Goal: Information Seeking & Learning: Understand process/instructions

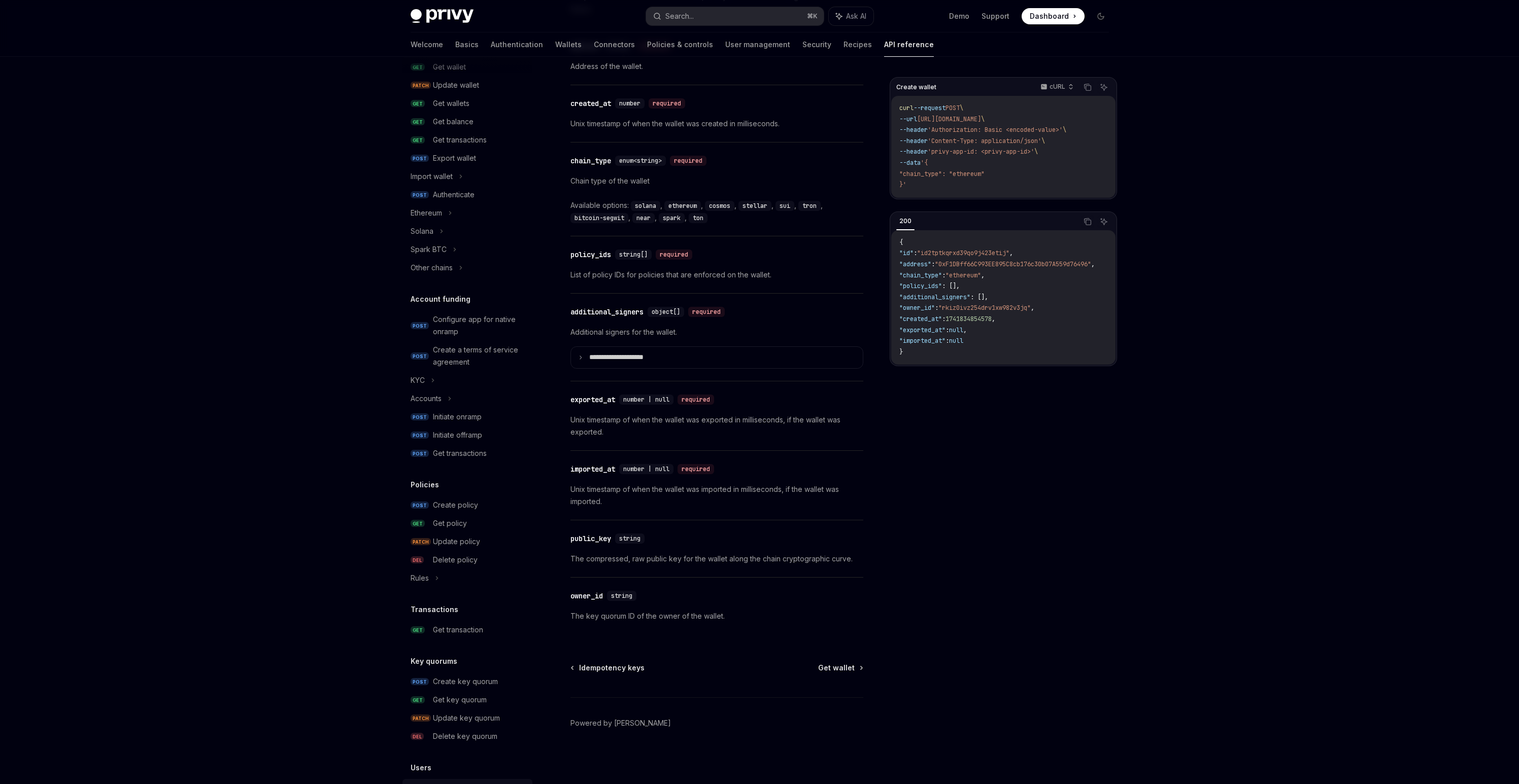
scroll to position [83, 0]
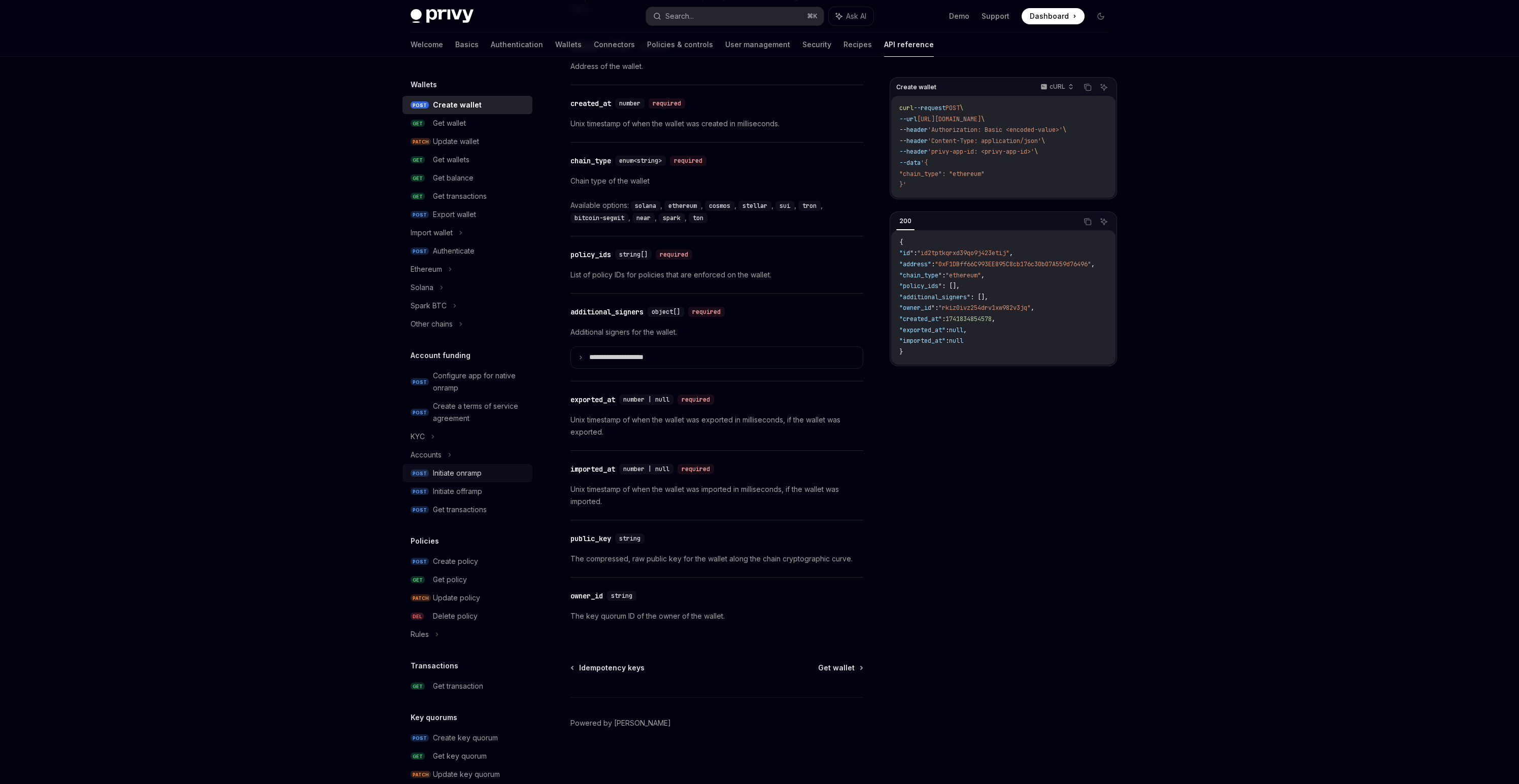
click at [451, 474] on div "Initiate onramp" at bounding box center [457, 473] width 49 height 12
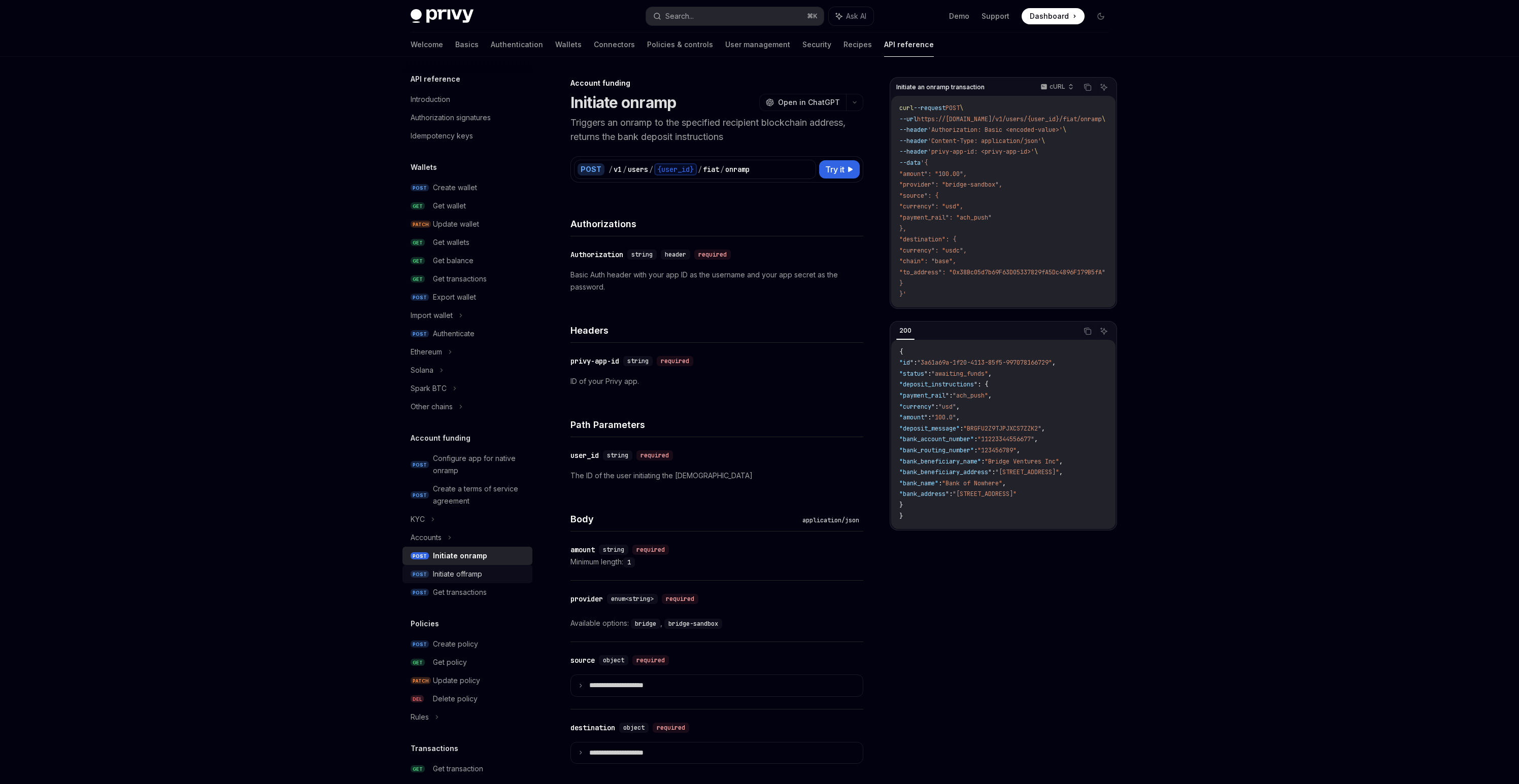
click at [442, 573] on div "Initiate offramp" at bounding box center [458, 574] width 49 height 12
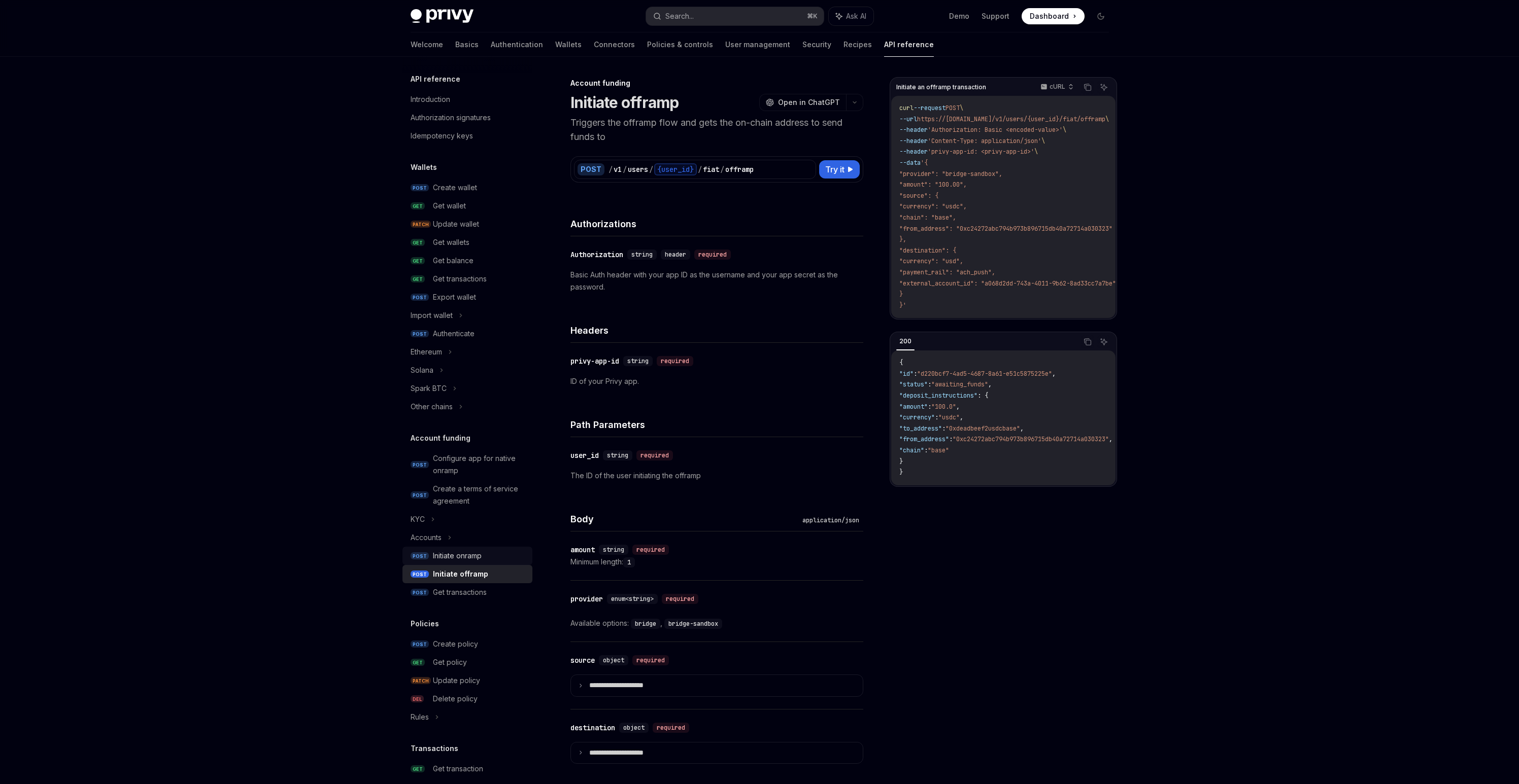
click at [448, 555] on div "Initiate onramp" at bounding box center [457, 555] width 49 height 12
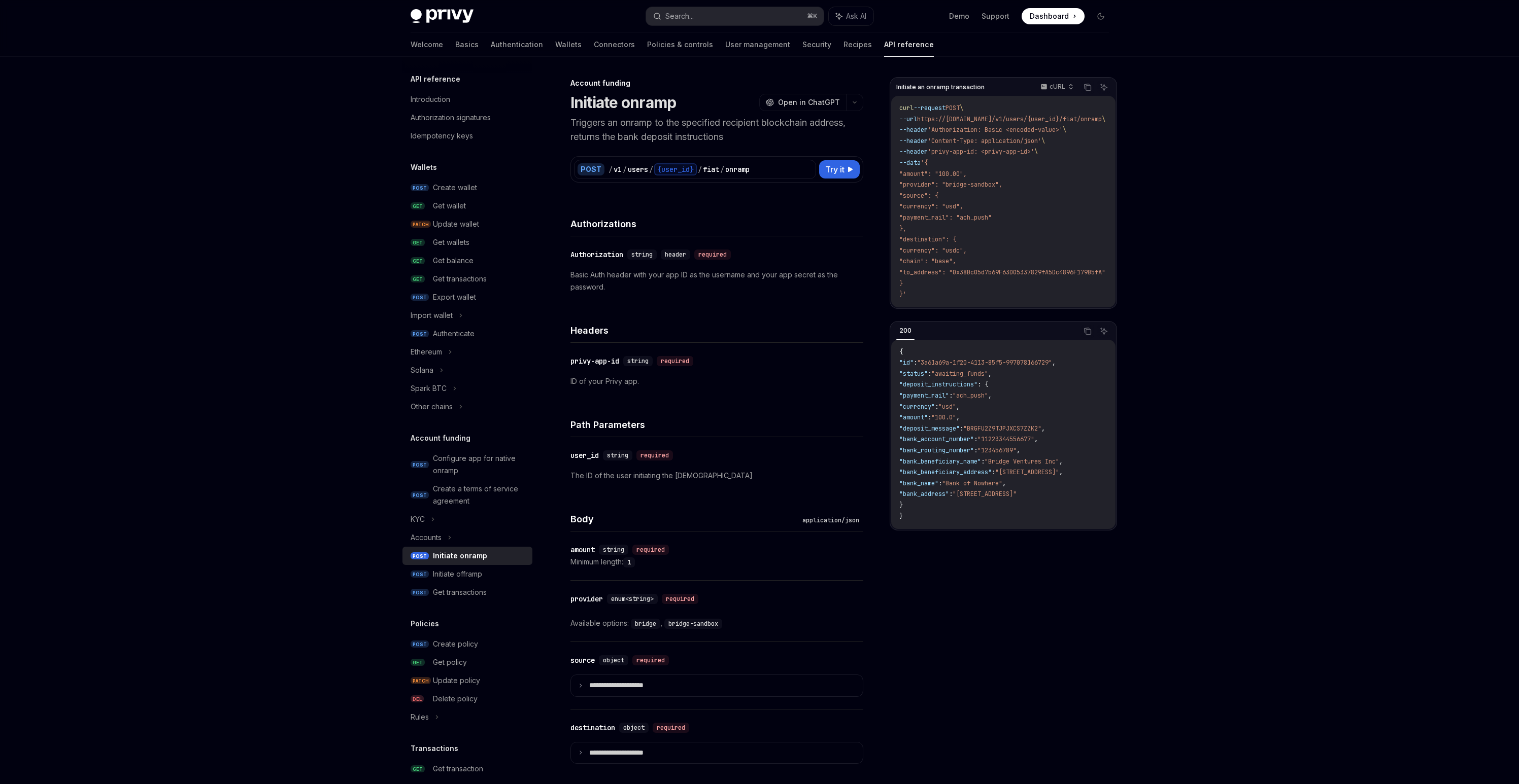
click at [448, 564] on link "POST Initiate onramp" at bounding box center [467, 556] width 130 height 18
click at [446, 577] on div "Initiate offramp" at bounding box center [458, 574] width 49 height 12
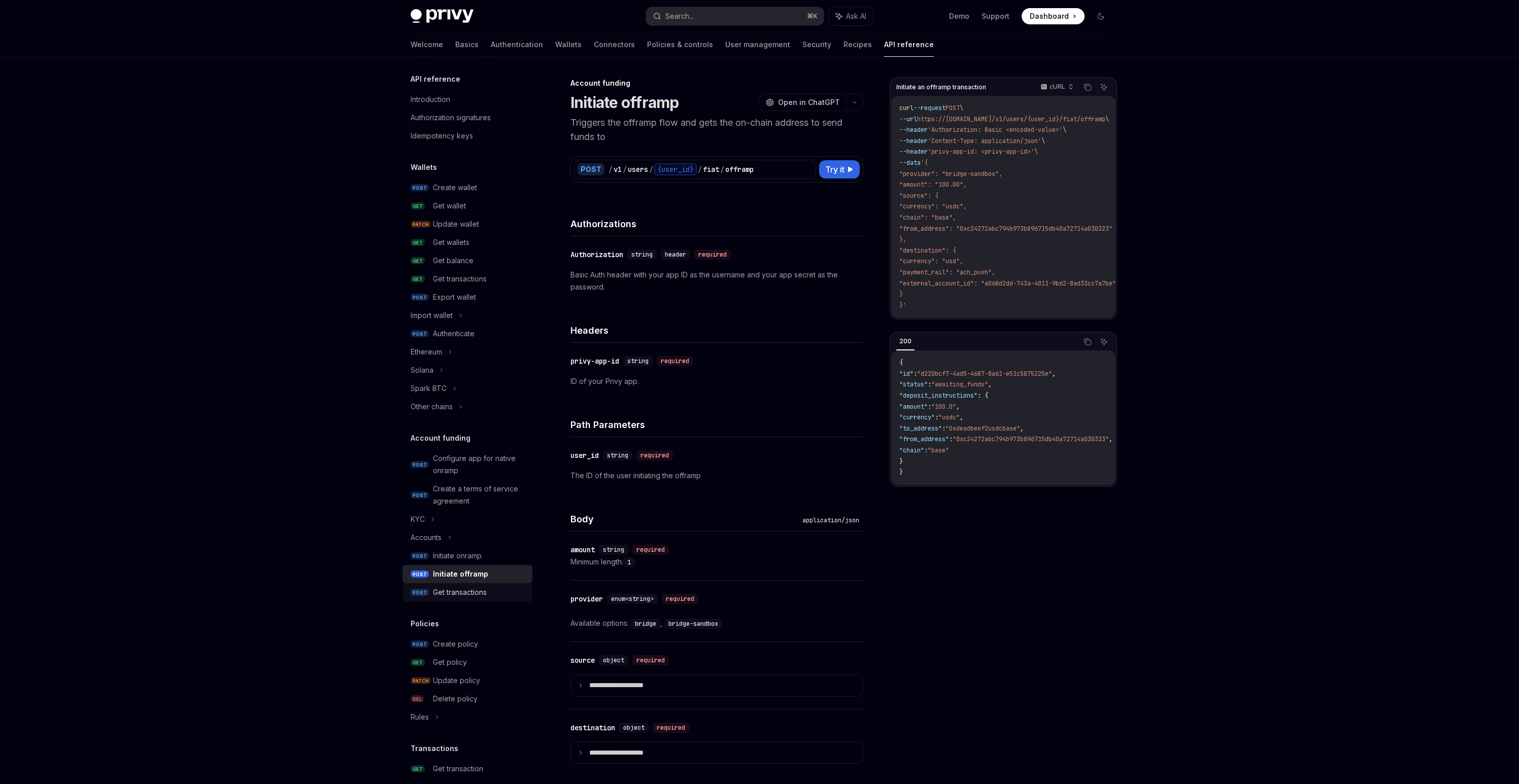
click at [450, 591] on div "Get transactions" at bounding box center [460, 592] width 54 height 12
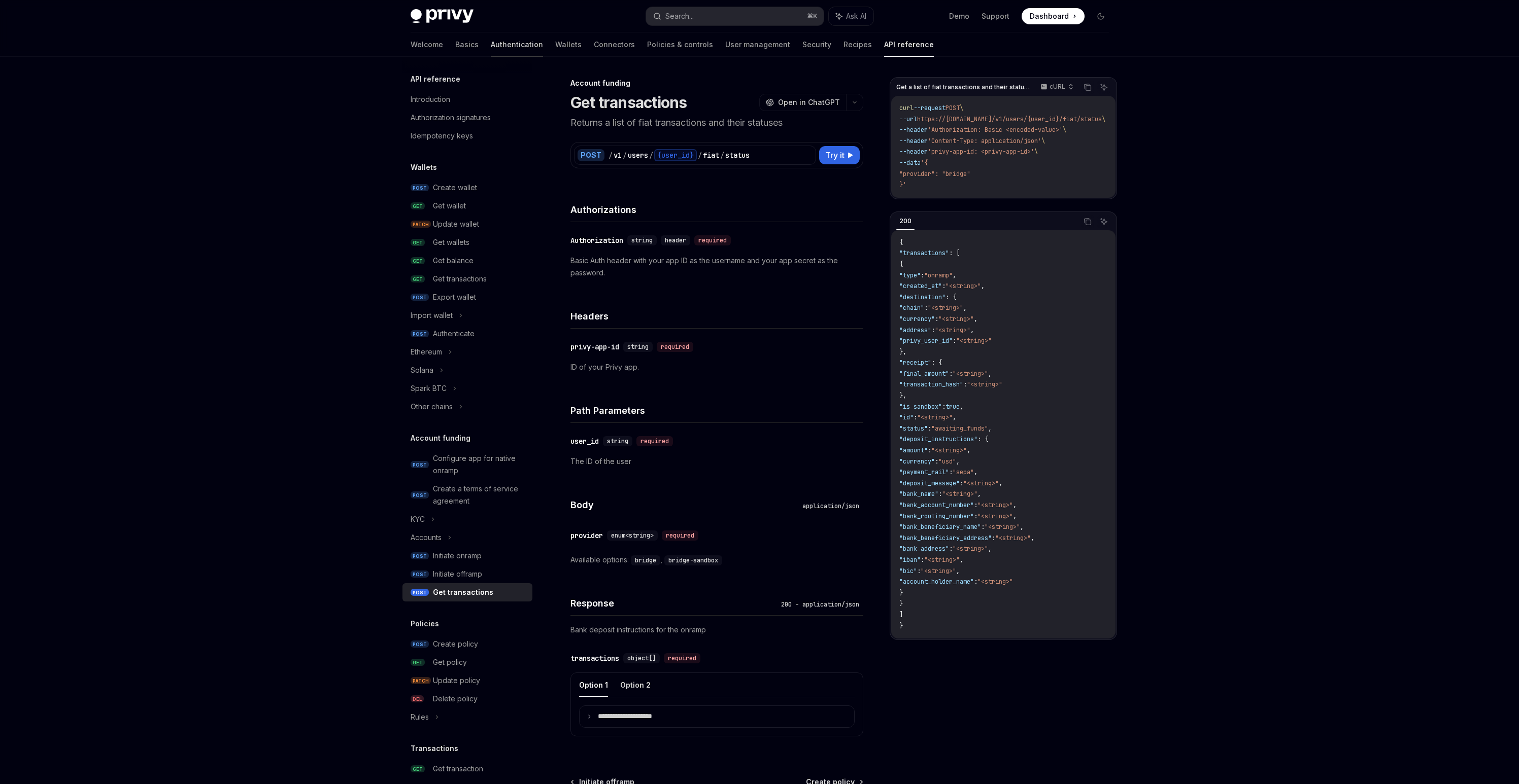
click at [493, 43] on link "Authentication" at bounding box center [516, 45] width 52 height 25
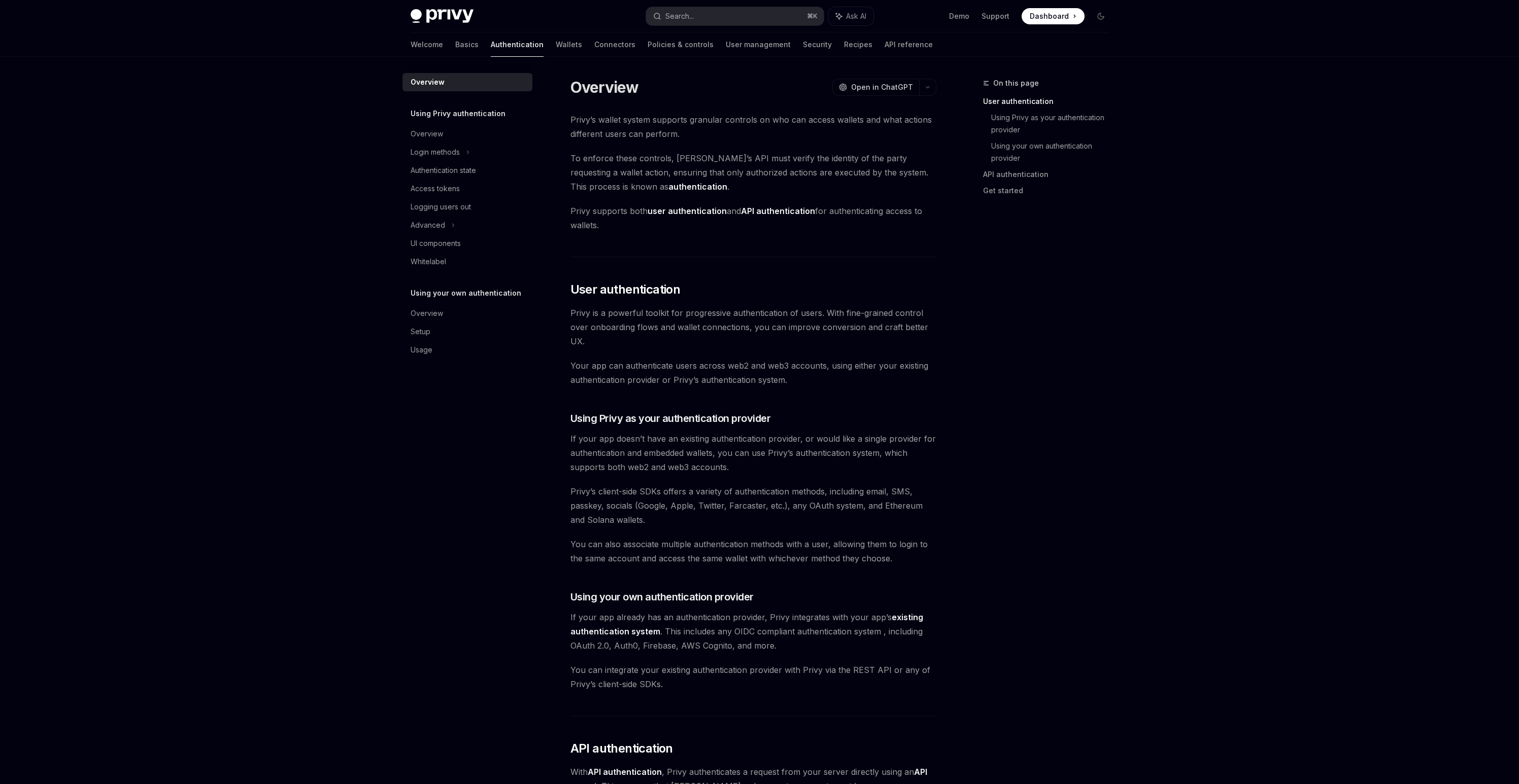
click at [535, 43] on div "Welcome Basics Authentication Wallets Connectors Policies & controls User manag…" at bounding box center [672, 45] width 522 height 25
click at [503, 45] on div "Welcome Basics Authentication Wallets Connectors Policies & controls User manag…" at bounding box center [672, 45] width 522 height 25
click at [556, 45] on link "Wallets" at bounding box center [569, 45] width 26 height 25
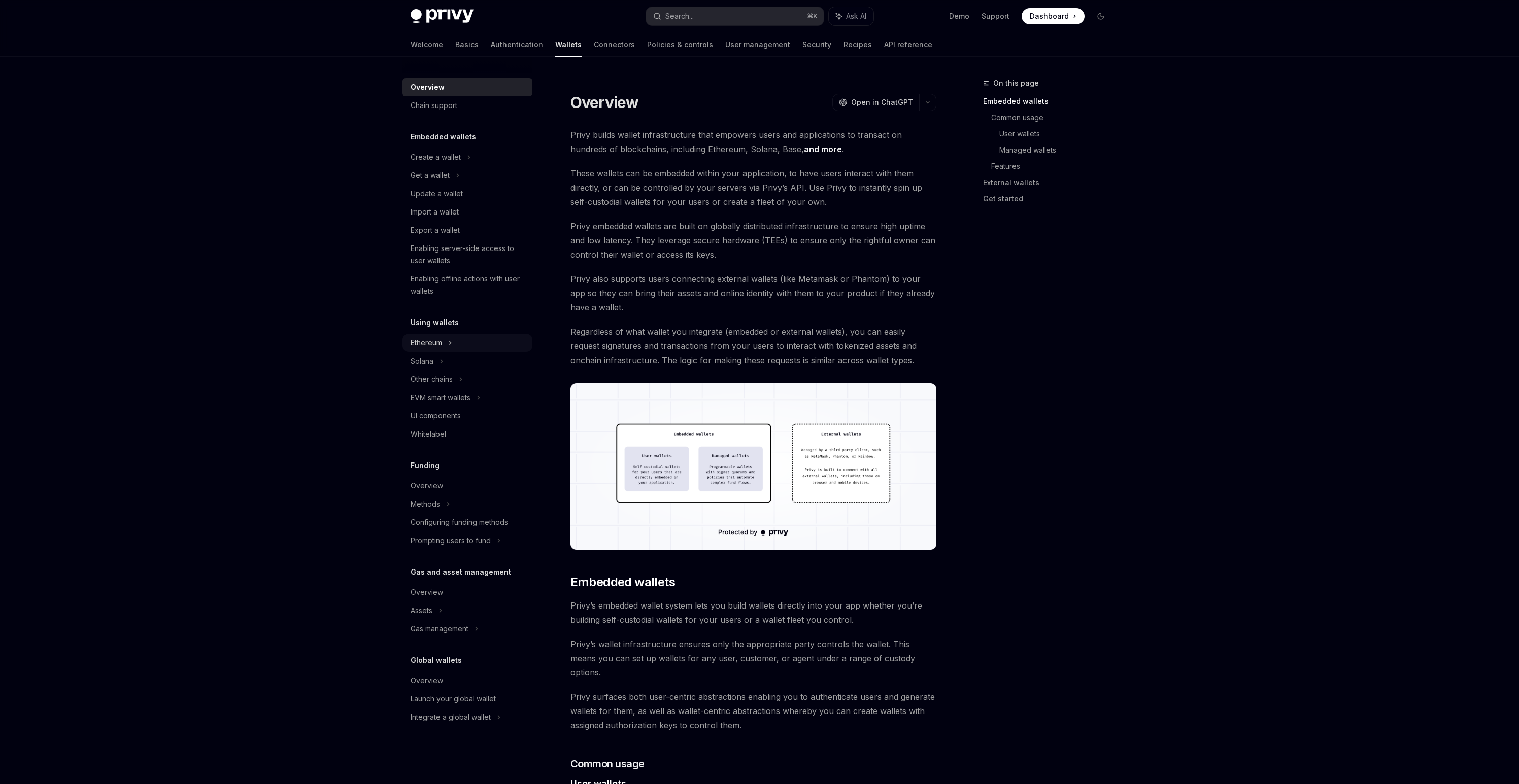
click at [434, 163] on div "Ethereum" at bounding box center [436, 157] width 50 height 12
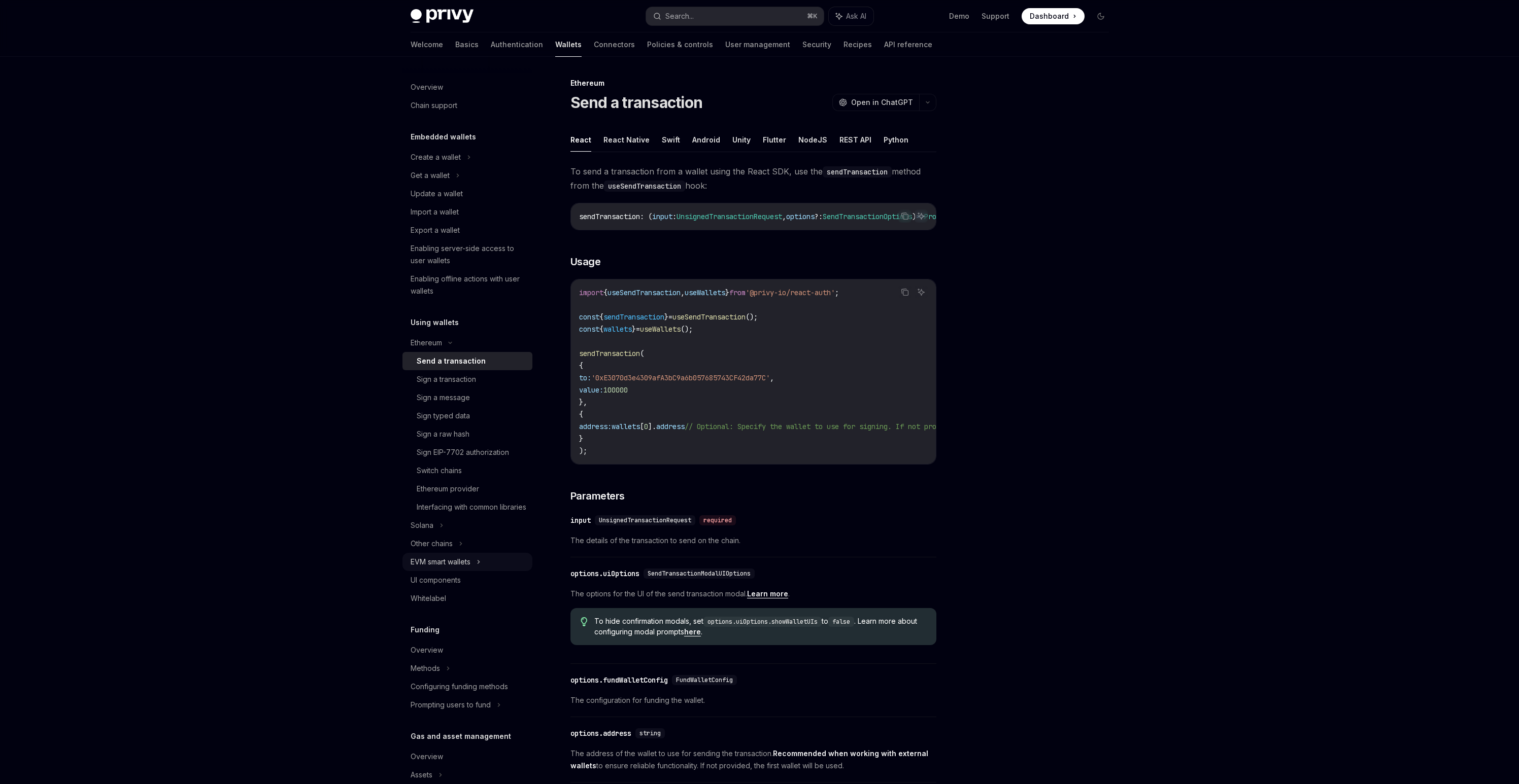
click at [461, 571] on div "EVM smart wallets" at bounding box center [467, 562] width 130 height 18
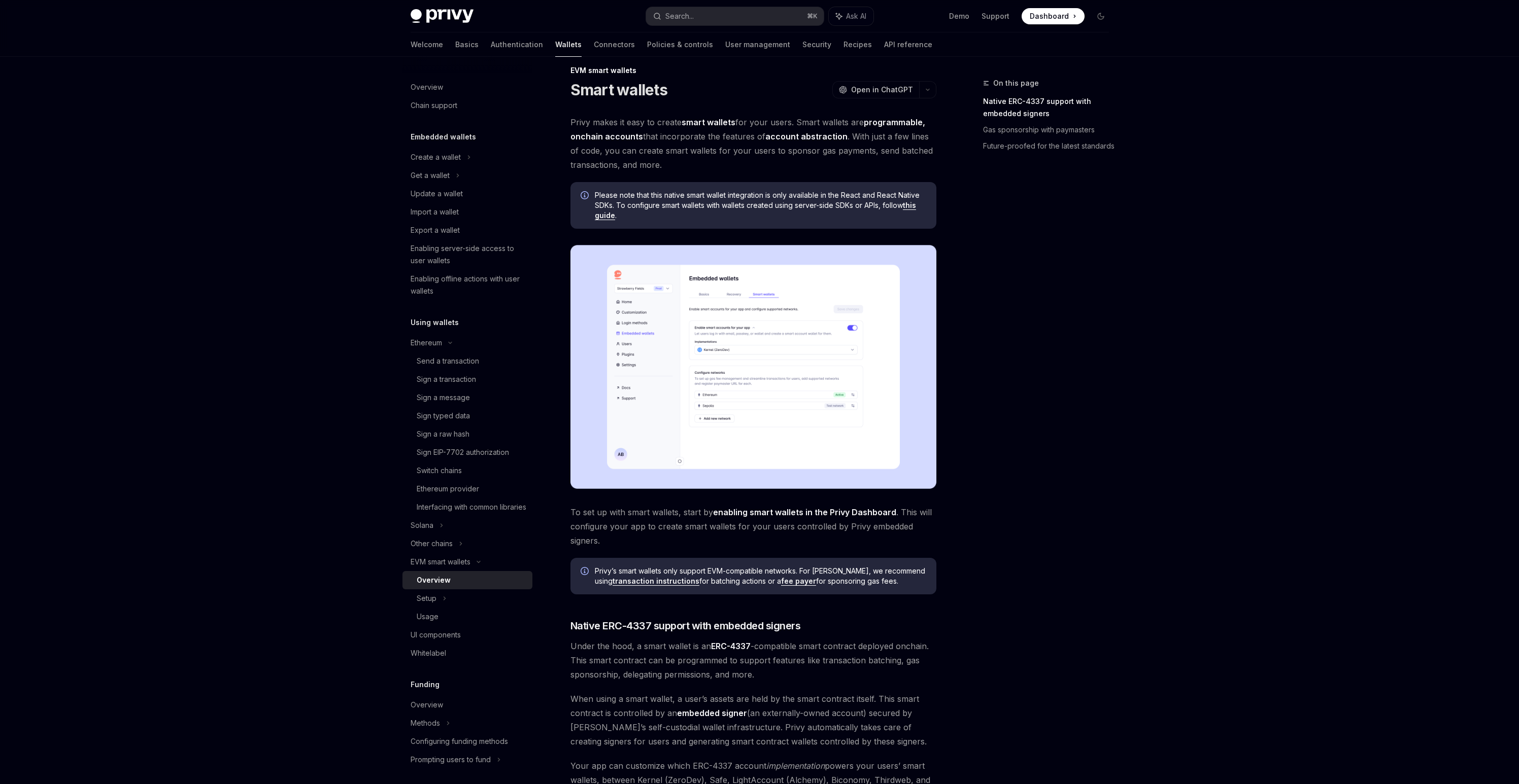
scroll to position [197, 0]
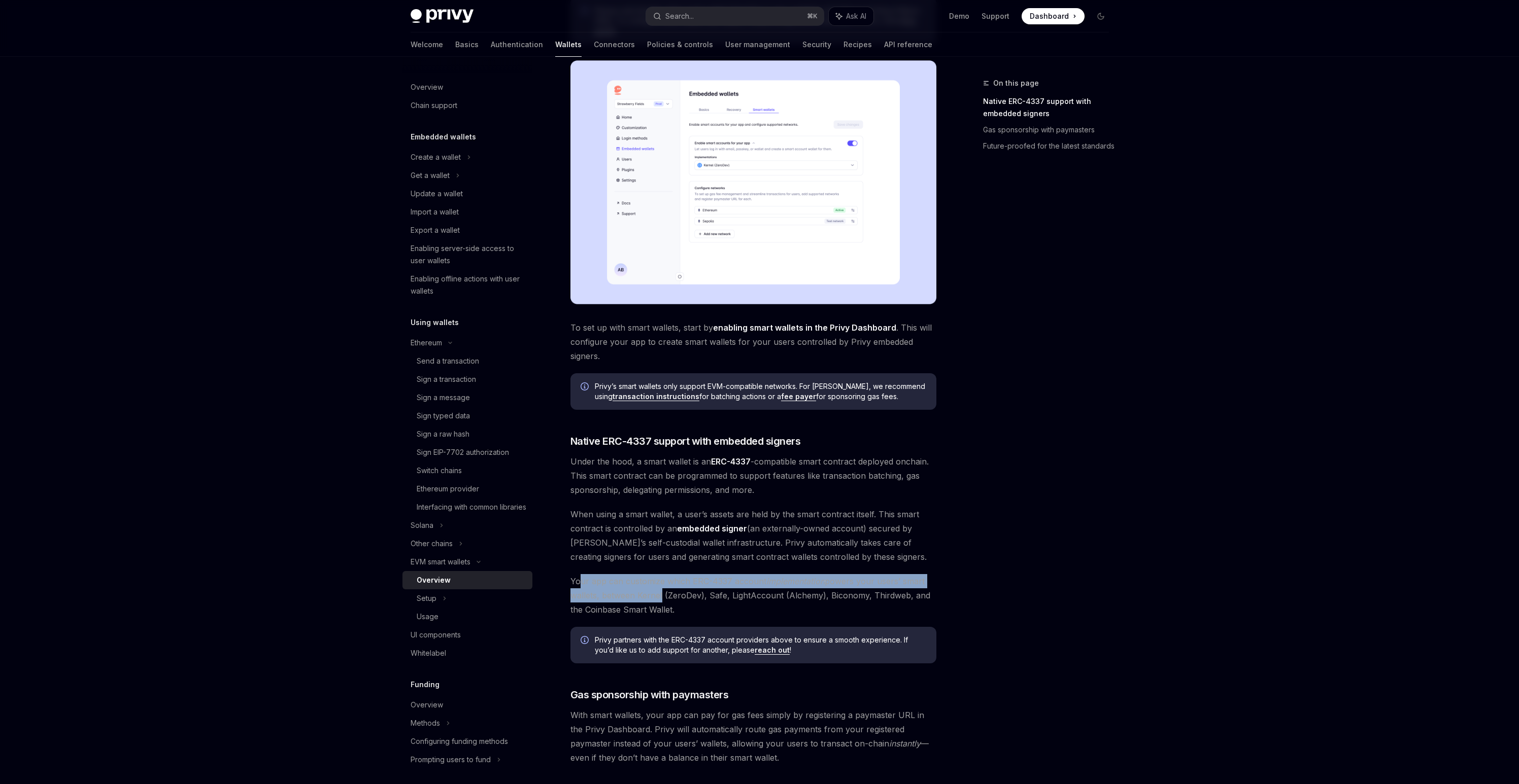
drag, startPoint x: 579, startPoint y: 582, endPoint x: 659, endPoint y: 594, distance: 80.9
click at [659, 594] on span "Your app can customize which ERC-4337 account implementation powers your users’…" at bounding box center [754, 596] width 366 height 43
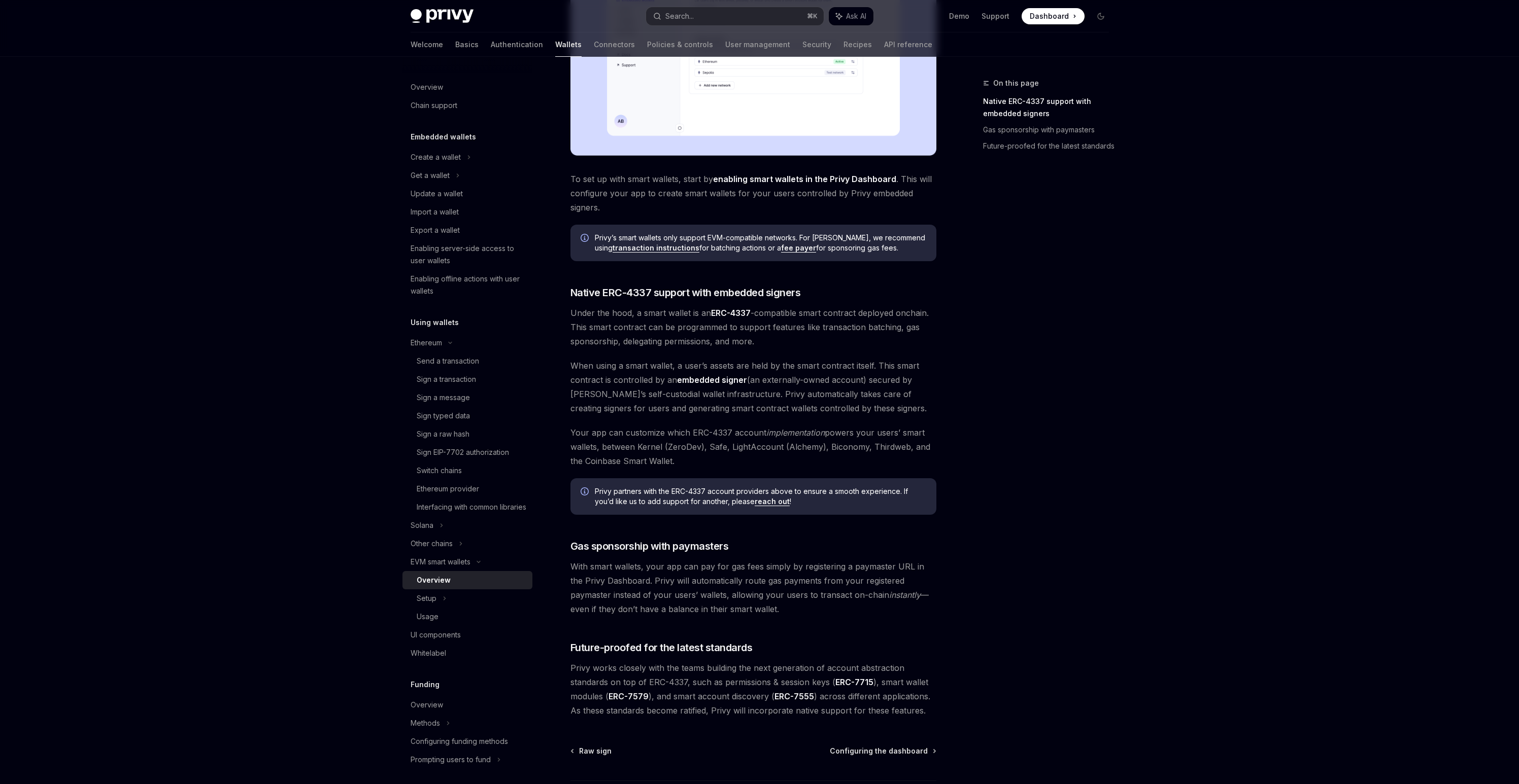
scroll to position [430, 0]
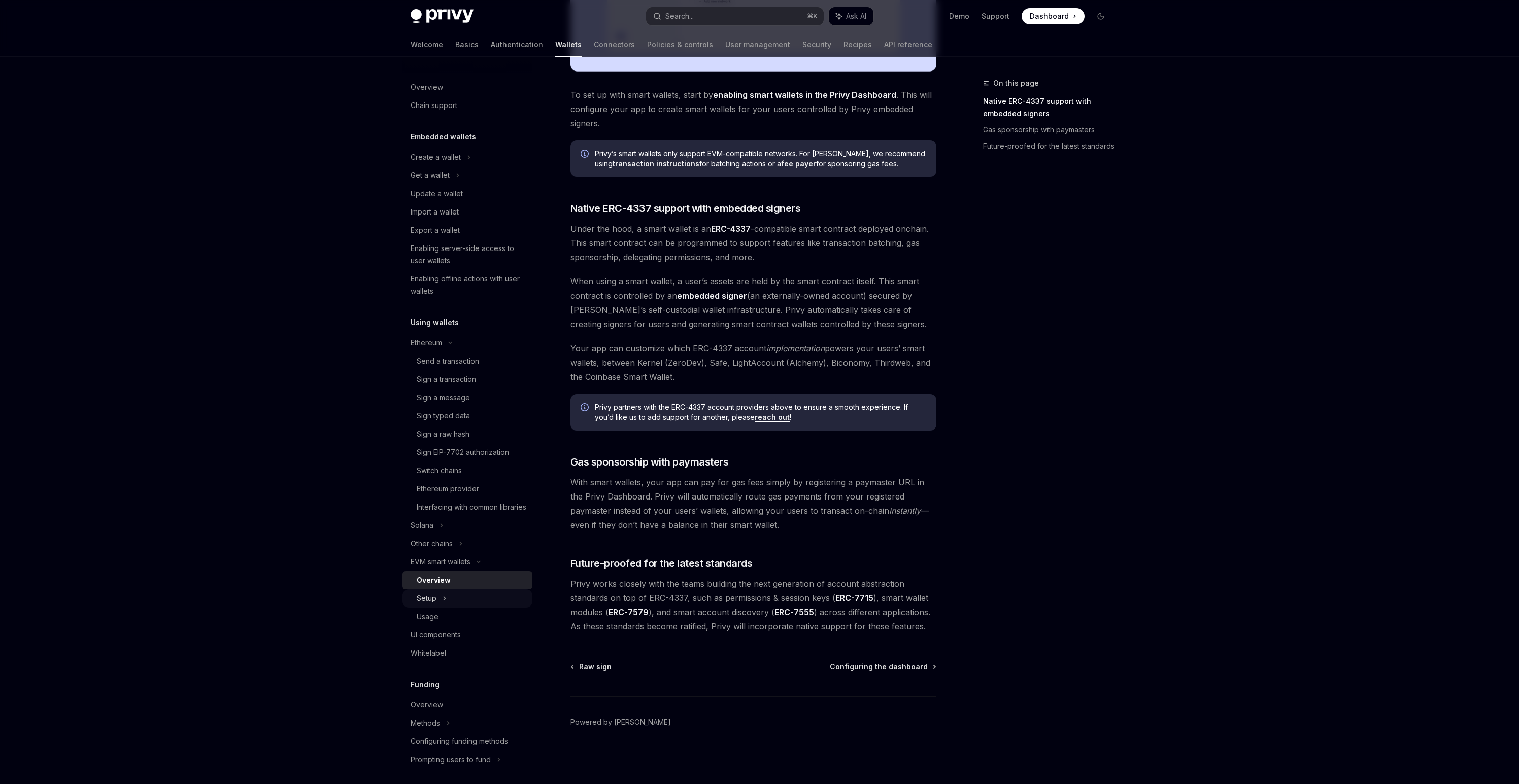
click at [430, 604] on div "Setup" at bounding box center [426, 598] width 20 height 12
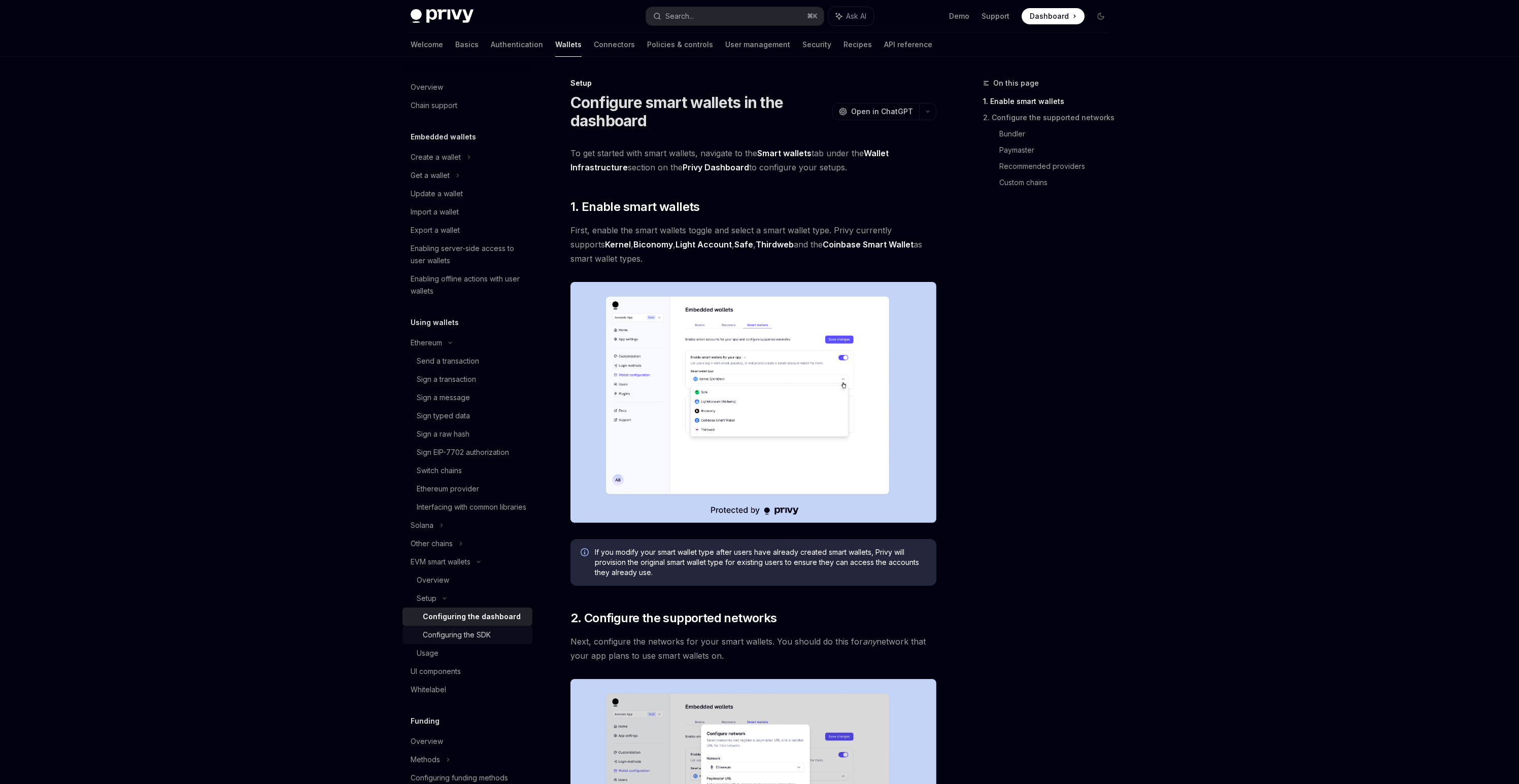
click at [465, 641] on div "Configuring the SDK" at bounding box center [457, 635] width 68 height 12
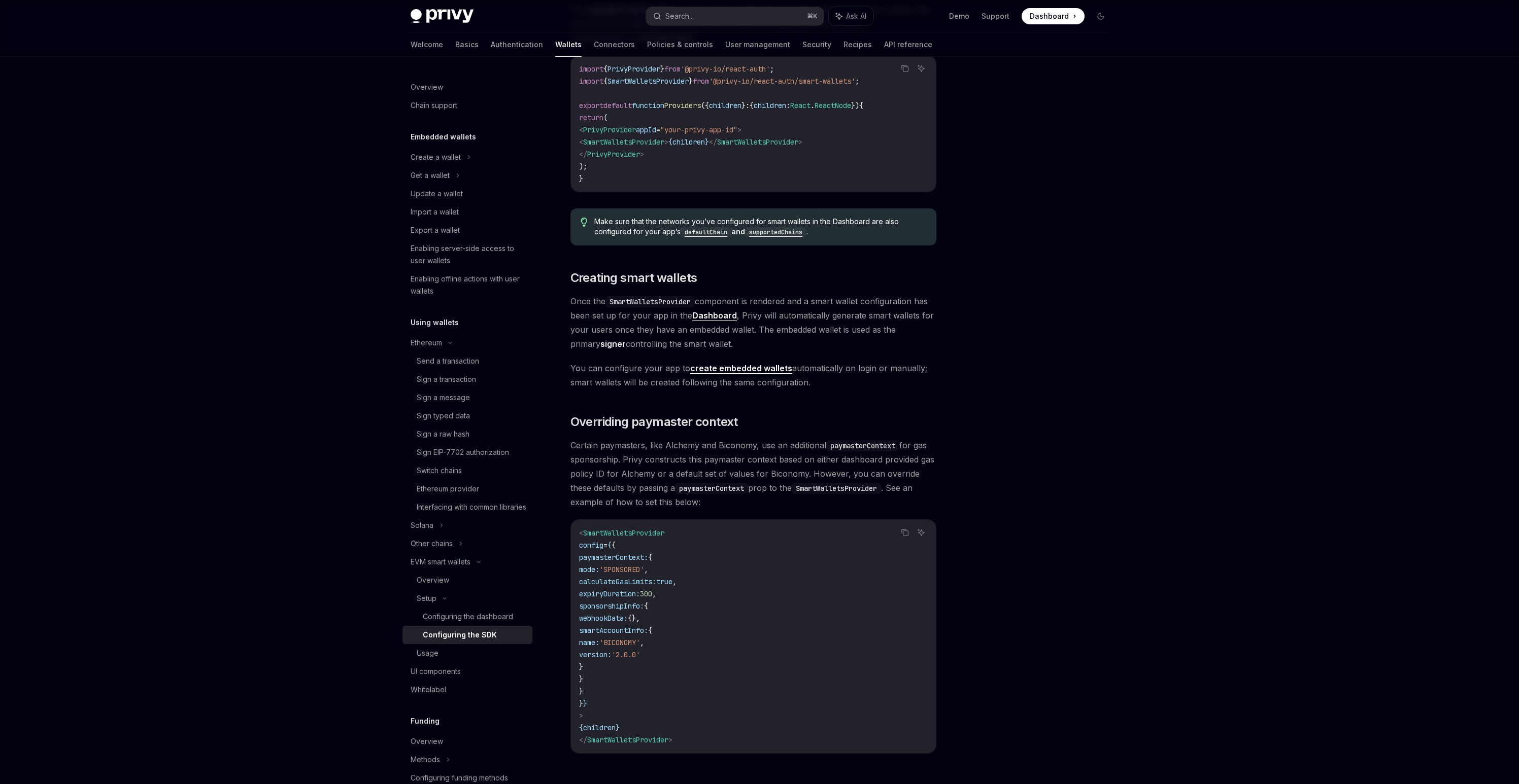
scroll to position [529, 0]
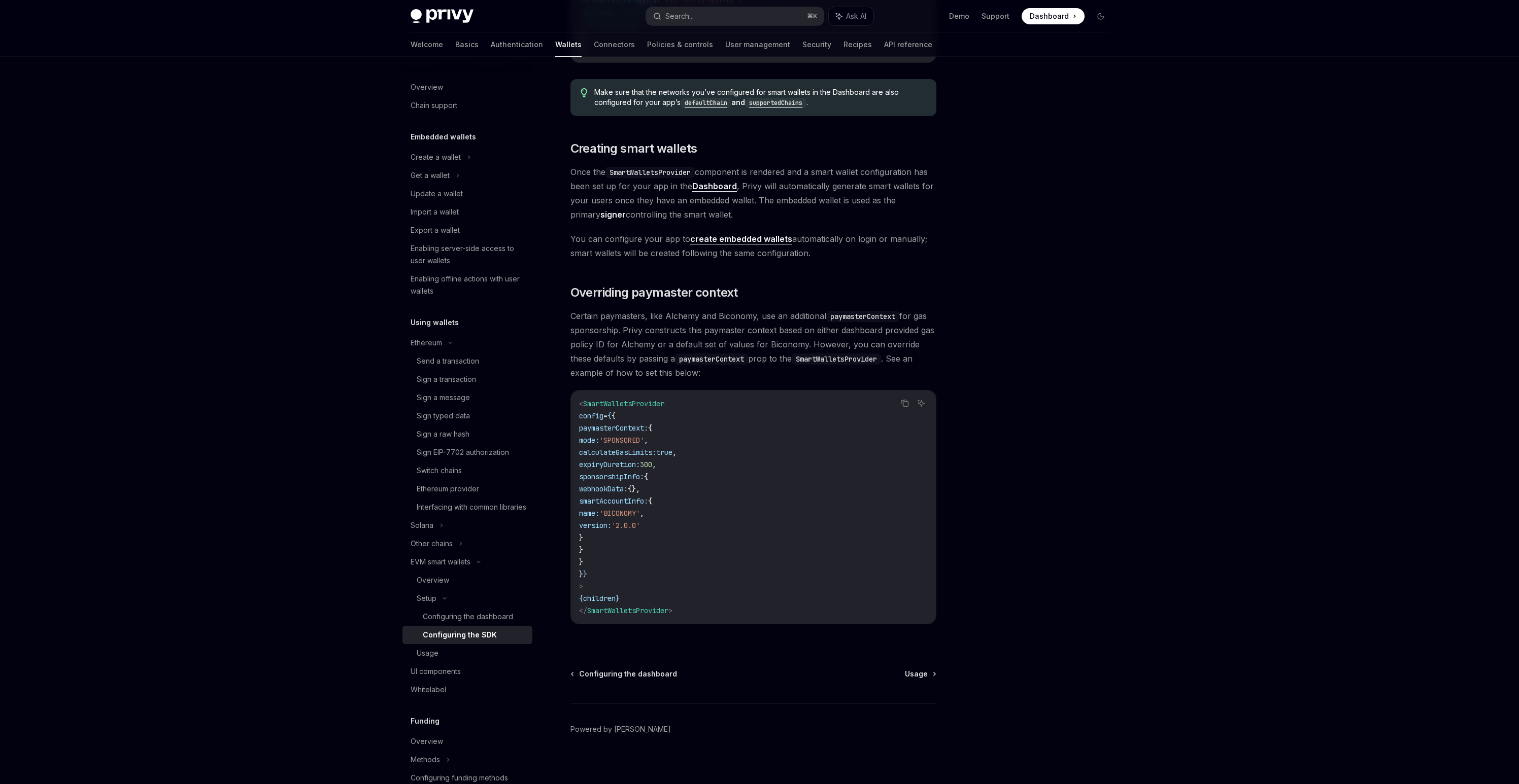
click at [753, 239] on link "create embedded wallets" at bounding box center [742, 239] width 102 height 11
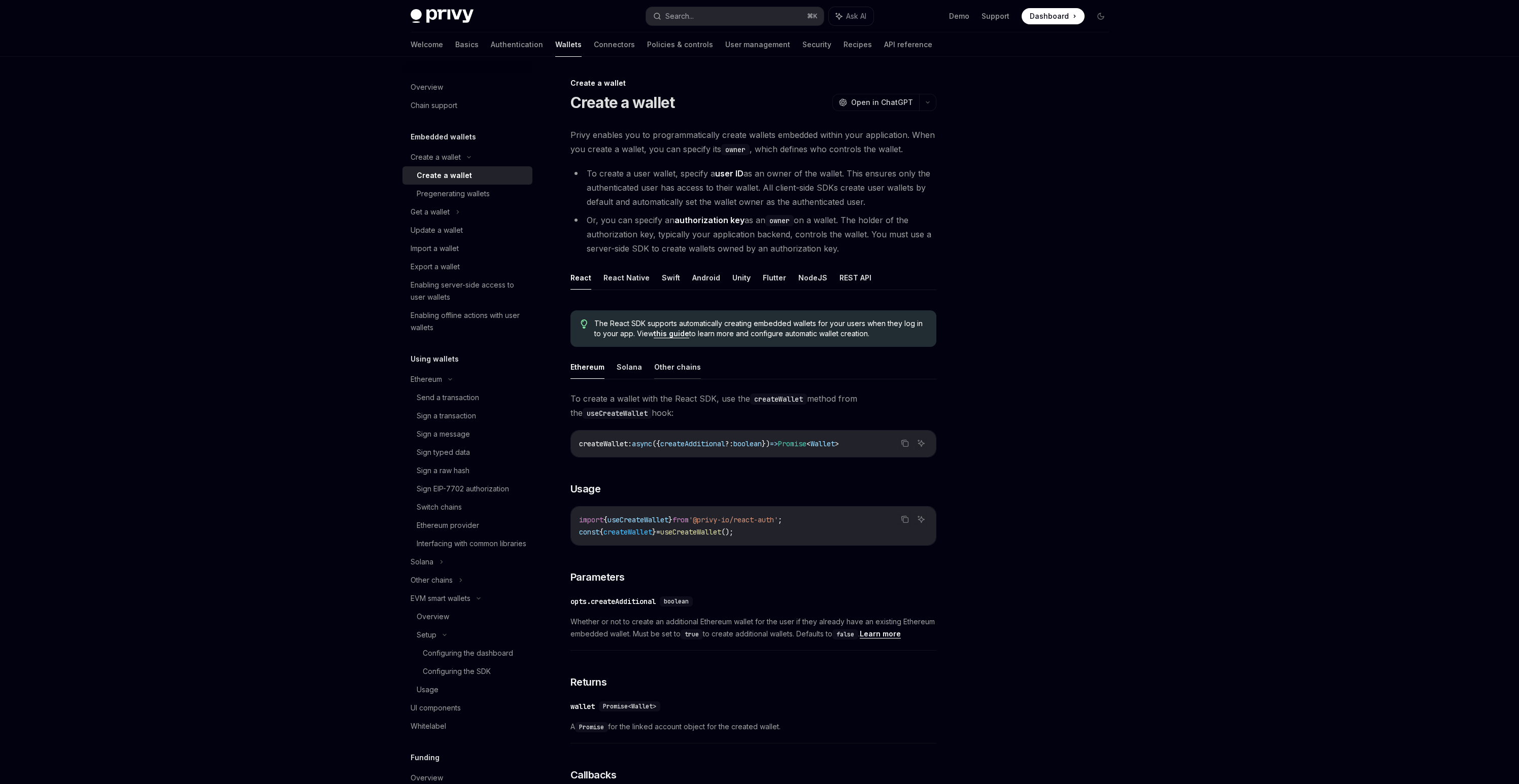
click at [680, 366] on button "Other chains" at bounding box center [677, 367] width 47 height 24
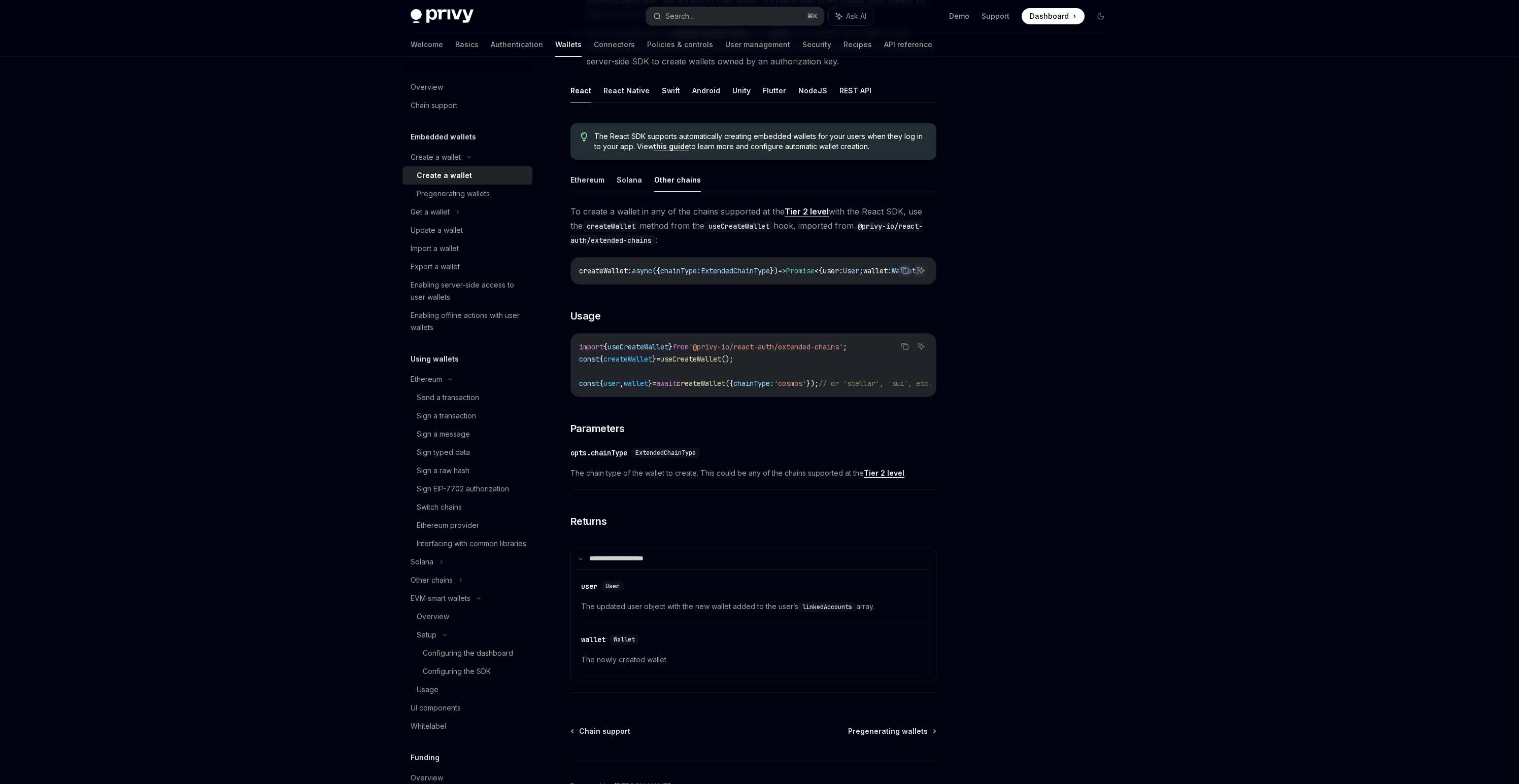
scroll to position [259, 0]
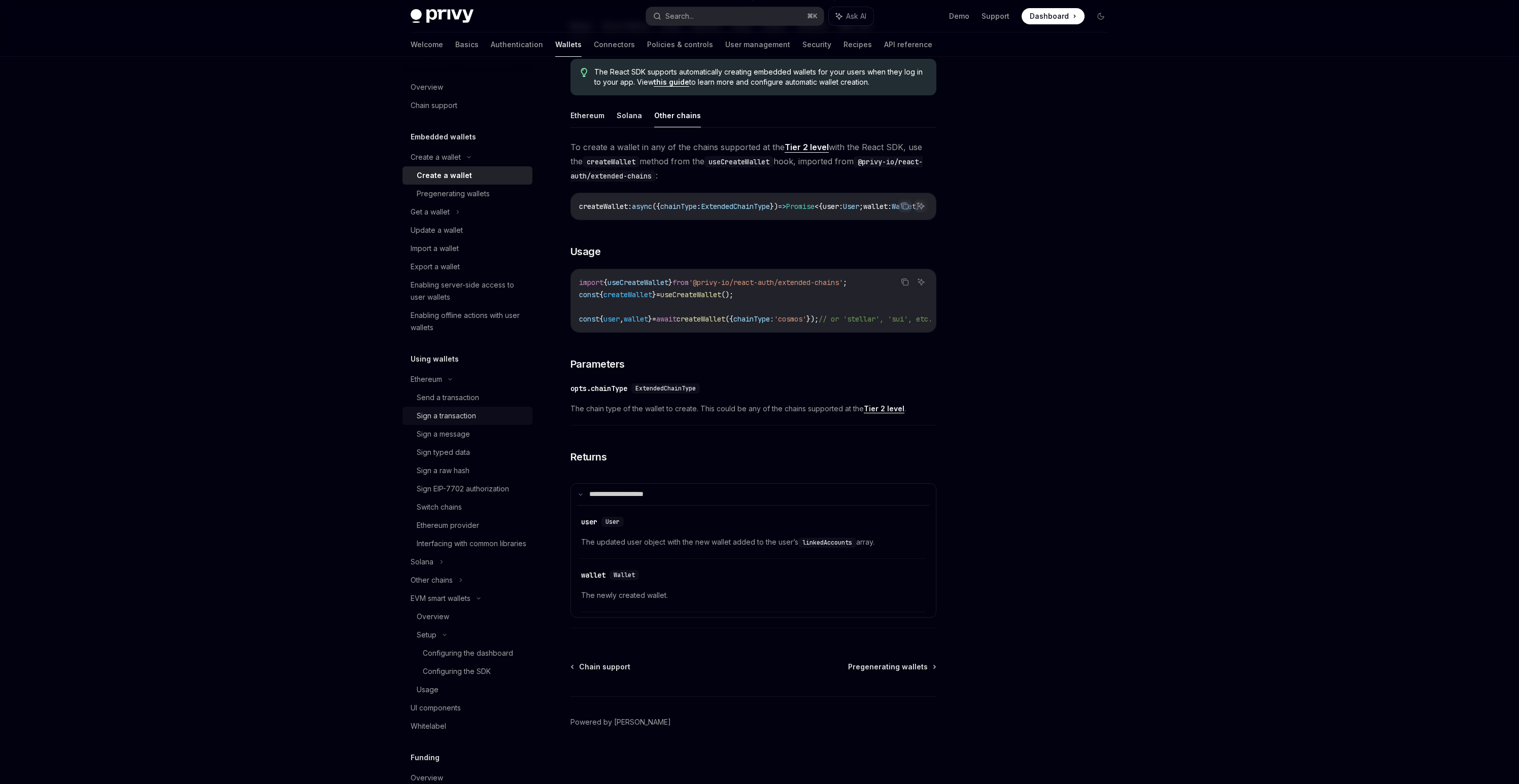
click at [445, 416] on div "Sign a transaction" at bounding box center [446, 415] width 59 height 12
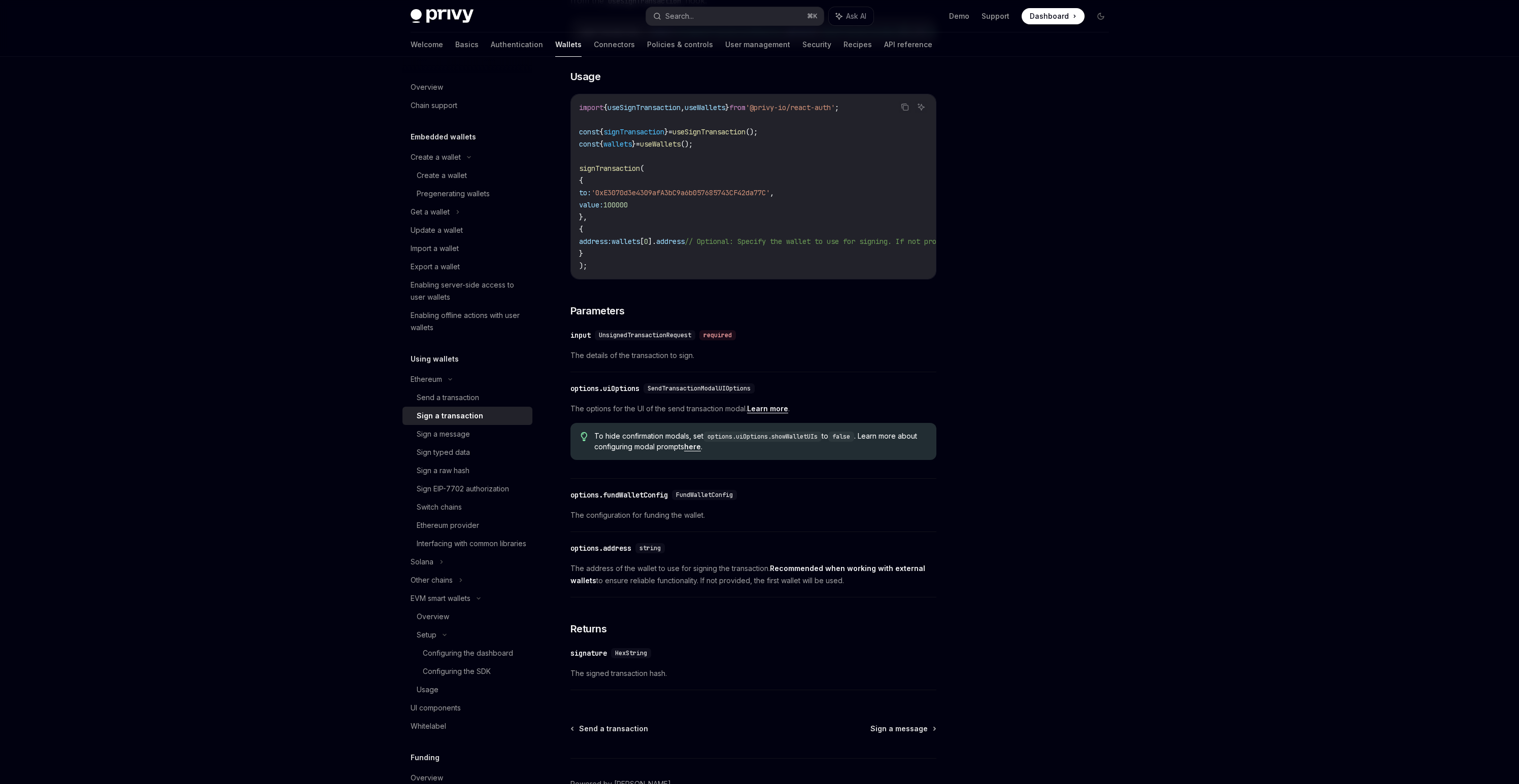
scroll to position [42, 0]
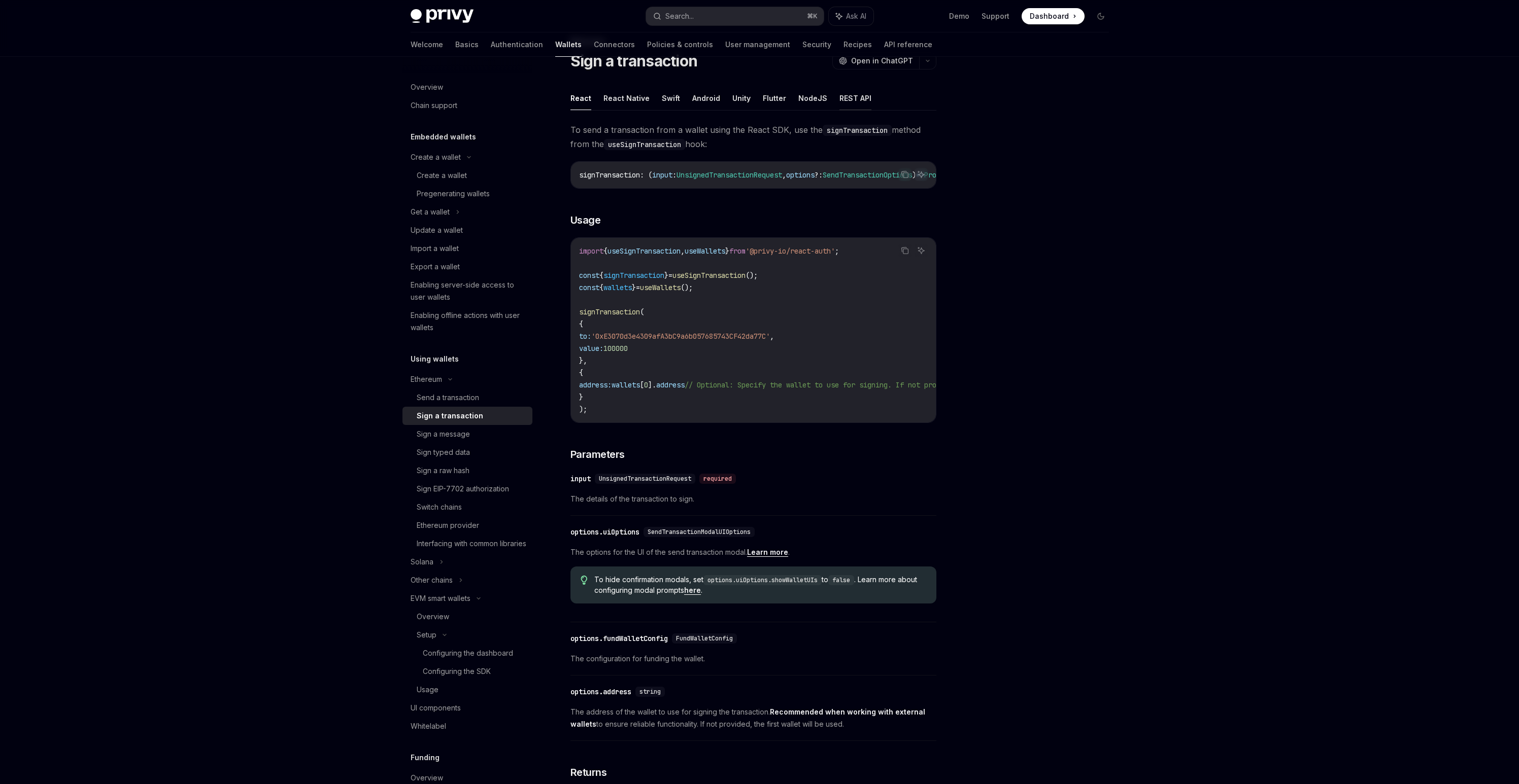
click at [846, 105] on button "REST API" at bounding box center [855, 98] width 32 height 24
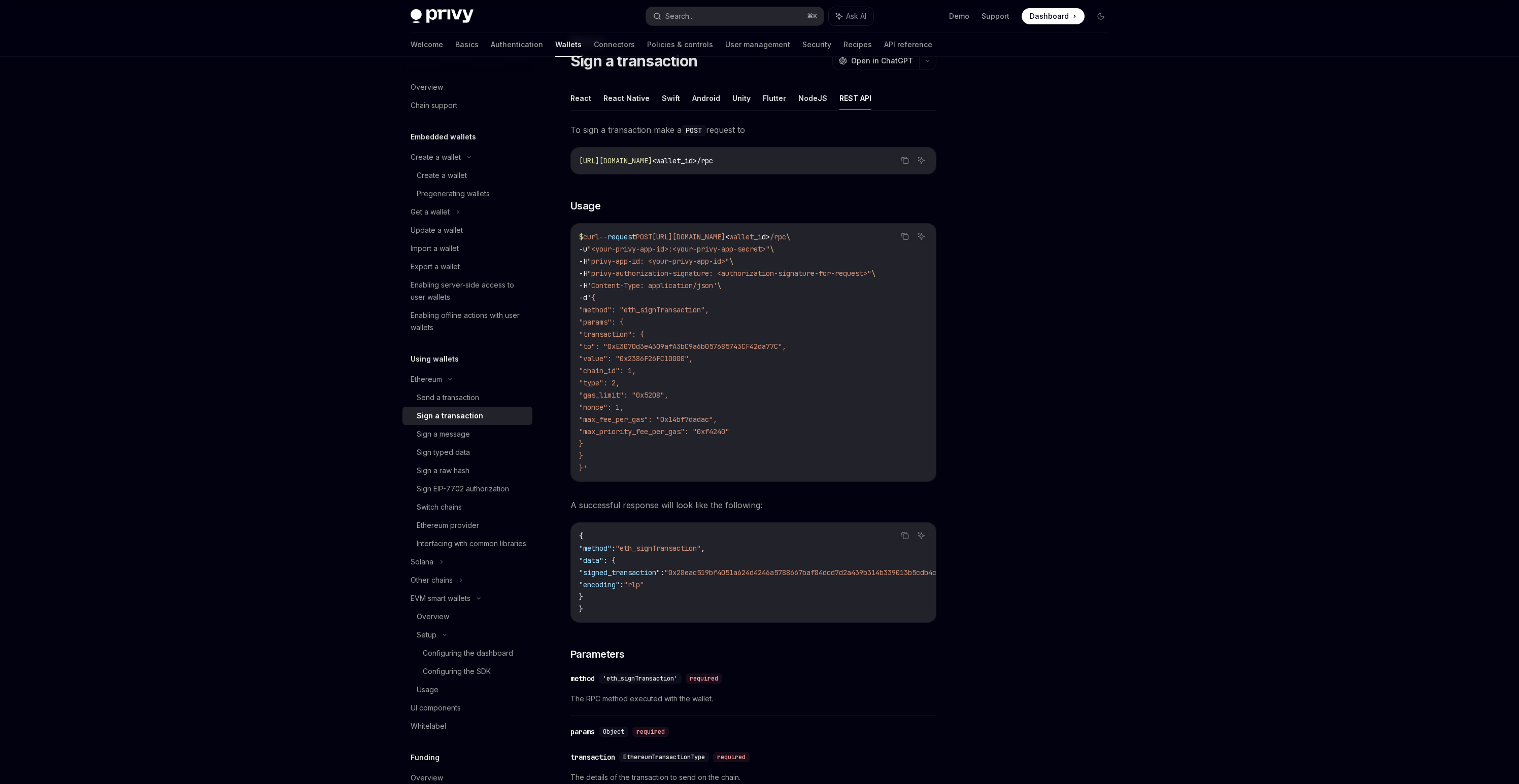
click at [673, 437] on code "$ curl --request POST https://api.privy.io/v1/wallets/ < wallet_i d > /rpc \ -u…" at bounding box center [753, 352] width 349 height 243
click at [656, 424] on span ""max_fee_per_gas": "0x14bf7dadac"," at bounding box center [648, 419] width 138 height 9
click at [624, 410] on span ""nonce": 1," at bounding box center [601, 407] width 45 height 9
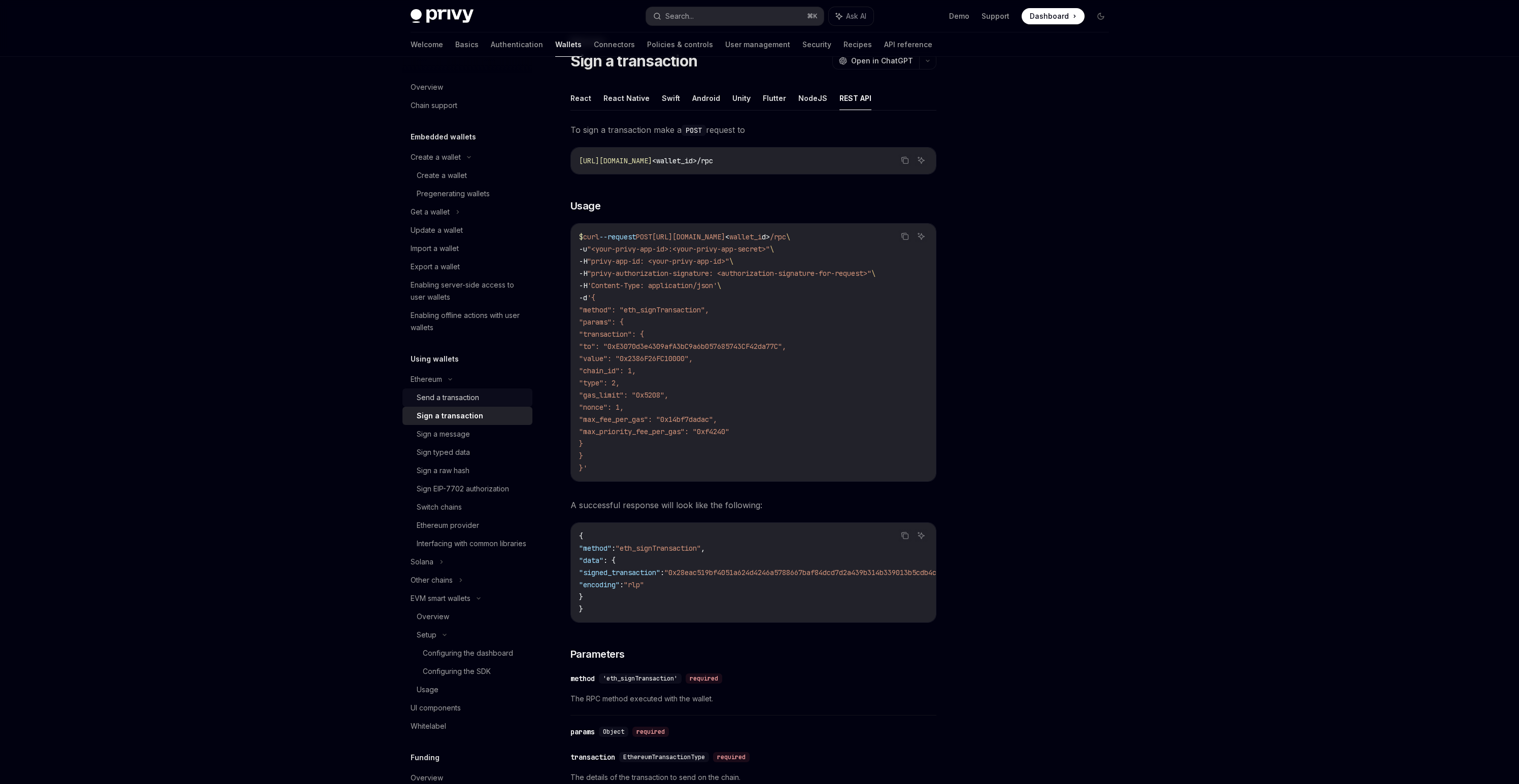
click at [455, 399] on div "Send a transaction" at bounding box center [448, 397] width 62 height 12
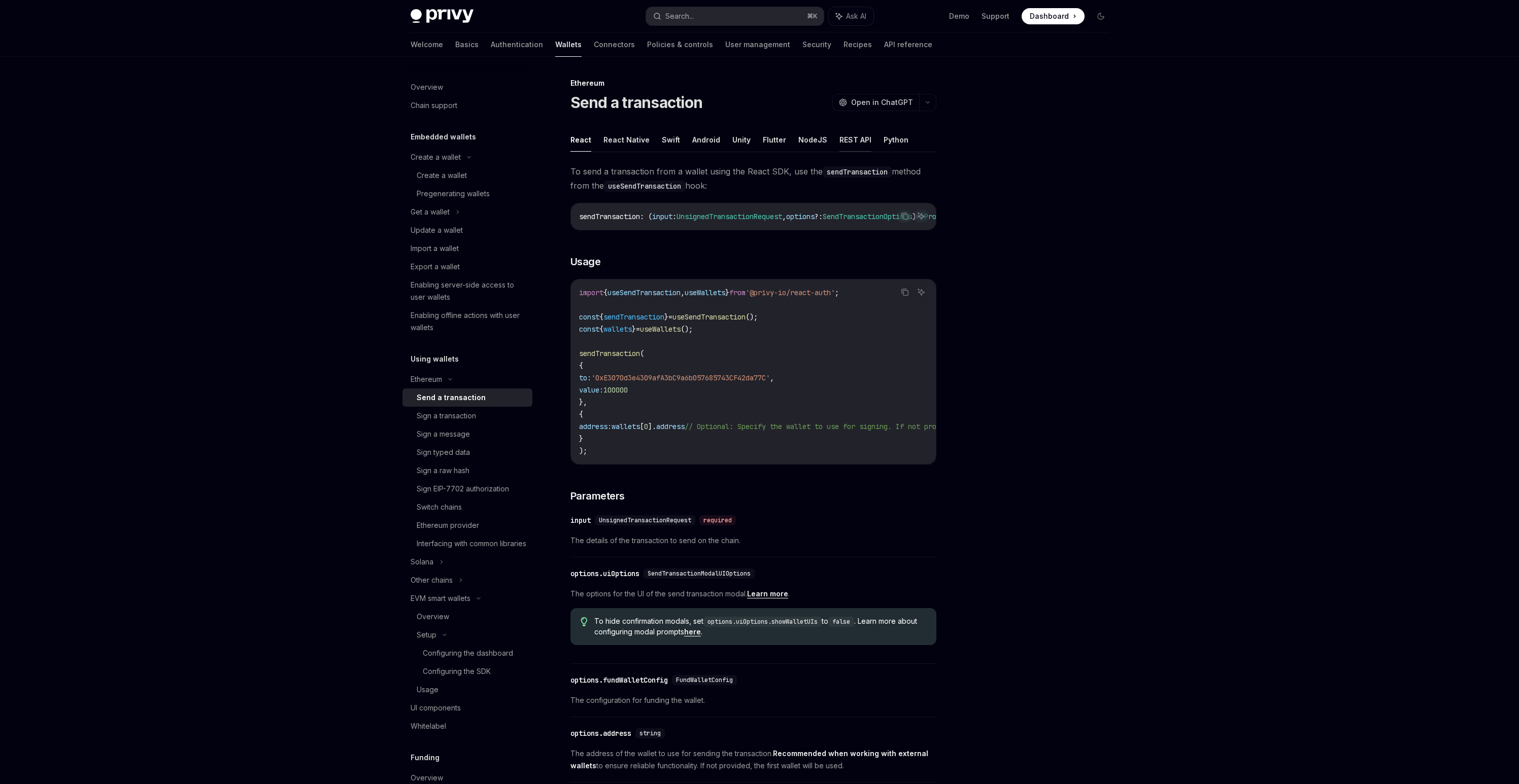
click at [844, 143] on button "REST API" at bounding box center [855, 140] width 32 height 24
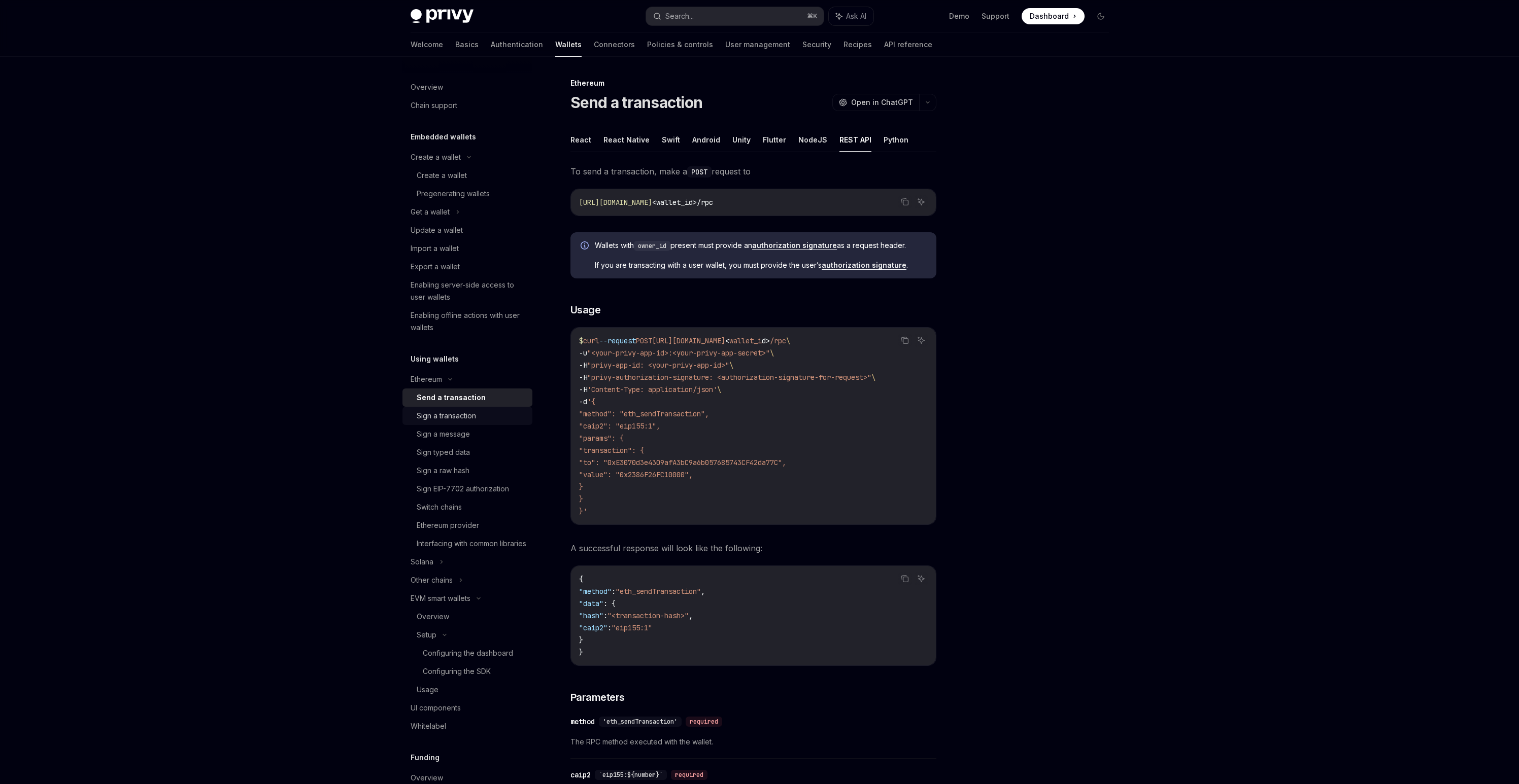
click at [435, 413] on div "Sign a transaction" at bounding box center [446, 415] width 59 height 12
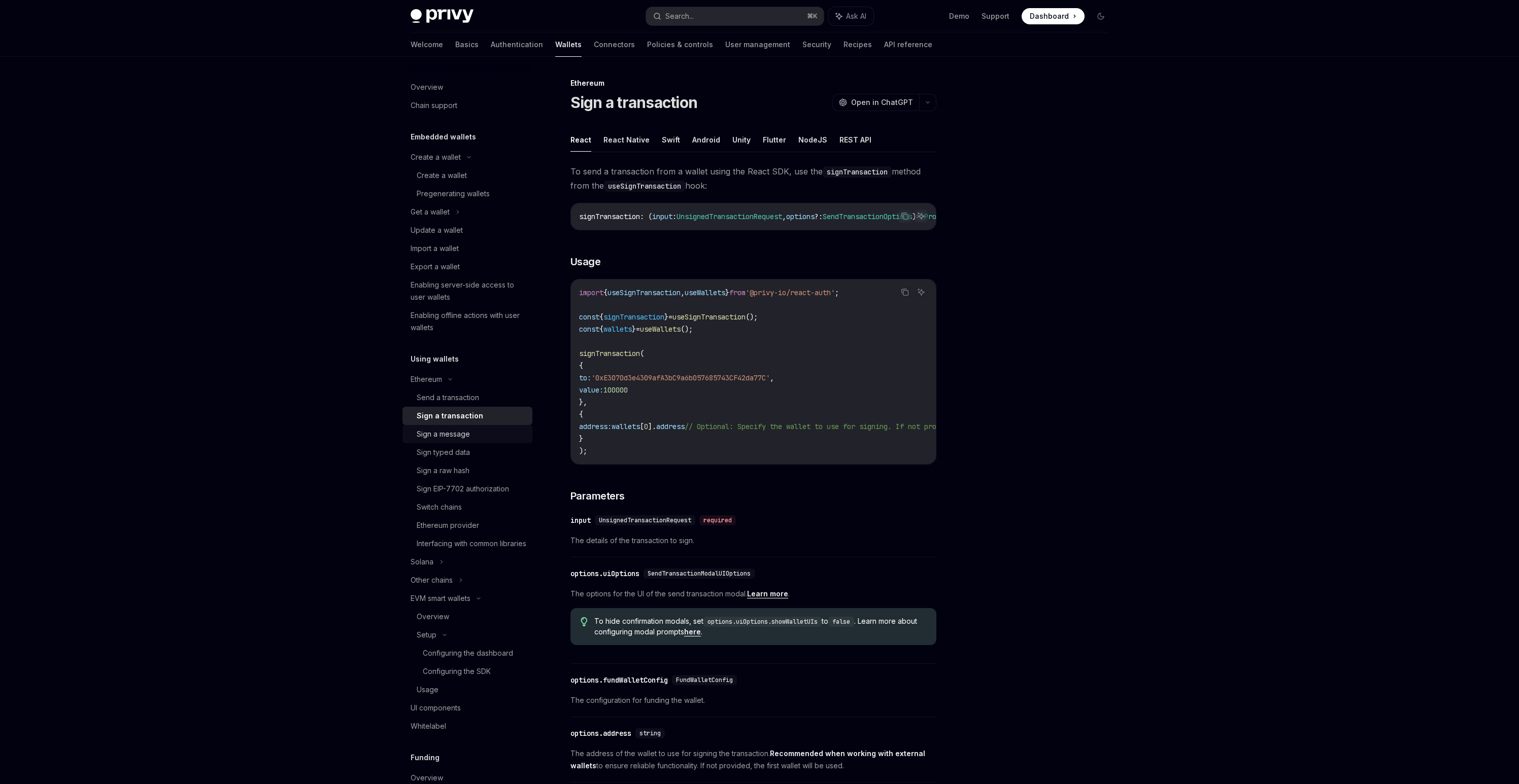
click at [433, 433] on div "Sign a message" at bounding box center [443, 434] width 54 height 12
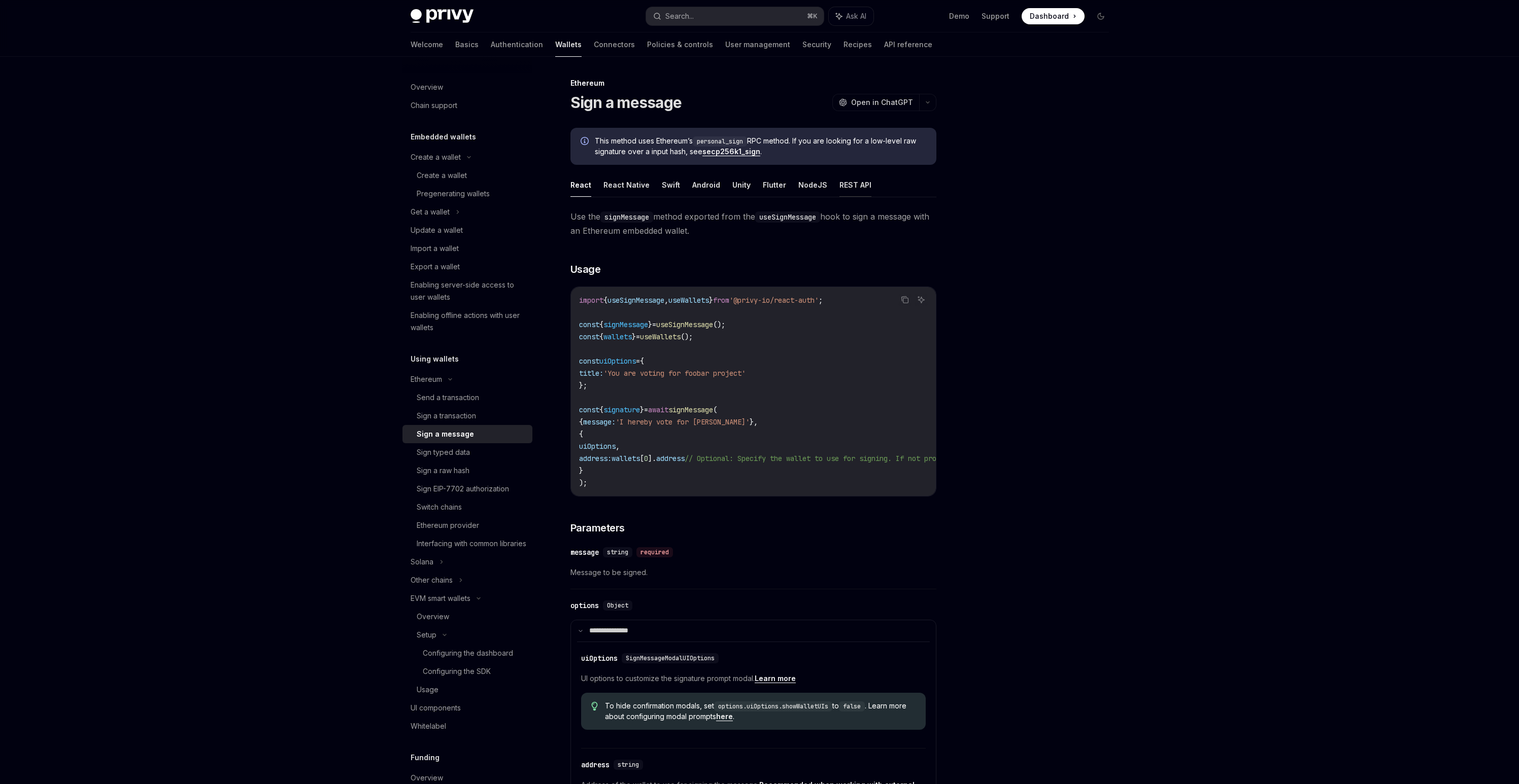
click at [846, 183] on button "REST API" at bounding box center [855, 185] width 32 height 24
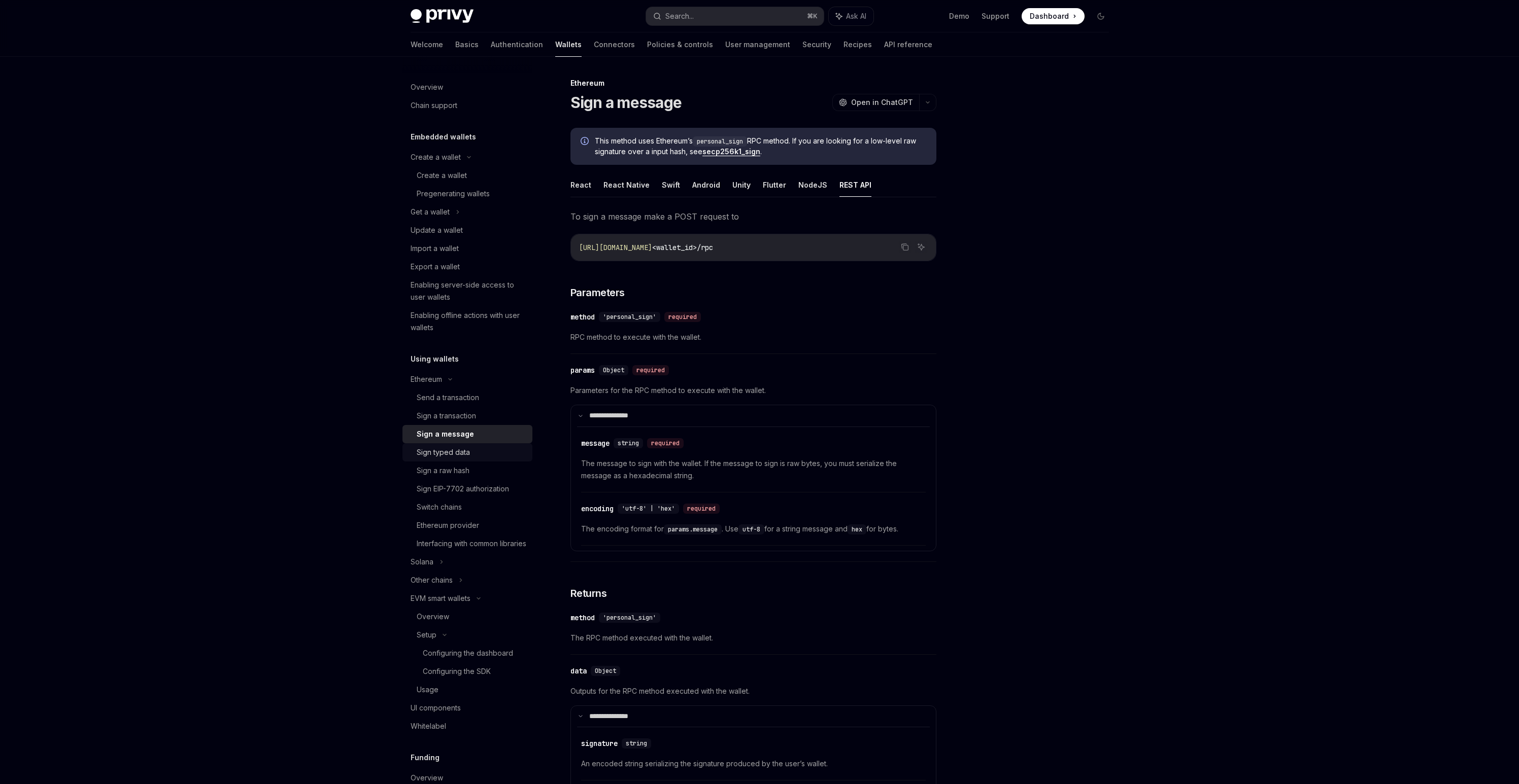
click at [458, 449] on div "Sign typed data" at bounding box center [443, 452] width 54 height 12
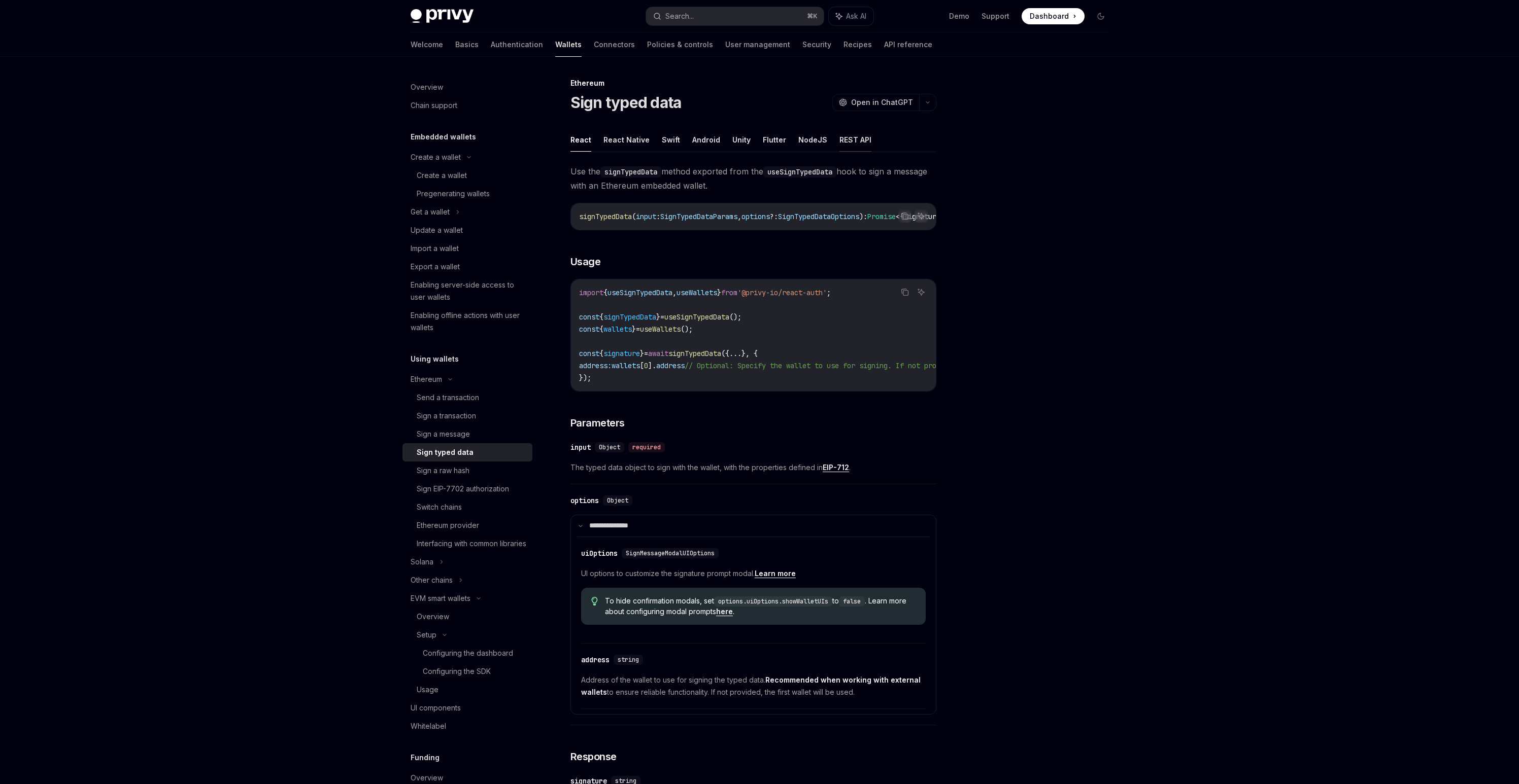
click at [842, 144] on button "REST API" at bounding box center [855, 140] width 32 height 24
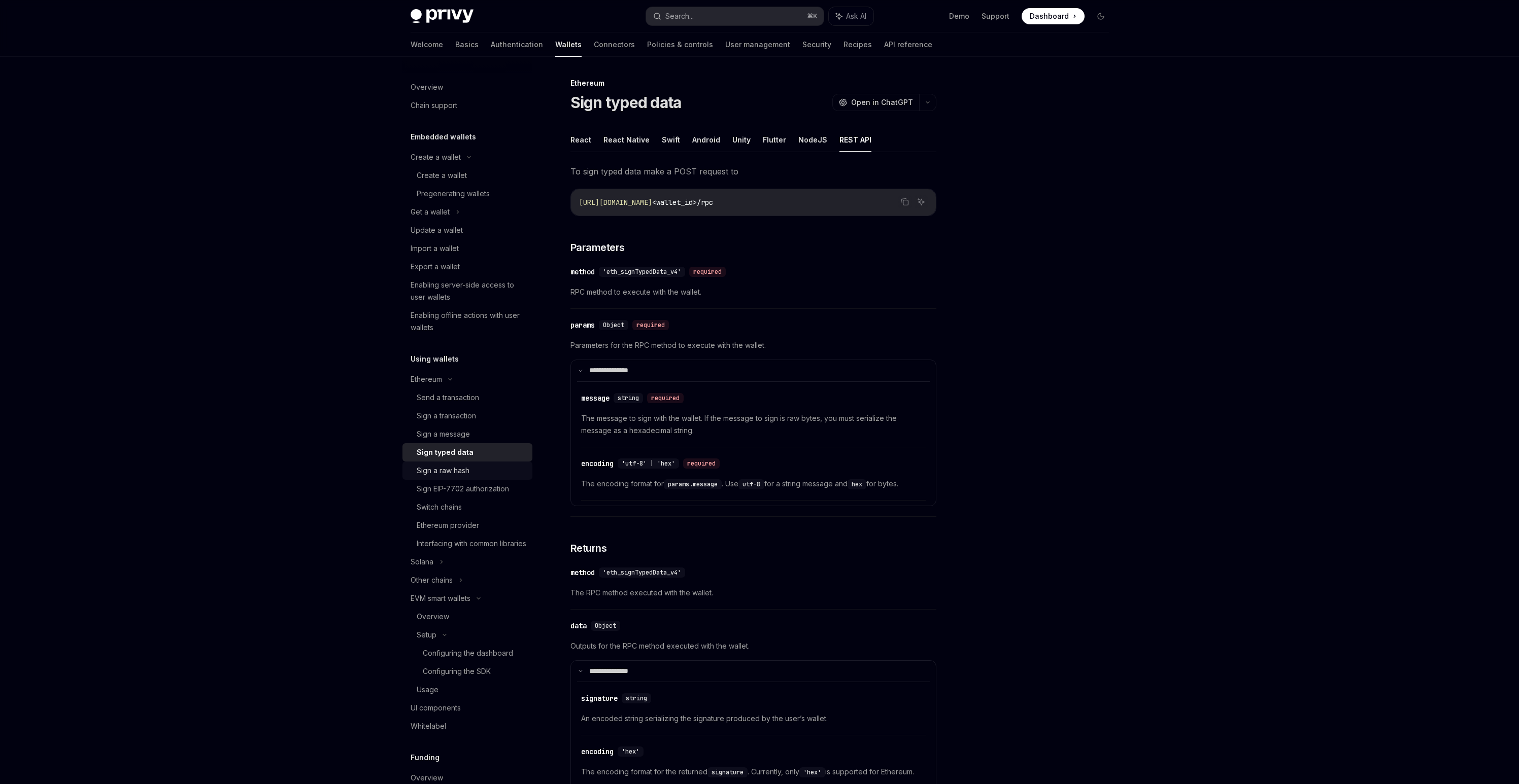
click at [441, 469] on div "Sign a raw hash" at bounding box center [443, 470] width 53 height 12
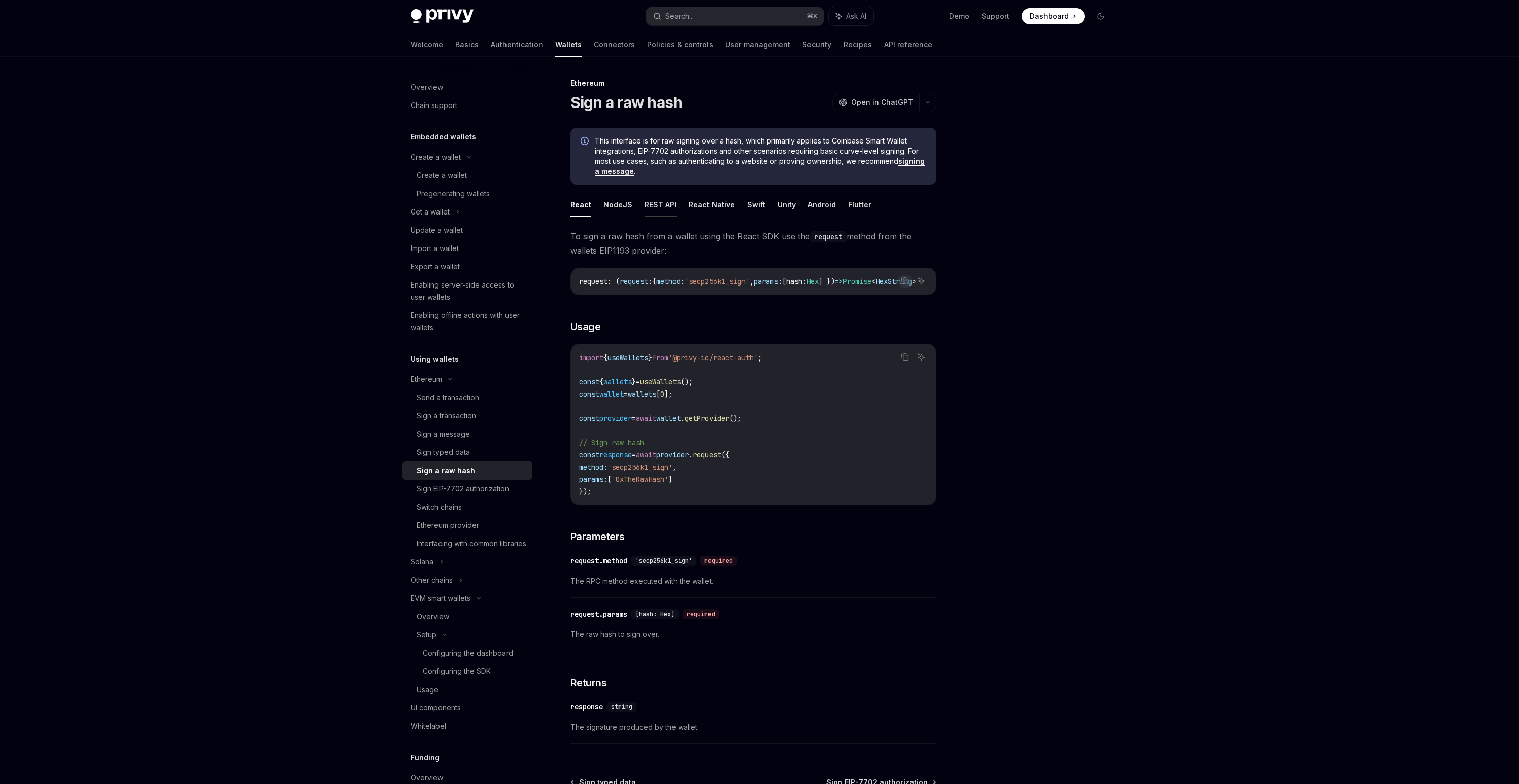
click at [651, 202] on button "REST API" at bounding box center [660, 205] width 32 height 24
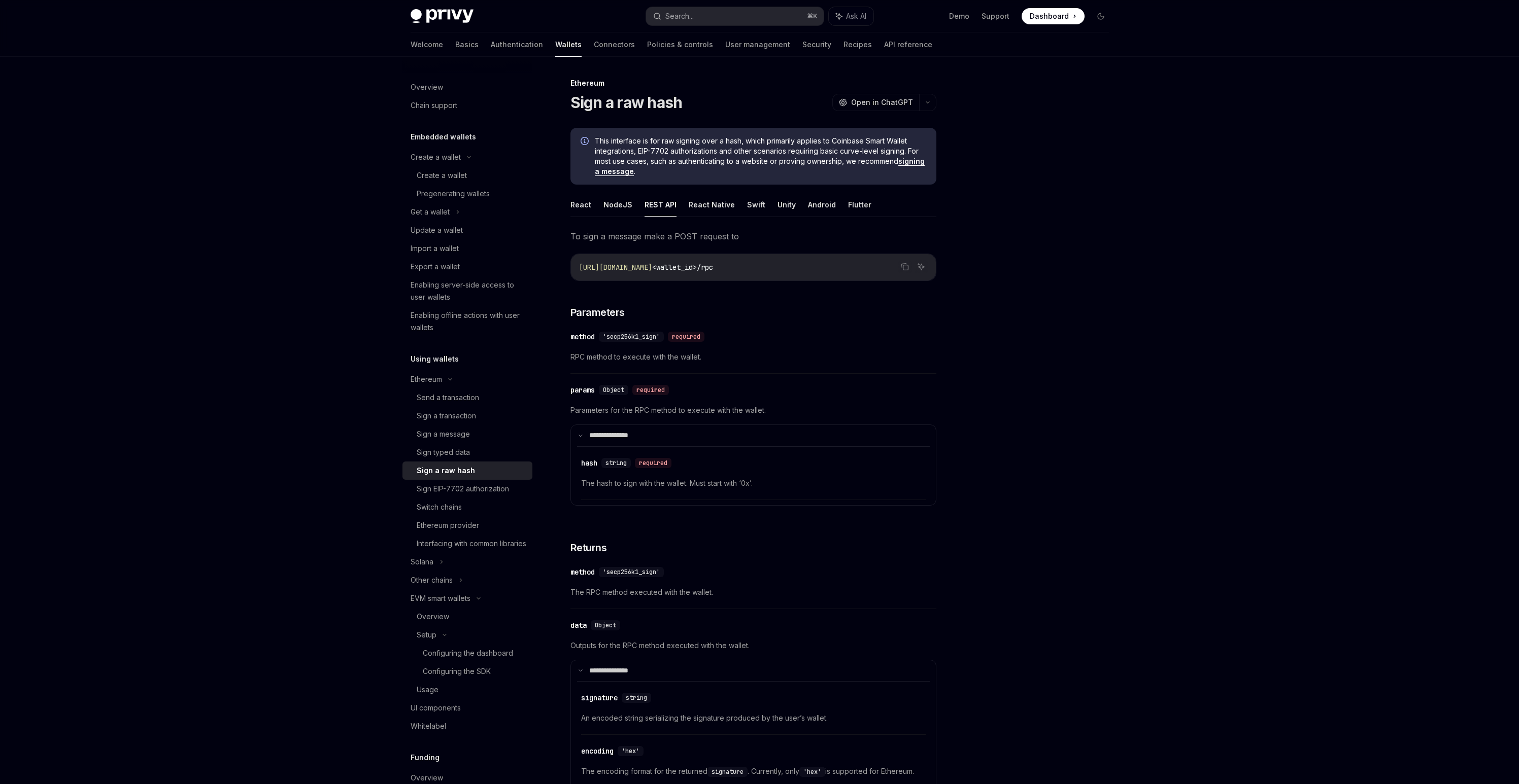
click at [617, 334] on span "'secp256k1_sign'" at bounding box center [631, 337] width 57 height 8
click at [624, 336] on span "'secp256k1_sign'" at bounding box center [631, 337] width 57 height 8
click at [620, 342] on div "'secp256k1_sign' required" at bounding box center [654, 337] width 110 height 10
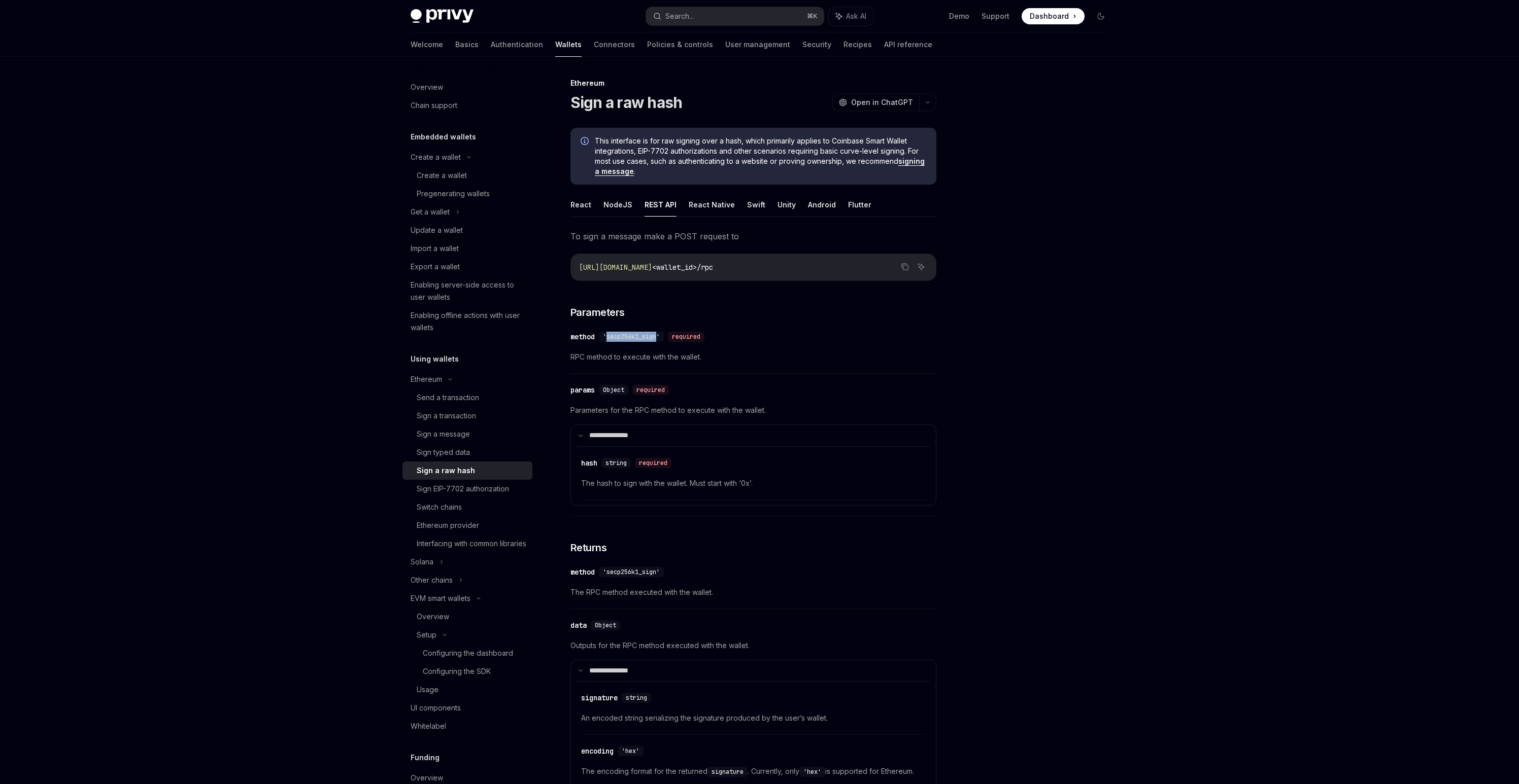
drag, startPoint x: 607, startPoint y: 338, endPoint x: 658, endPoint y: 336, distance: 51.0
click at [658, 336] on span "'secp256k1_sign'" at bounding box center [631, 337] width 57 height 8
click at [441, 526] on div "Ethereum provider" at bounding box center [448, 525] width 62 height 12
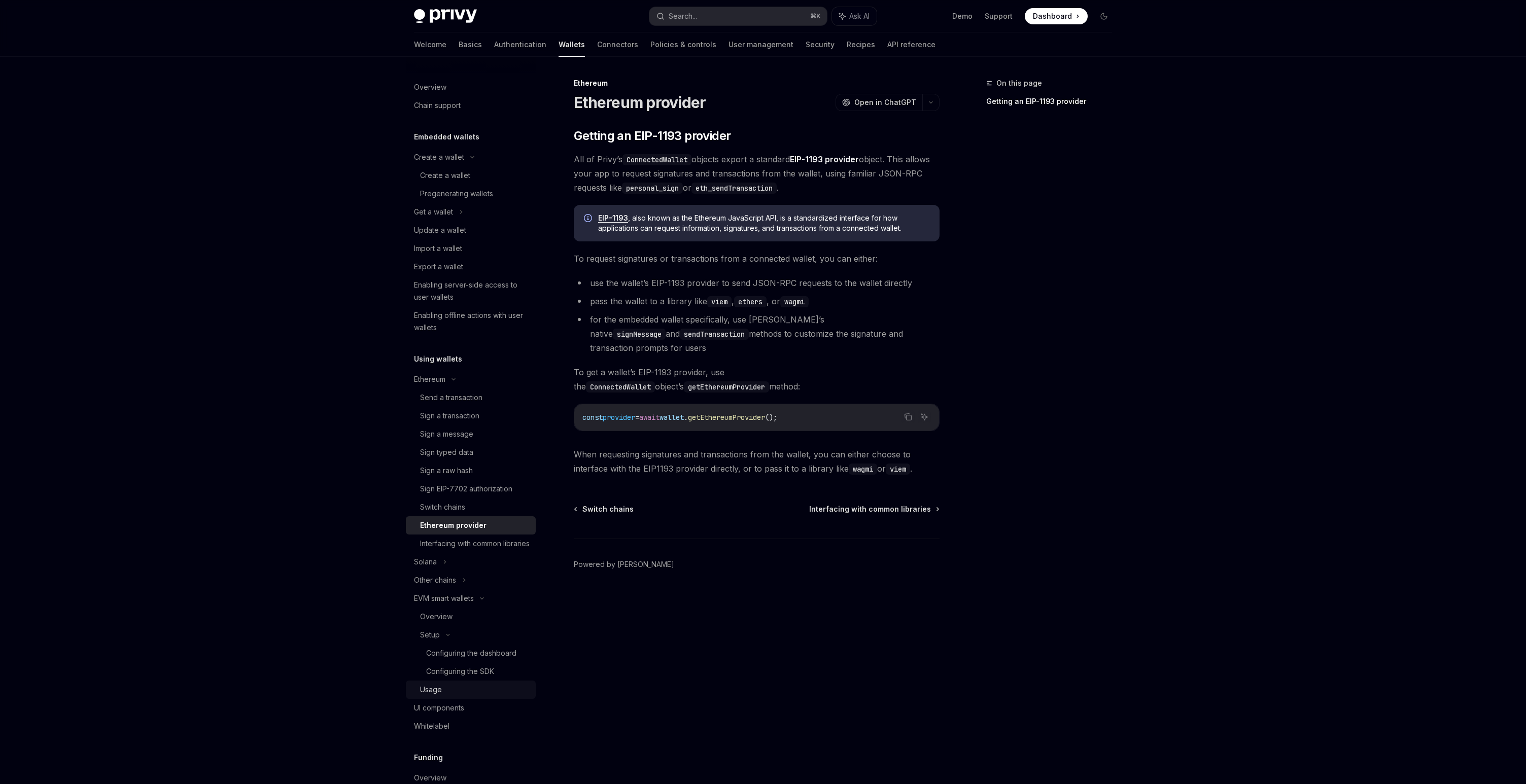
click at [434, 696] on div "Usage" at bounding box center [431, 689] width 22 height 12
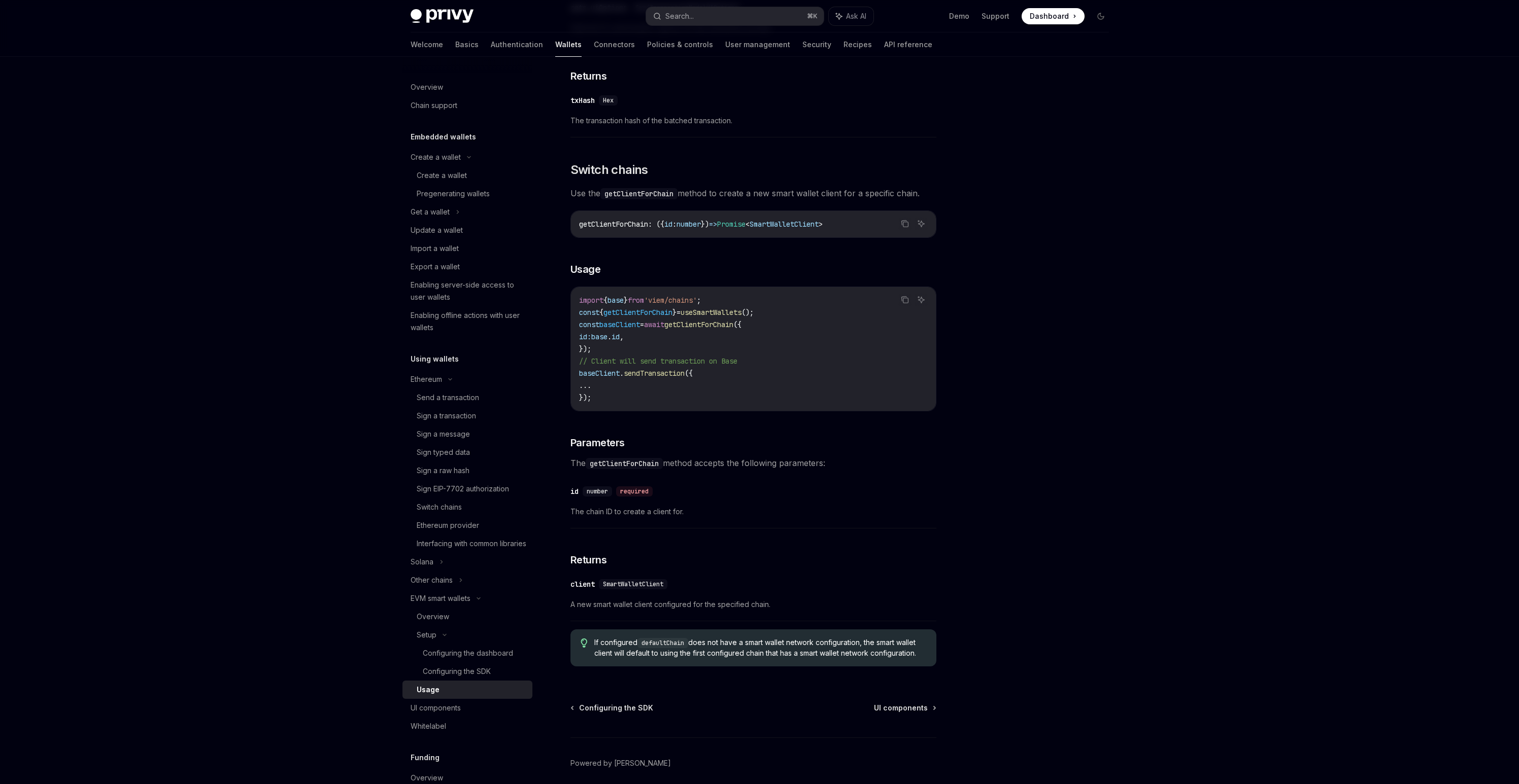
scroll to position [2570, 0]
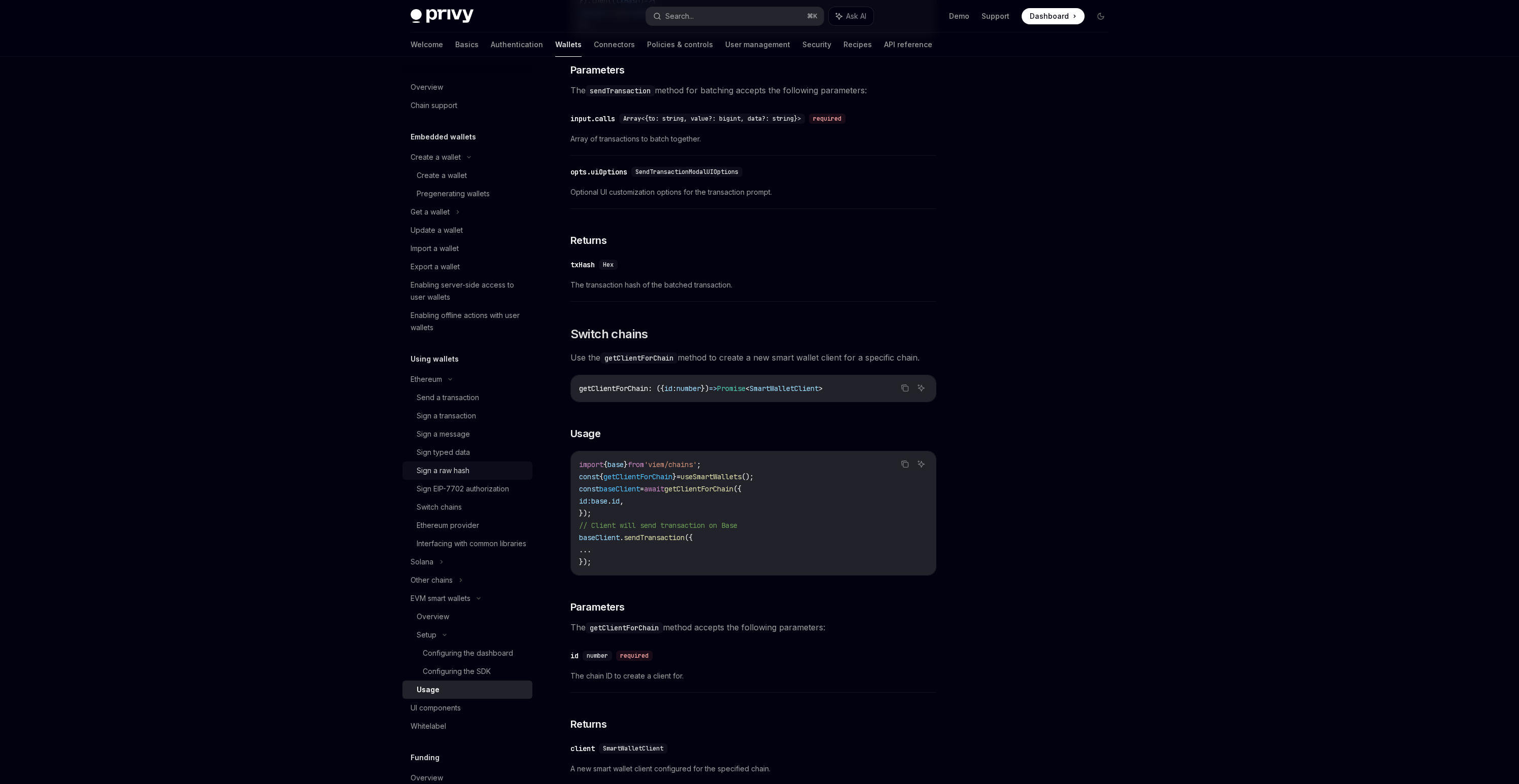
click at [430, 471] on div "Sign a raw hash" at bounding box center [443, 470] width 53 height 12
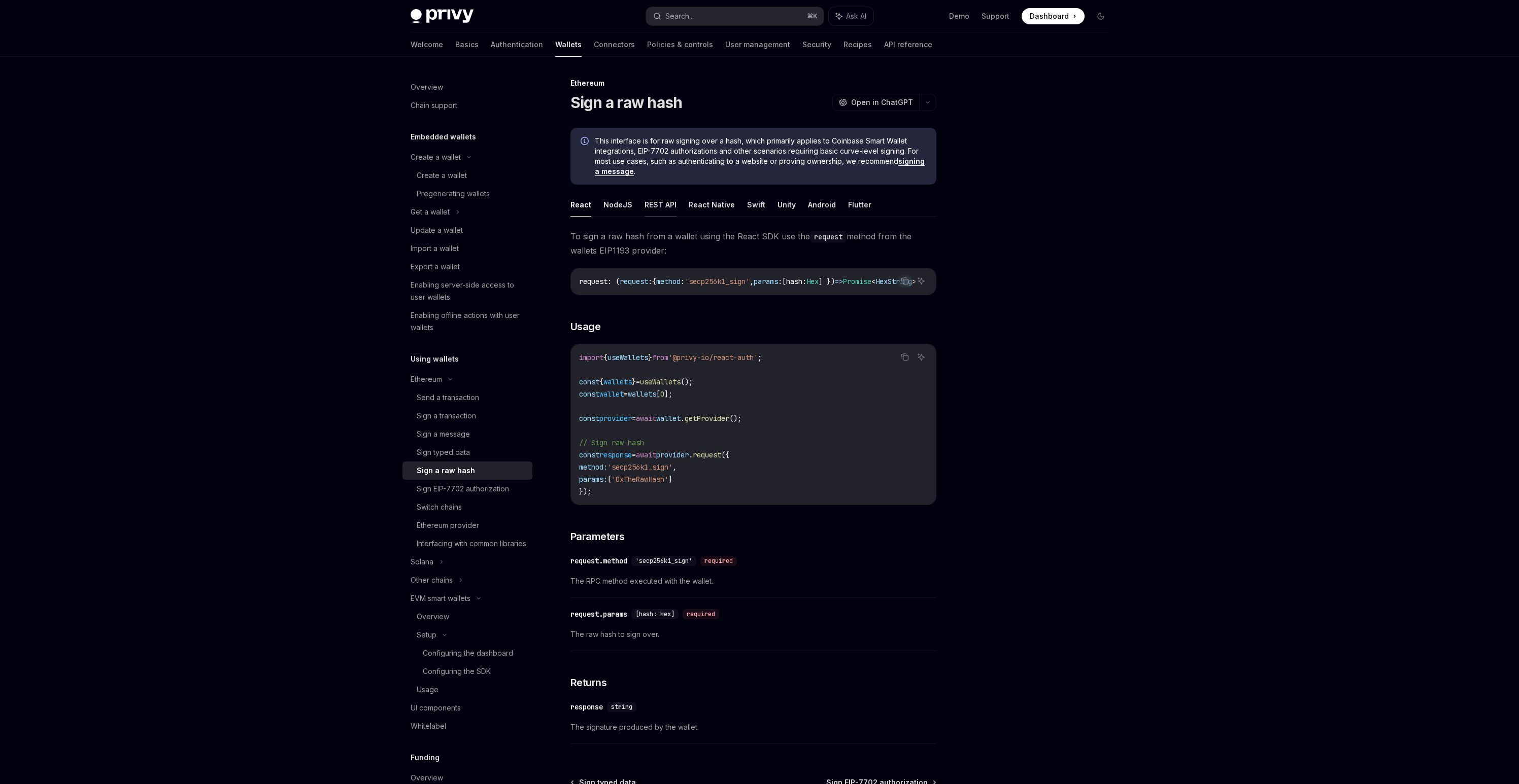
click at [658, 204] on button "REST API" at bounding box center [660, 205] width 32 height 24
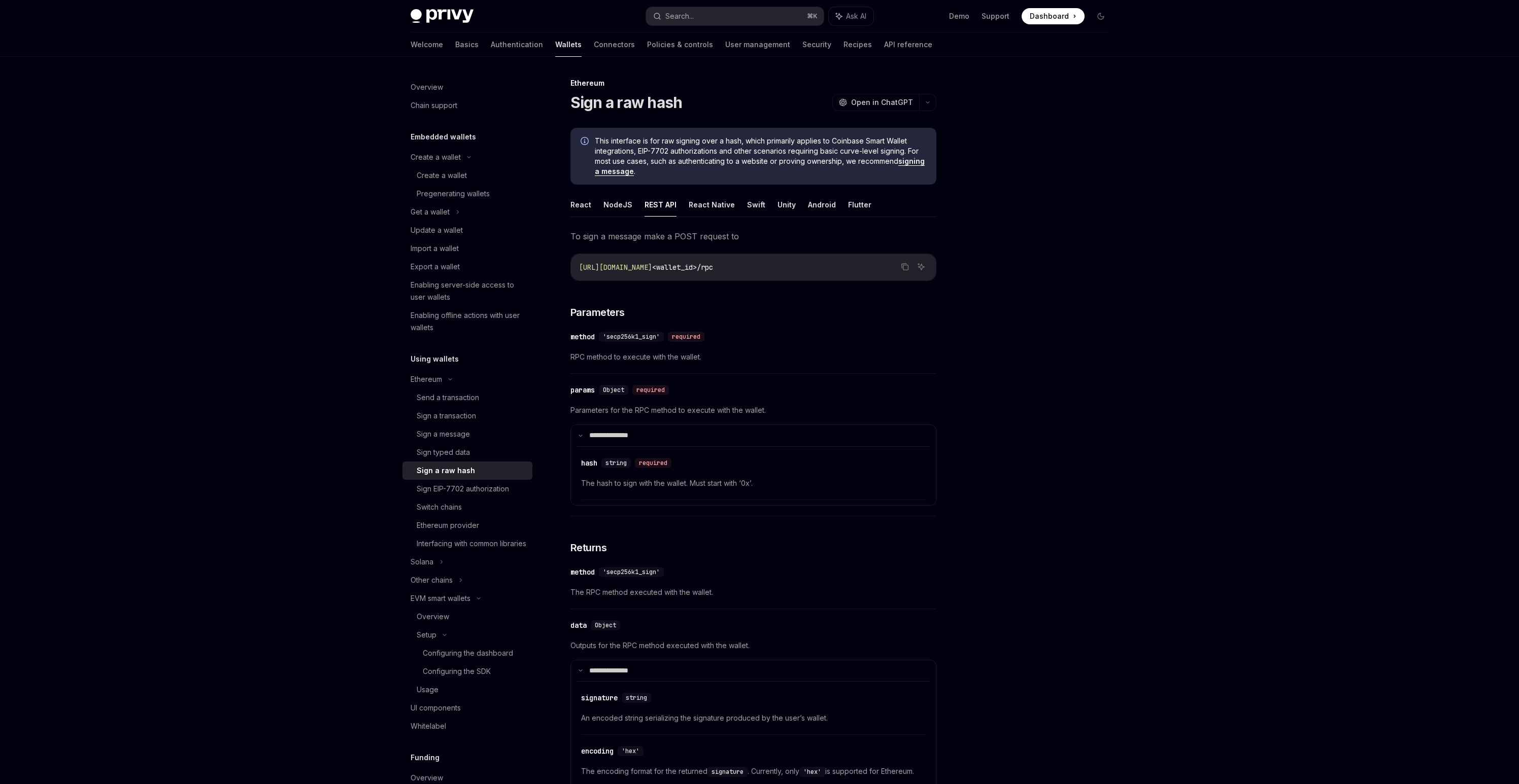
click at [652, 265] on span "[URL][DOMAIN_NAME]" at bounding box center [615, 267] width 73 height 9
click at [441, 435] on div "Sign a message" at bounding box center [443, 434] width 54 height 12
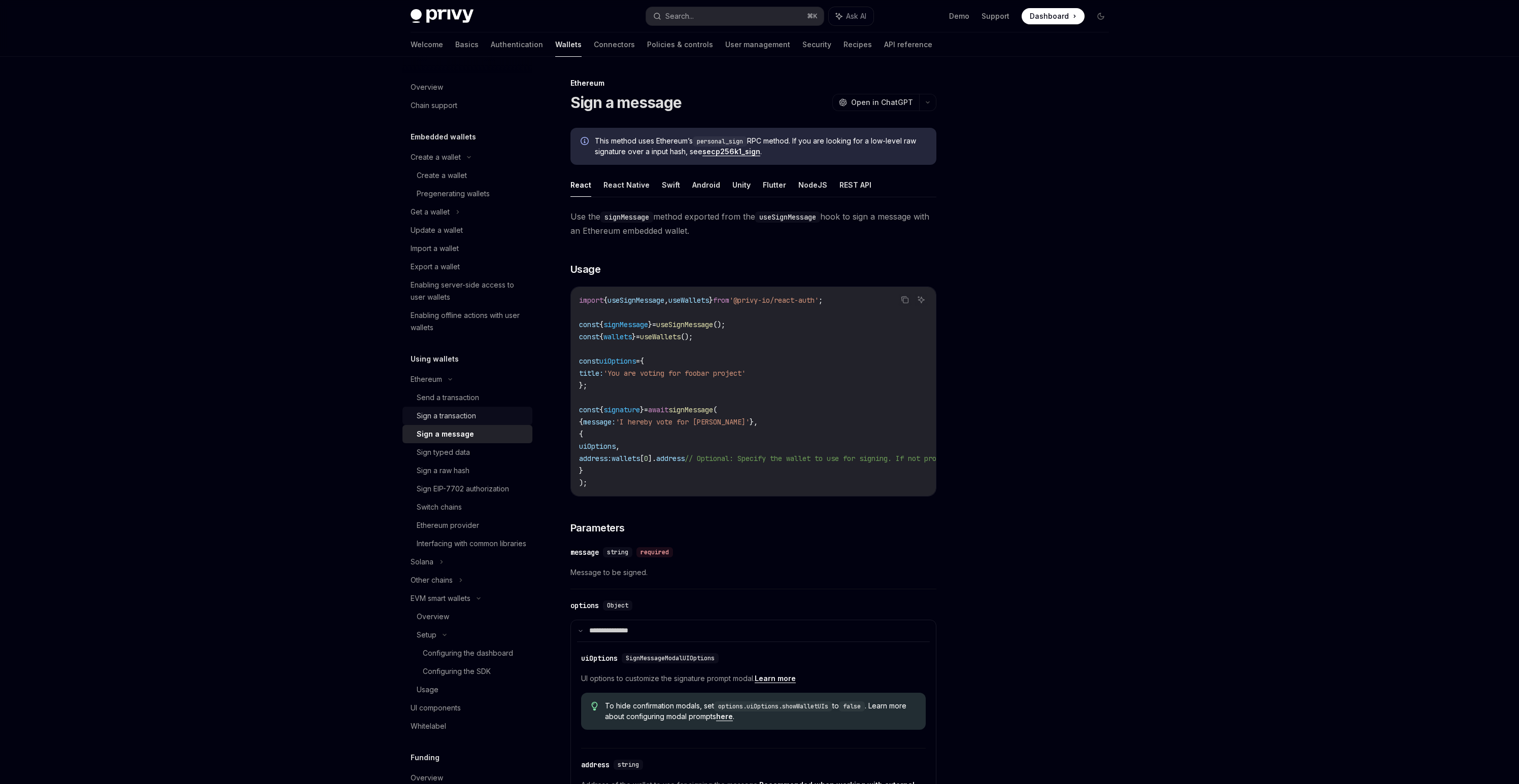
click at [465, 412] on div "Sign a transaction" at bounding box center [446, 415] width 59 height 12
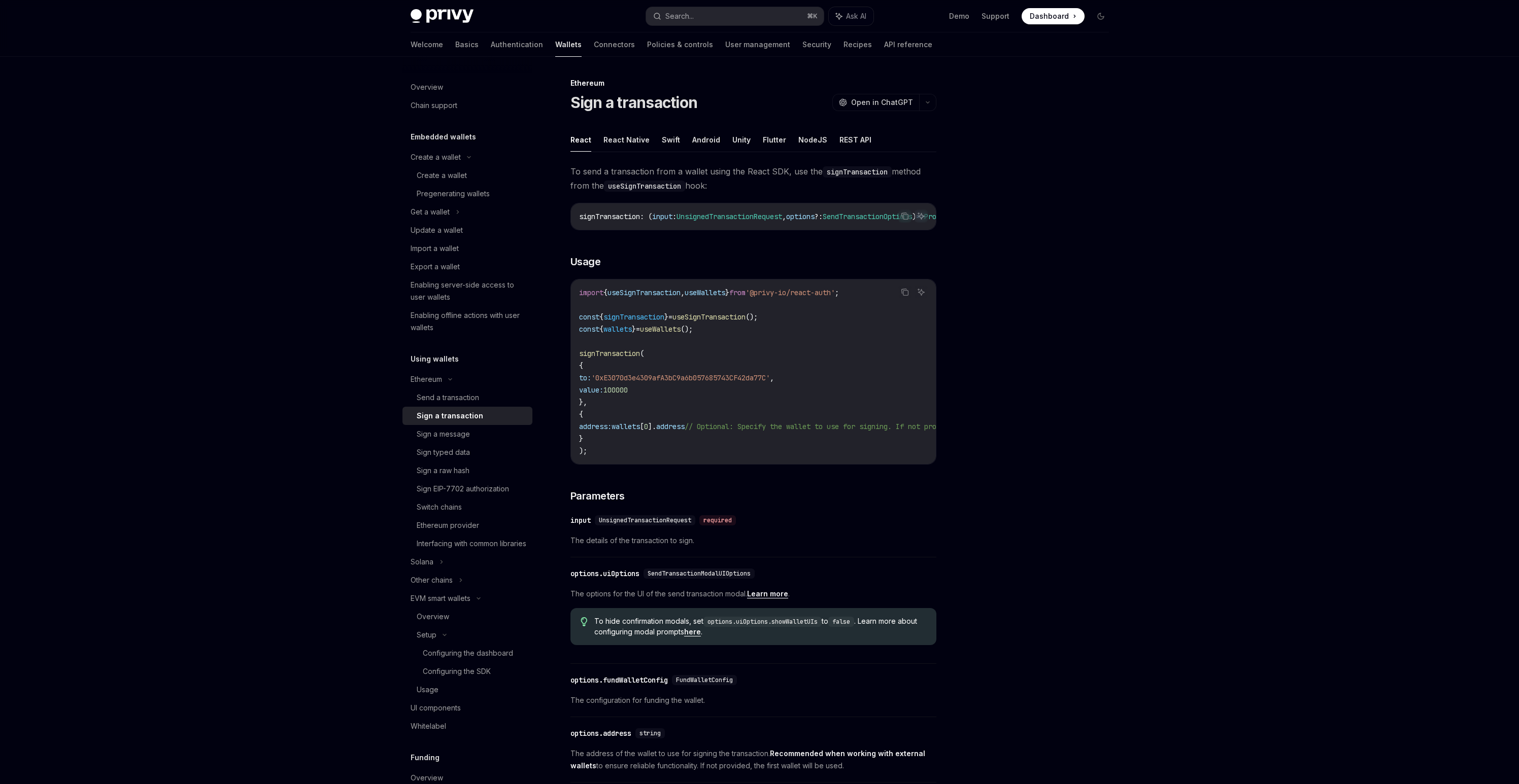
click at [863, 134] on ul "React React Native Swift Android Unity Flutter NodeJS REST API" at bounding box center [754, 140] width 366 height 25
click at [856, 142] on button "REST API" at bounding box center [855, 140] width 32 height 24
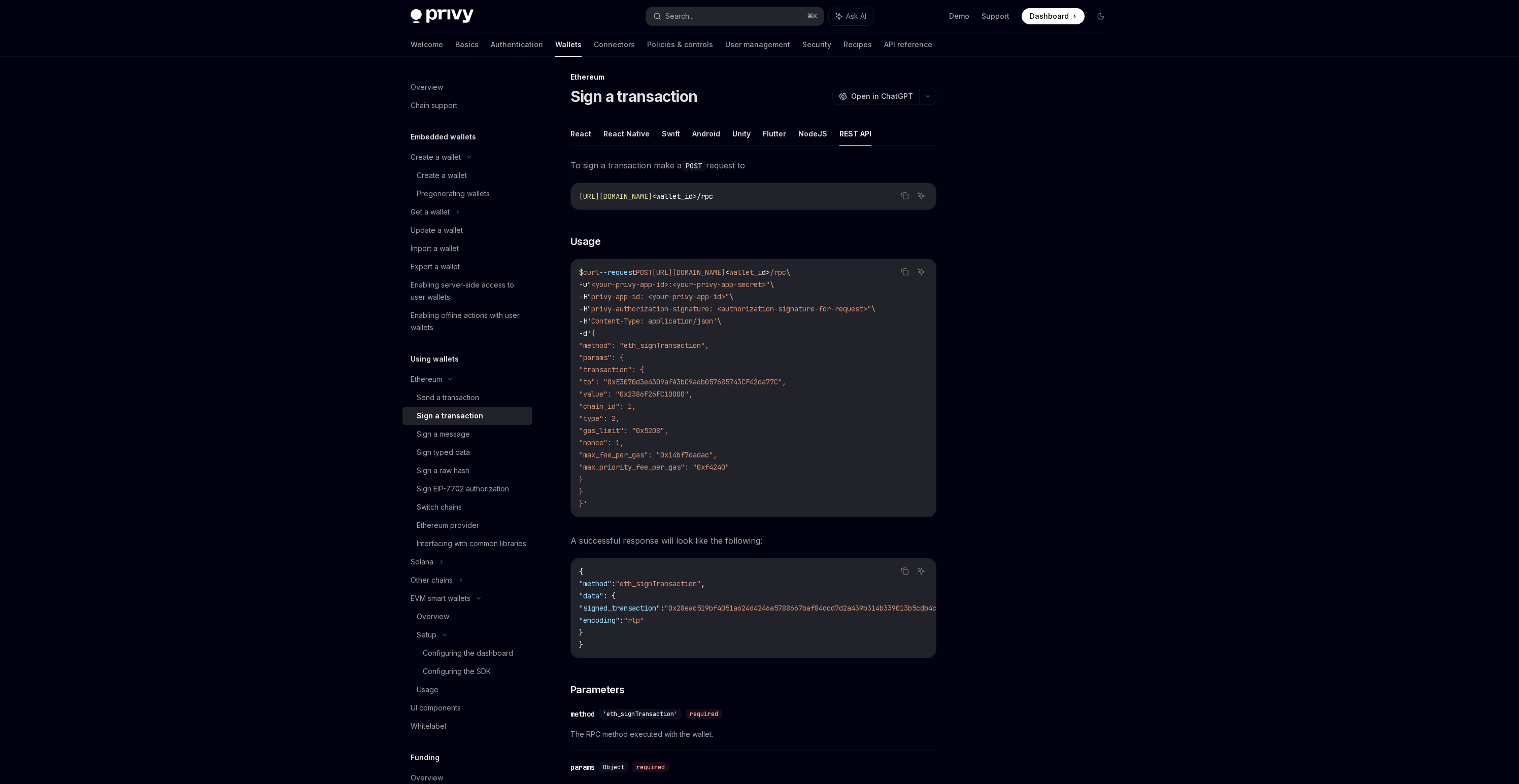
scroll to position [117, 0]
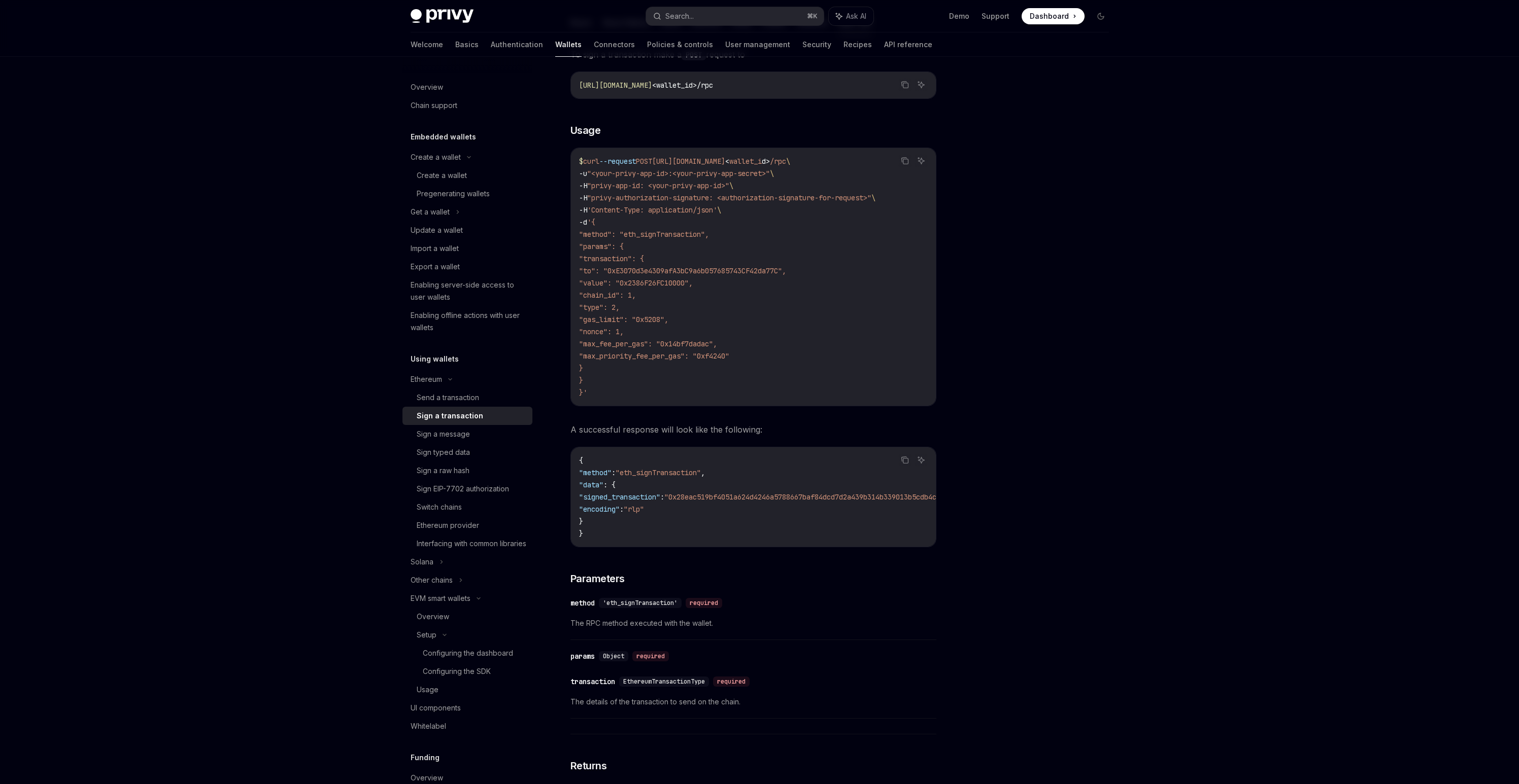
drag, startPoint x: 704, startPoint y: 545, endPoint x: 719, endPoint y: 544, distance: 15.0
click at [719, 544] on div "{ "method" : "eth_signTransaction" , "data" : { "signed_transaction" : "0x28eac…" at bounding box center [753, 497] width 365 height 100
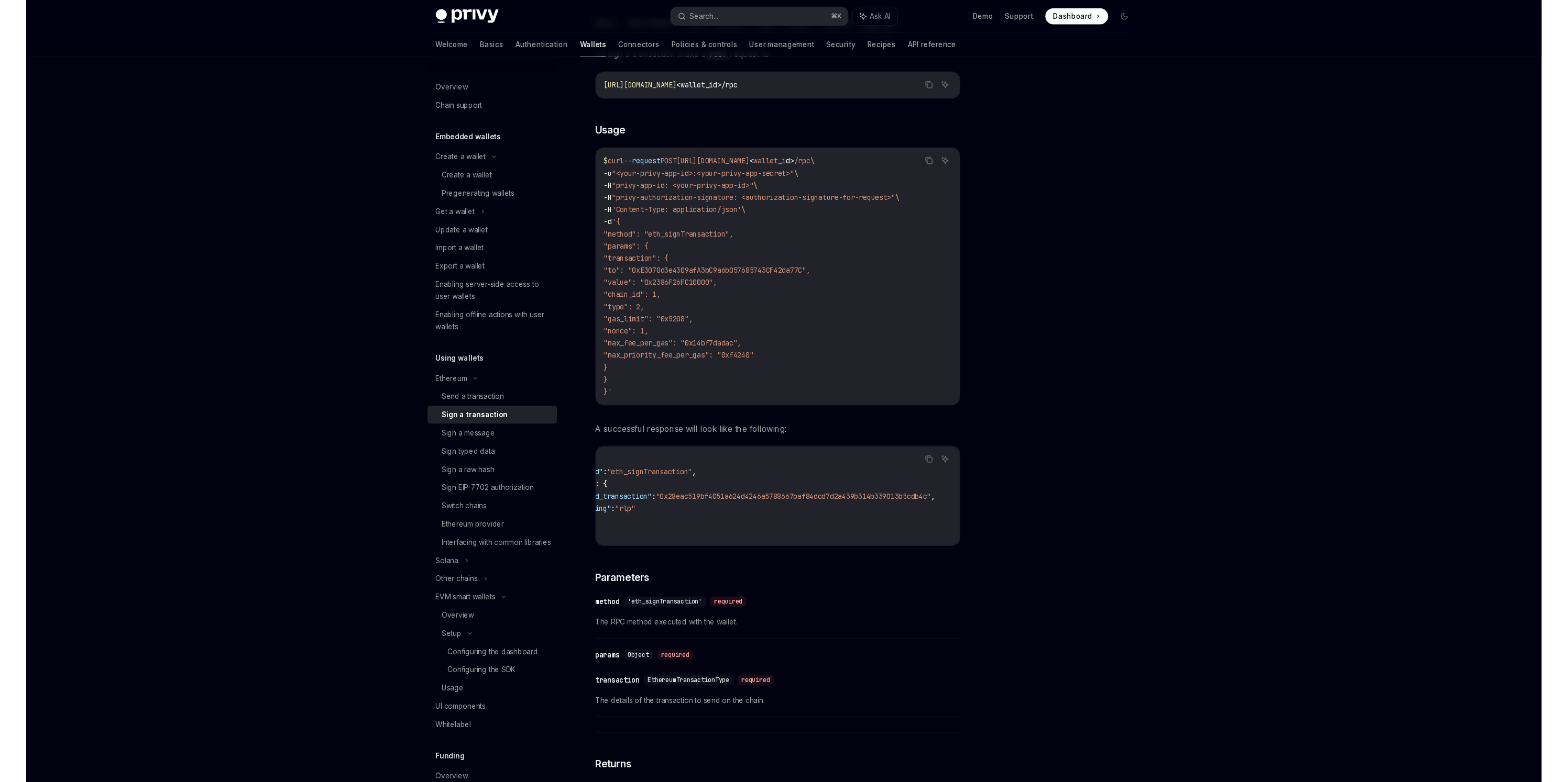
scroll to position [0, 0]
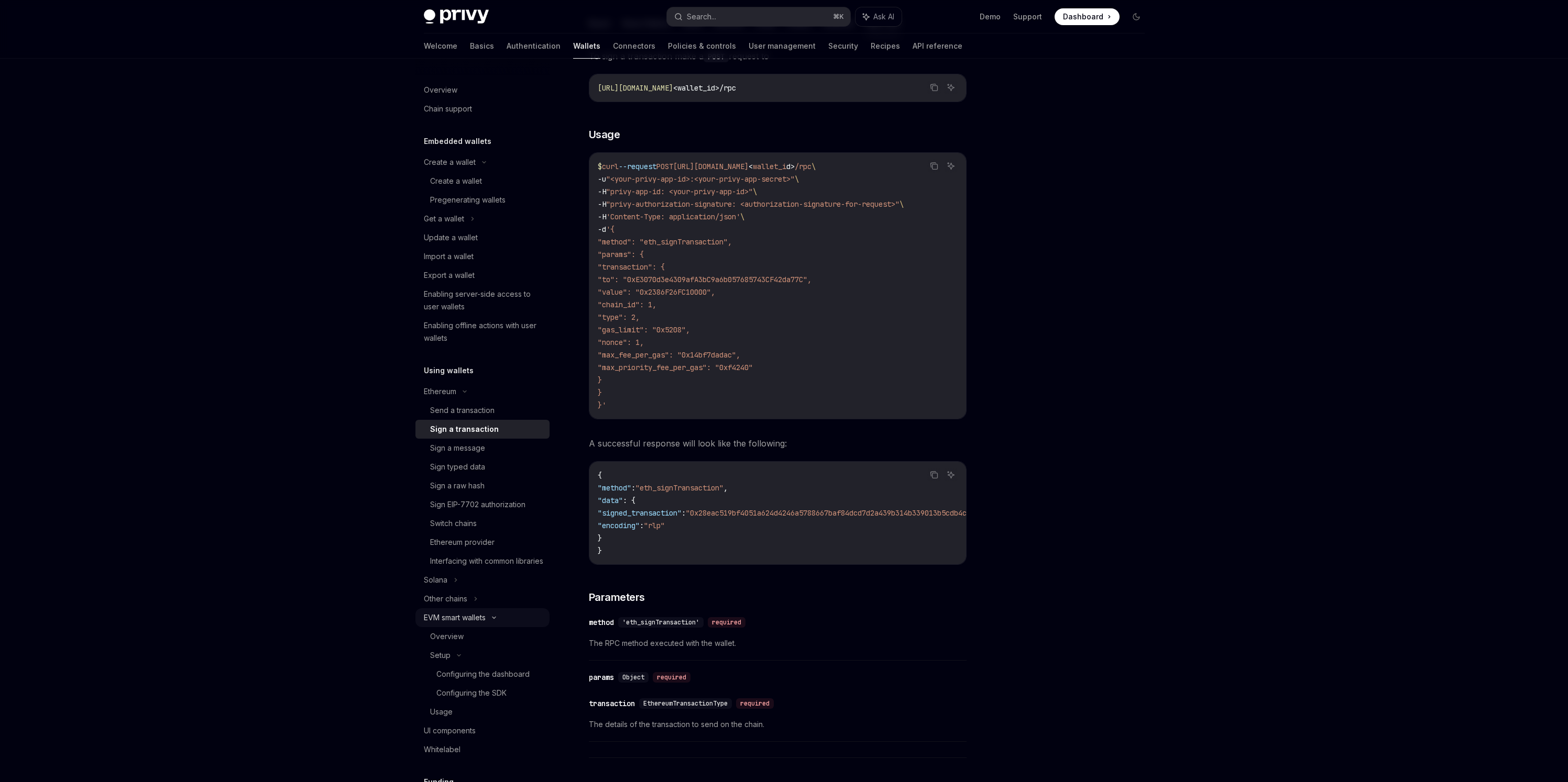
click at [456, 624] on div "EVM smart wallets" at bounding box center [454, 617] width 62 height 12
click at [444, 624] on div "EVM smart wallets" at bounding box center [454, 617] width 62 height 12
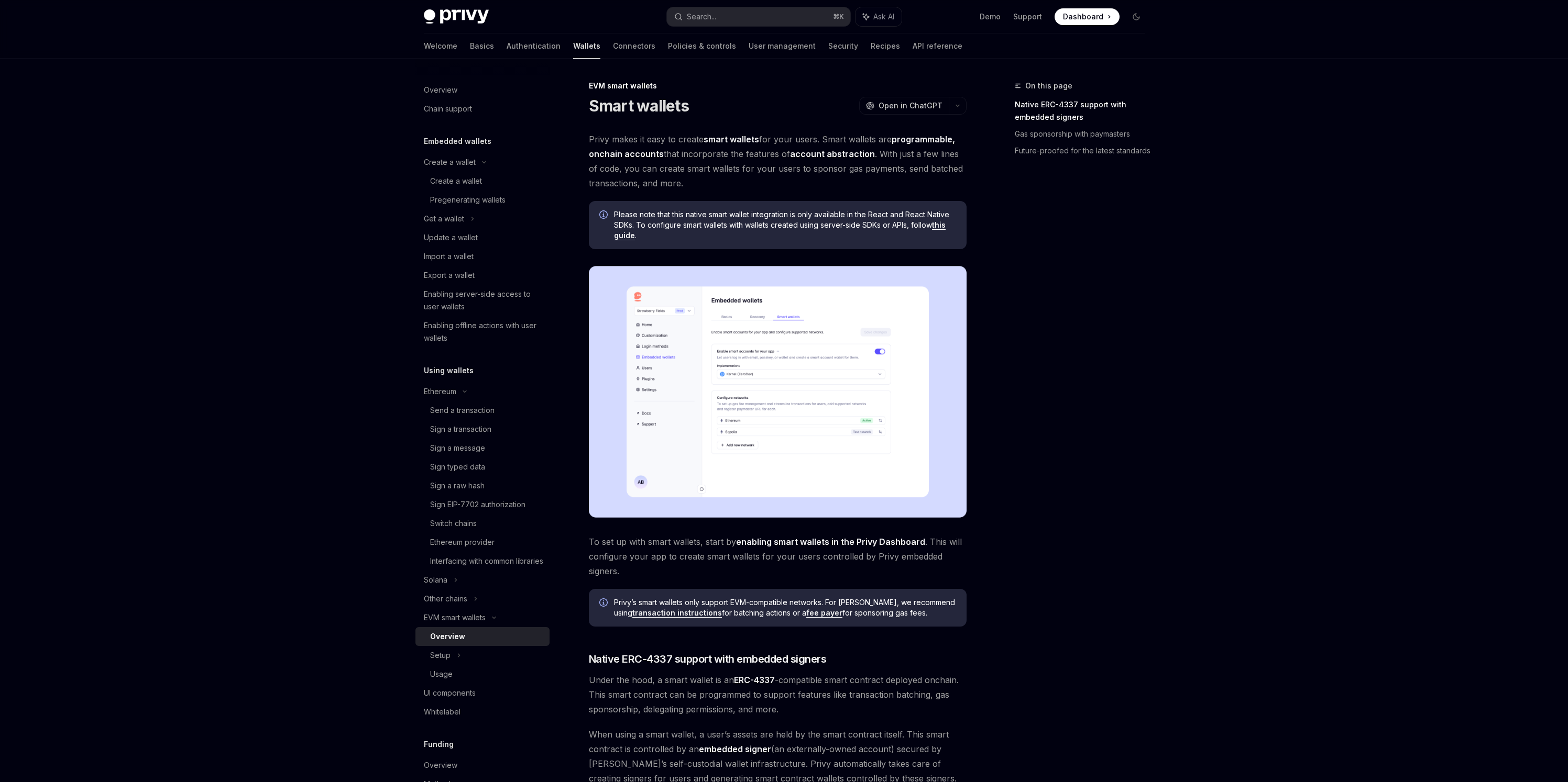
click at [443, 643] on div "Overview" at bounding box center [448, 636] width 35 height 12
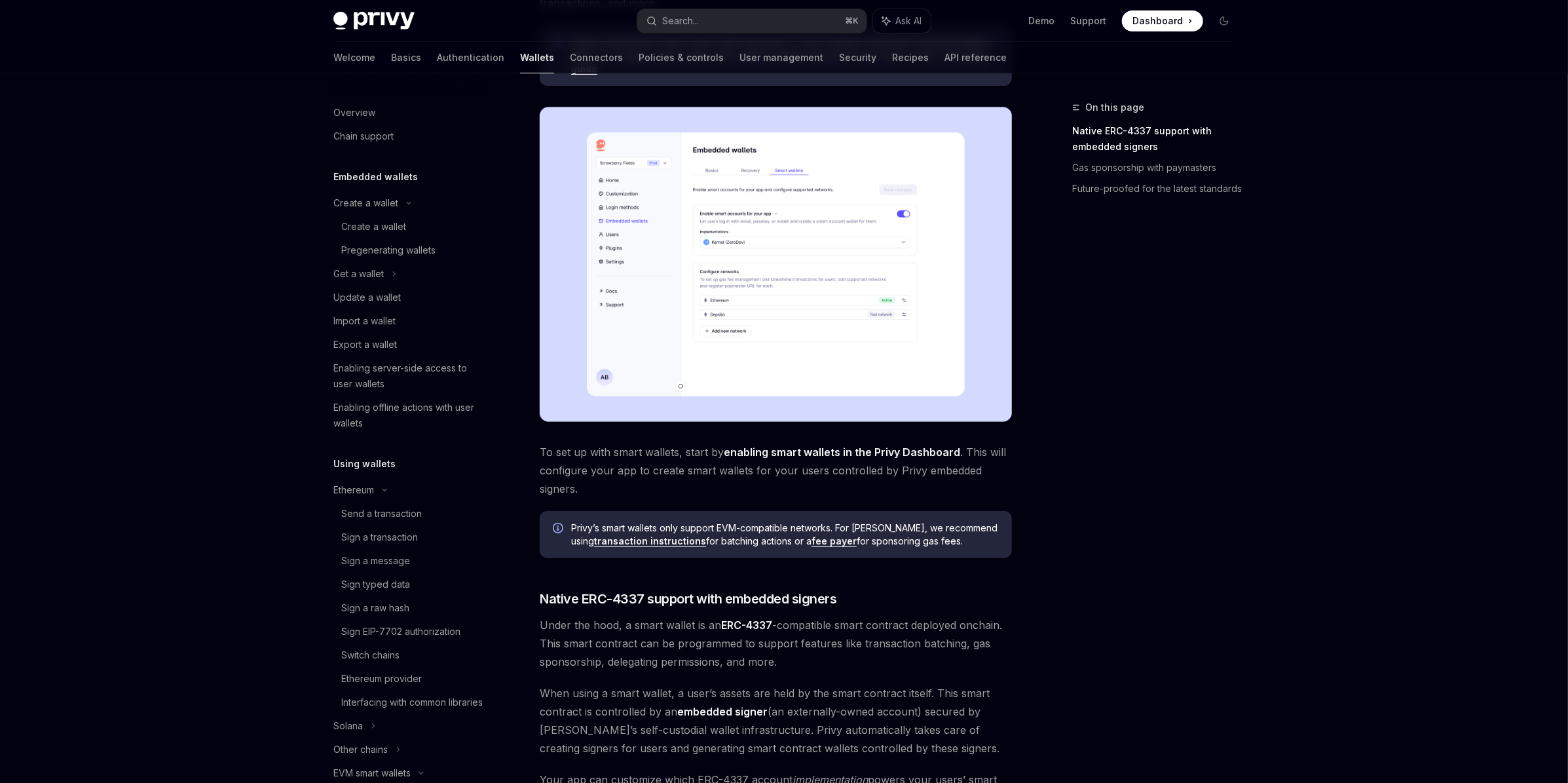
scroll to position [348, 0]
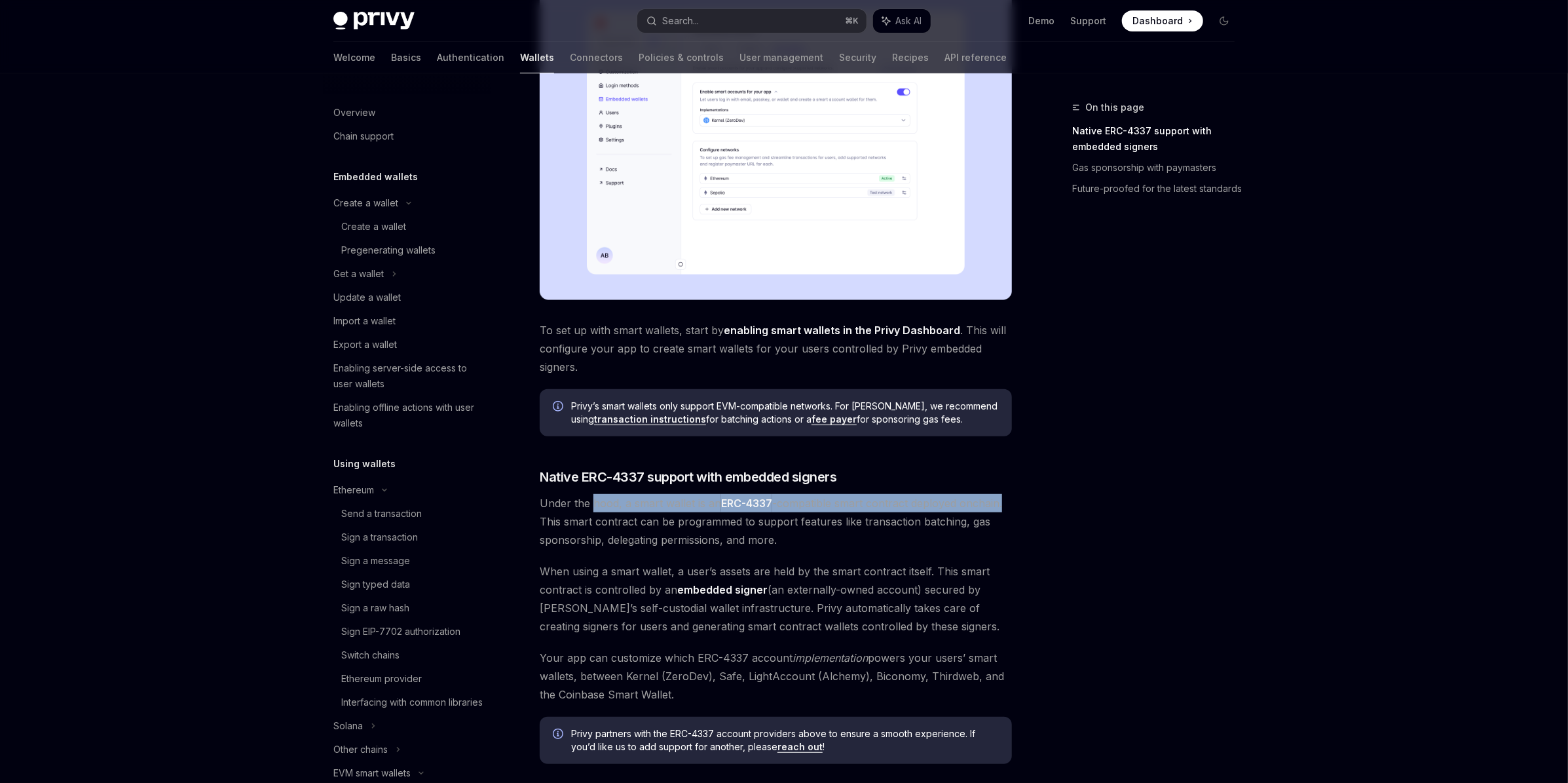
drag, startPoint x: 609, startPoint y: 505, endPoint x: 1032, endPoint y: 508, distance: 423.0
click at [1032, 508] on div "On this page Native ERC-4337 support with embedded signers Gas sponsorship with…" at bounding box center [784, 473] width 922 height 1495
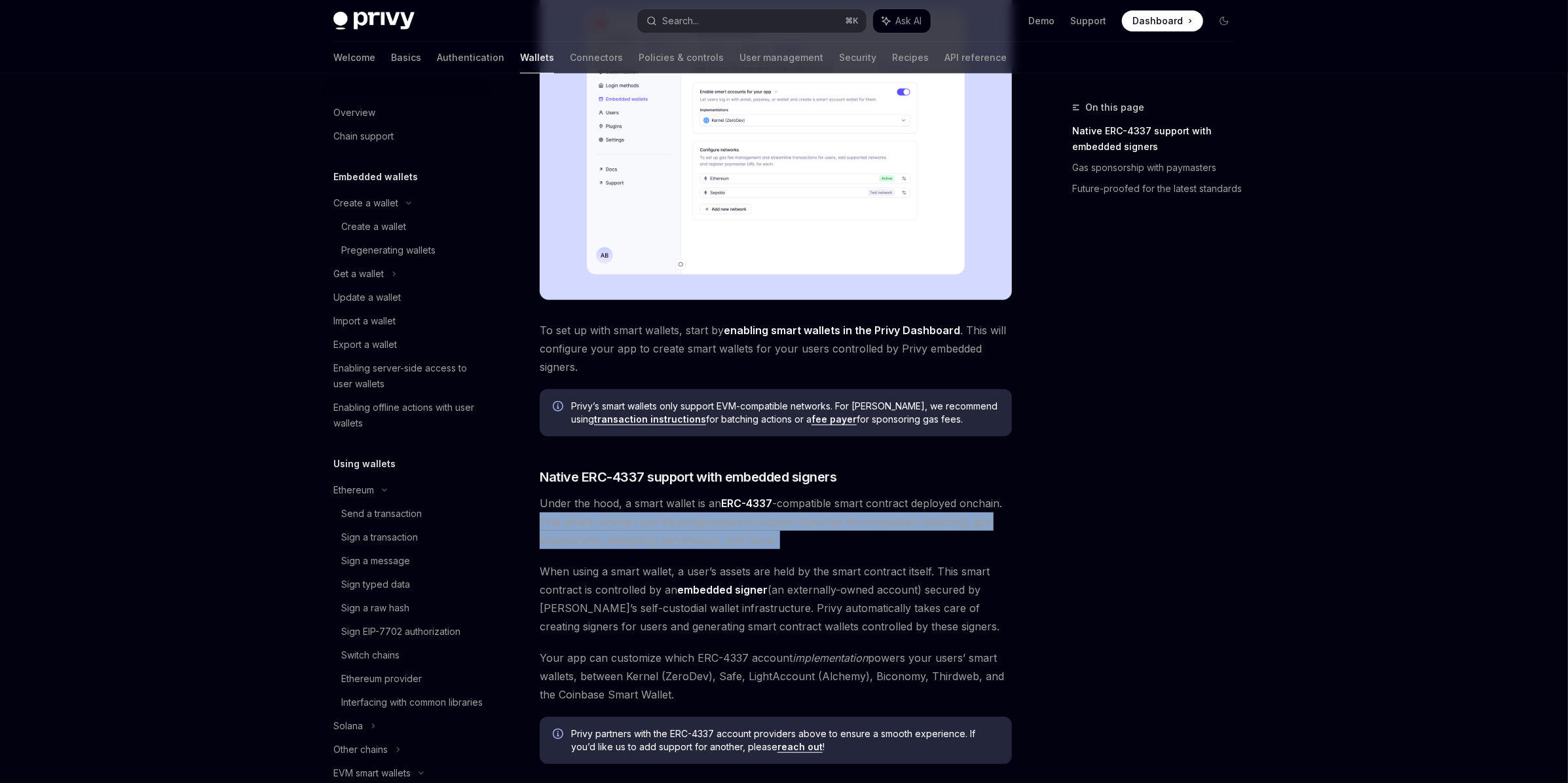
drag, startPoint x: 539, startPoint y: 523, endPoint x: 843, endPoint y: 549, distance: 305.1
click at [843, 549] on div "Privy makes it easy to create smart wallets for your users. Smart wallets are p…" at bounding box center [775, 421] width 472 height 1209
click at [542, 579] on span "When using a smart wallet, a user’s assets are held by the smart contract itsel…" at bounding box center [775, 599] width 472 height 73
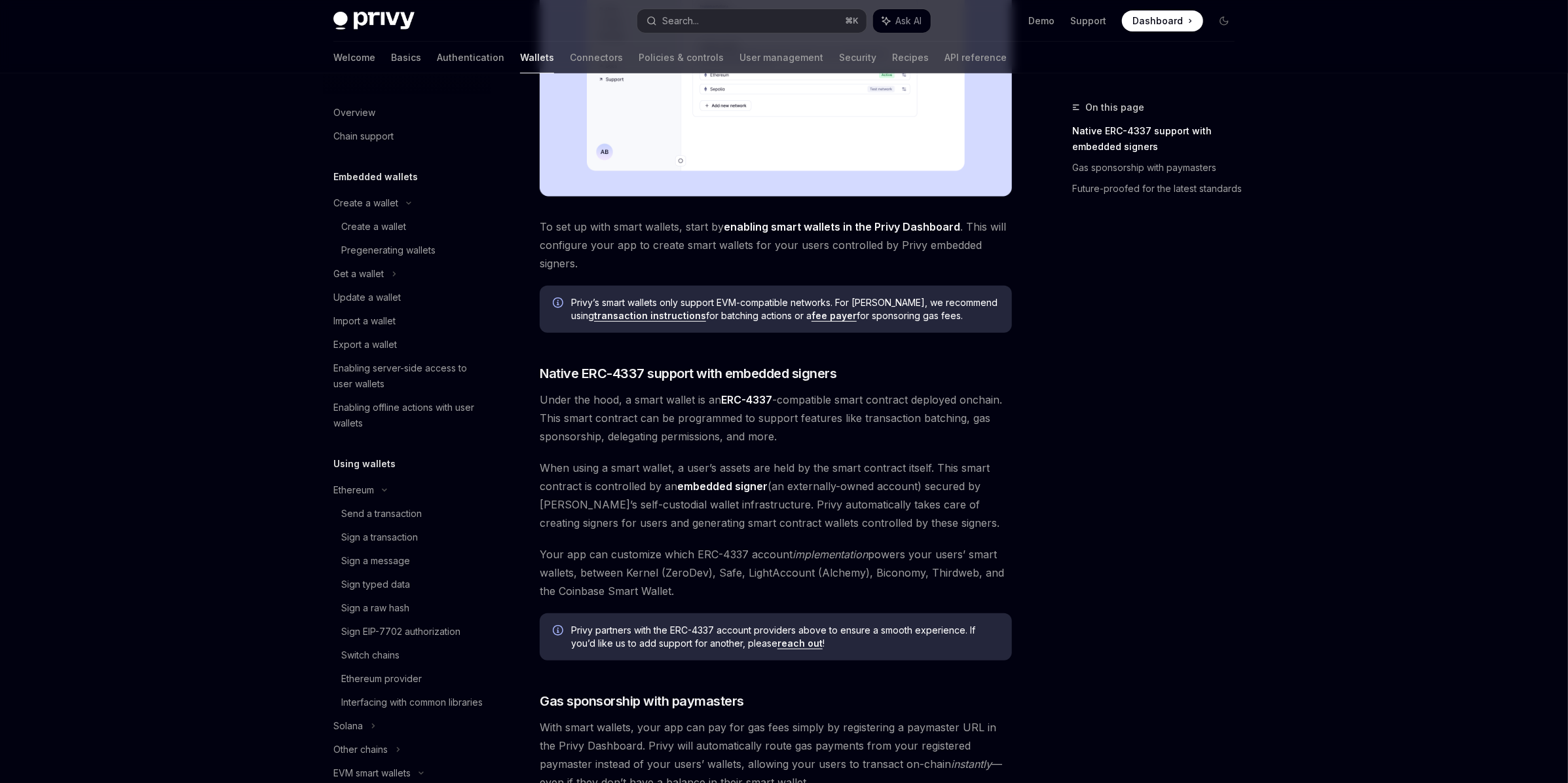
scroll to position [587, 0]
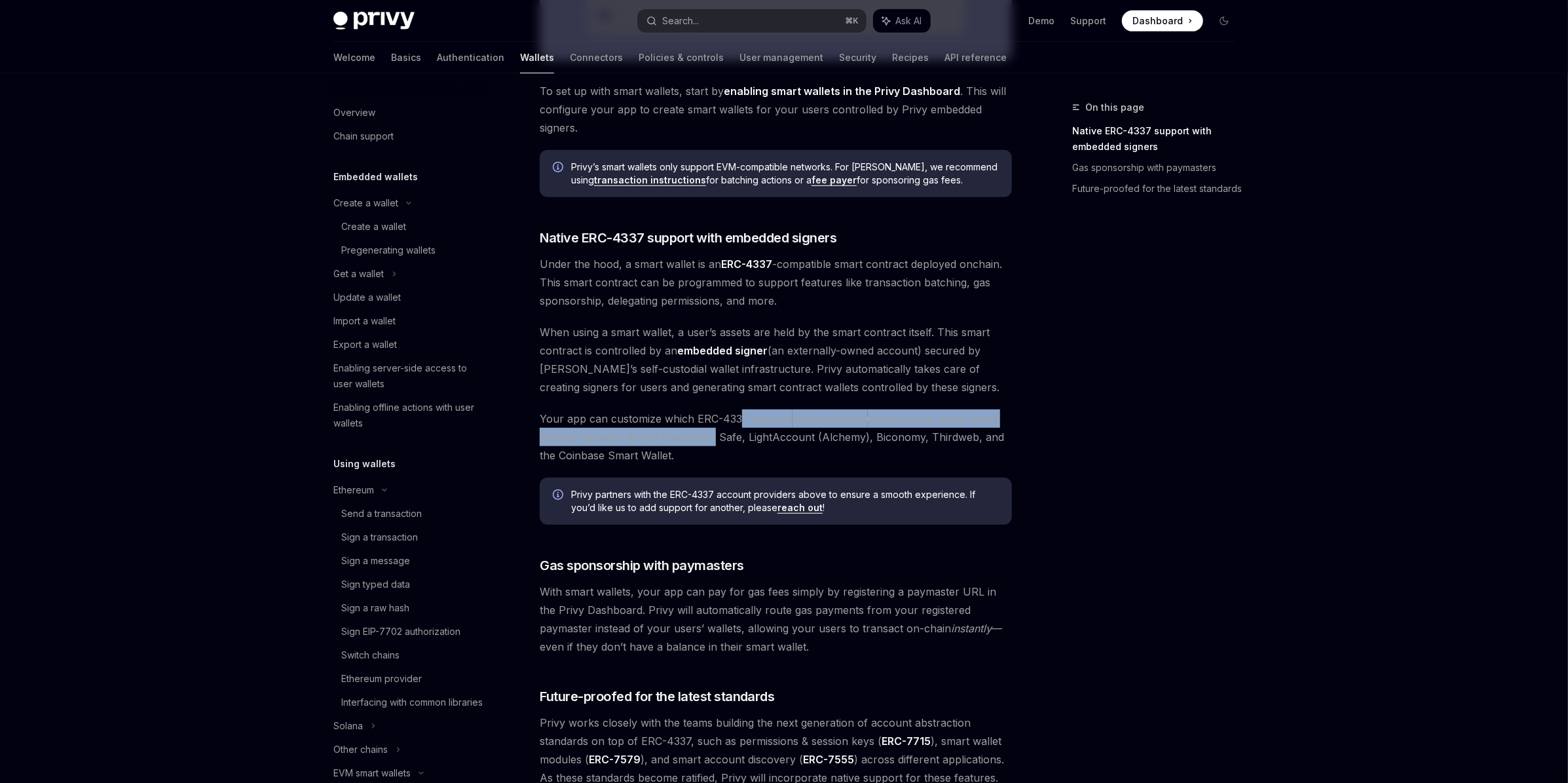
drag, startPoint x: 743, startPoint y: 418, endPoint x: 711, endPoint y: 441, distance: 39.4
click at [711, 441] on span "Your app can customize which ERC-4337 account implementation powers your users’…" at bounding box center [775, 437] width 472 height 55
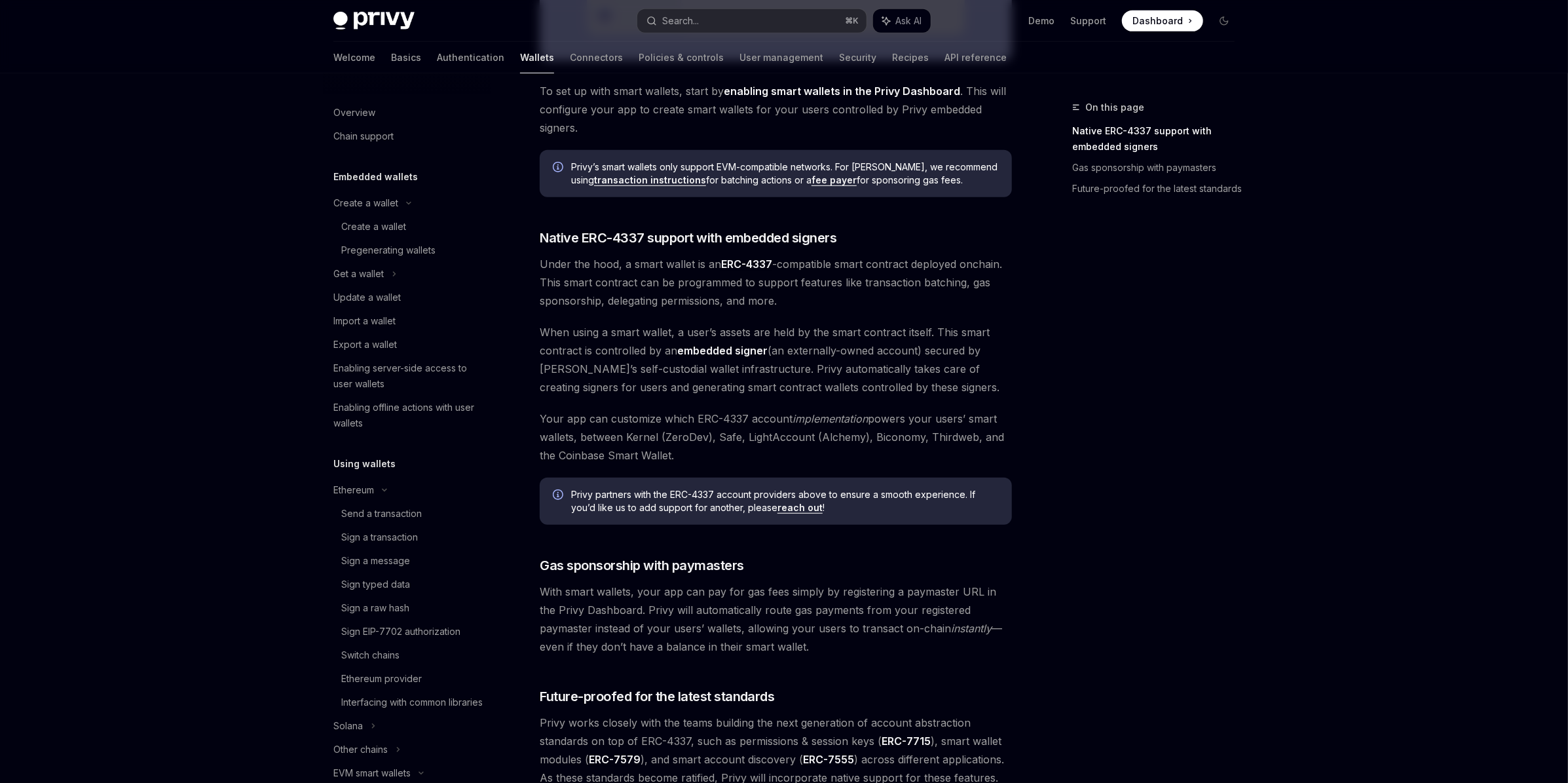
click at [584, 603] on span "With smart wallets, your app can pay for gas fees simply by registering a payma…" at bounding box center [775, 619] width 472 height 73
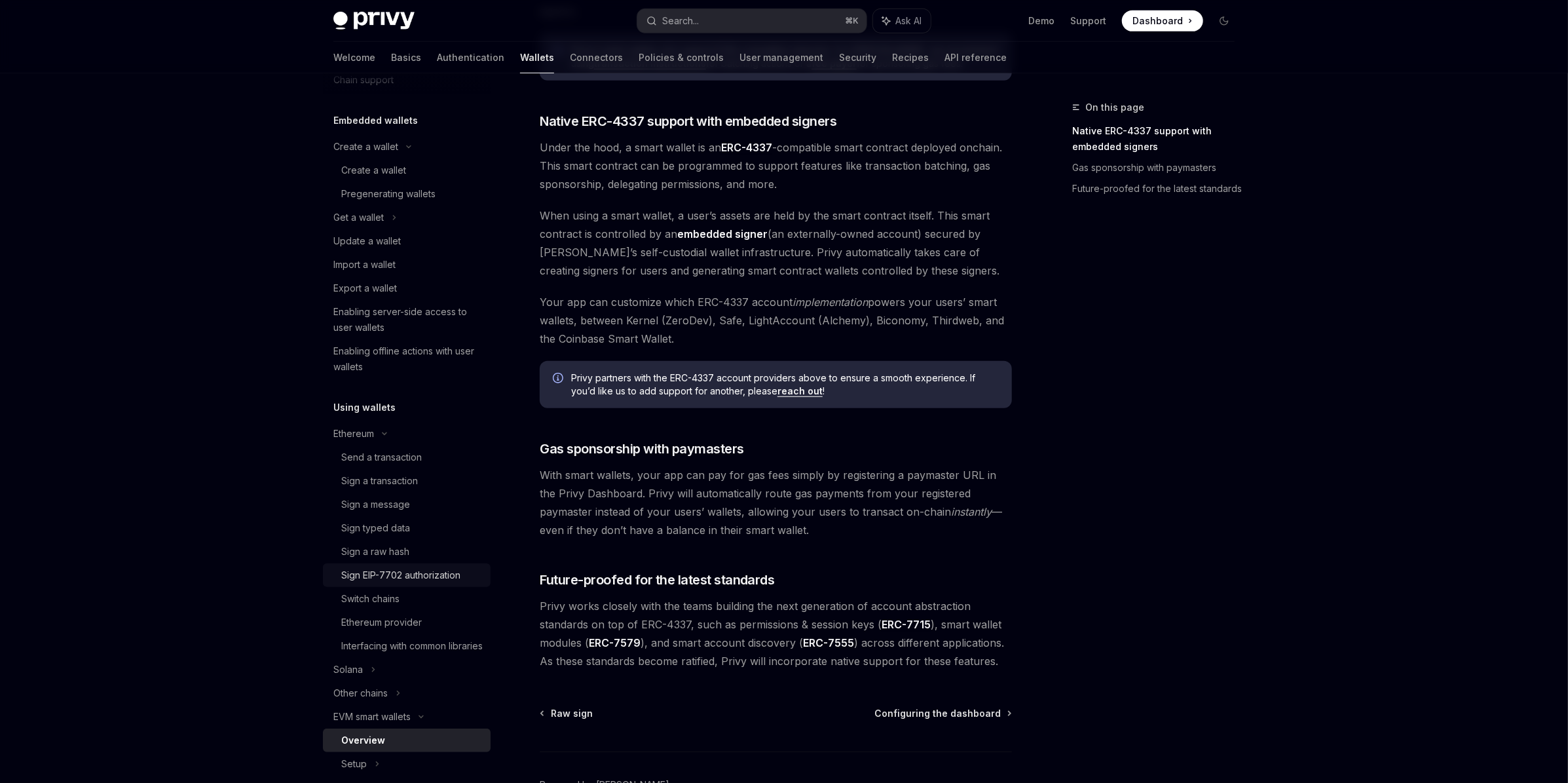
scroll to position [190, 0]
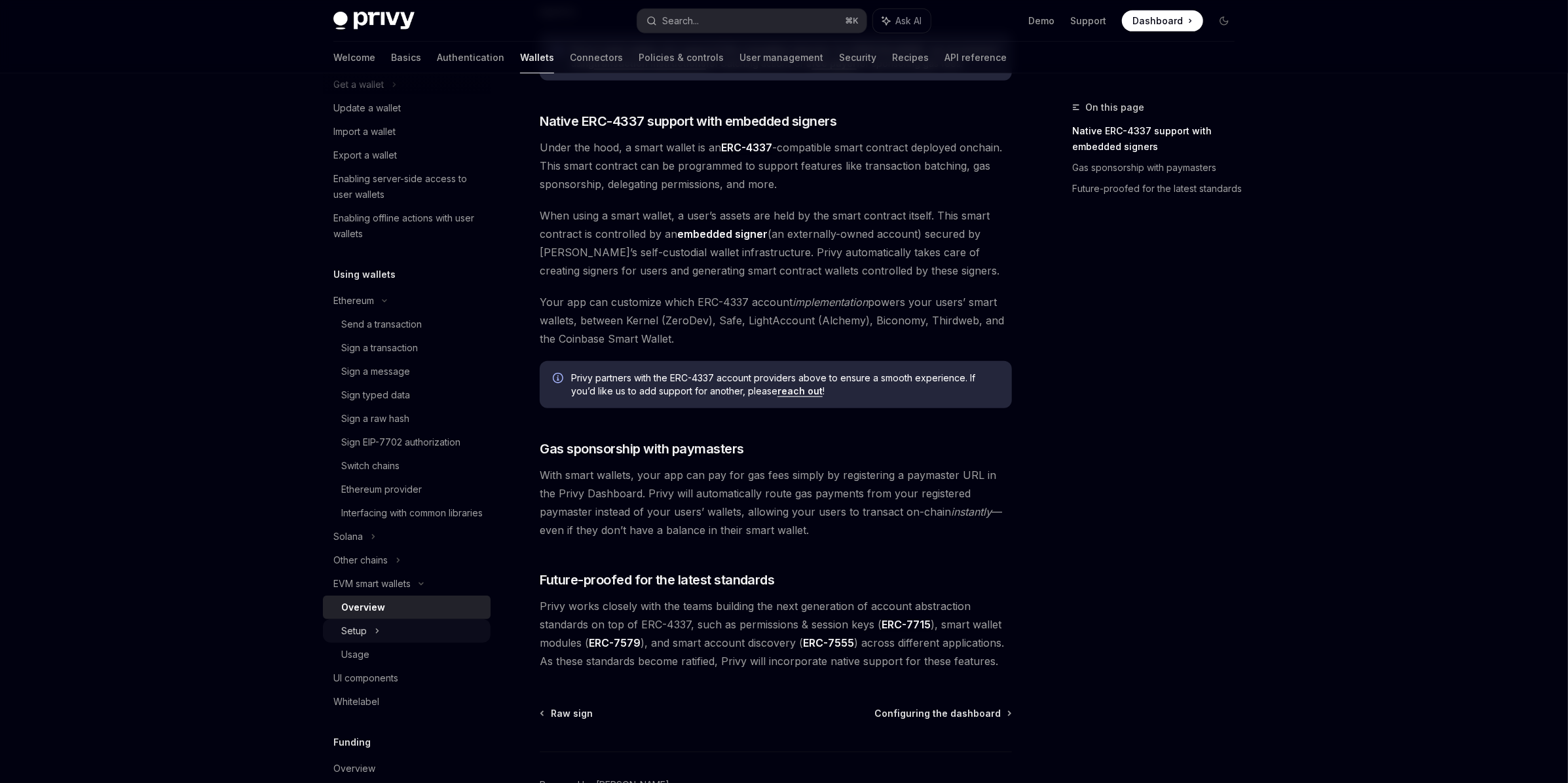
click at [368, 643] on div "Setup" at bounding box center [407, 631] width 168 height 24
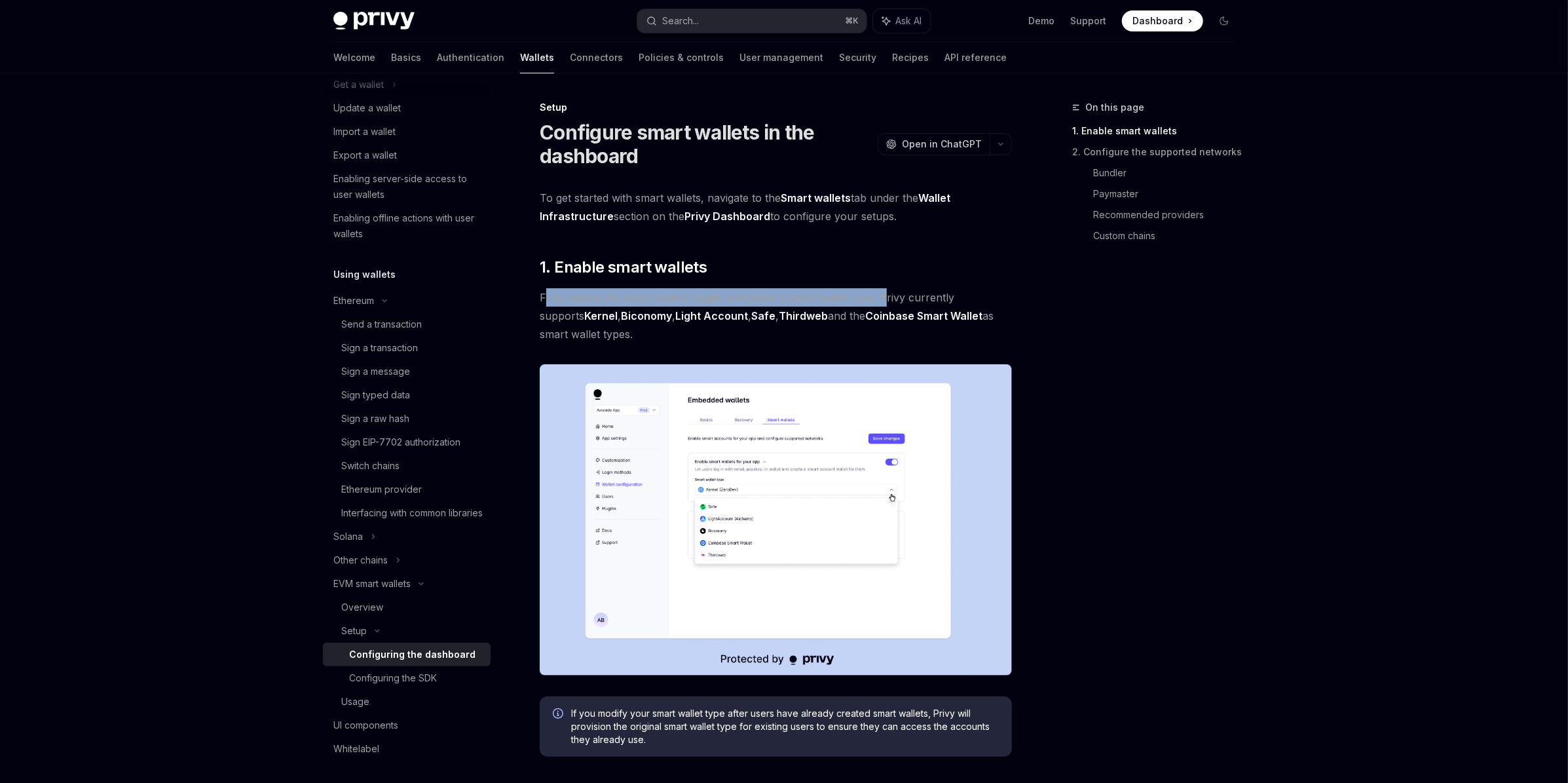
drag, startPoint x: 544, startPoint y: 297, endPoint x: 884, endPoint y: 303, distance: 340.1
click at [884, 303] on span "First, enable the smart wallets toggle and select a smart wallet type. Privy cu…" at bounding box center [775, 316] width 472 height 55
click at [584, 312] on link "Kernel" at bounding box center [601, 316] width 33 height 14
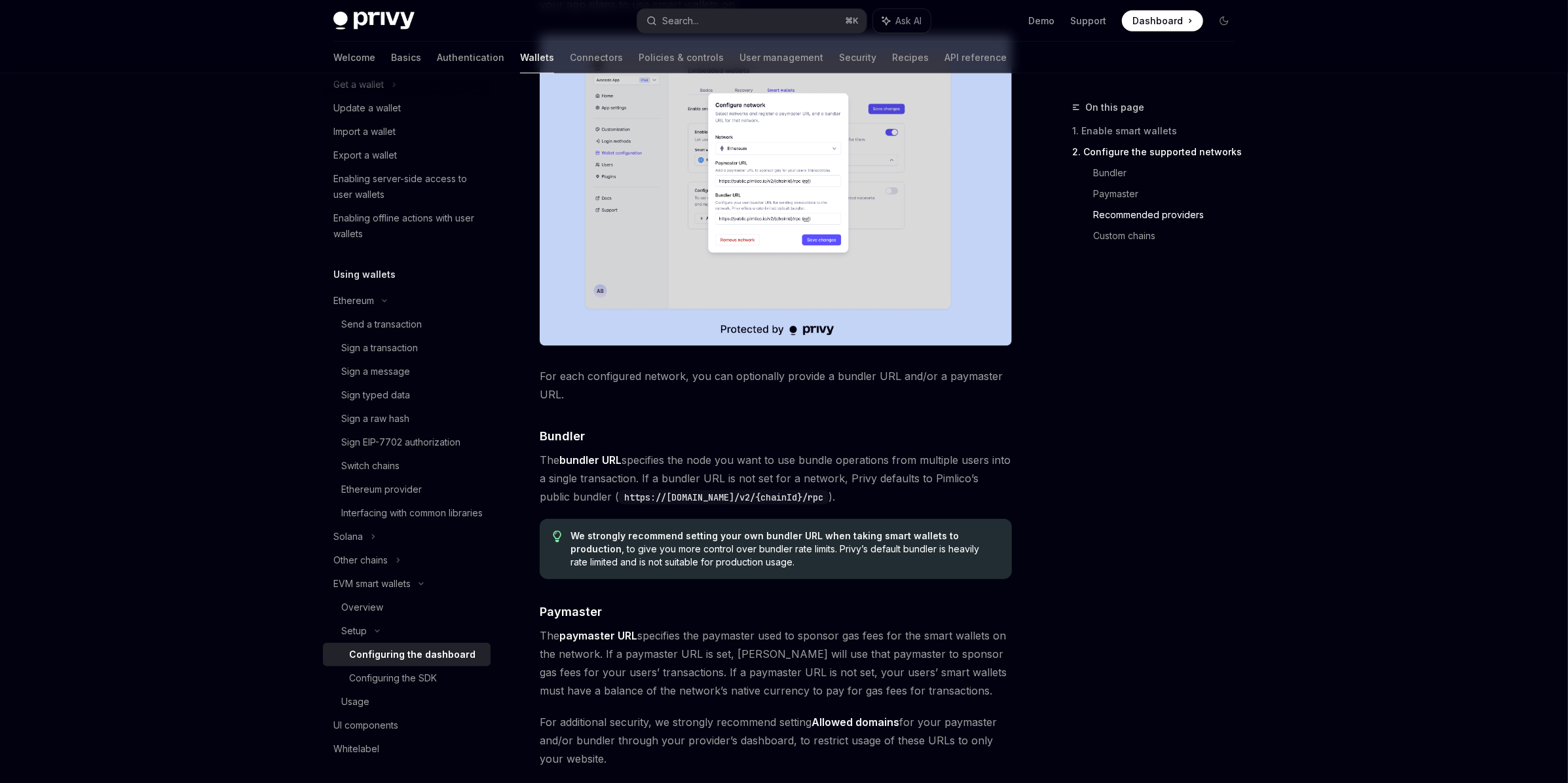
scroll to position [378, 0]
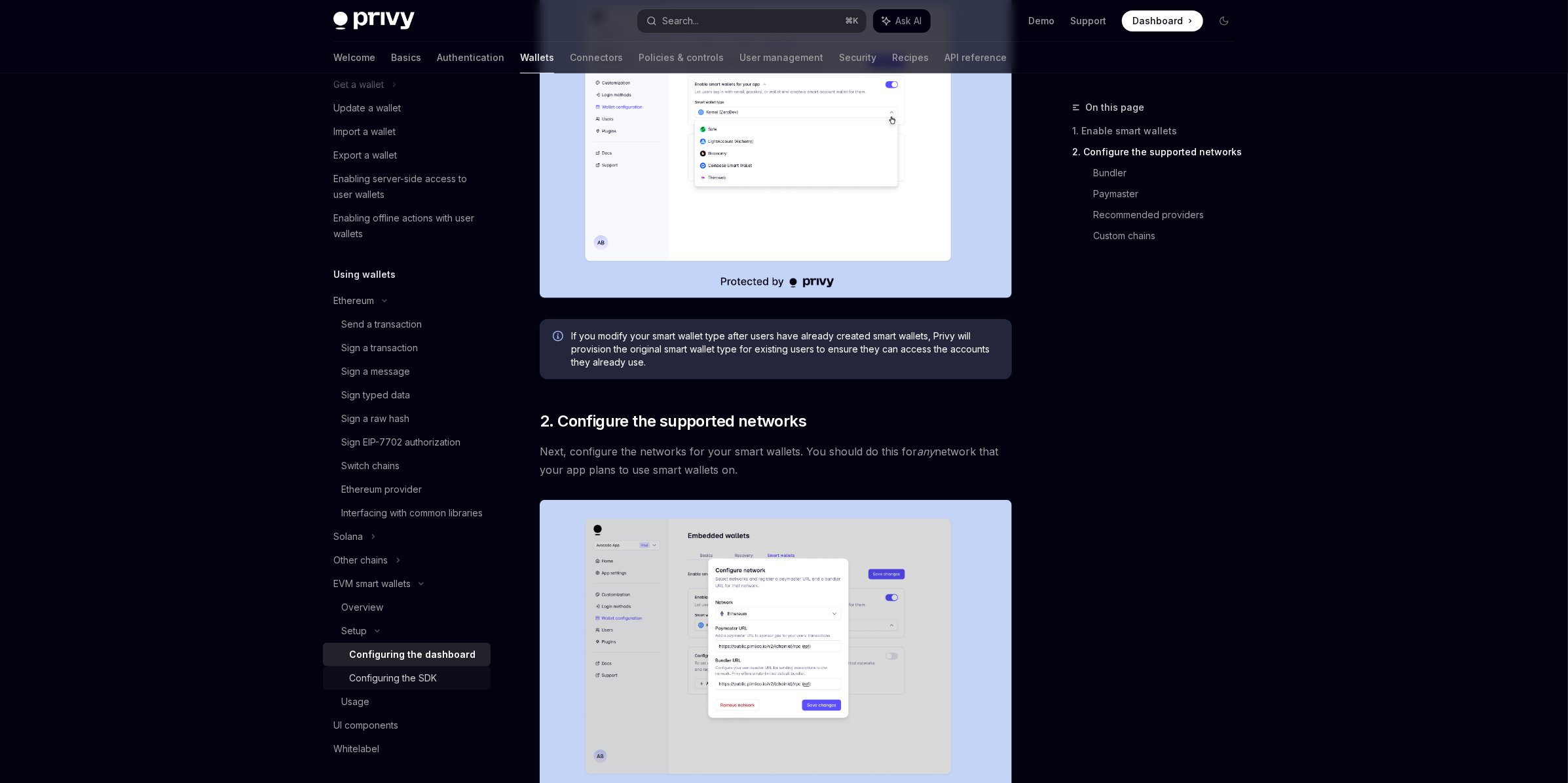
click at [405, 686] on div "Configuring the SDK" at bounding box center [393, 677] width 88 height 15
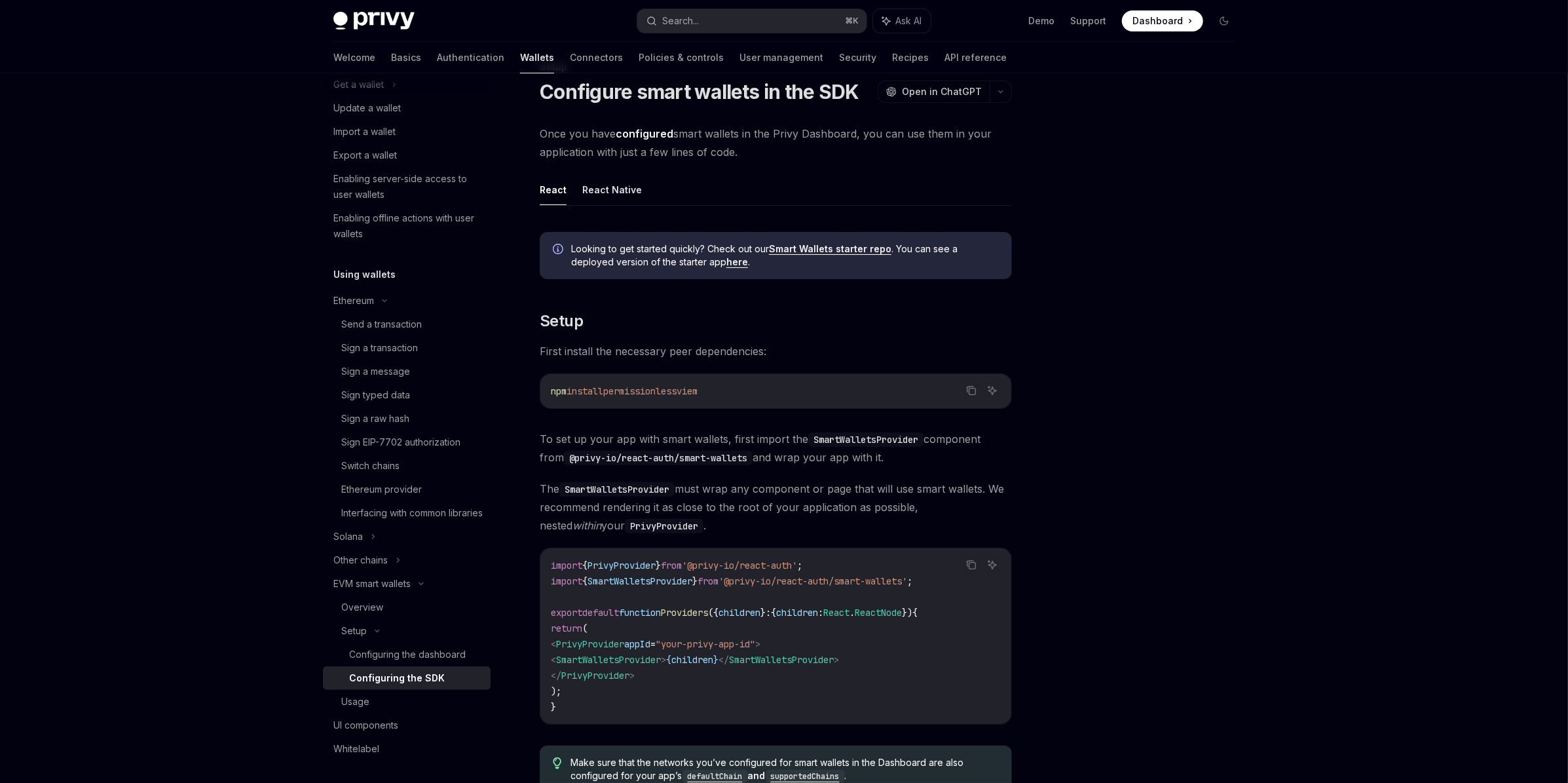
scroll to position [325, 0]
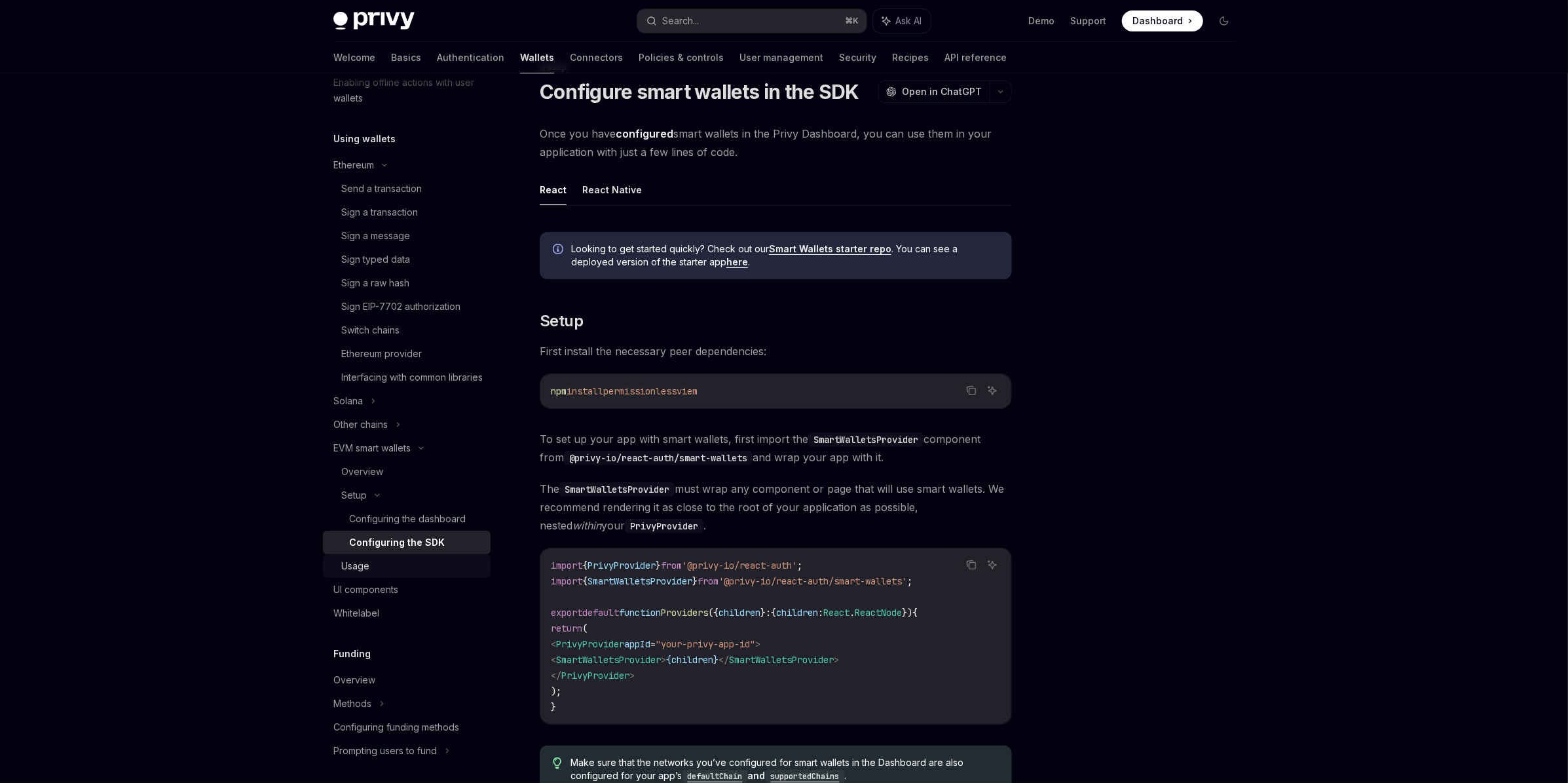
click at [357, 574] on div "Usage" at bounding box center [355, 566] width 28 height 15
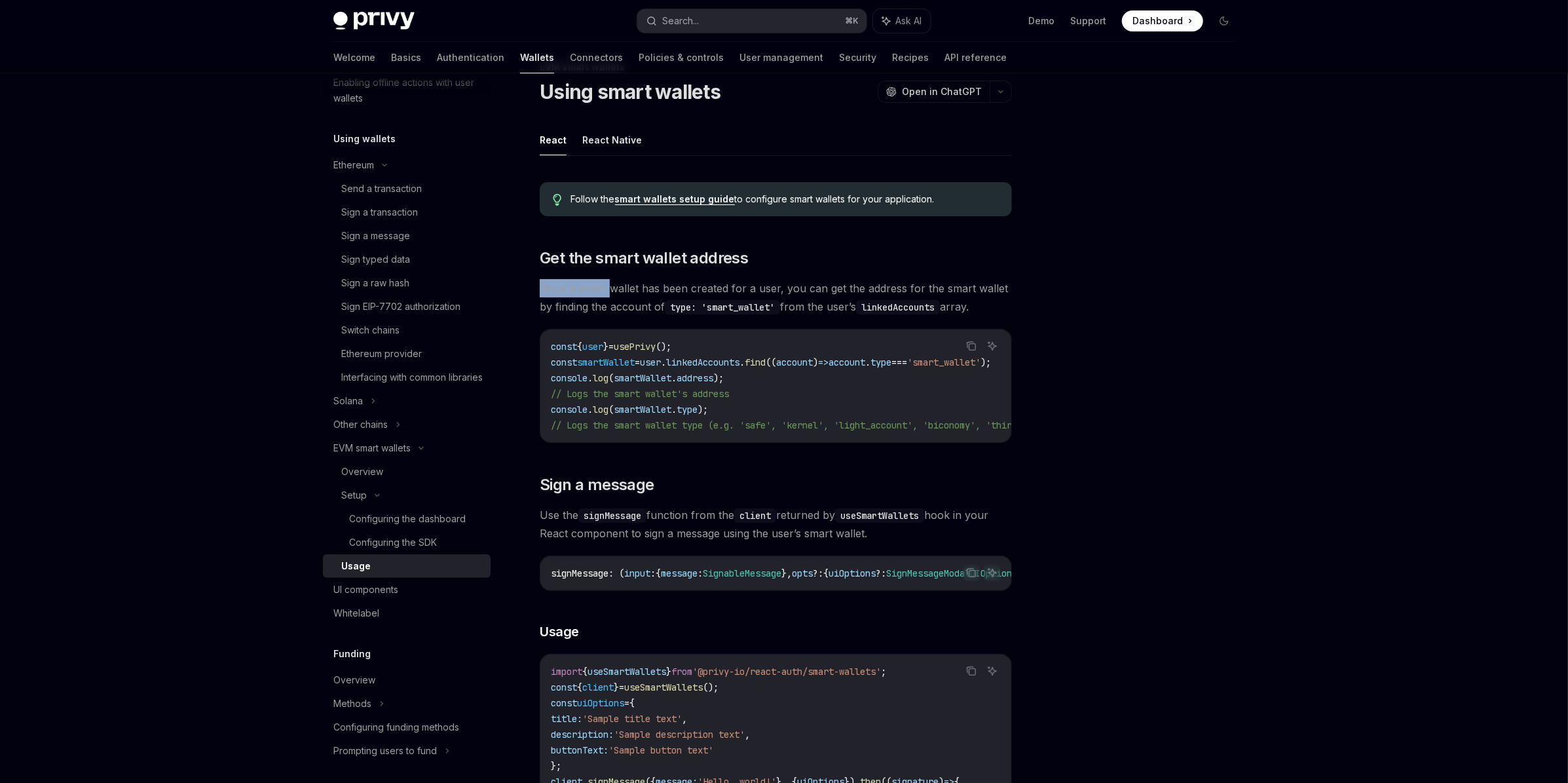
drag, startPoint x: 542, startPoint y: 288, endPoint x: 611, endPoint y: 291, distance: 69.1
click at [611, 291] on span "Once a smart wallet has been created for a user, you can get the address for th…" at bounding box center [775, 297] width 472 height 37
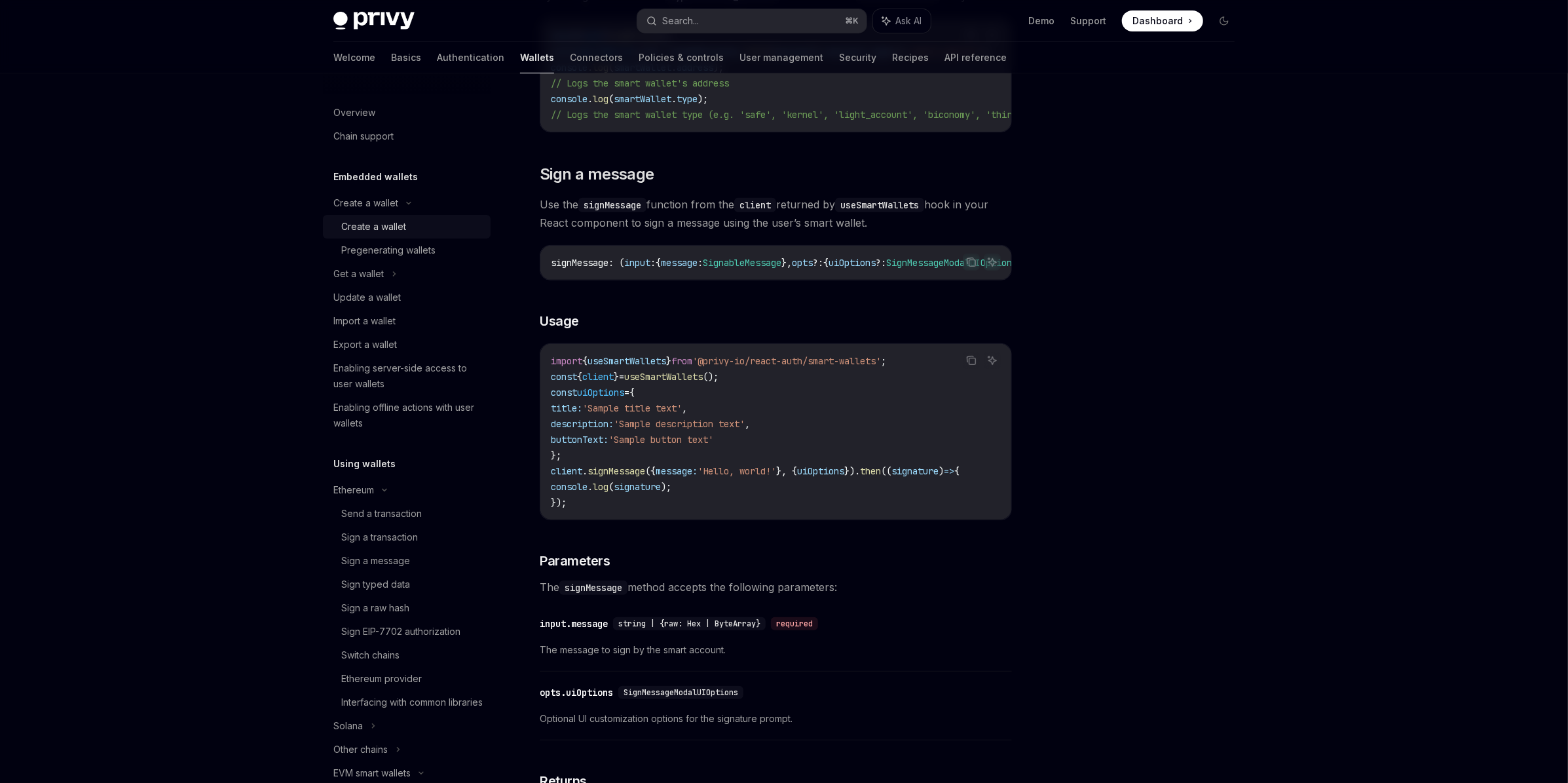
click at [385, 225] on div "Create a wallet" at bounding box center [373, 226] width 65 height 15
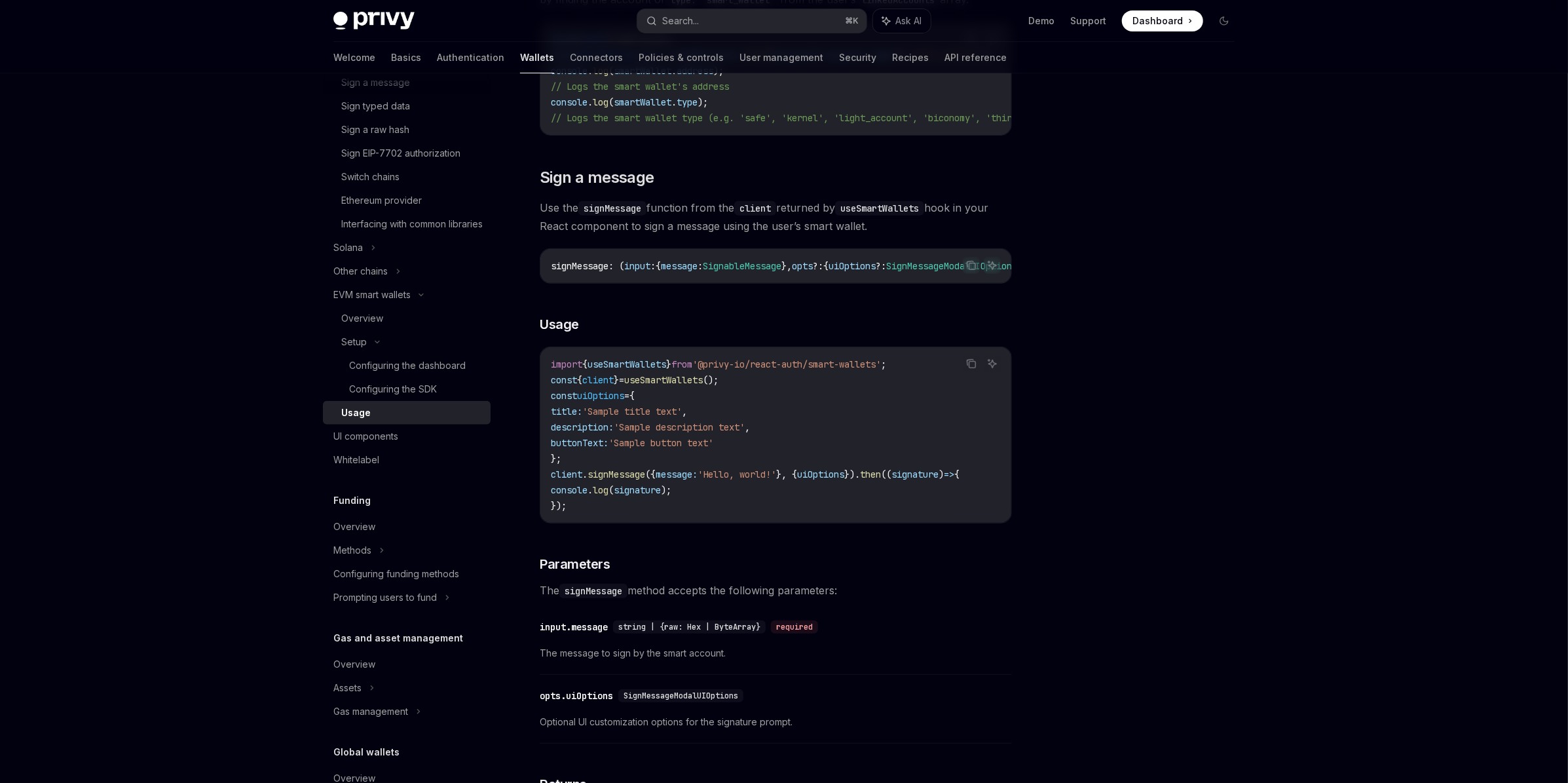
scroll to position [351, 0]
click at [375, 374] on div "Configuring the dashboard" at bounding box center [407, 365] width 116 height 15
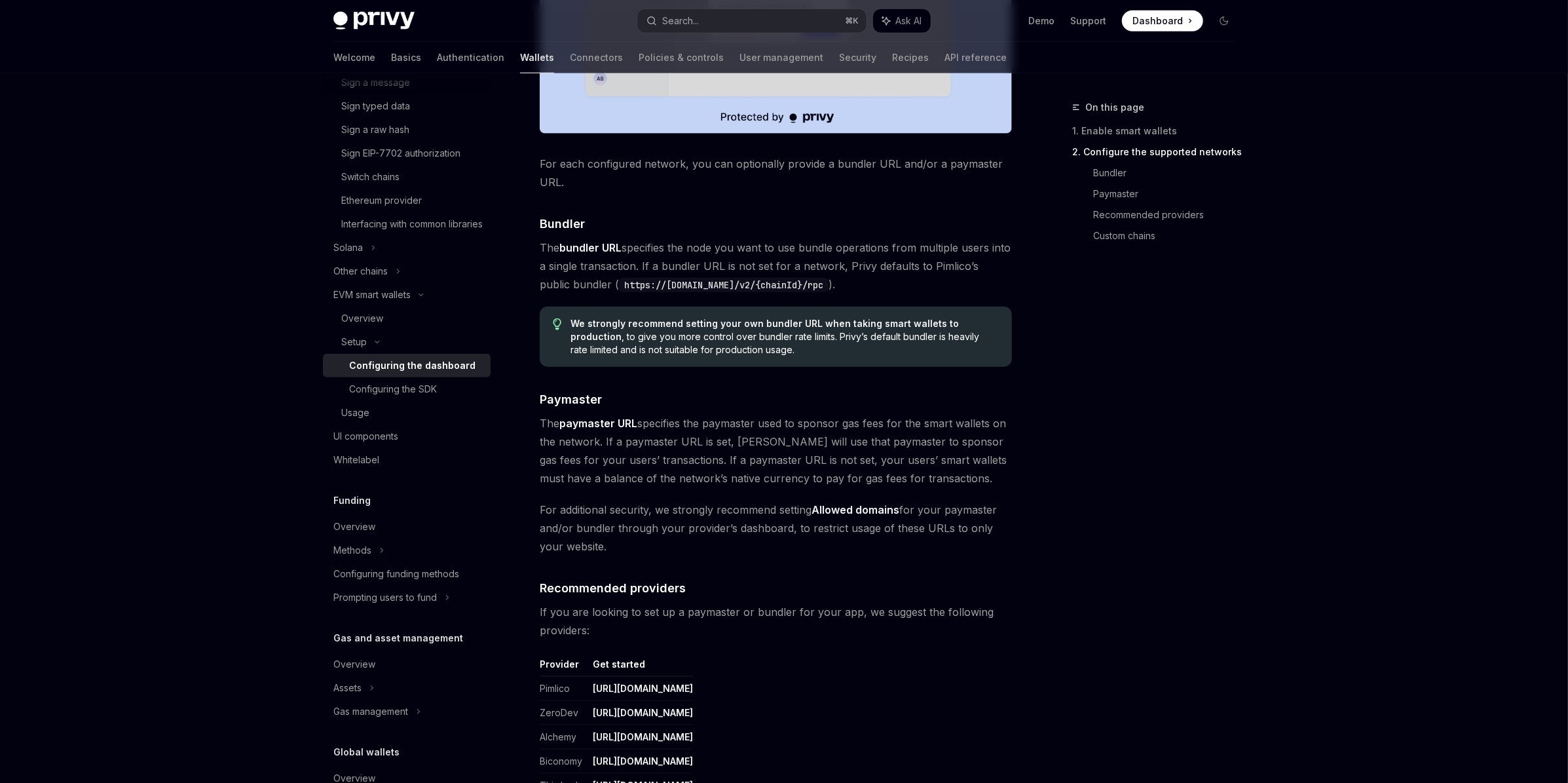
scroll to position [735, 0]
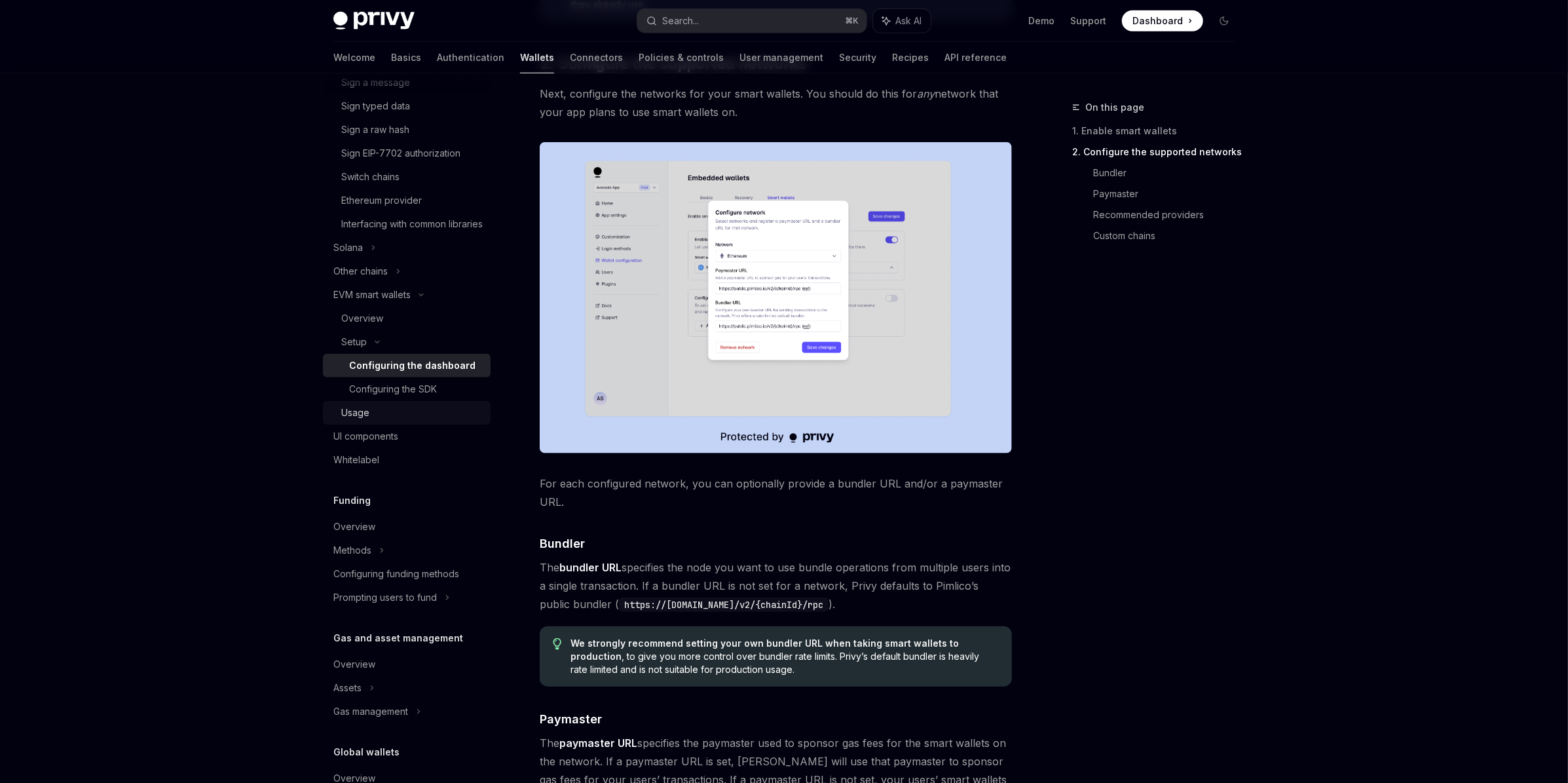
click at [354, 421] on div "Usage" at bounding box center [355, 412] width 28 height 15
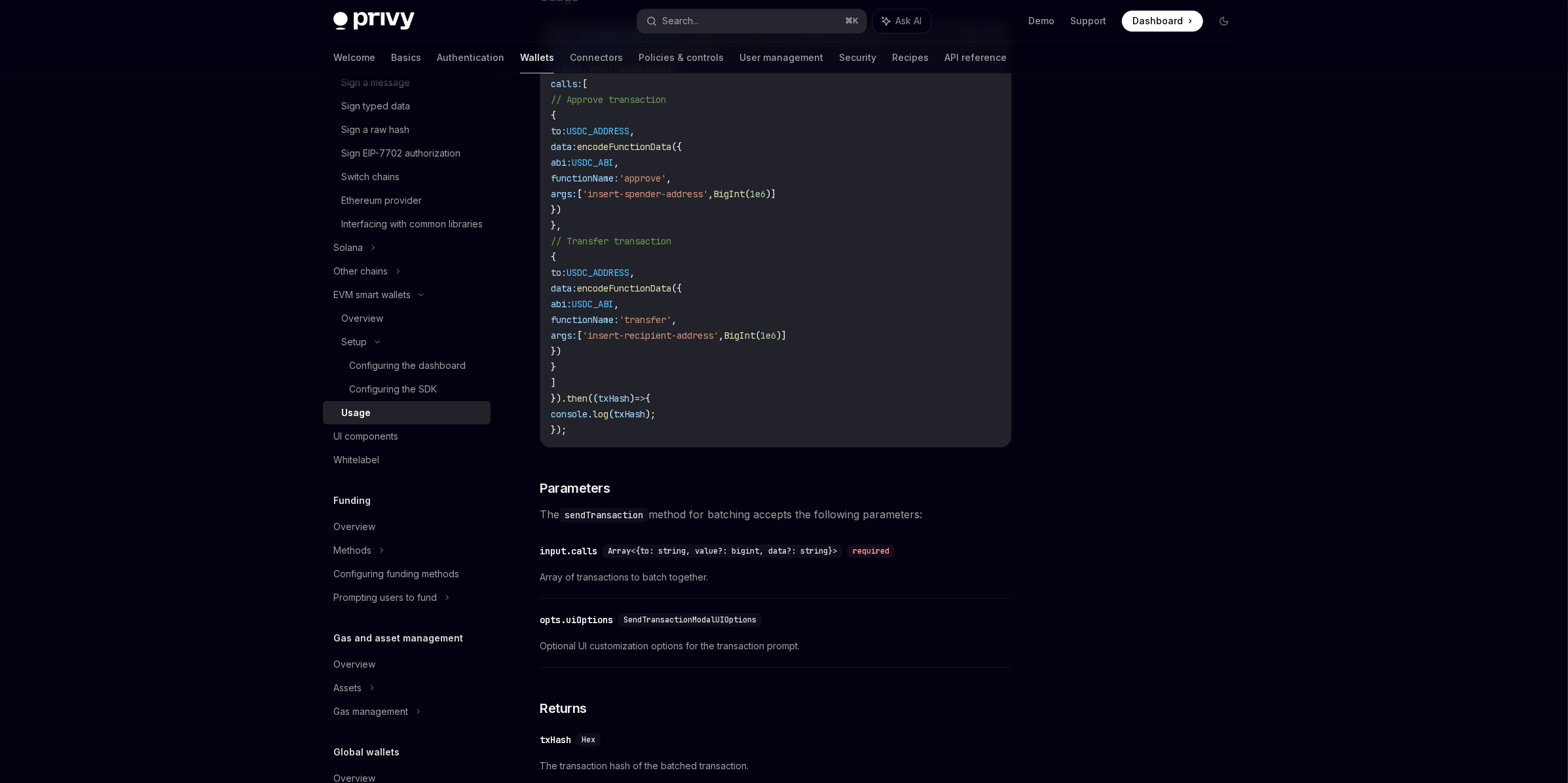
scroll to position [2980, 0]
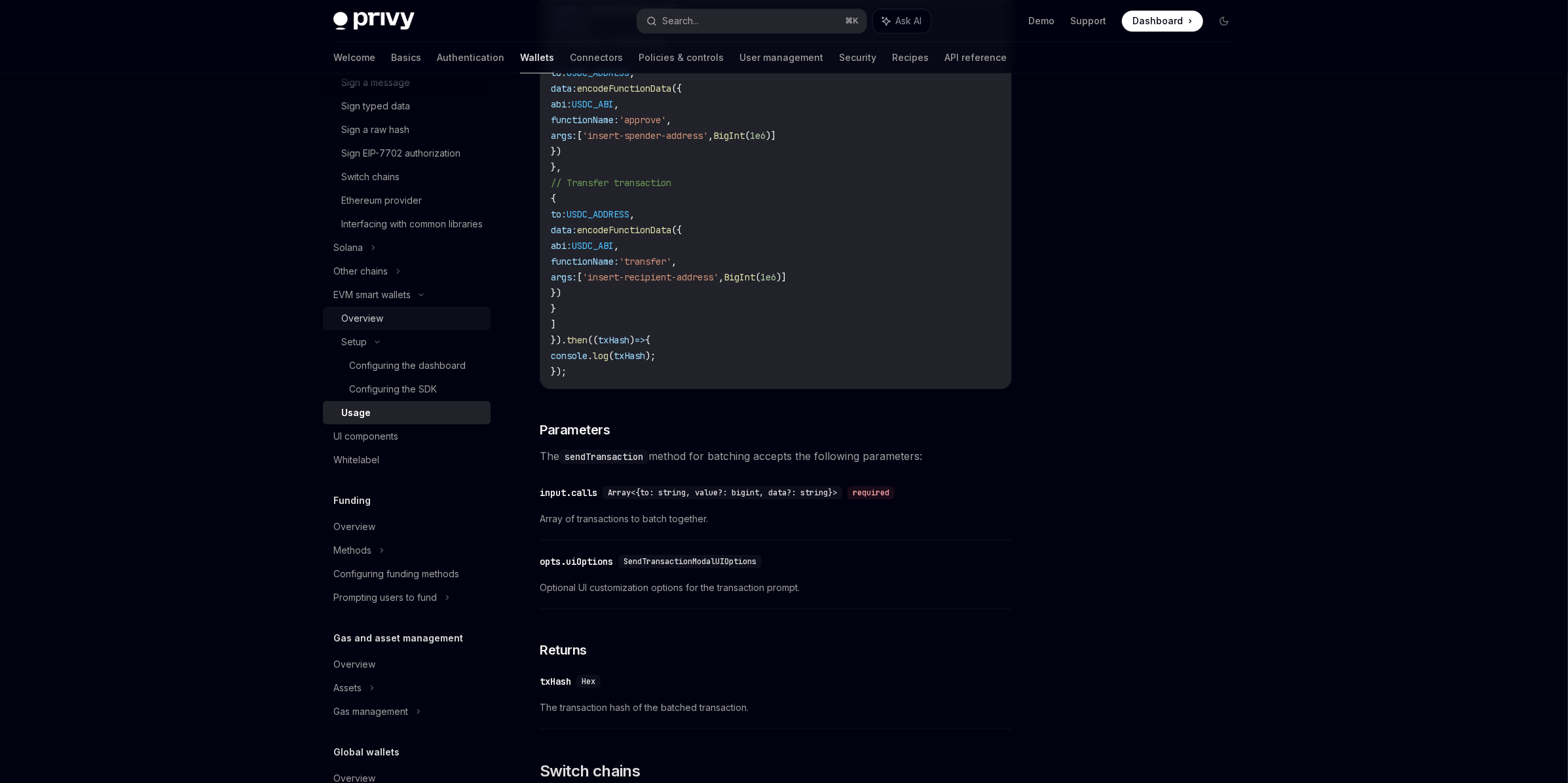
click at [373, 326] on div "Overview" at bounding box center [362, 317] width 42 height 15
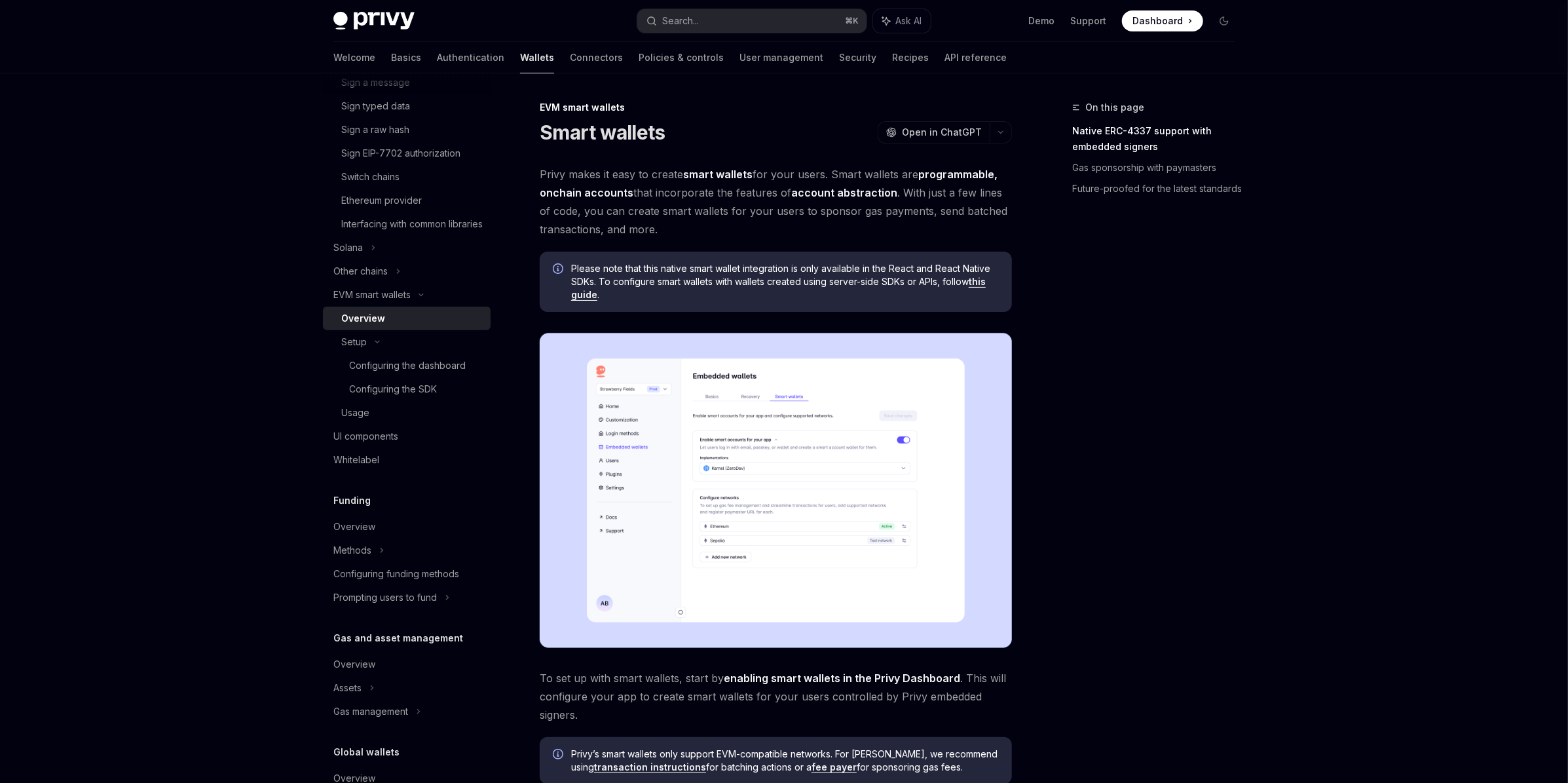
click at [981, 282] on link "this guide" at bounding box center [778, 288] width 414 height 25
type textarea "*"
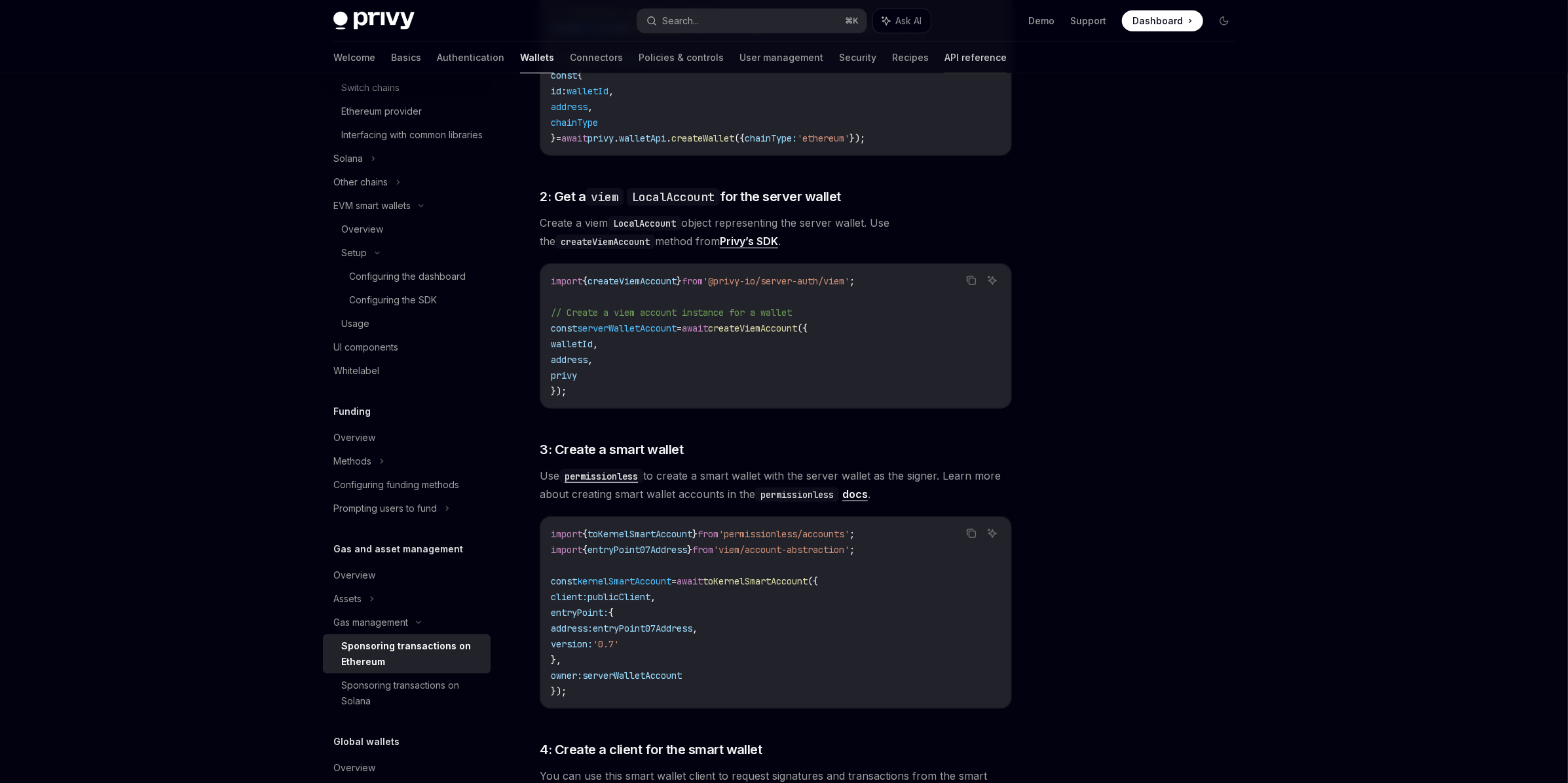
scroll to position [806, 0]
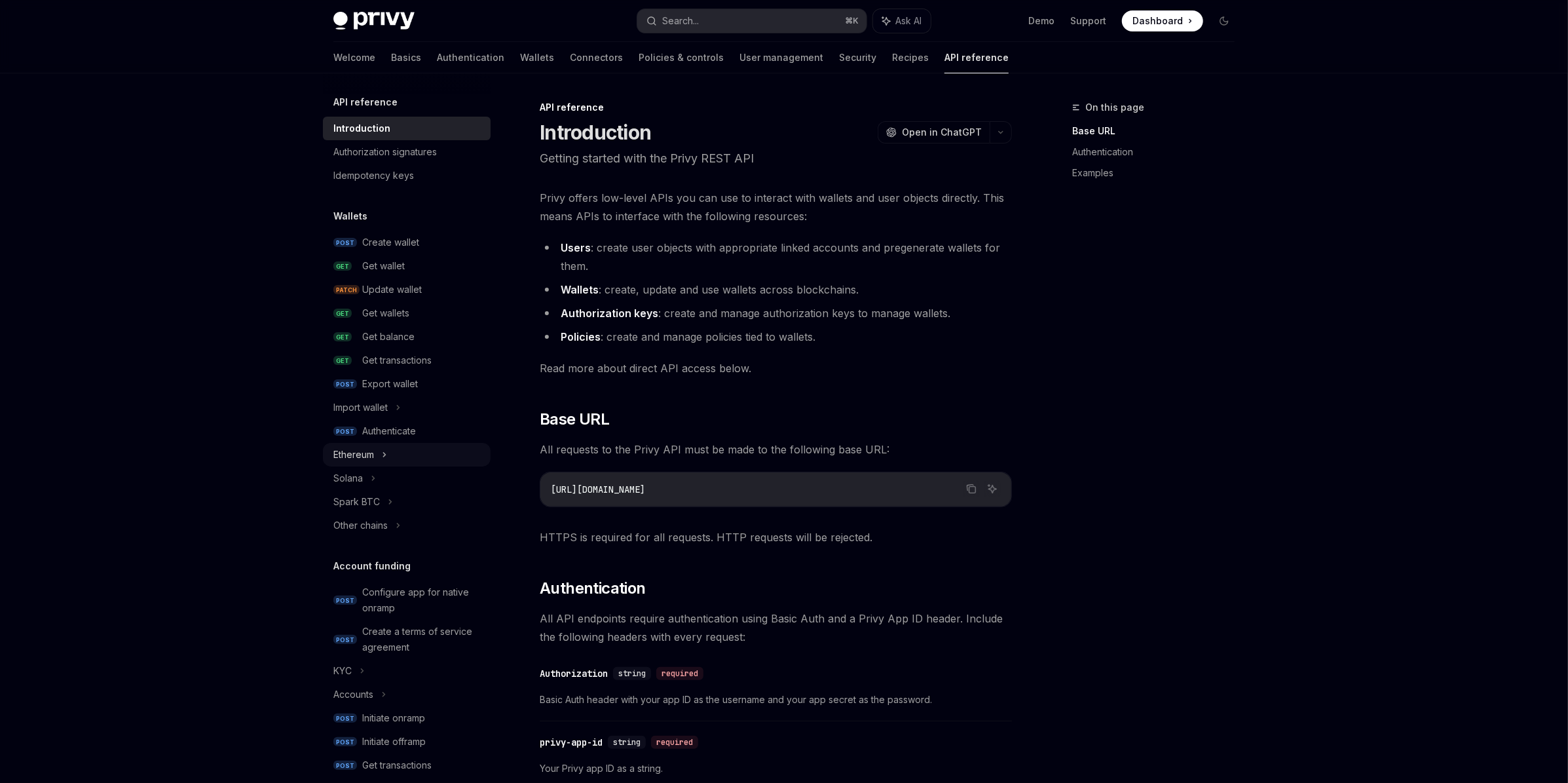
click at [356, 452] on div "Ethereum" at bounding box center [354, 454] width 41 height 15
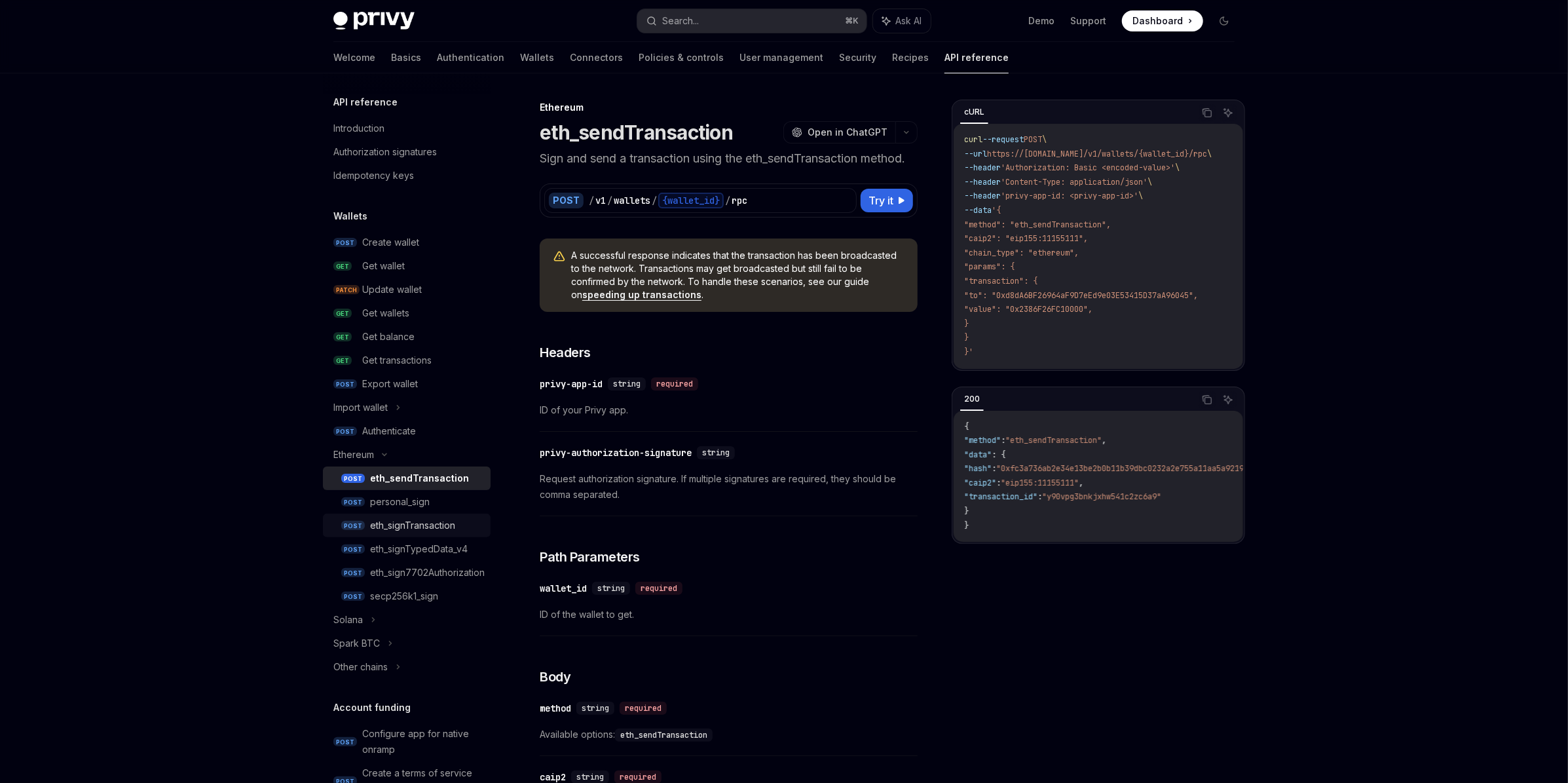
click at [411, 531] on div "eth_signTransaction" at bounding box center [413, 525] width 85 height 15
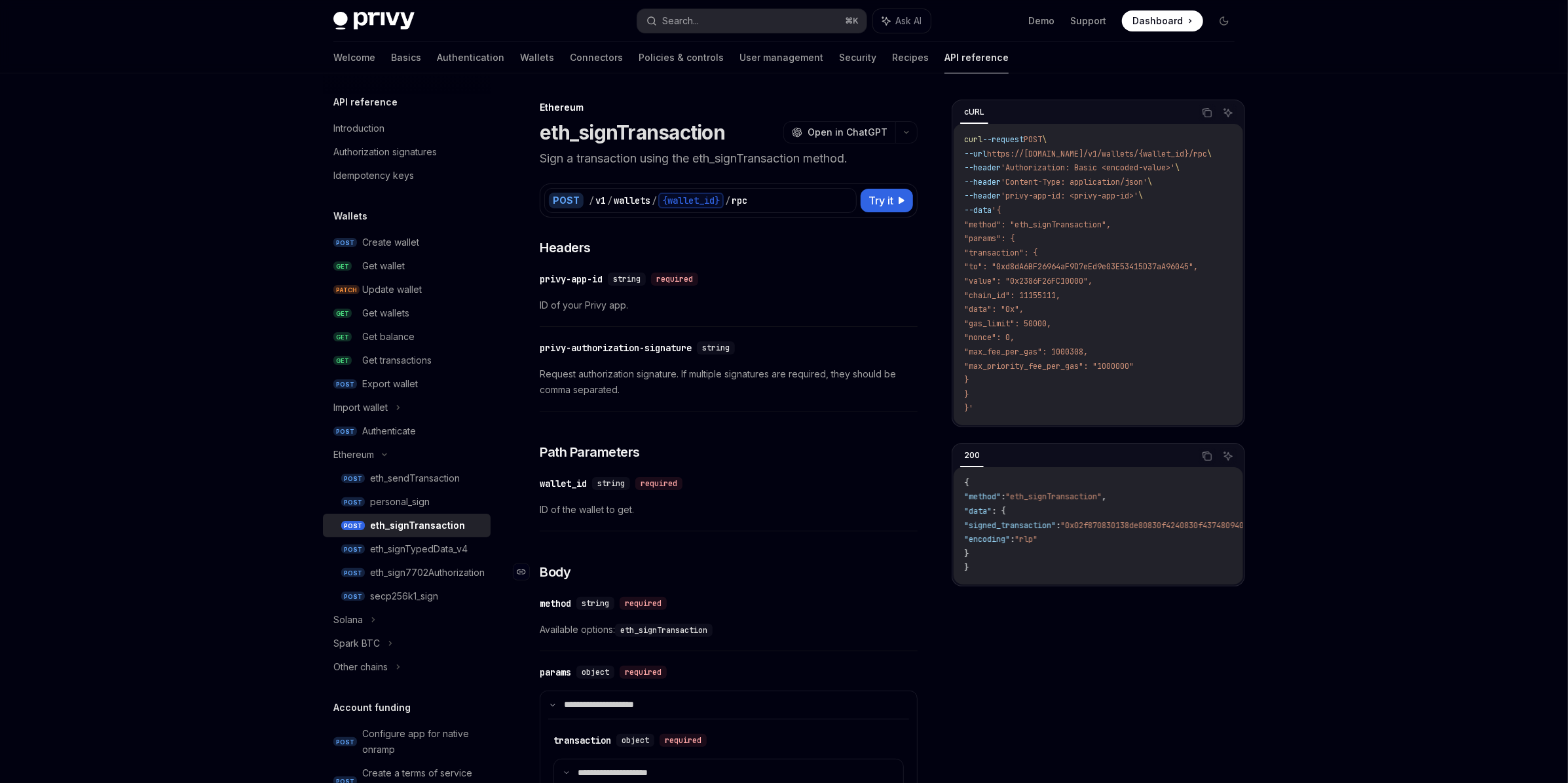
scroll to position [116, 0]
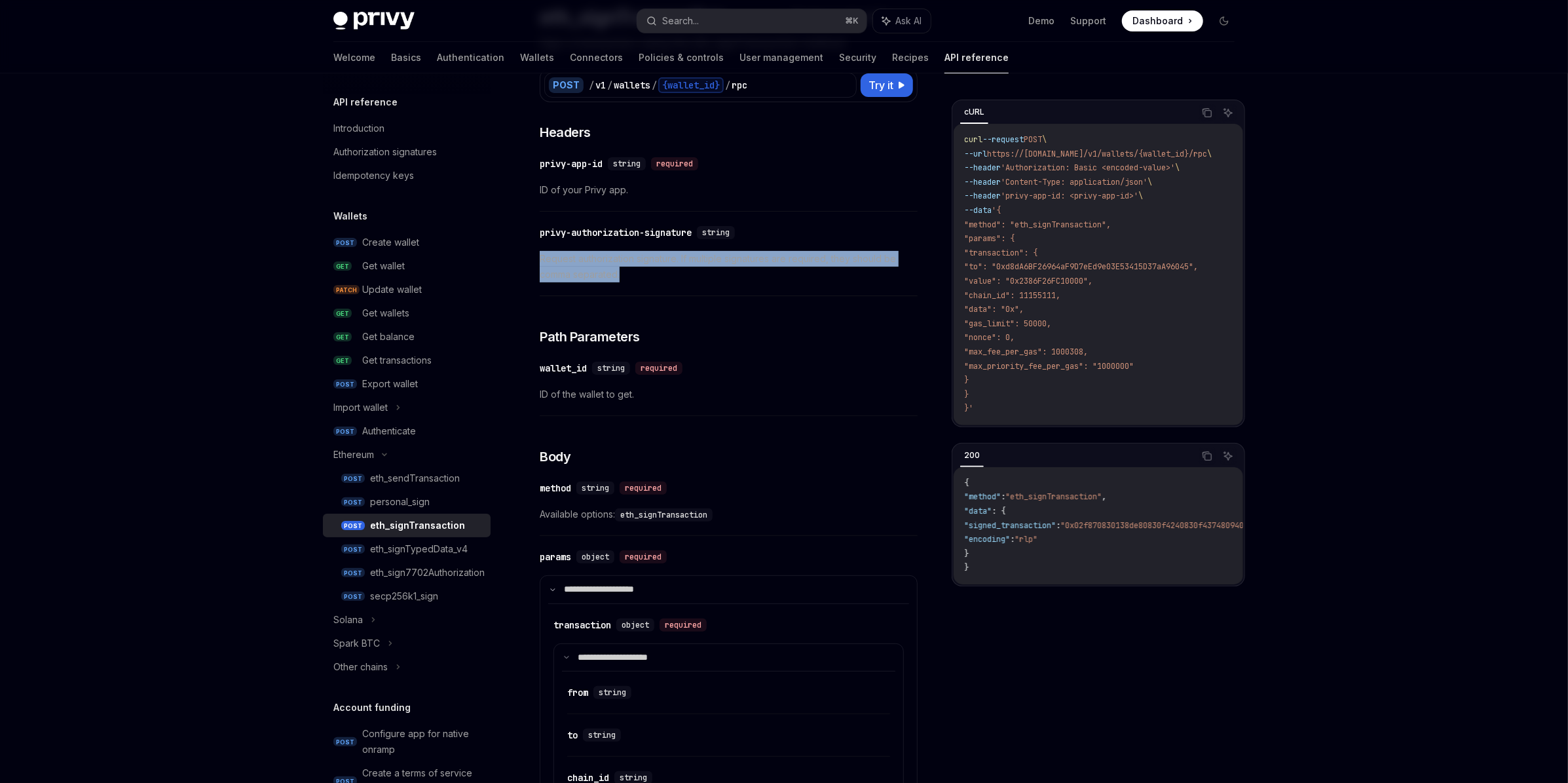
drag, startPoint x: 539, startPoint y: 250, endPoint x: 606, endPoint y: 288, distance: 77.0
click at [552, 261] on span "Request authorization signature. If multiple signatures are required, they shou…" at bounding box center [728, 266] width 378 height 32
drag, startPoint x: 536, startPoint y: 261, endPoint x: 679, endPoint y: 278, distance: 144.0
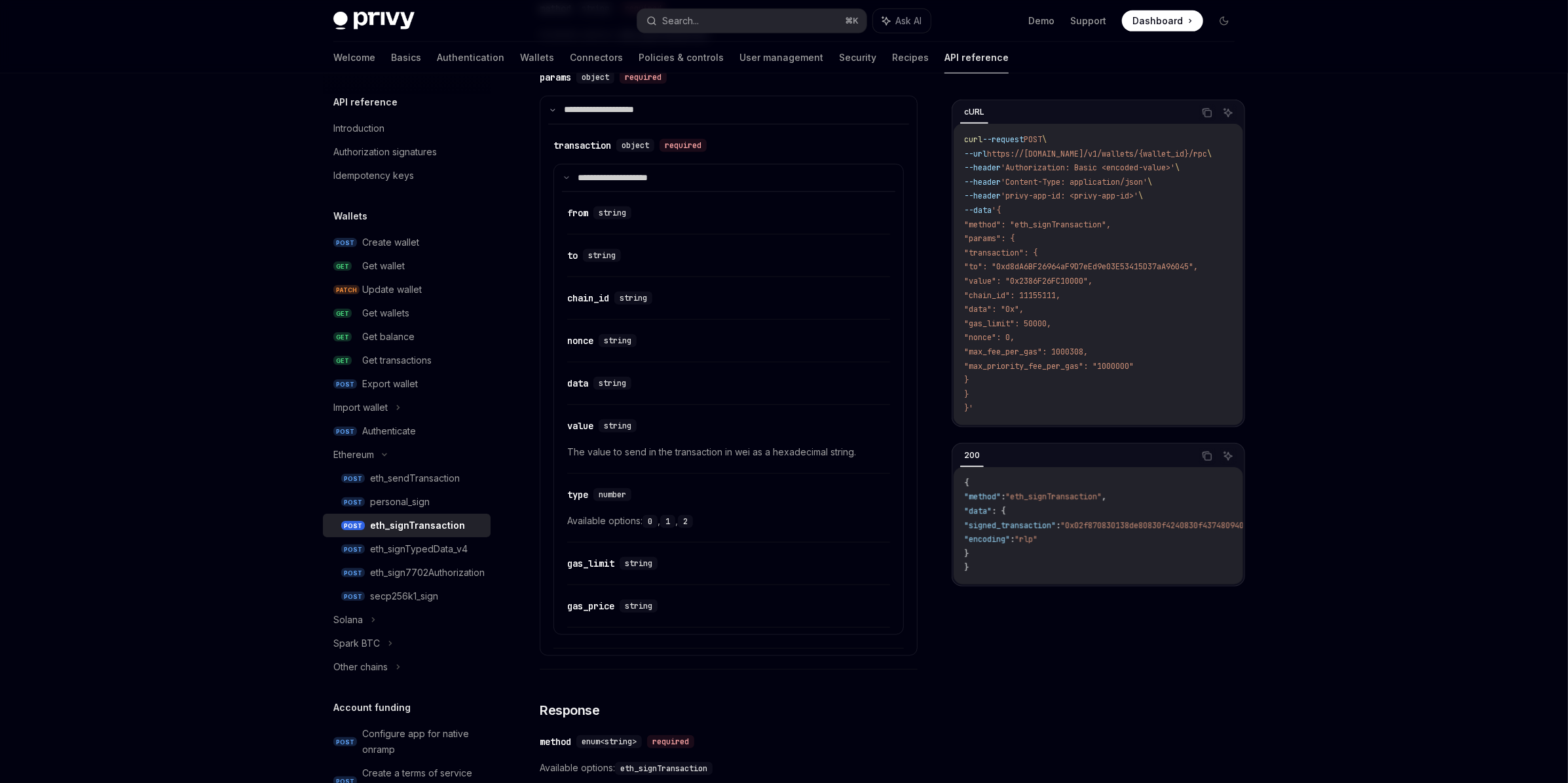
scroll to position [812, 0]
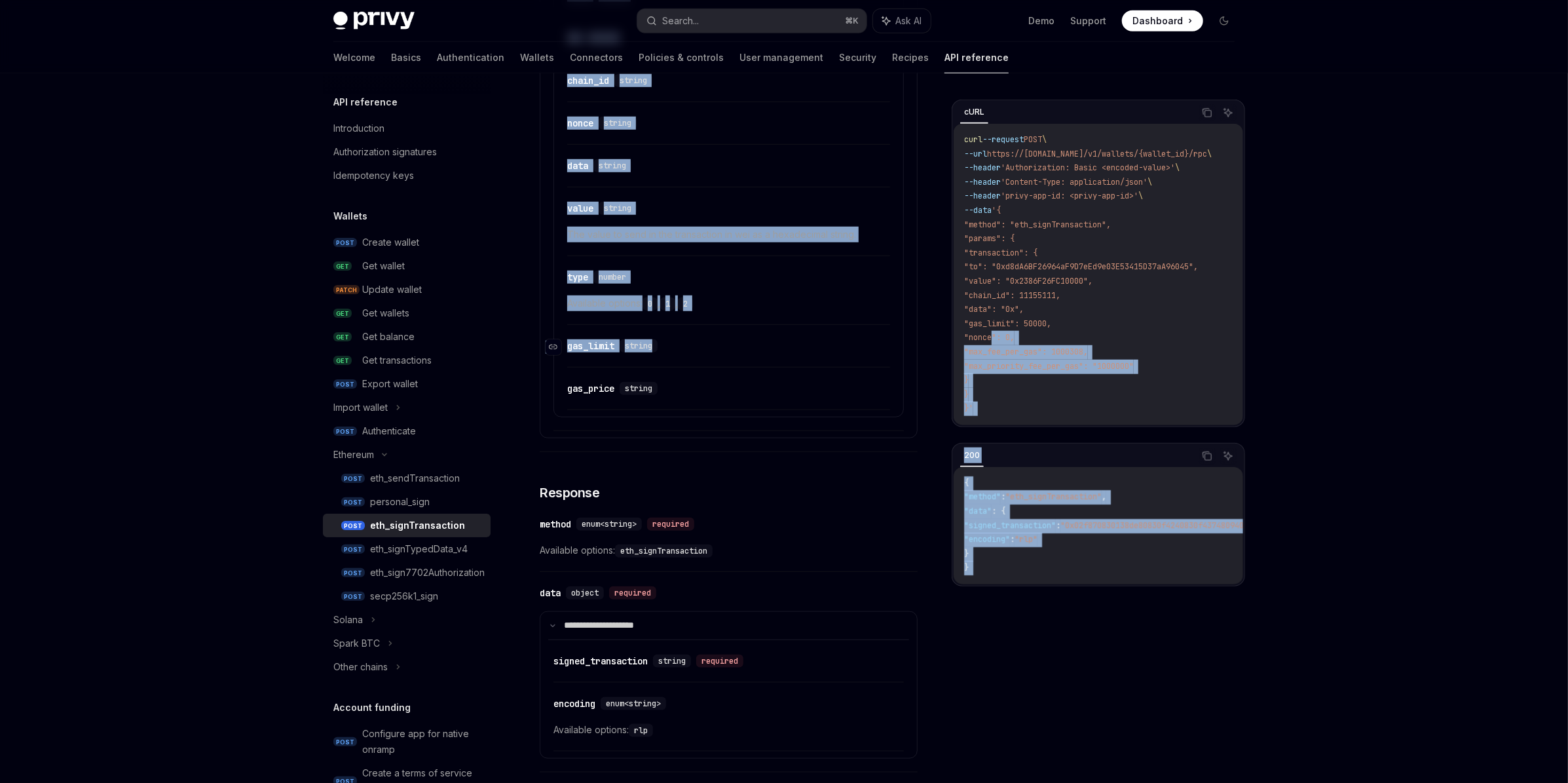
drag, startPoint x: 991, startPoint y: 337, endPoint x: 793, endPoint y: 340, distance: 198.0
click at [813, 342] on div "cURL Copy Ask AI curl --request POST \ --url https://api.privy.io/v1/wallets/{w…" at bounding box center [784, 114] width 922 height 1706
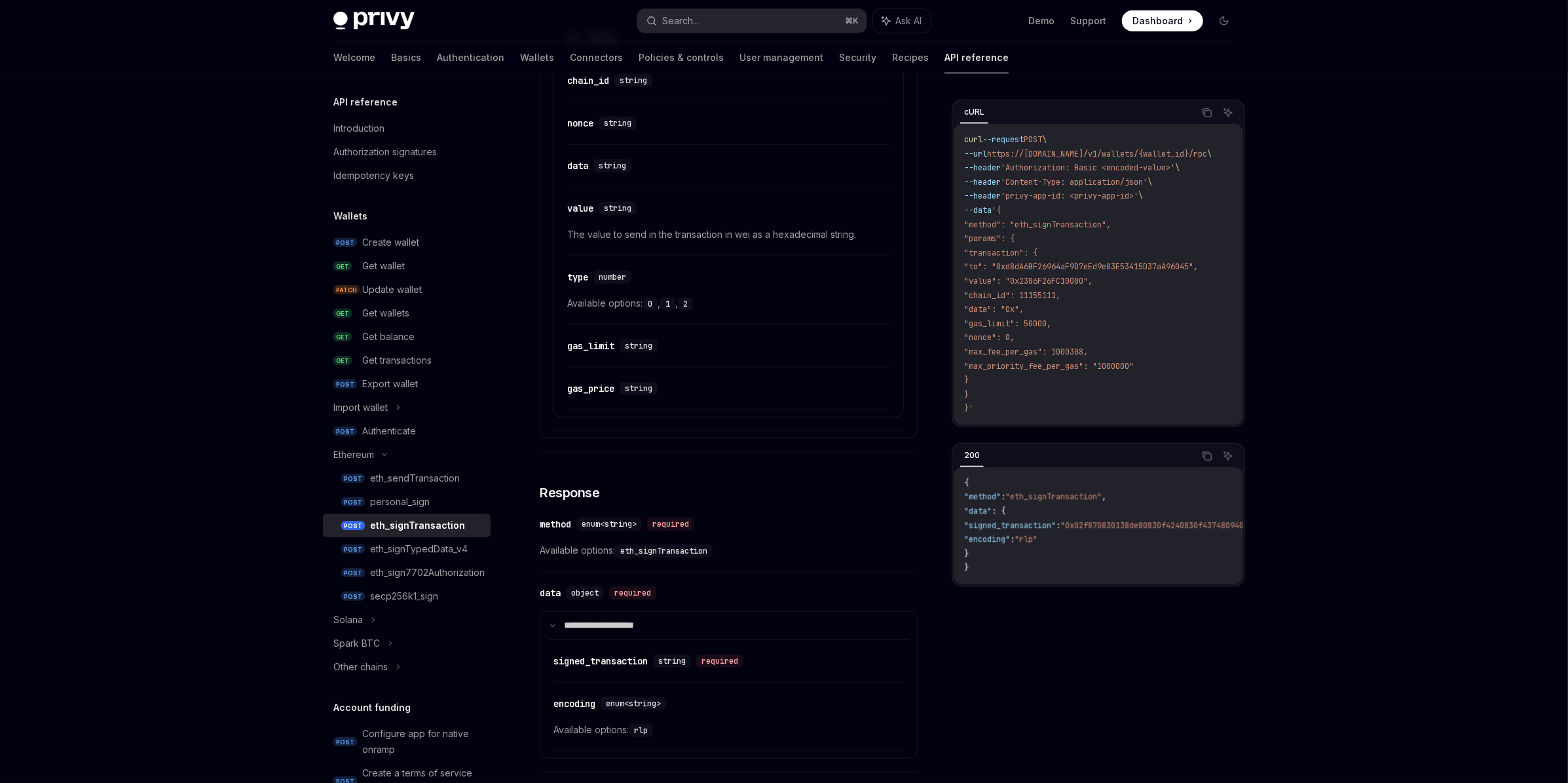
click at [689, 400] on div "​ gas_price string" at bounding box center [728, 392] width 323 height 36
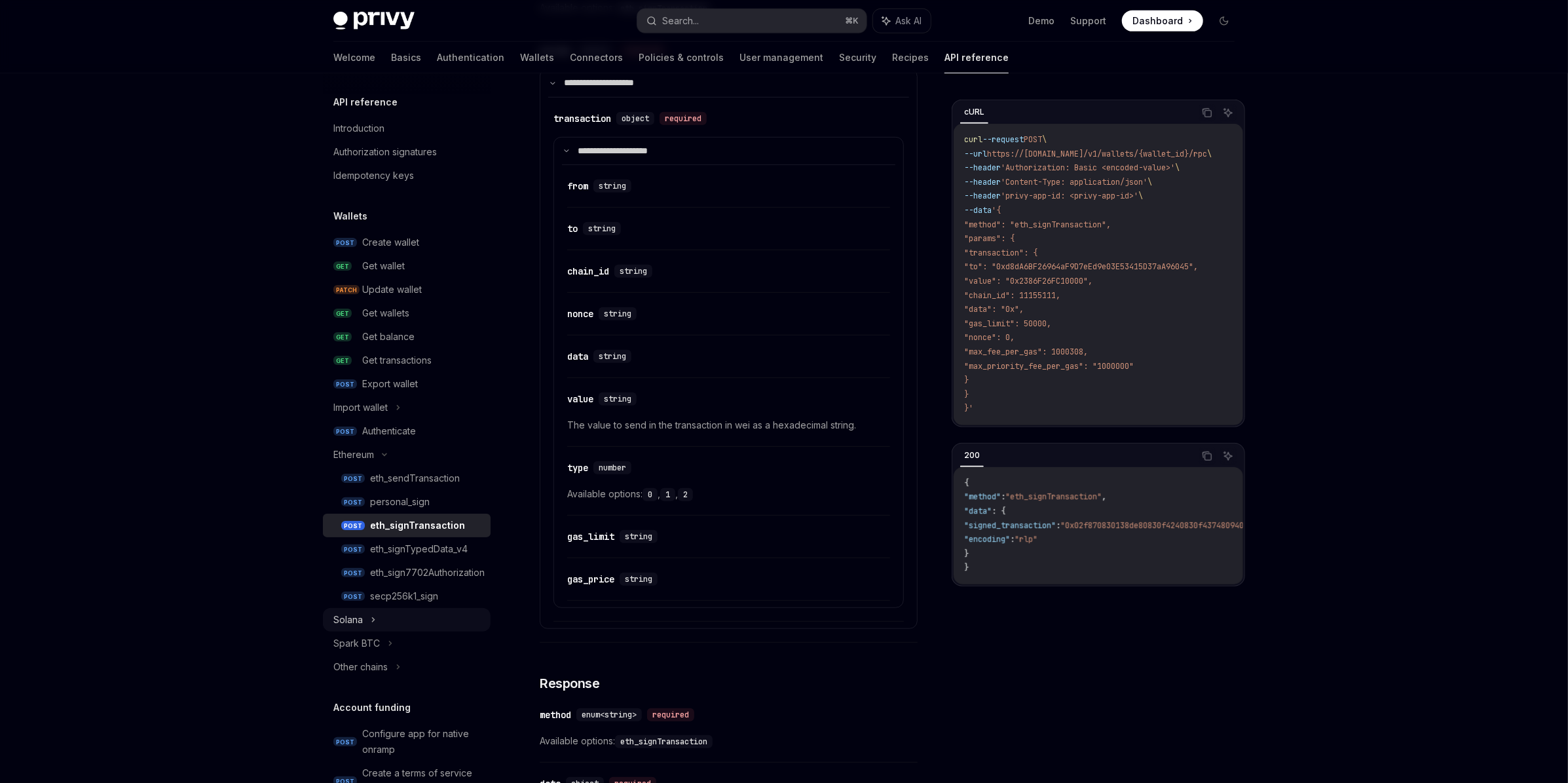
click at [359, 623] on div "Solana" at bounding box center [348, 619] width 29 height 15
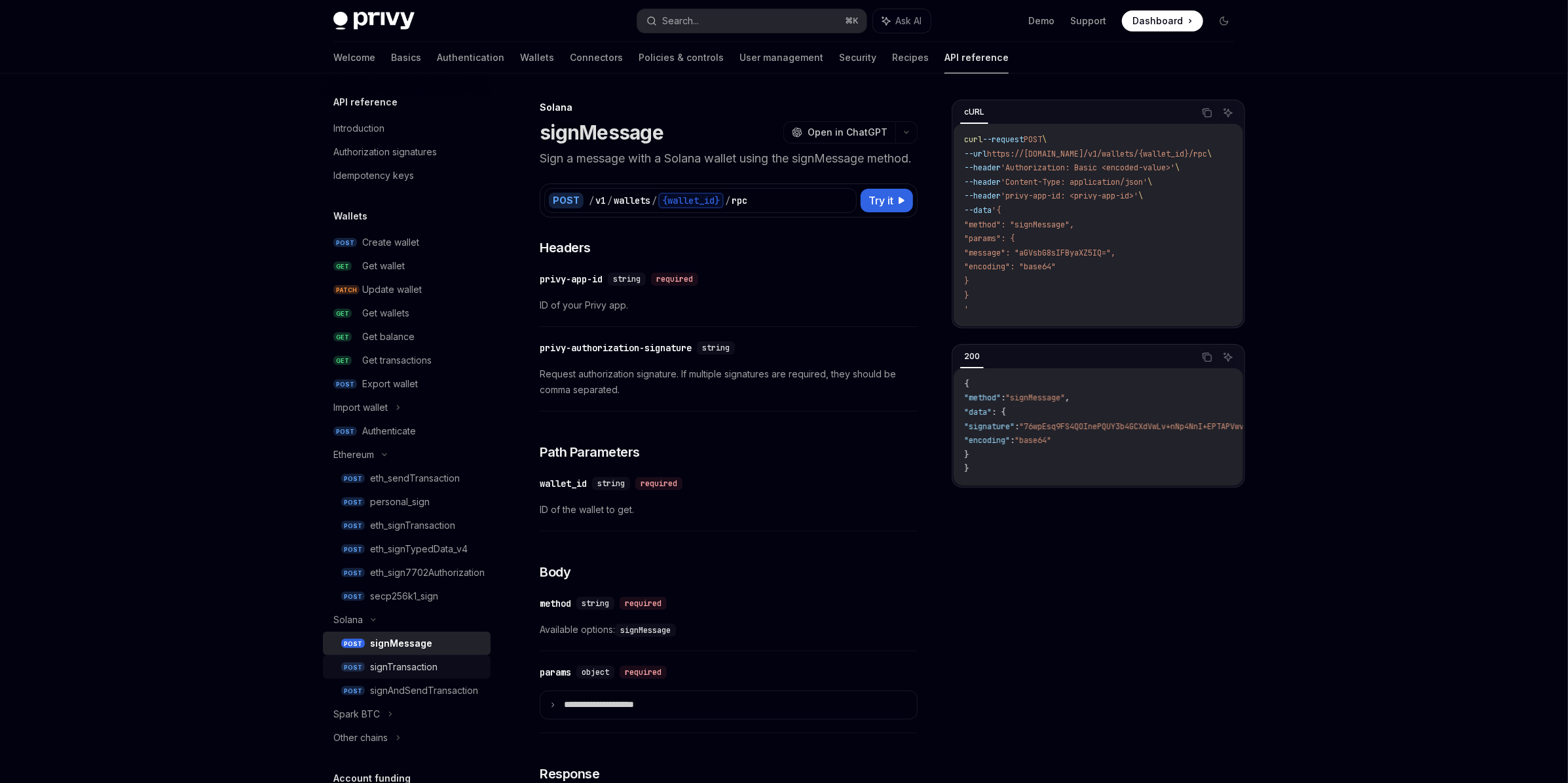
click at [391, 668] on div "signTransaction" at bounding box center [404, 667] width 68 height 15
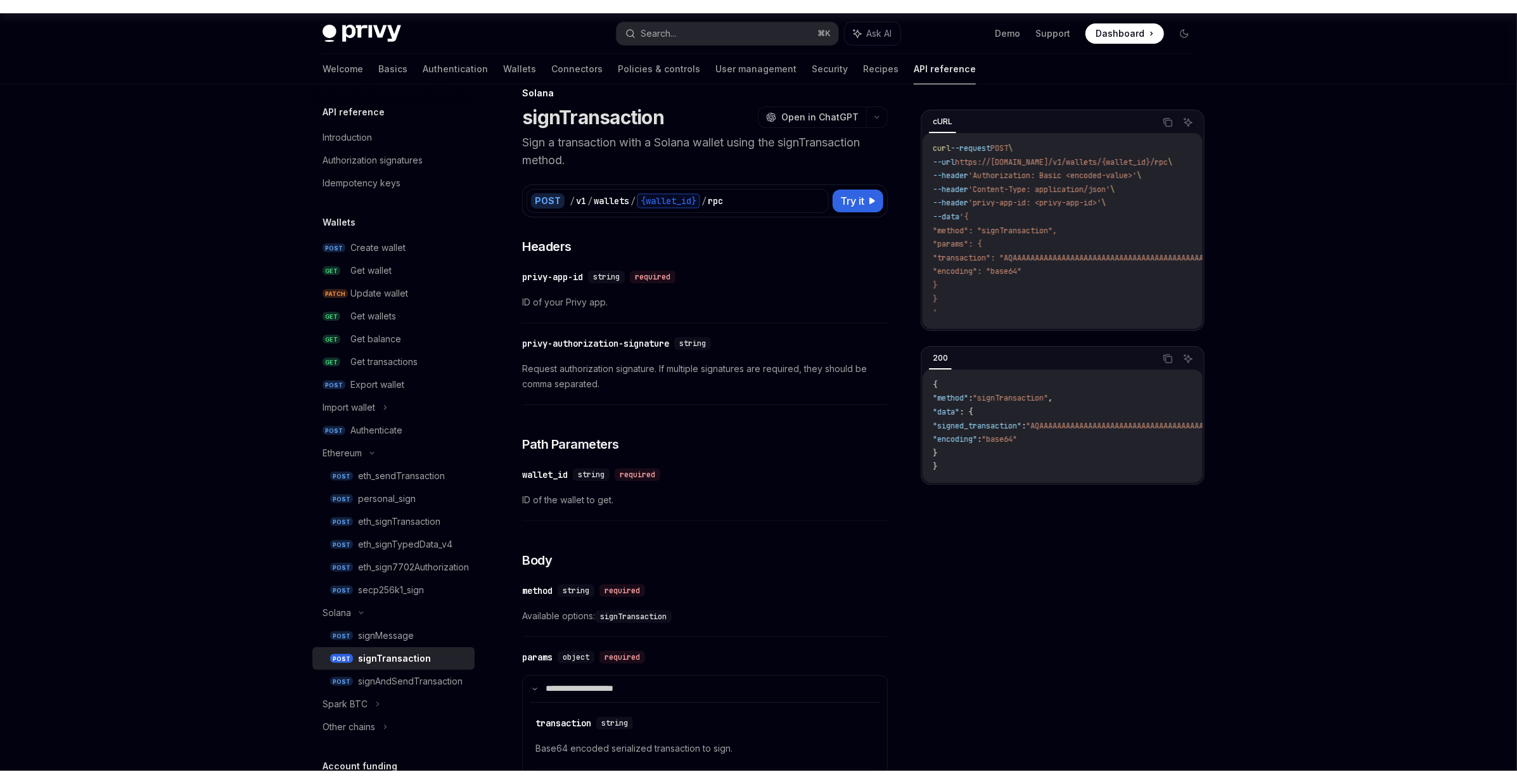
scroll to position [190, 0]
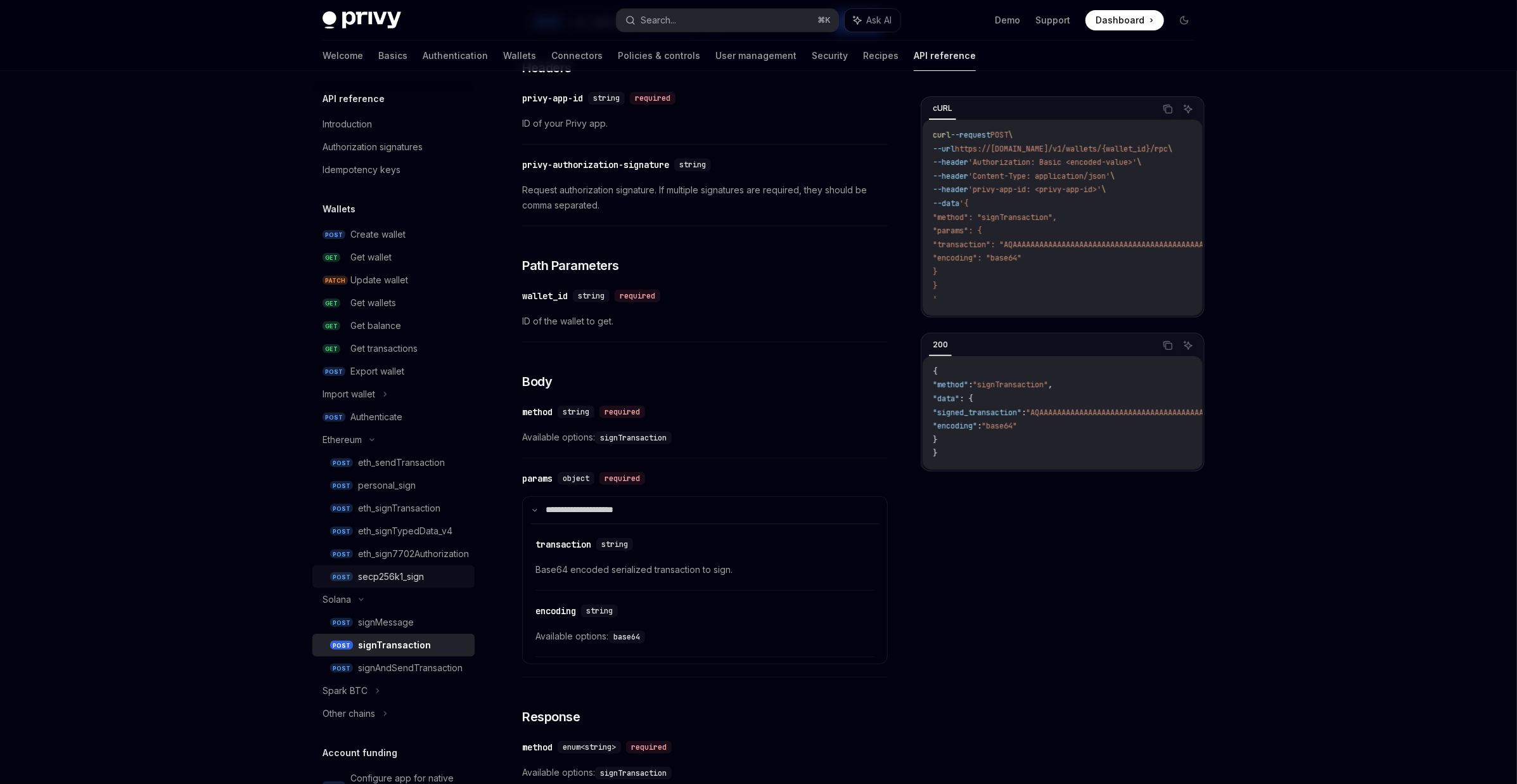
click at [394, 576] on div "secp256k1_sign" at bounding box center [391, 576] width 66 height 15
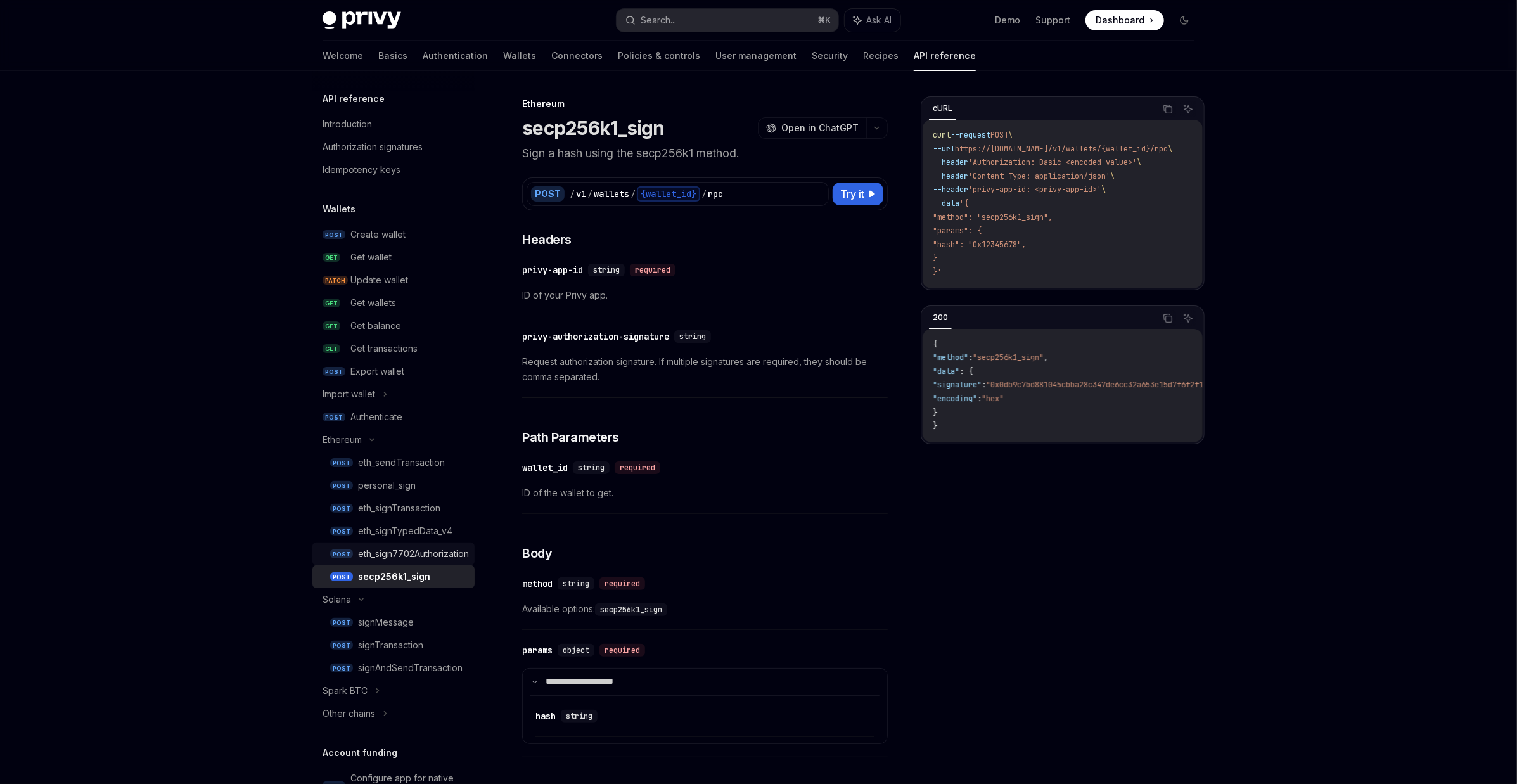
click at [385, 555] on div "eth_sign7702Authorization" at bounding box center [413, 553] width 111 height 15
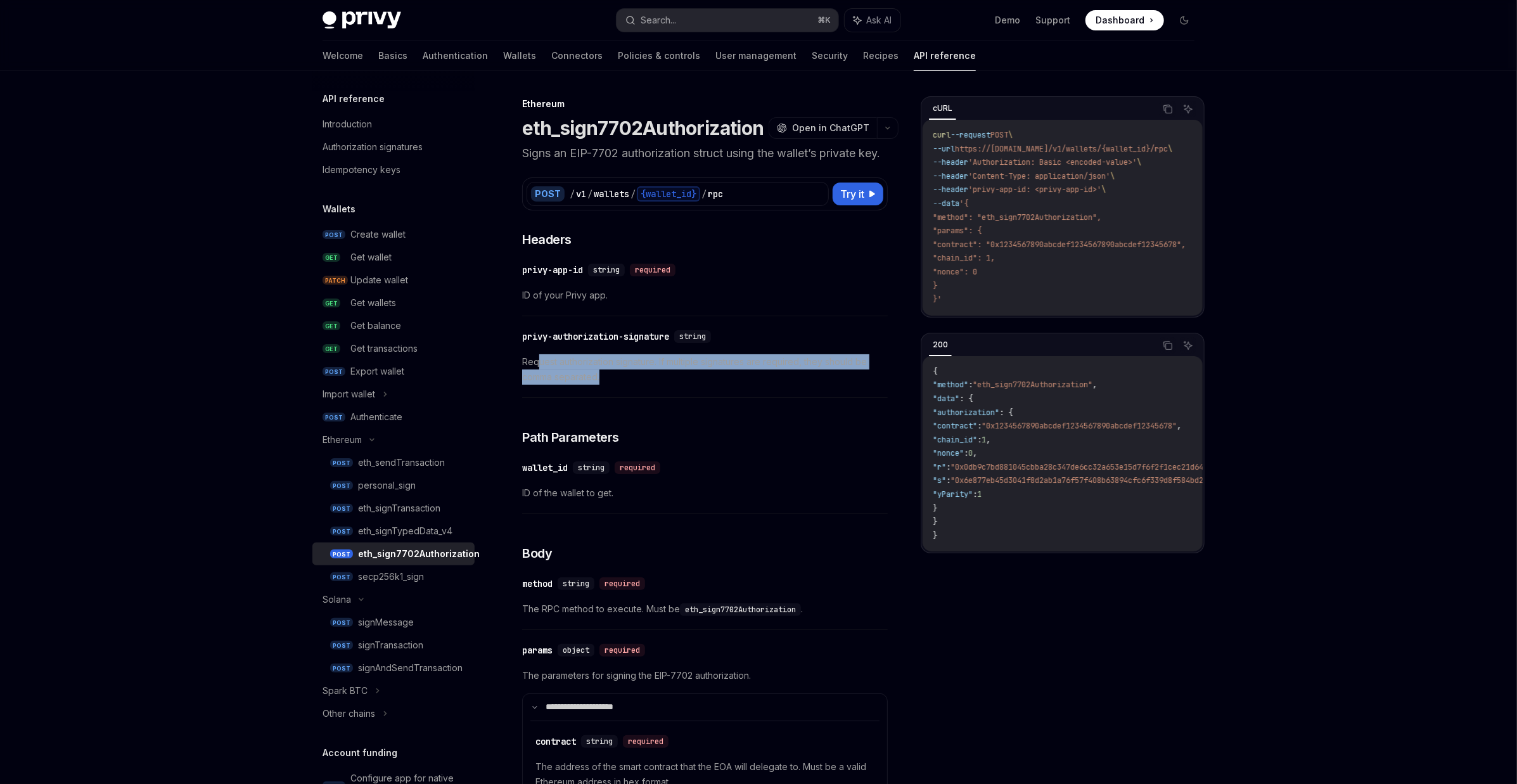
drag, startPoint x: 537, startPoint y: 379, endPoint x: 620, endPoint y: 391, distance: 83.9
click at [620, 385] on span "Request authorization signature. If multiple signatures are required, they shou…" at bounding box center [705, 369] width 365 height 31
click at [679, 417] on div "**********" at bounding box center [705, 759] width 365 height 1056
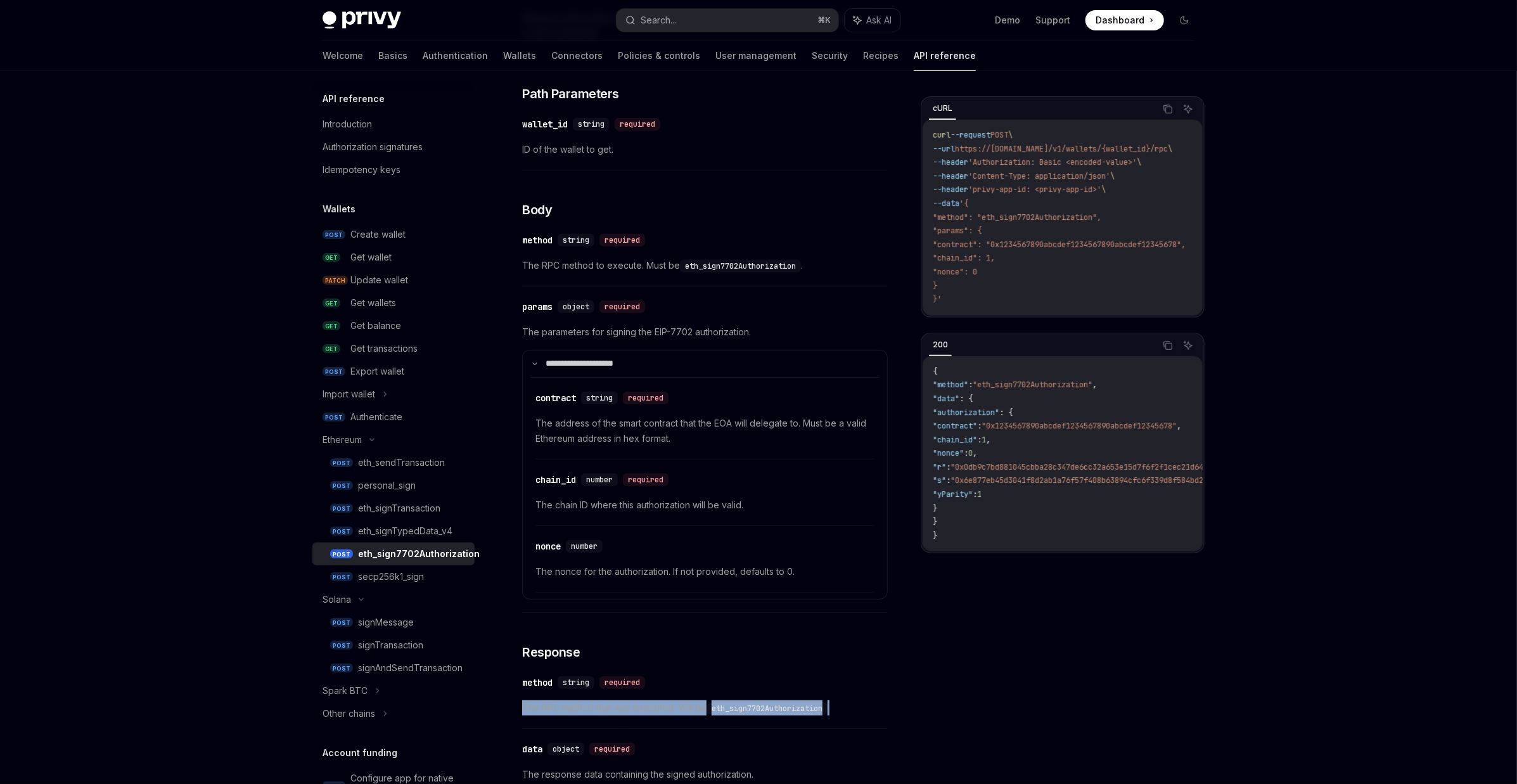
drag, startPoint x: 524, startPoint y: 722, endPoint x: 865, endPoint y: 724, distance: 341.0
click at [865, 716] on span "The RPC method that was executed. Will be eth_sign7702Authorization ." at bounding box center [705, 707] width 365 height 15
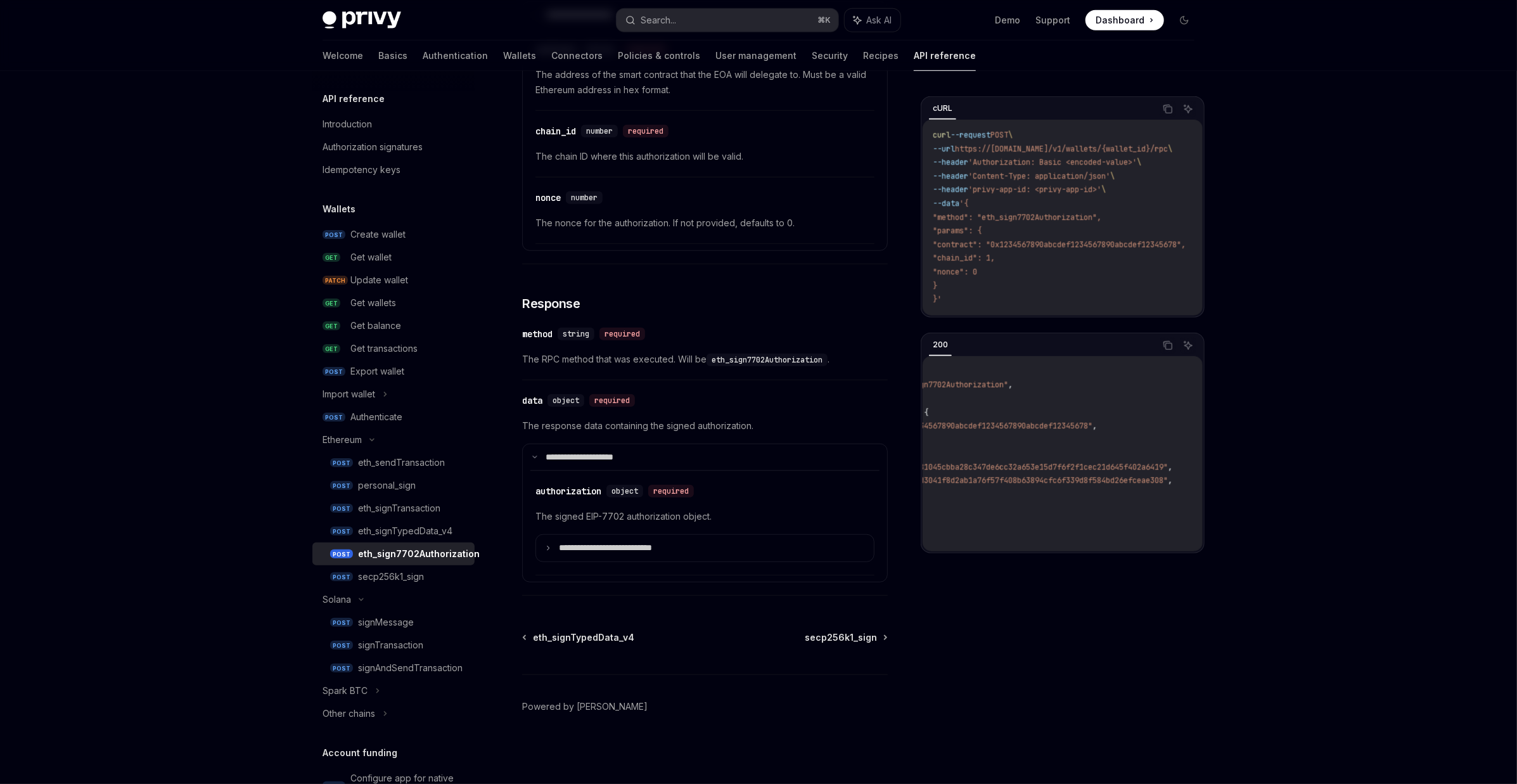
scroll to position [0, 0]
click at [398, 577] on div "secp256k1_sign" at bounding box center [391, 576] width 66 height 15
type textarea "*"
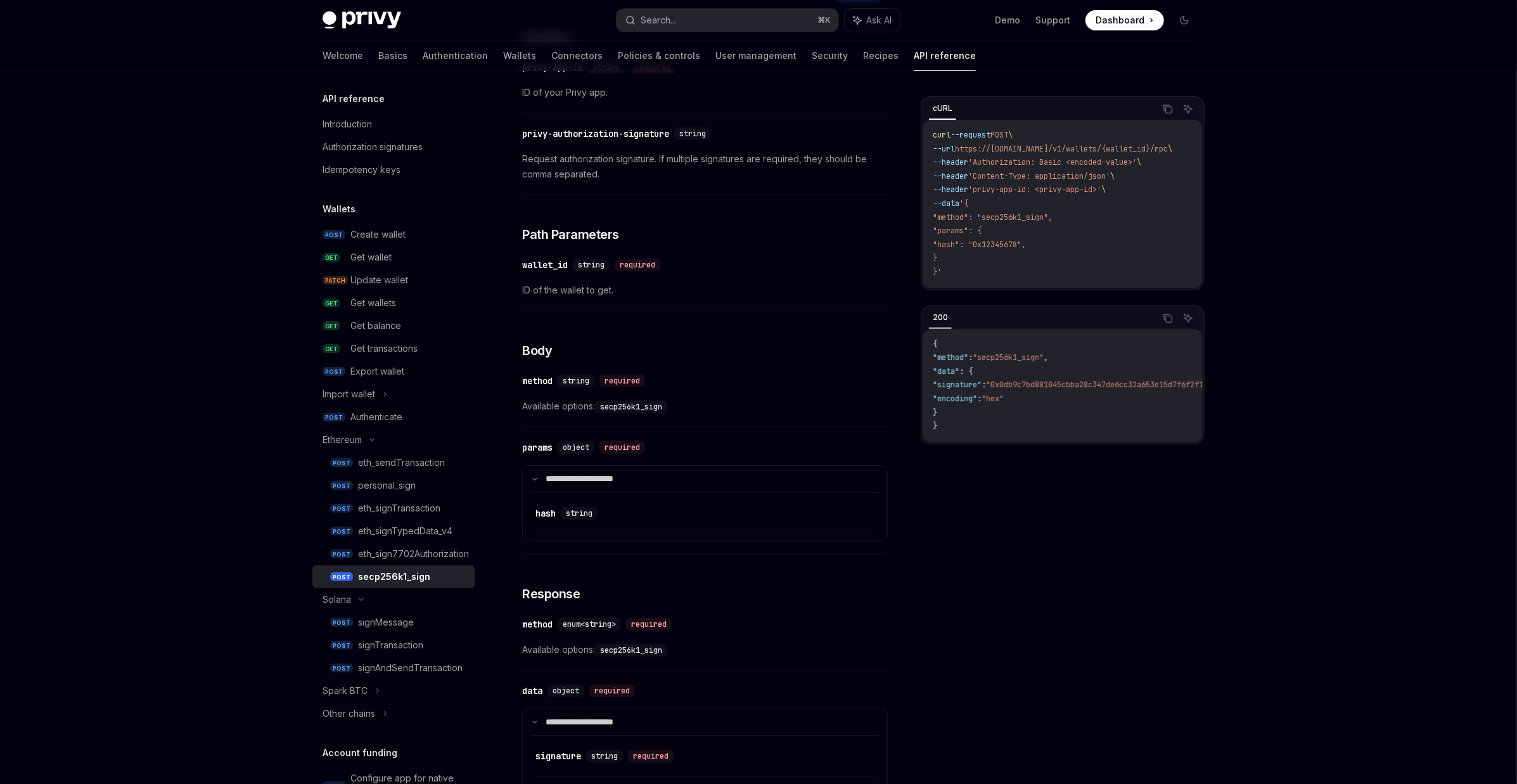
scroll to position [227, 0]
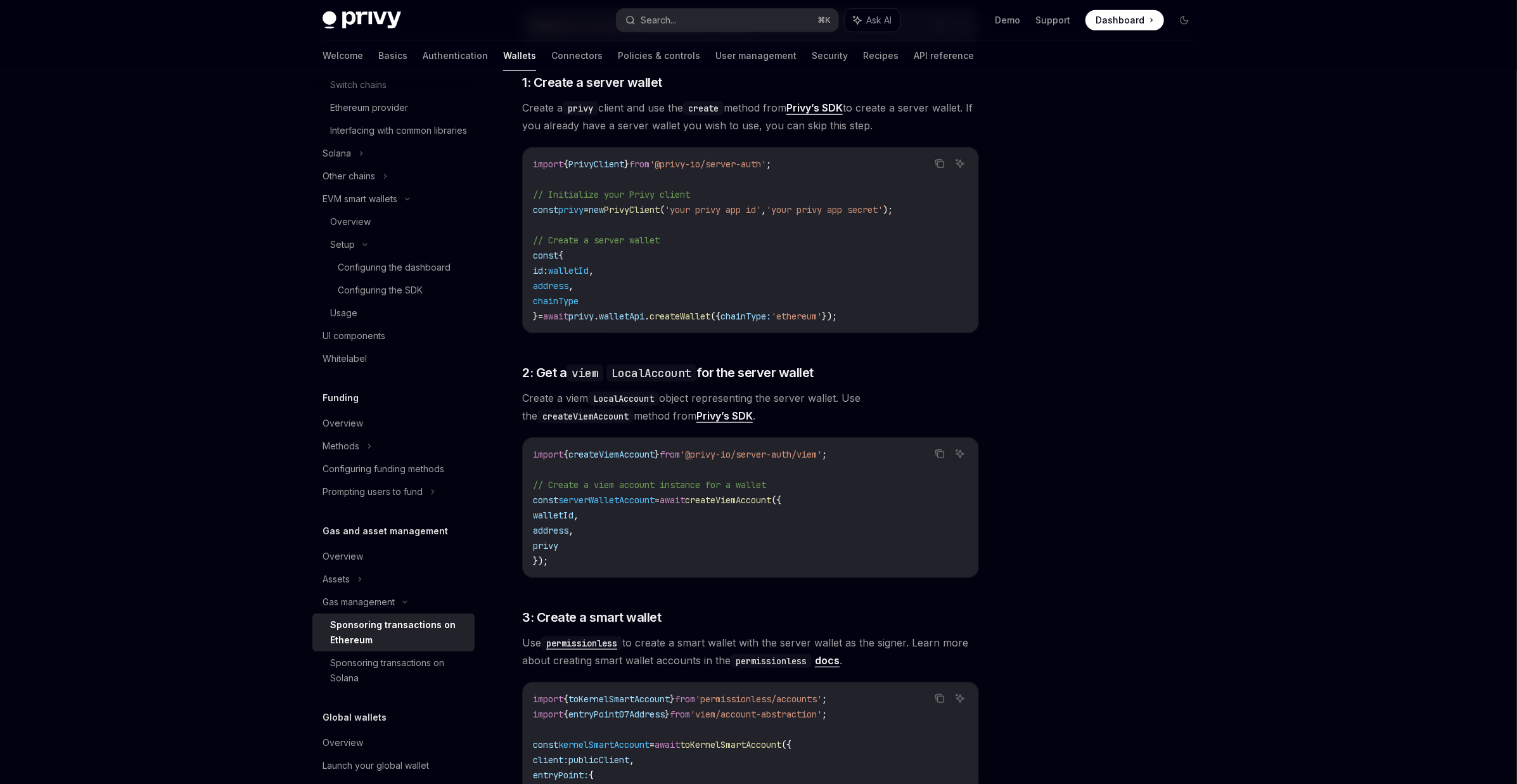
scroll to position [732, 0]
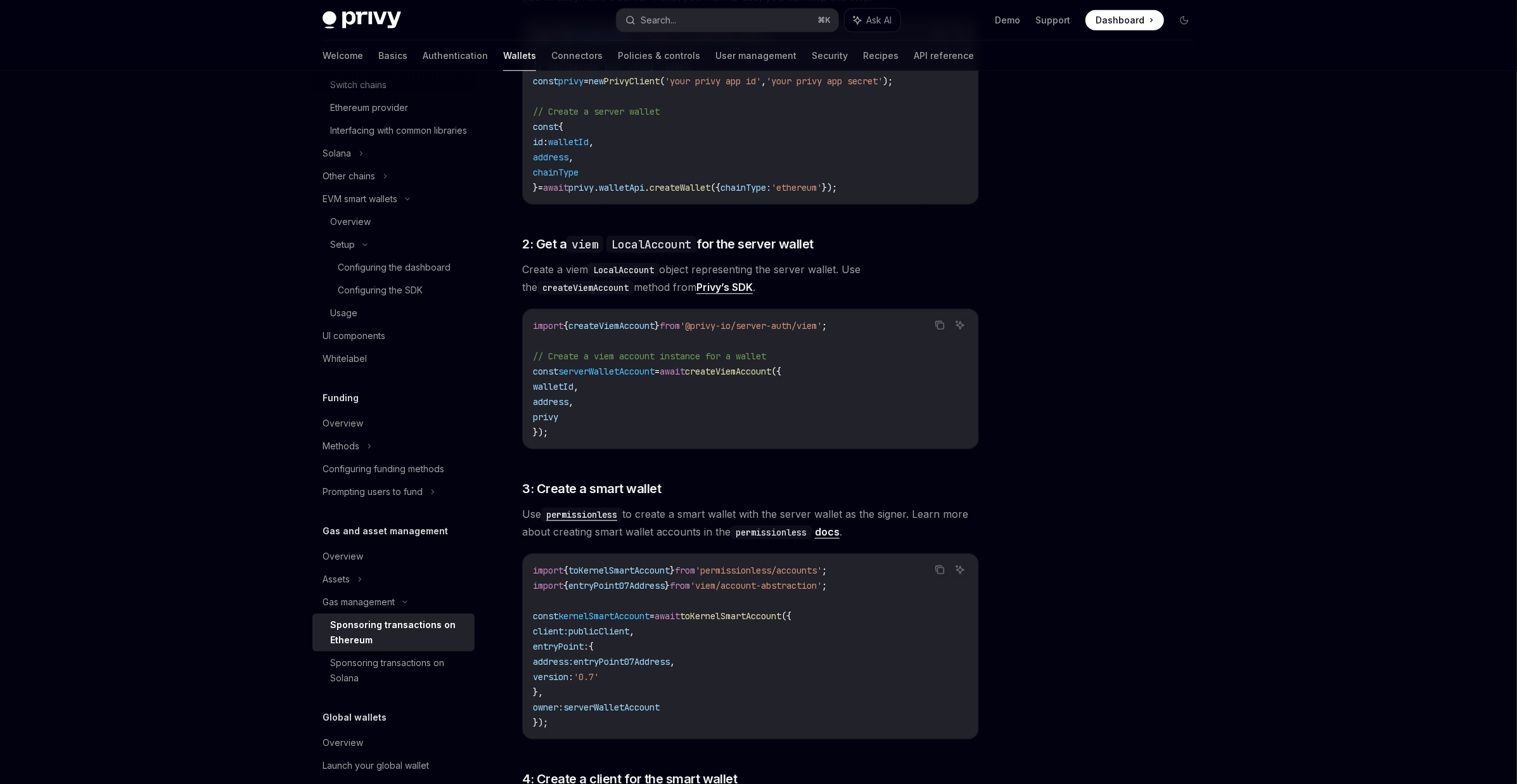
click at [741, 610] on span "toKernelSmartAccount" at bounding box center [731, 616] width 102 height 11
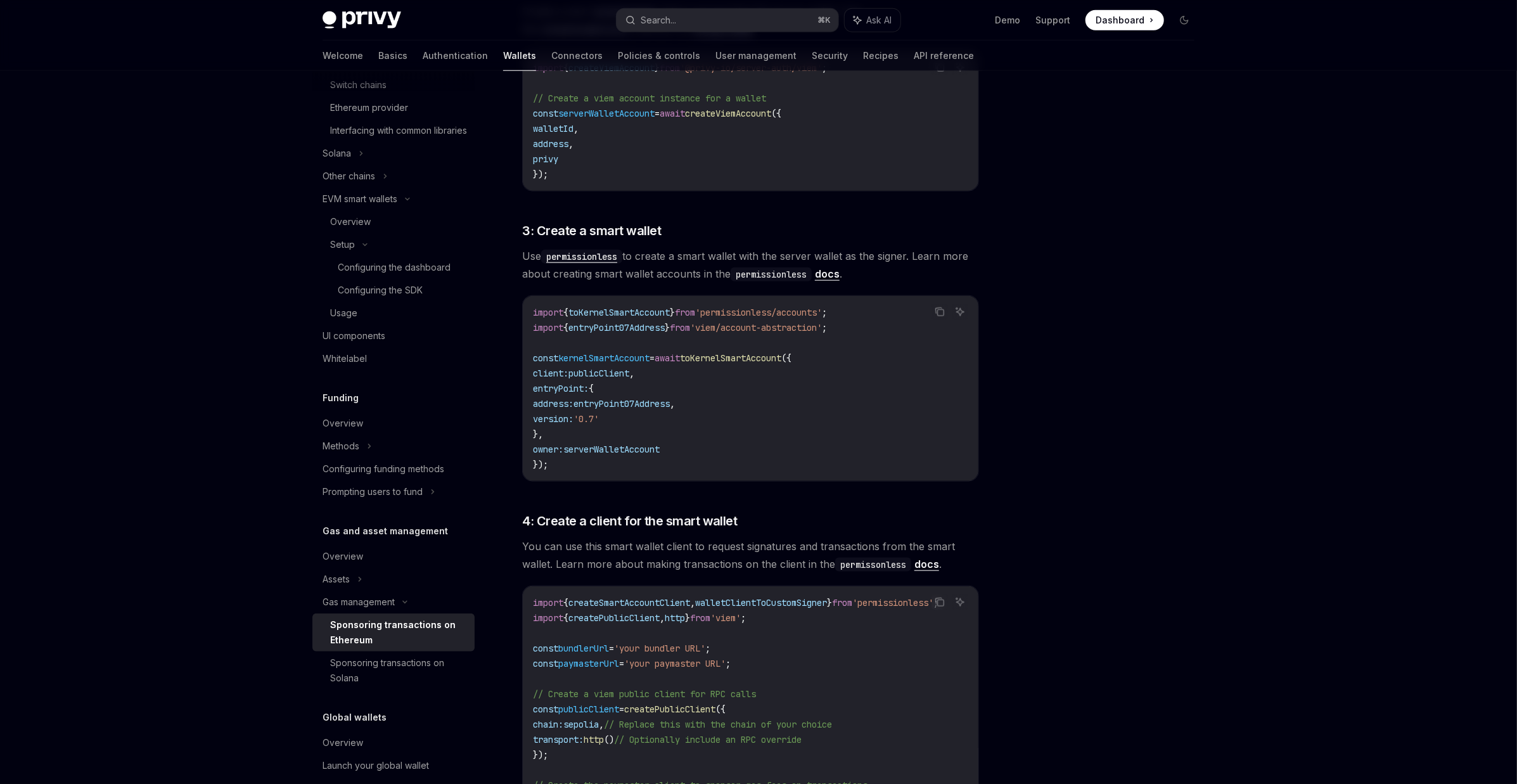
scroll to position [934, 0]
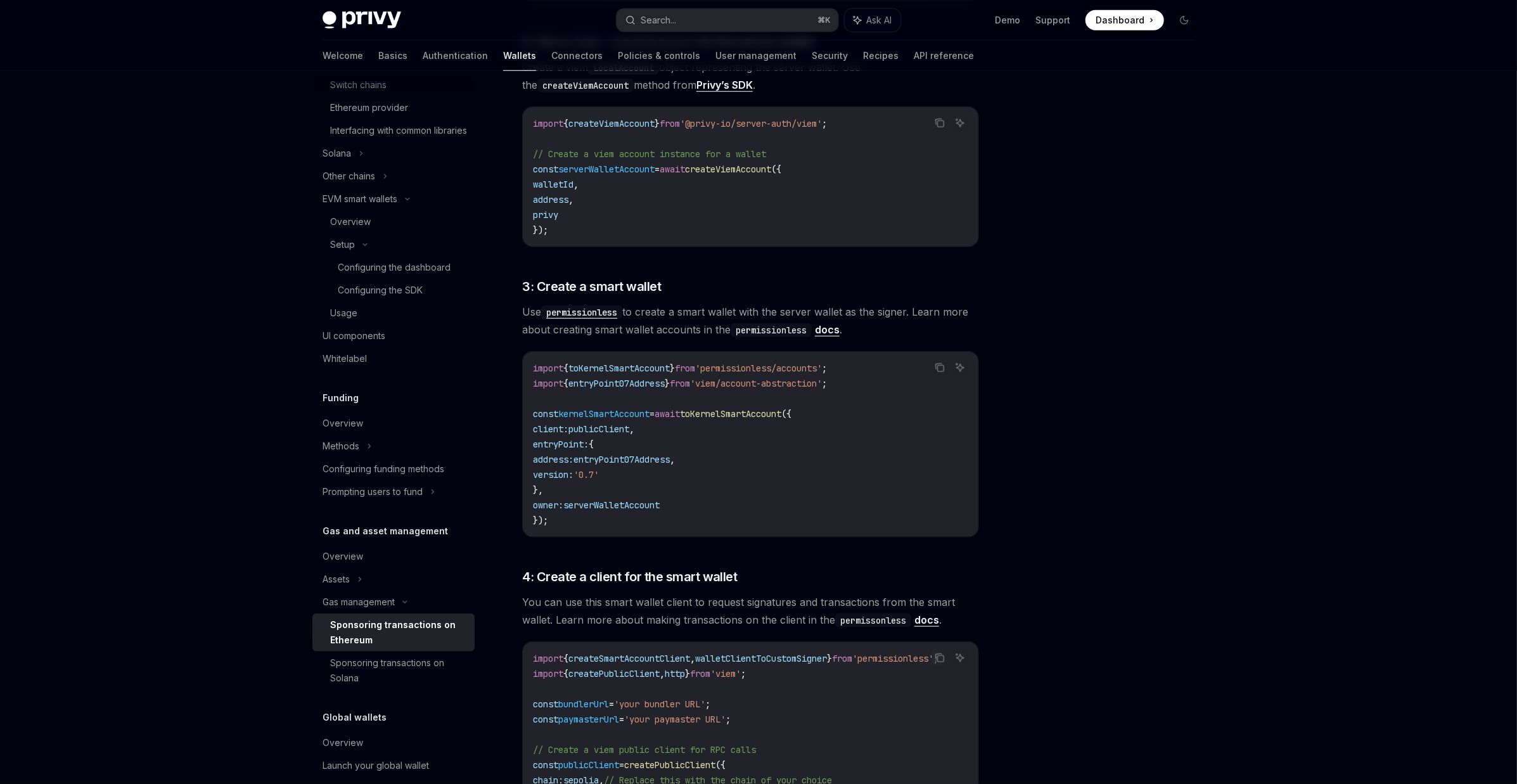
click at [615, 499] on span "serverWalletAccount" at bounding box center [611, 505] width 96 height 11
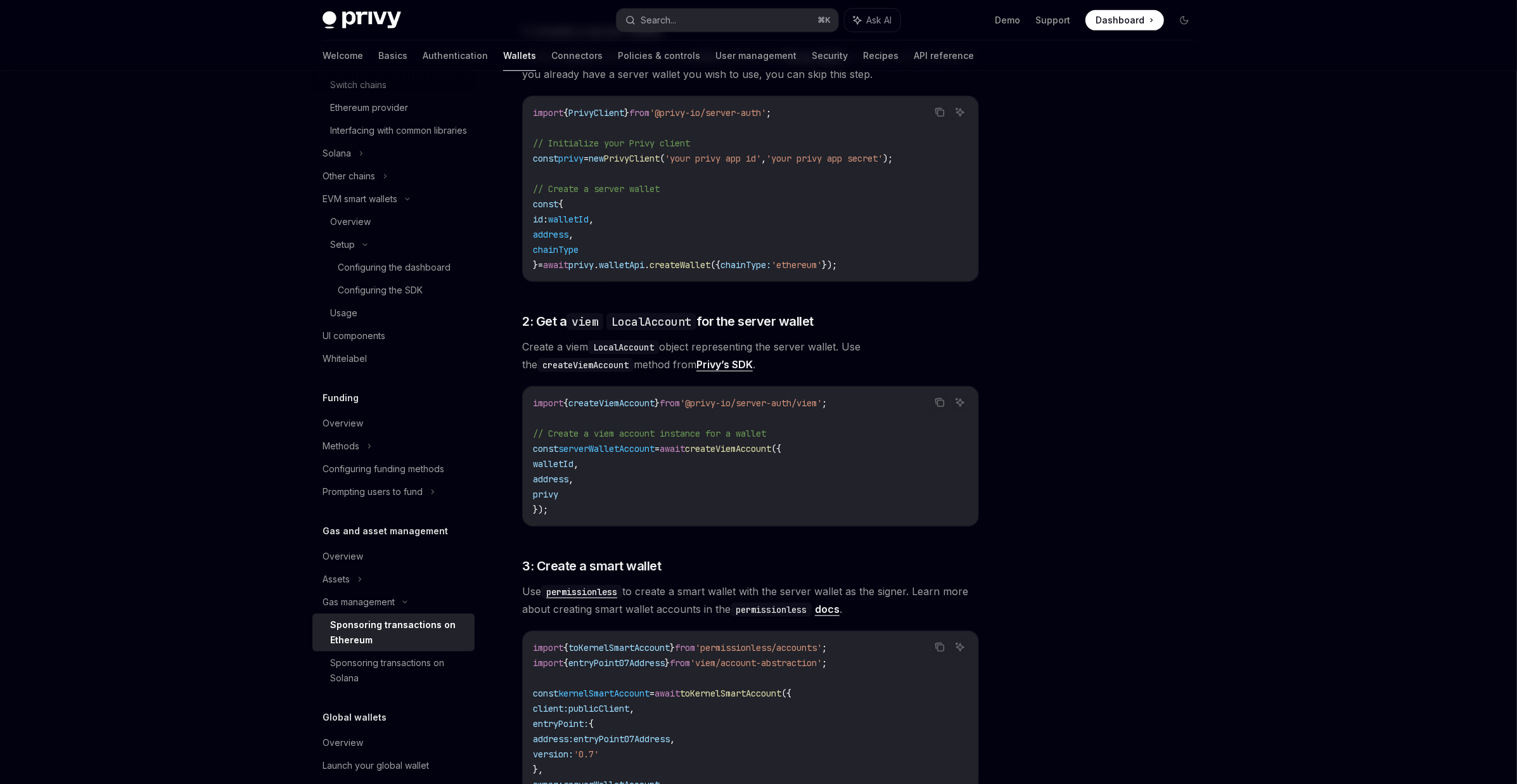
scroll to position [986, 0]
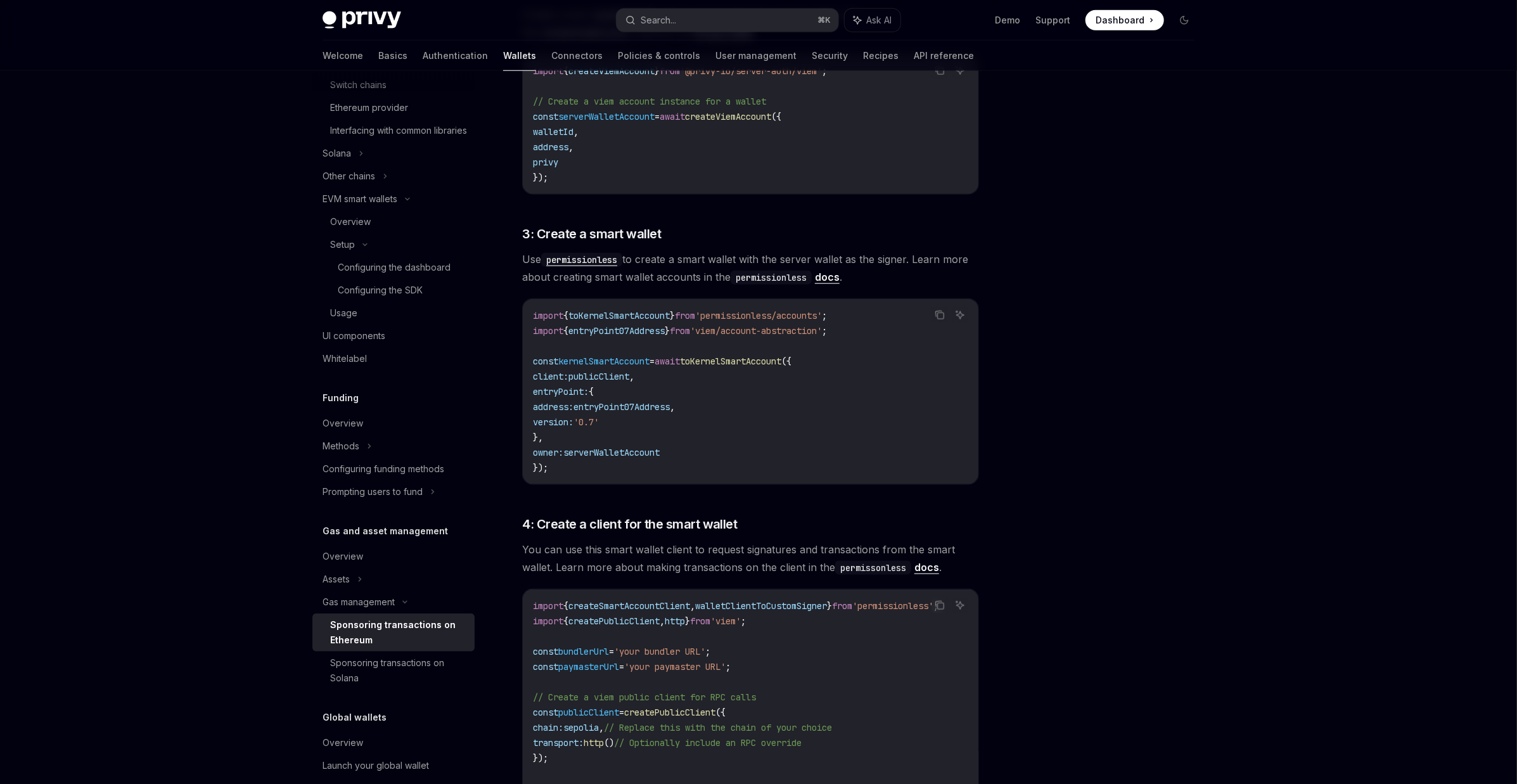
click at [587, 356] on span "kernelSmartAccount" at bounding box center [604, 361] width 91 height 11
copy span "kernelSmartAccount"
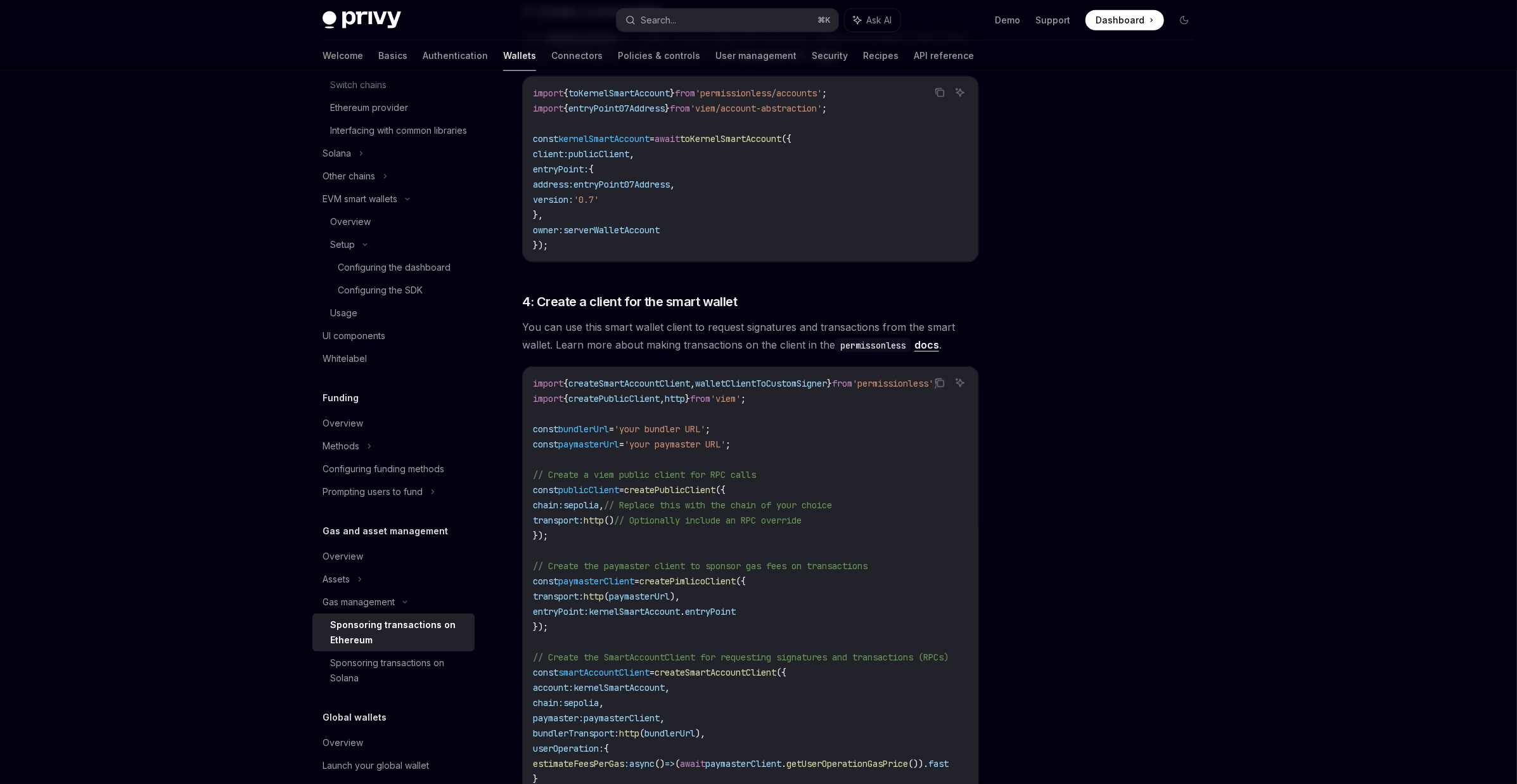
scroll to position [1333, 0]
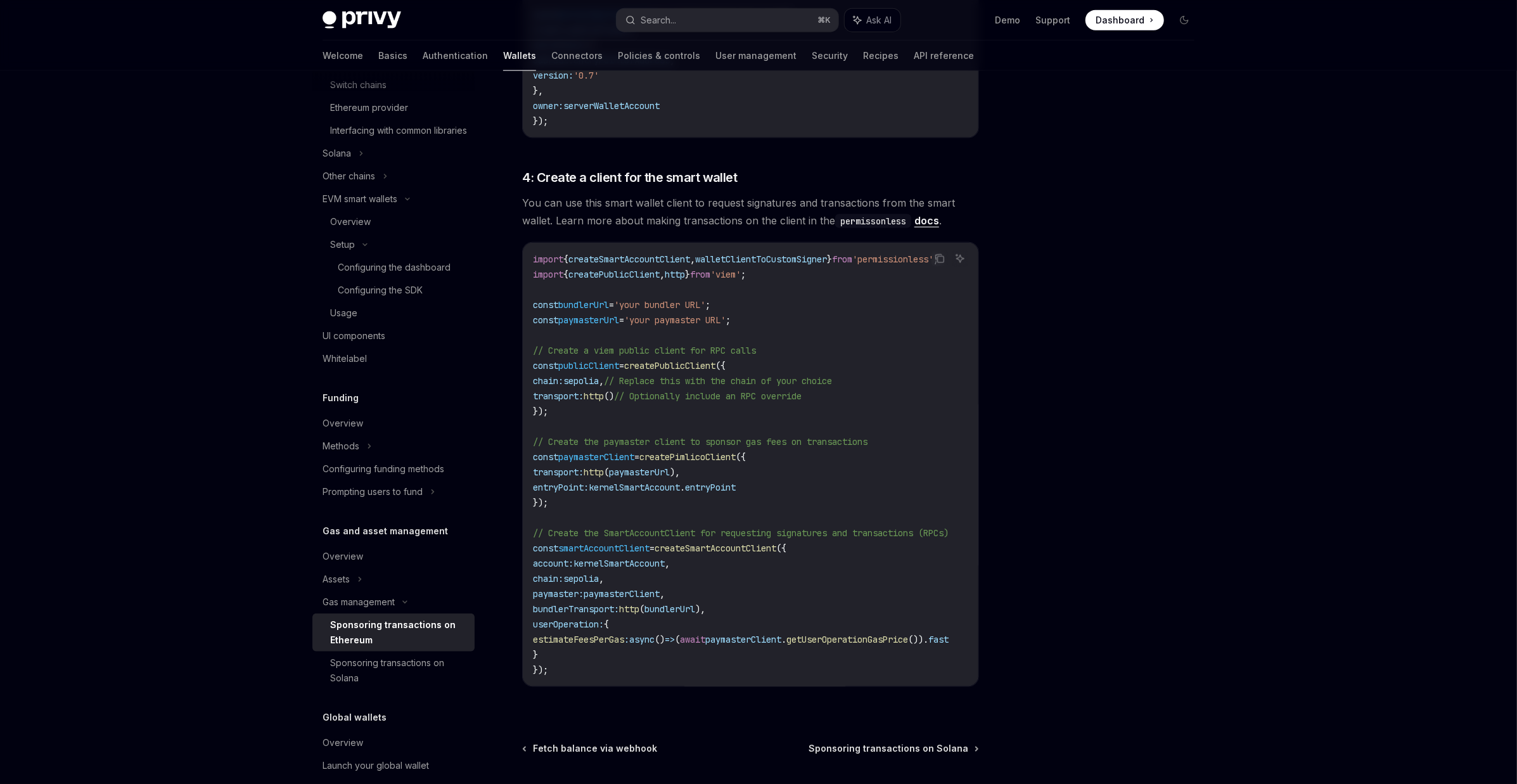
drag, startPoint x: 554, startPoint y: 613, endPoint x: 529, endPoint y: 514, distance: 102.1
click at [529, 514] on div "import { createSmartAccountClient , walletClientToCustomSigner } from 'permissi…" at bounding box center [750, 464] width 456 height 443
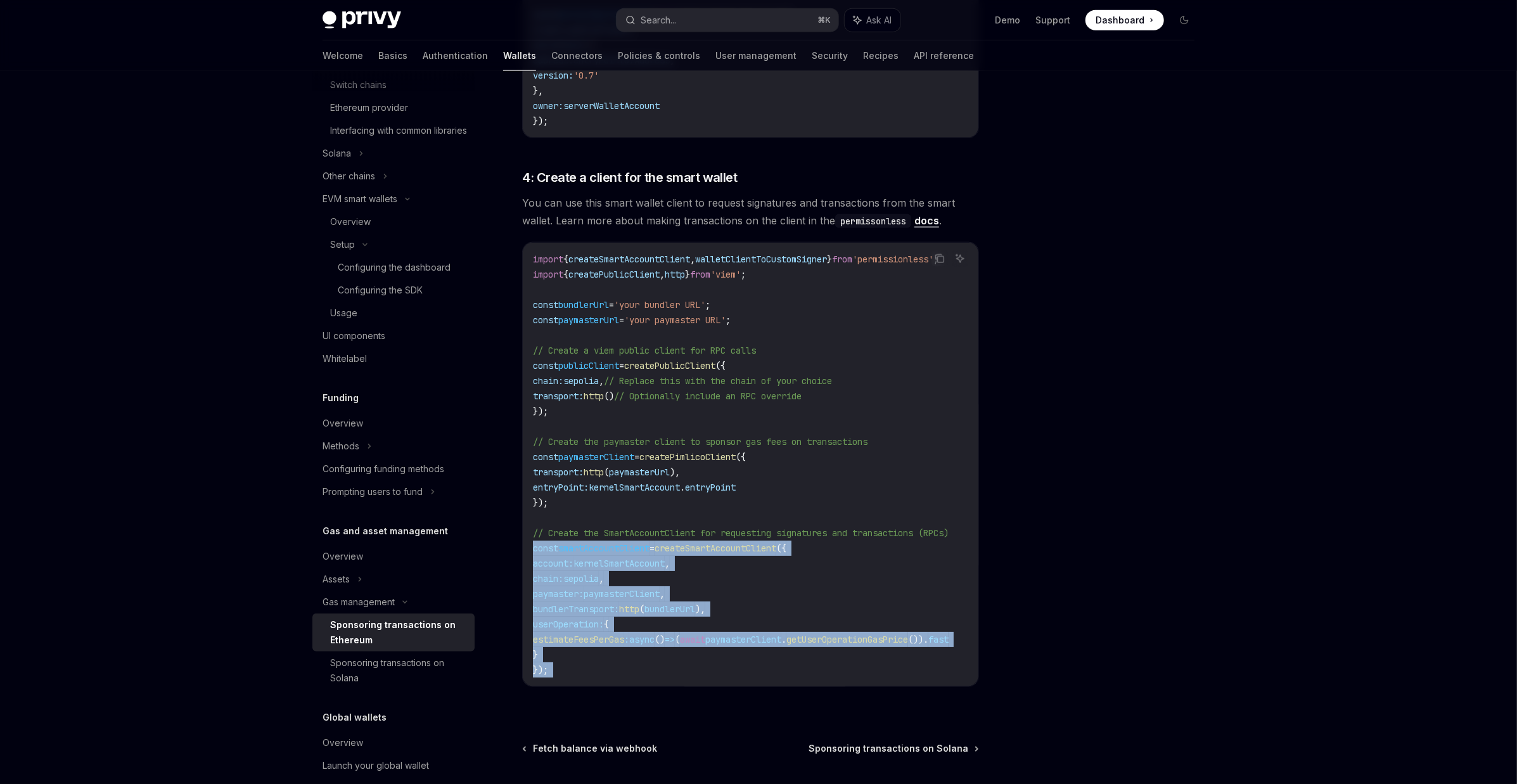
drag, startPoint x: 529, startPoint y: 514, endPoint x: 553, endPoint y: 634, distance: 122.4
click at [553, 634] on div "import { createSmartAccountClient , walletClientToCustomSigner } from 'permissi…" at bounding box center [750, 464] width 456 height 443
click at [561, 634] on code "import { createSmartAccountClient , walletClientToCustomSigner } from 'permissi…" at bounding box center [756, 464] width 446 height 426
drag, startPoint x: 560, startPoint y: 634, endPoint x: 525, endPoint y: 508, distance: 130.8
click at [525, 508] on div "import { createSmartAccountClient , walletClientToCustomSigner } from 'permissi…" at bounding box center [750, 464] width 456 height 443
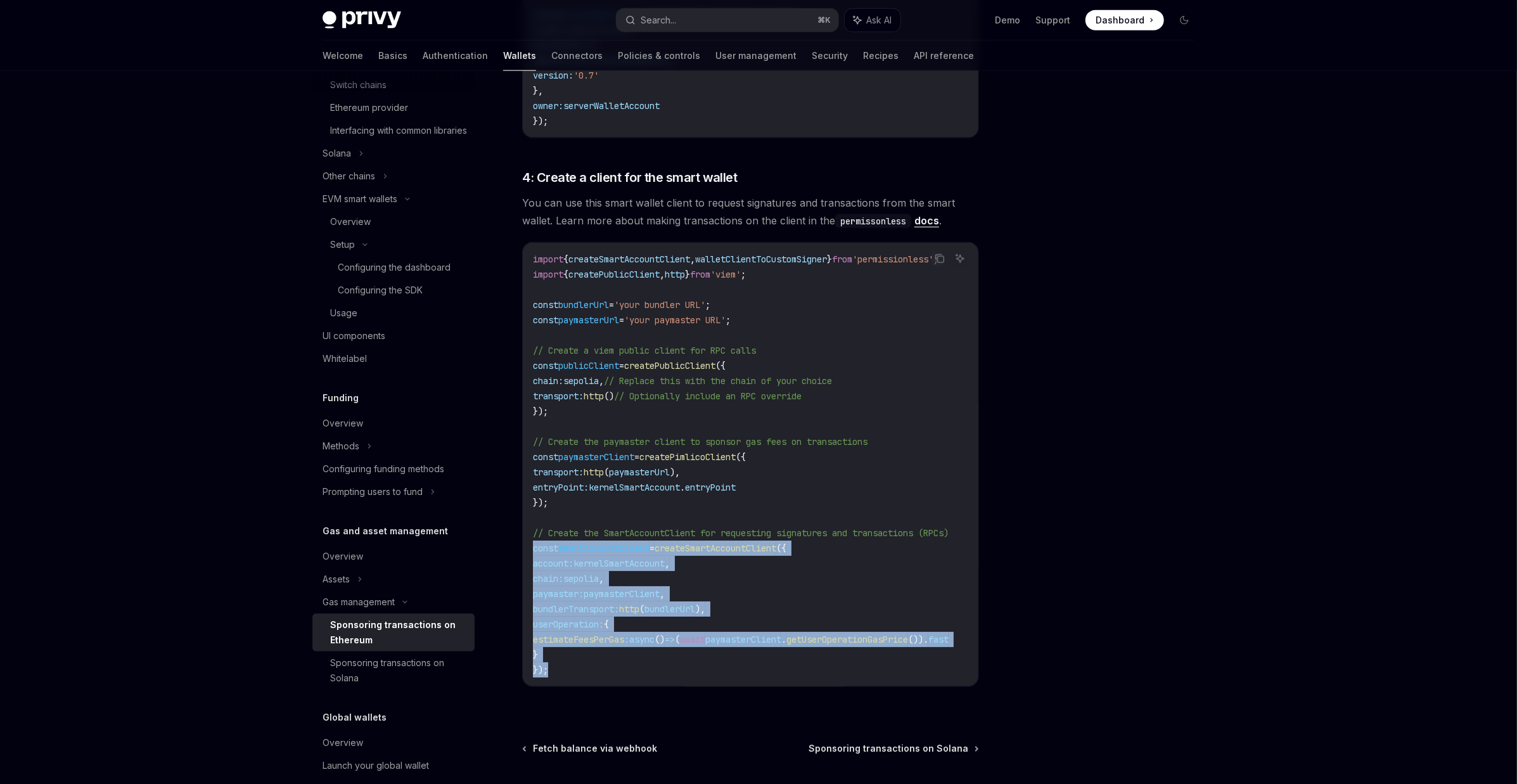
click at [525, 508] on div "import { createSmartAccountClient , walletClientToCustomSigner } from 'permissi…" at bounding box center [750, 464] width 456 height 443
drag, startPoint x: 567, startPoint y: 636, endPoint x: 529, endPoint y: 494, distance: 147.0
click at [529, 494] on div "import { createSmartAccountClient , walletClientToCustomSigner } from 'permissi…" at bounding box center [750, 464] width 456 height 443
drag, startPoint x: 529, startPoint y: 494, endPoint x: 563, endPoint y: 653, distance: 162.6
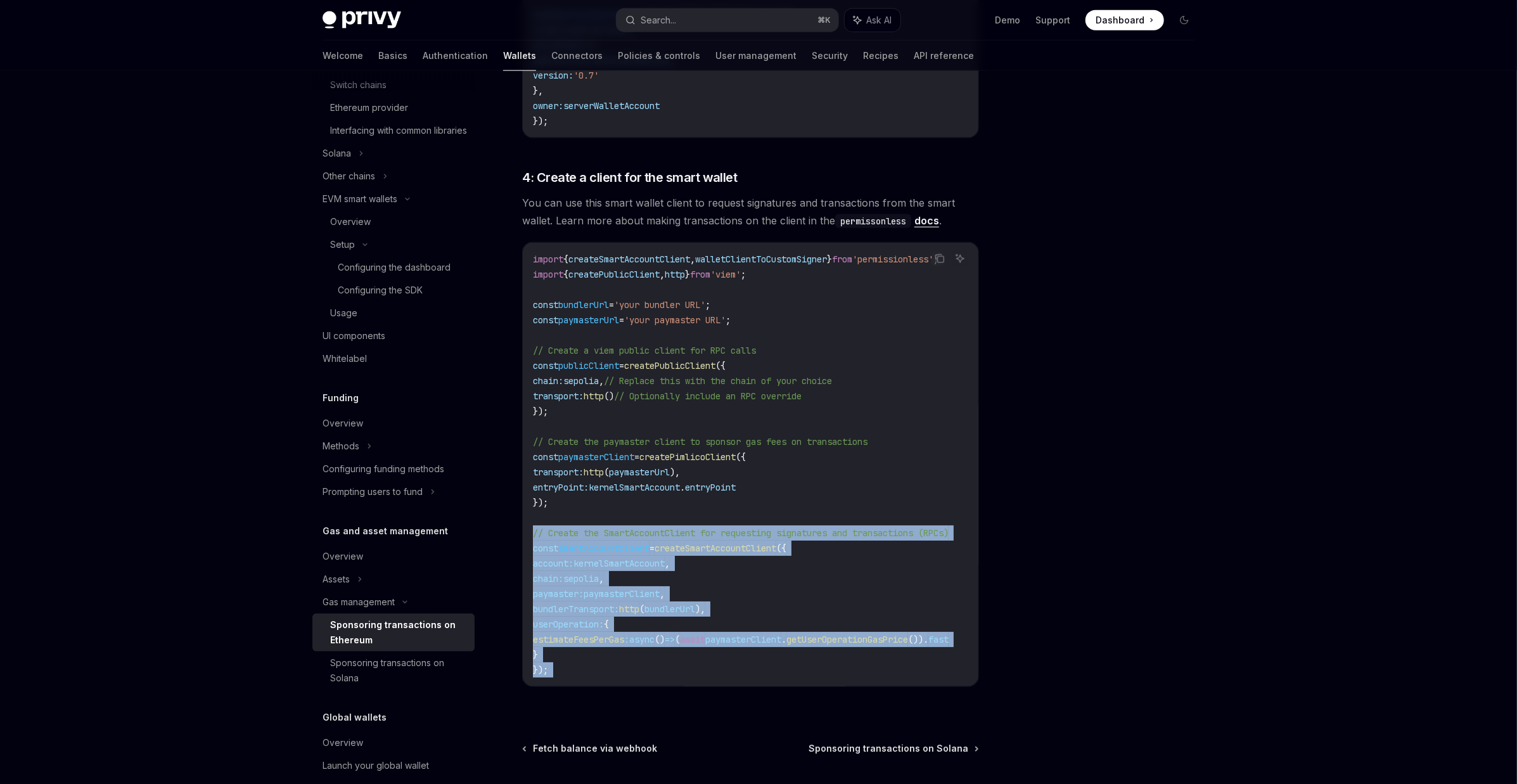
click at [563, 653] on div "import { createSmartAccountClient , walletClientToCustomSigner } from 'permissi…" at bounding box center [750, 464] width 456 height 443
click at [561, 646] on div "import { createSmartAccountClient , walletClientToCustomSigner } from 'permissi…" at bounding box center [750, 464] width 456 height 443
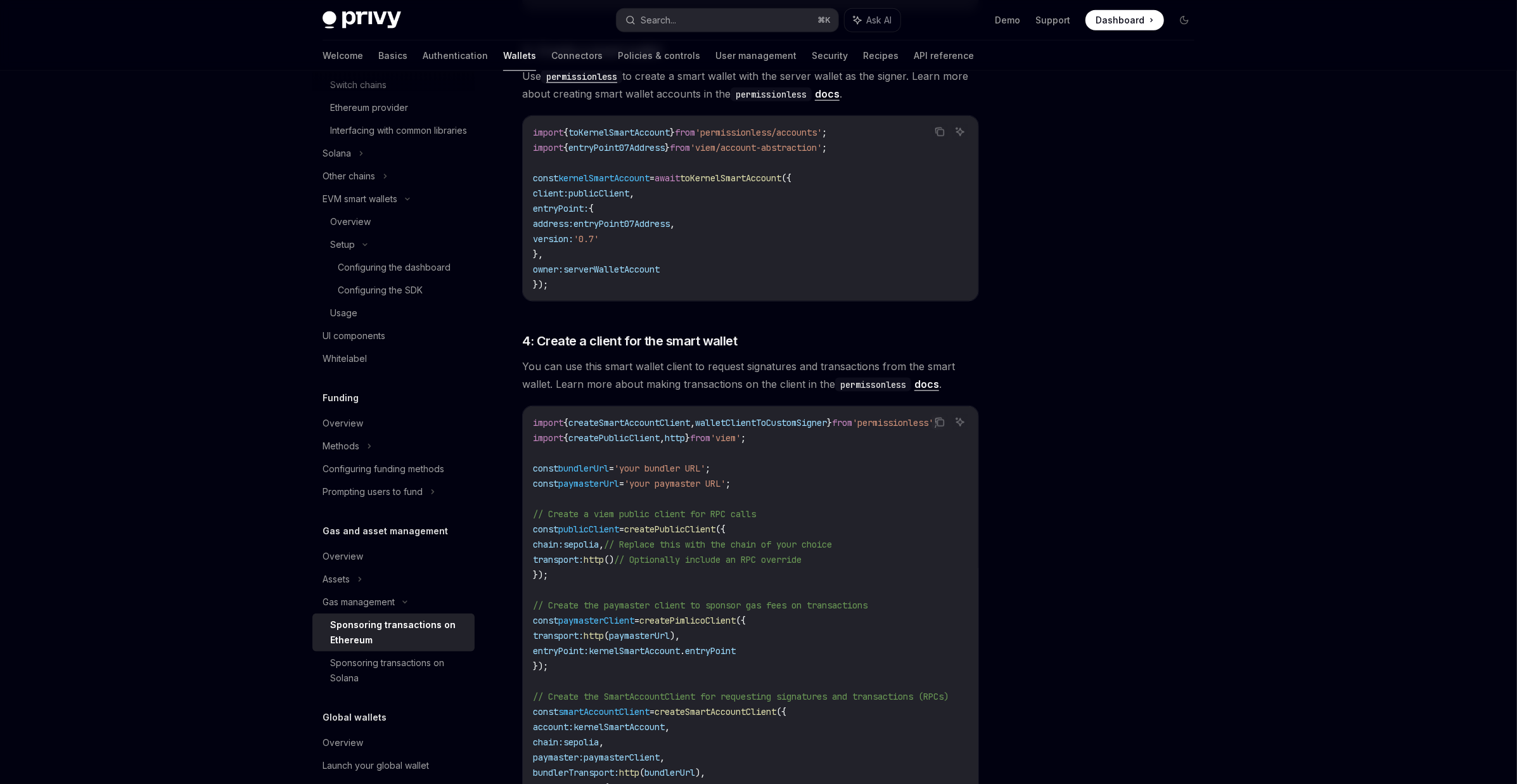
scroll to position [656, 0]
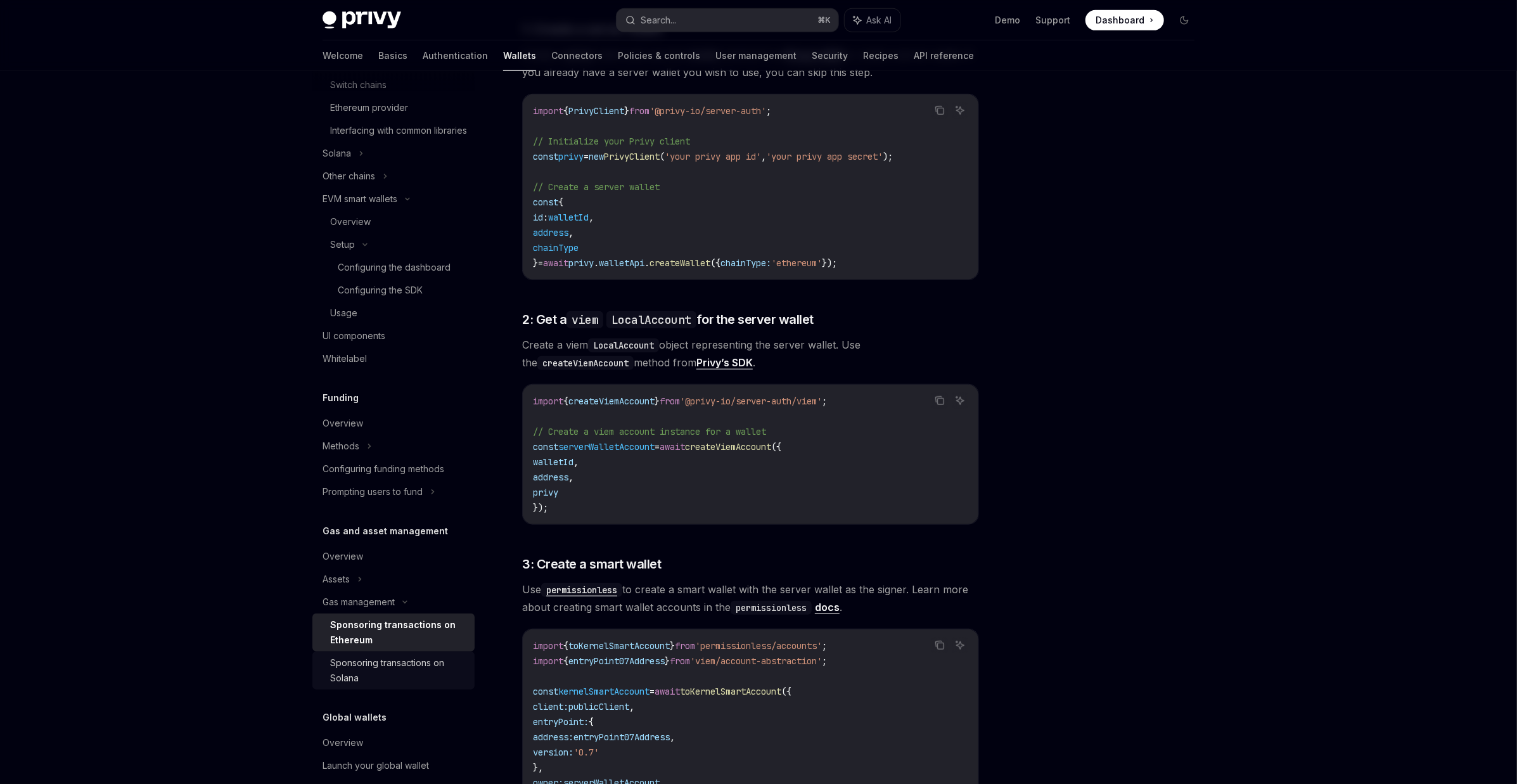
click at [350, 683] on div "Sponsoring transactions on Solana" at bounding box center [398, 670] width 137 height 31
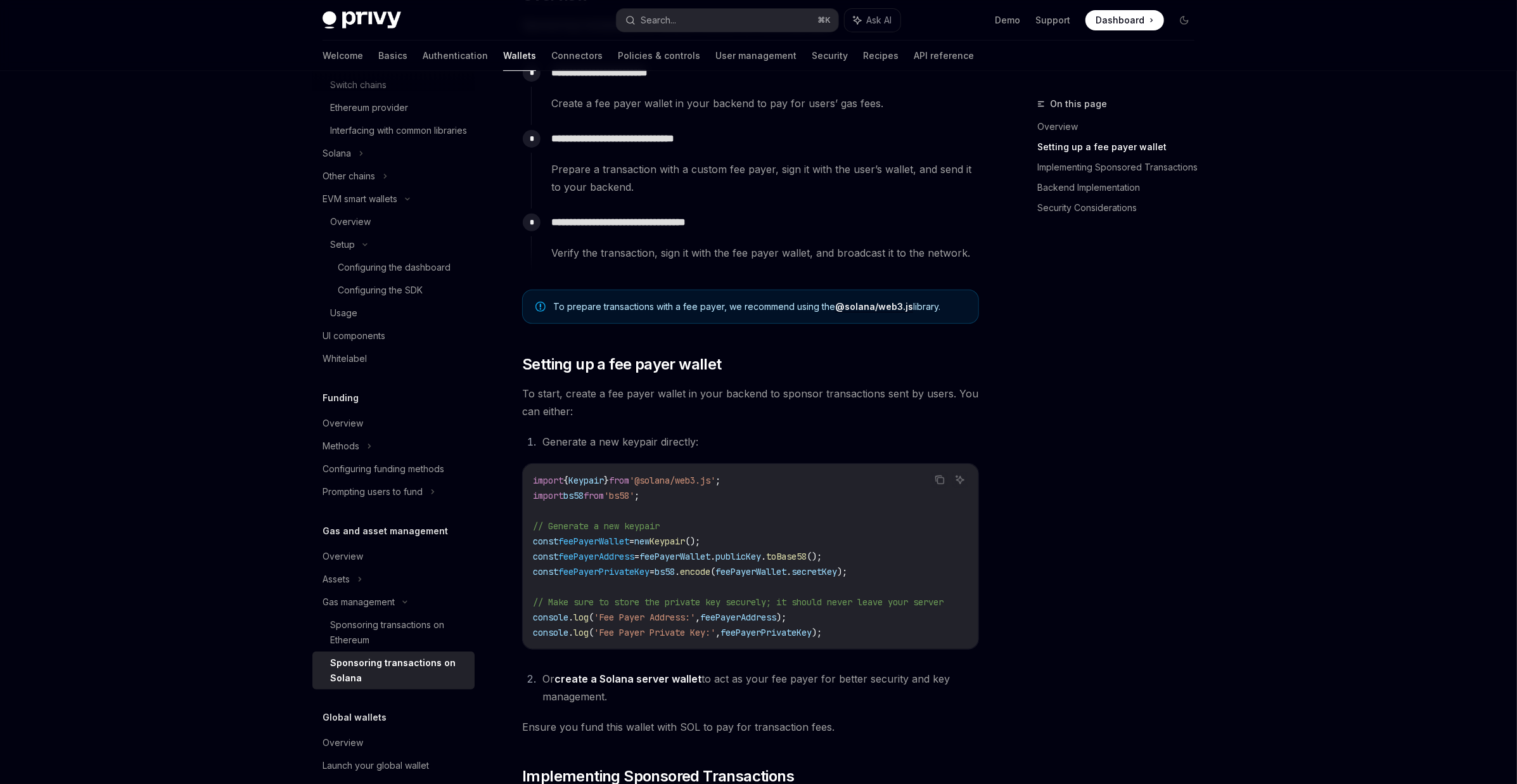
scroll to position [597, 0]
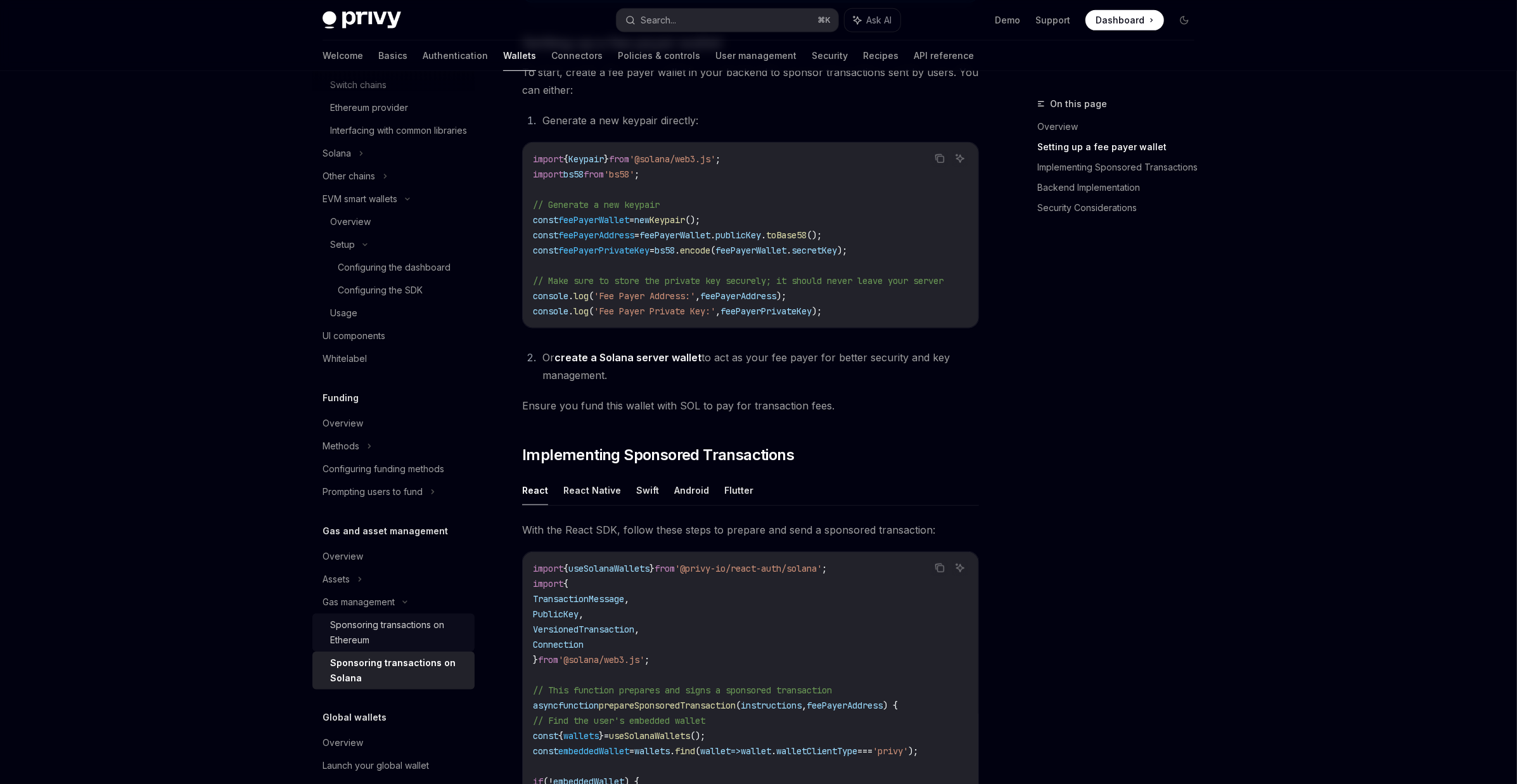
click at [362, 648] on div "Sponsoring transactions on Ethereum" at bounding box center [398, 632] width 137 height 31
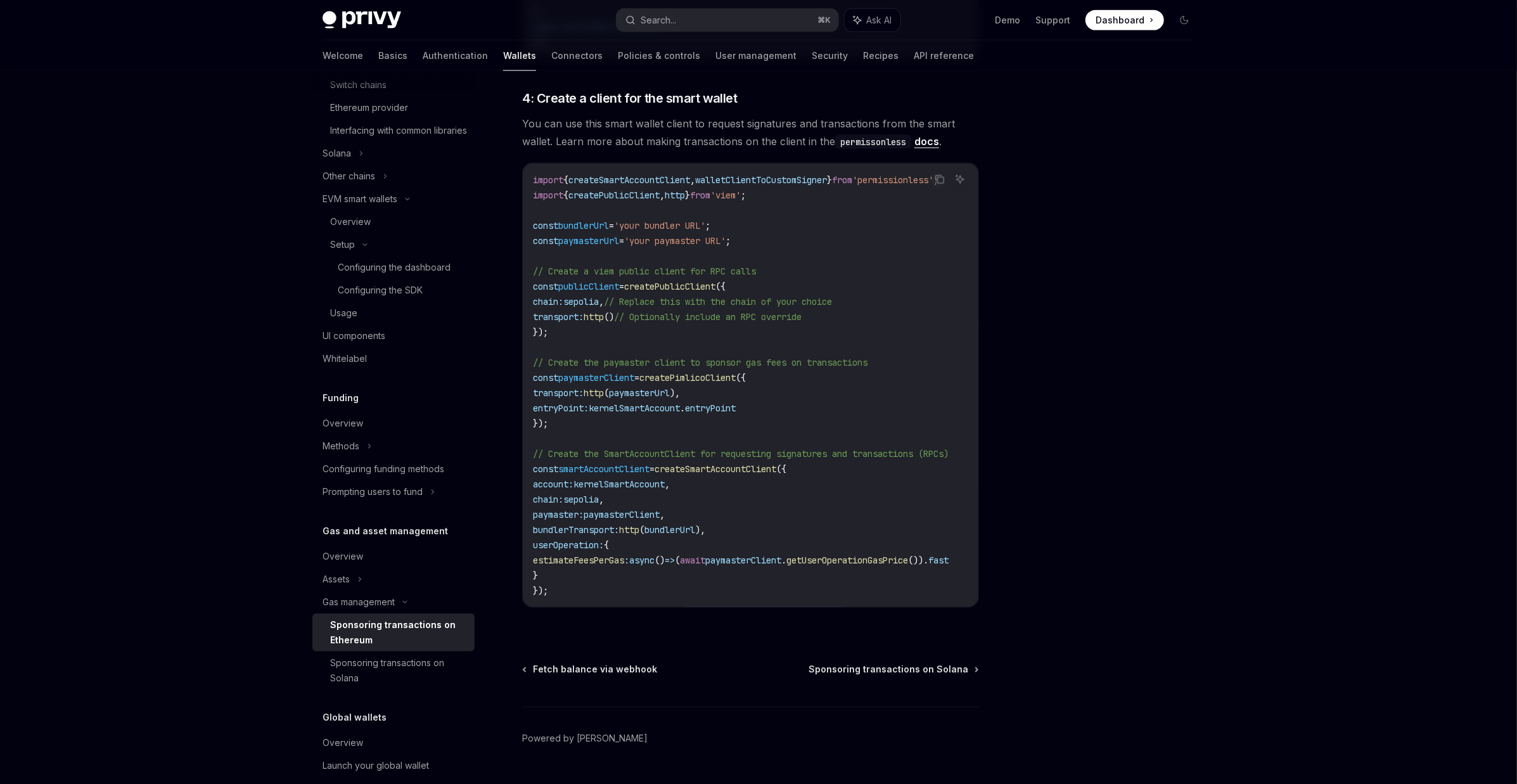
scroll to position [339, 0]
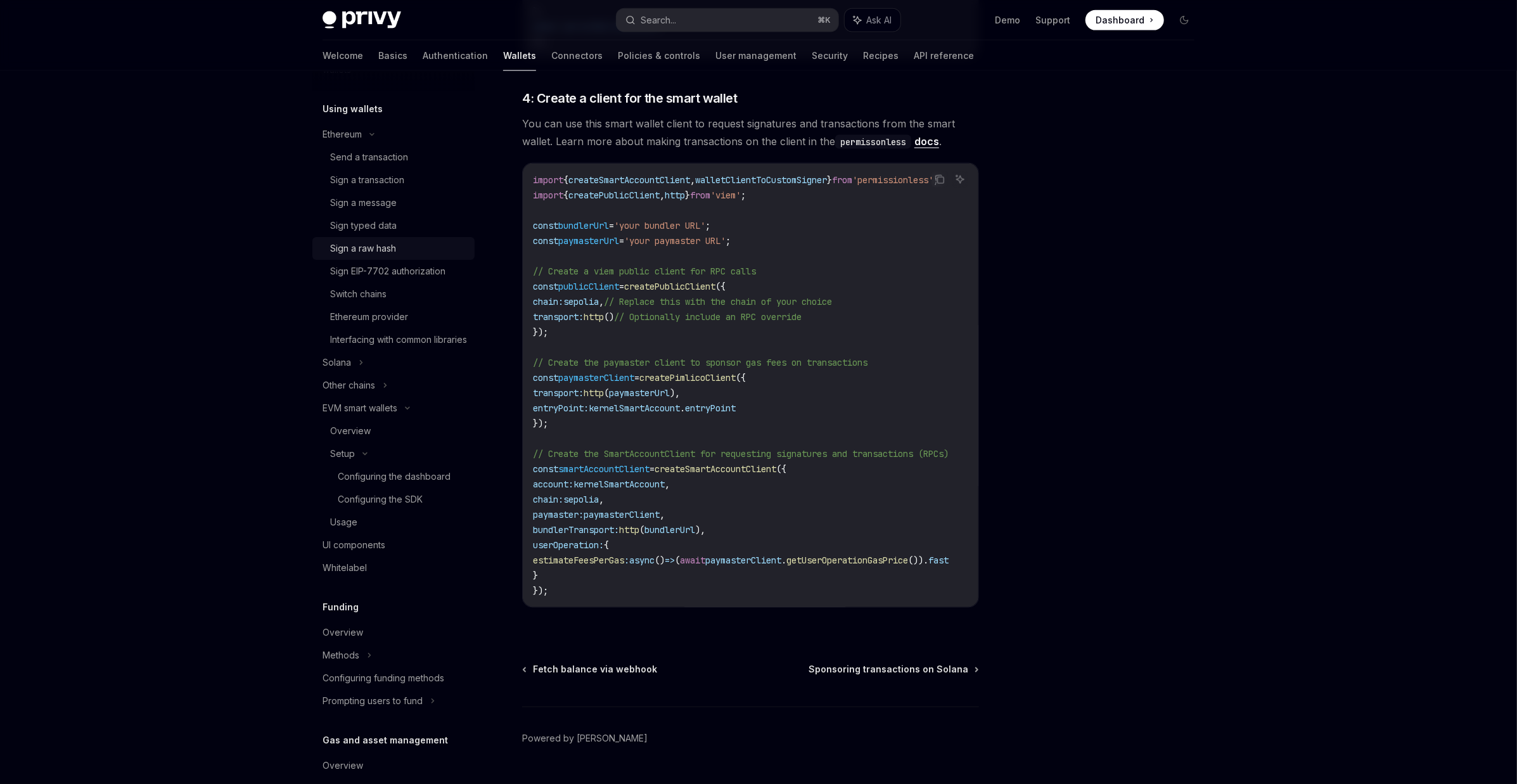
click at [355, 256] on link "Sign a raw hash" at bounding box center [394, 248] width 162 height 23
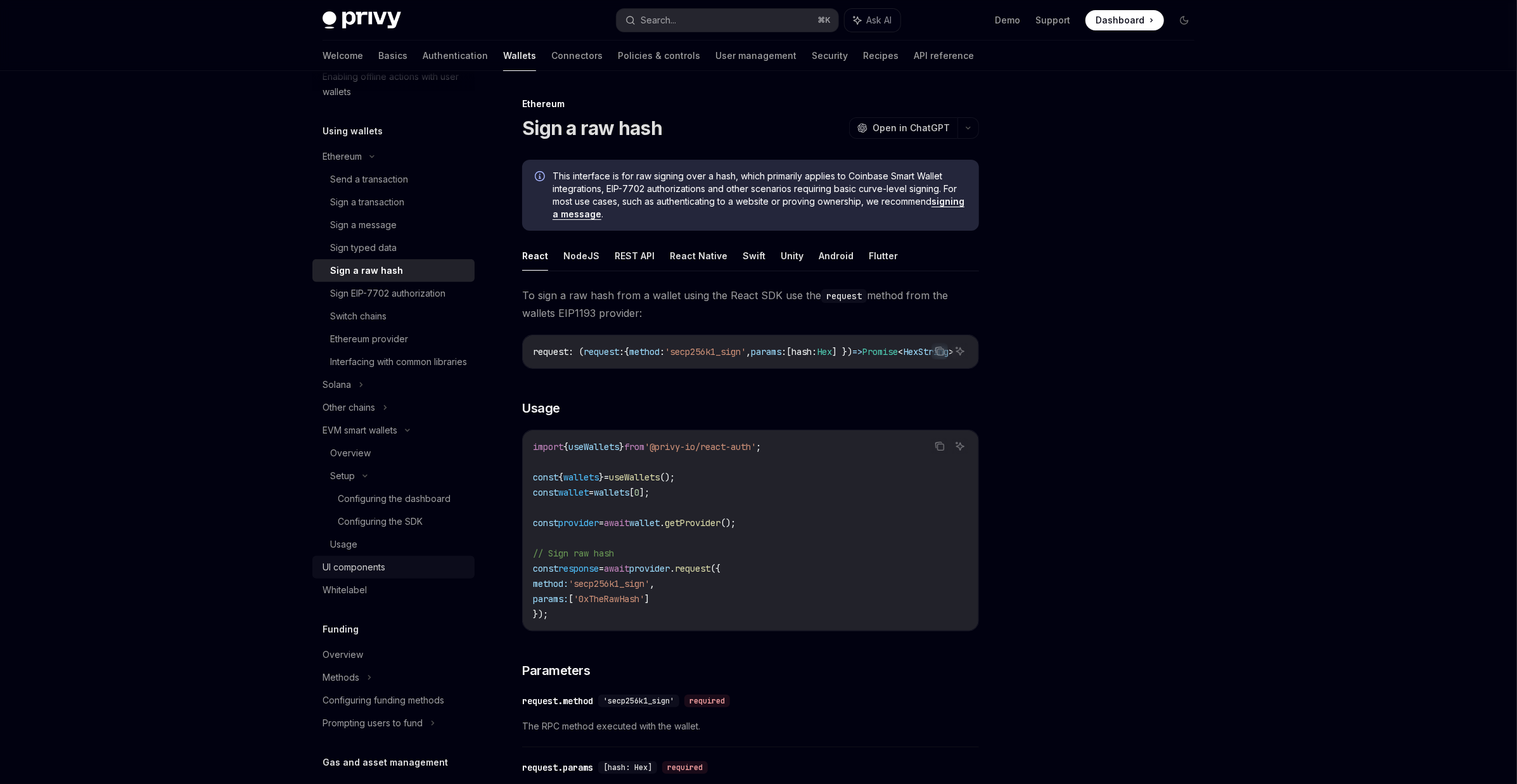
scroll to position [42, 0]
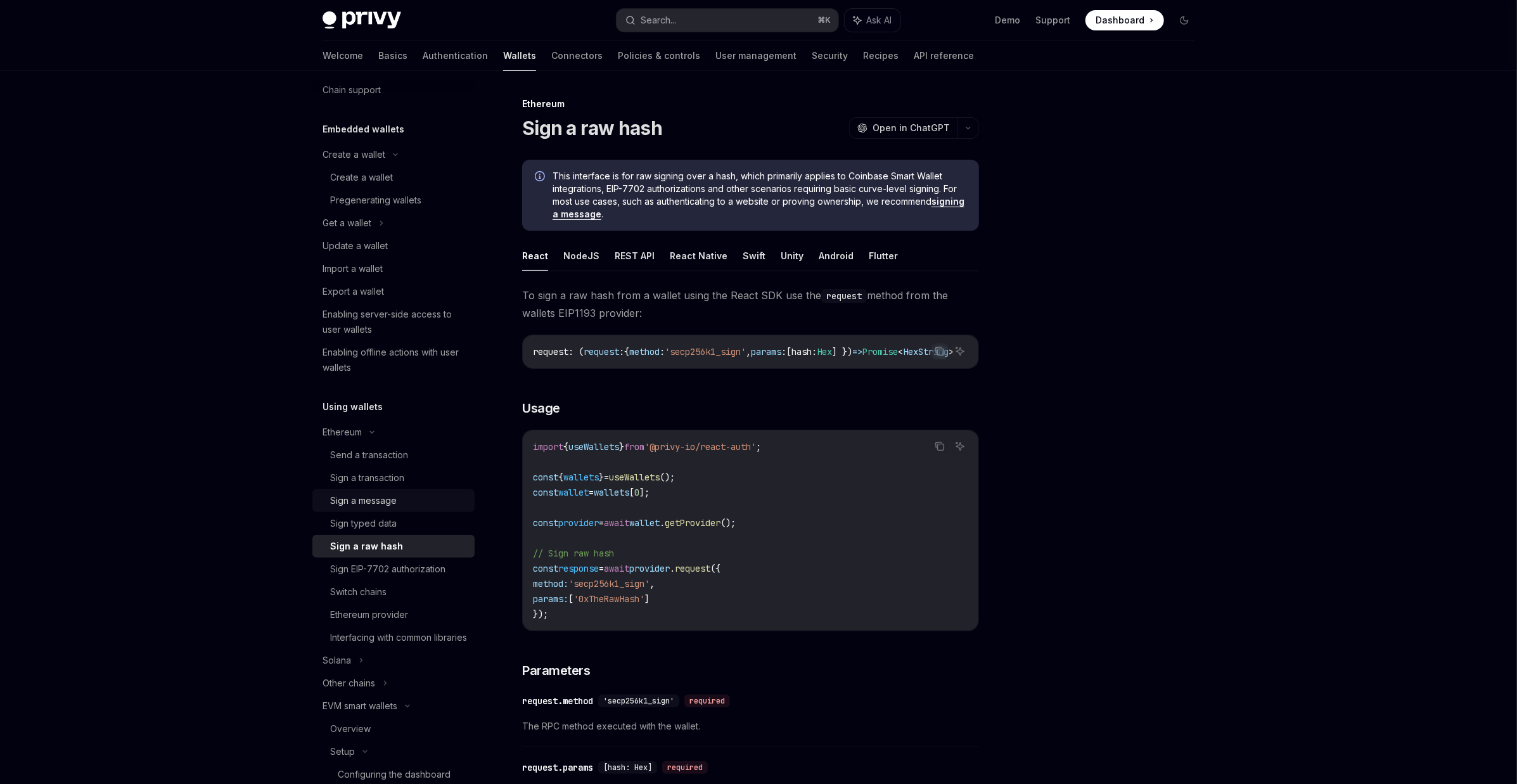
click at [367, 495] on div "Sign a message" at bounding box center [363, 500] width 67 height 15
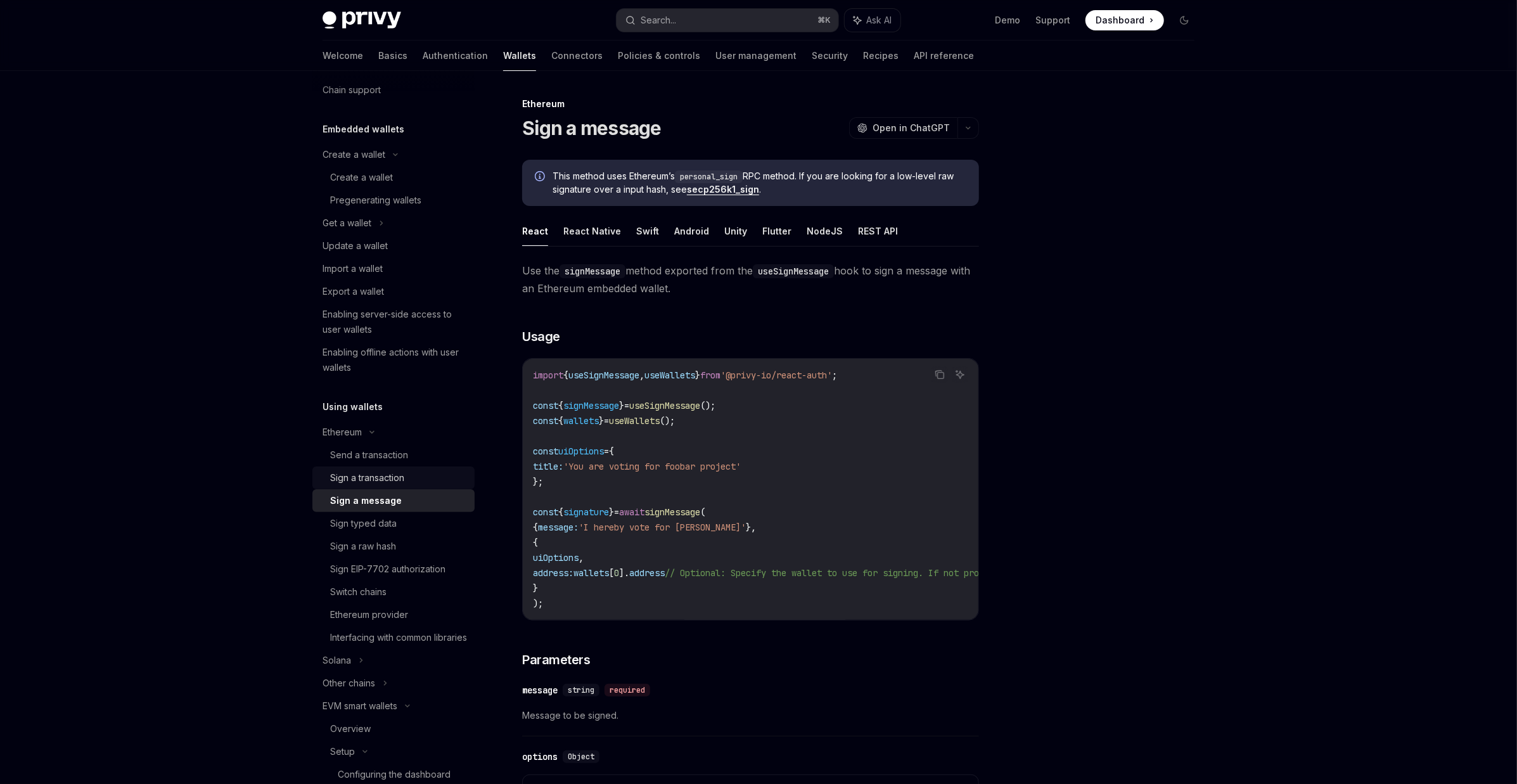
click at [362, 470] on div "Sign a transaction" at bounding box center [367, 477] width 74 height 15
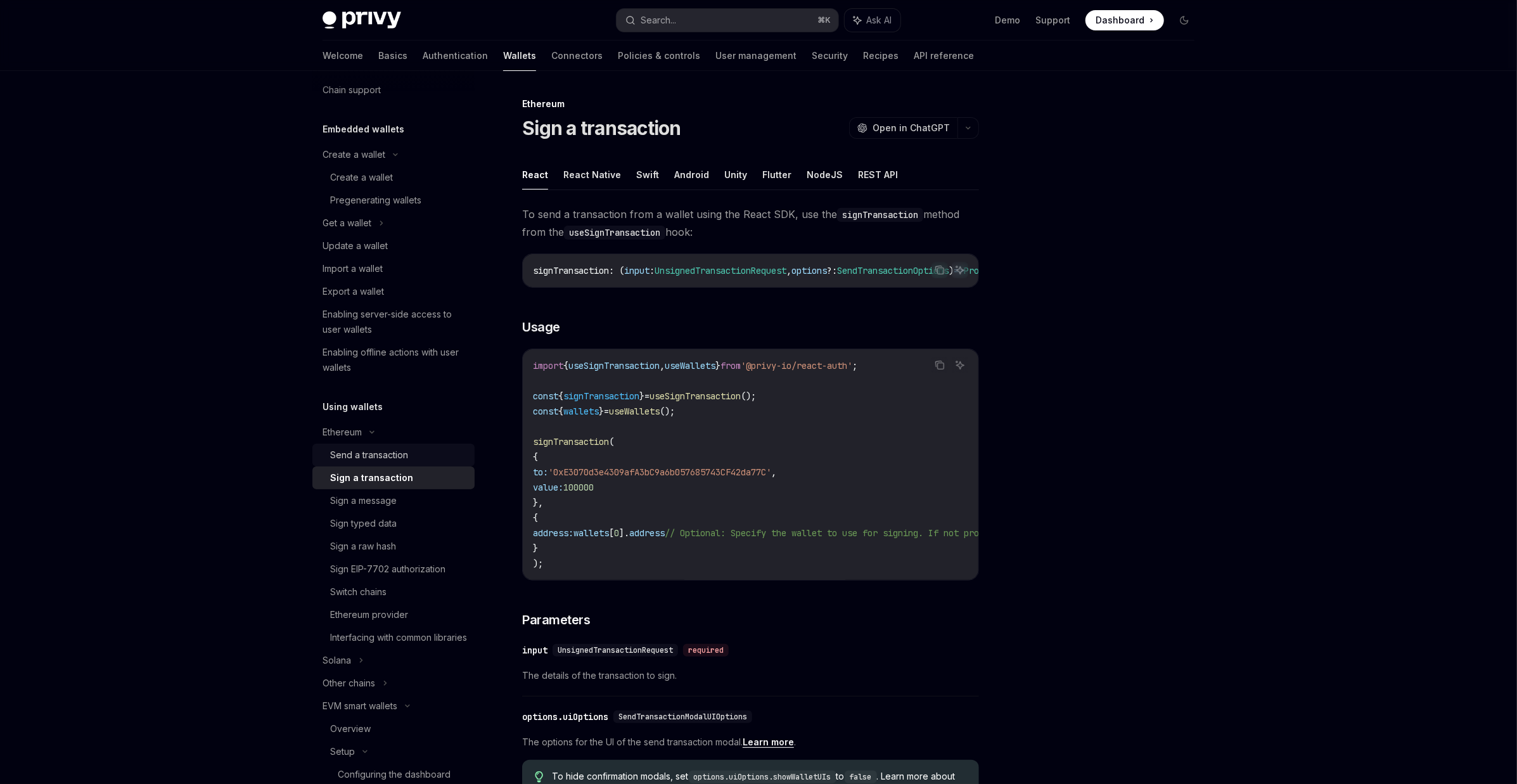
click at [362, 455] on div "Send a transaction" at bounding box center [368, 454] width 78 height 15
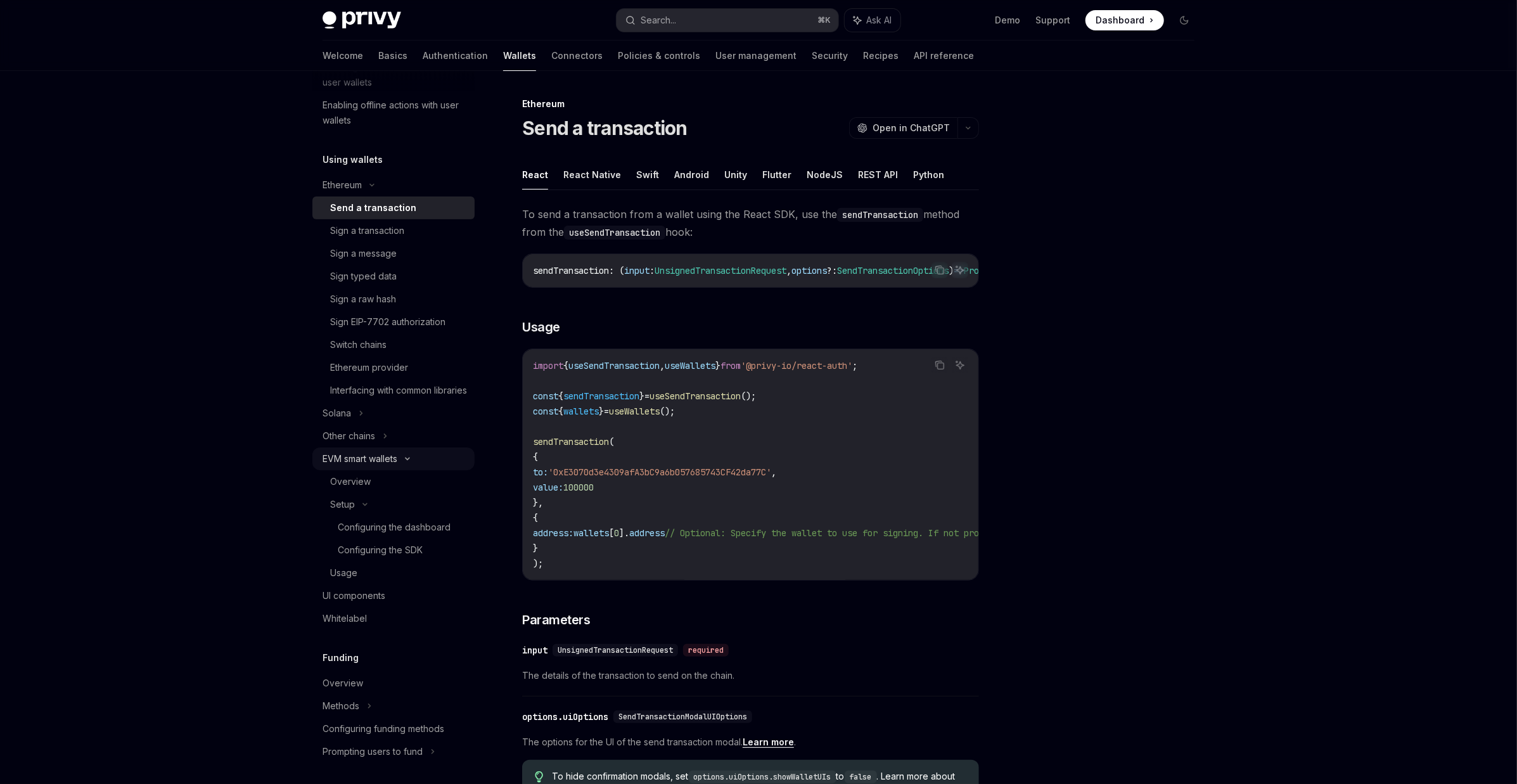
click at [364, 466] on div "EVM smart wallets" at bounding box center [360, 458] width 75 height 15
click at [349, 466] on div "EVM smart wallets" at bounding box center [360, 458] width 75 height 15
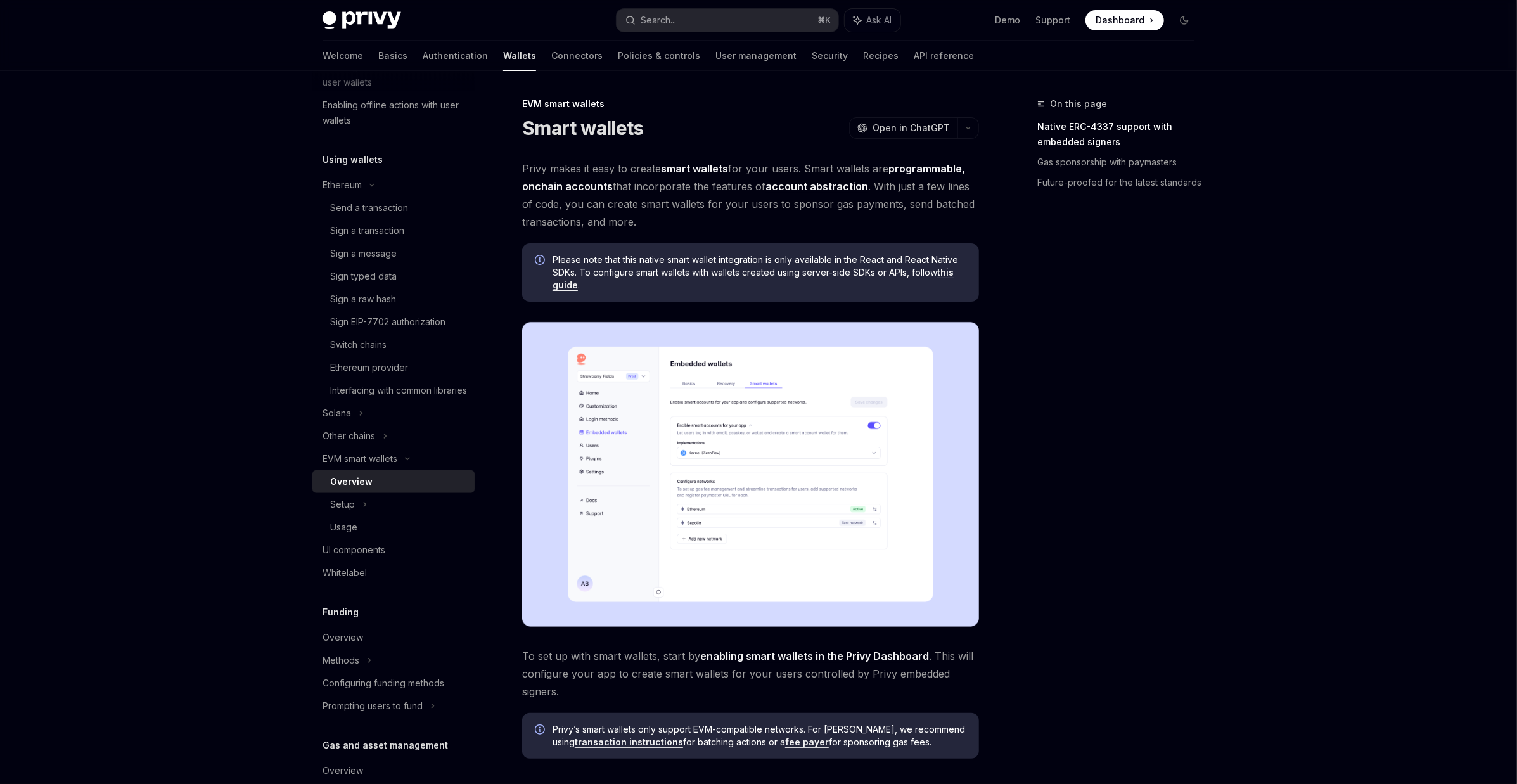
click at [953, 274] on link "this guide" at bounding box center [753, 279] width 401 height 24
type textarea "*"
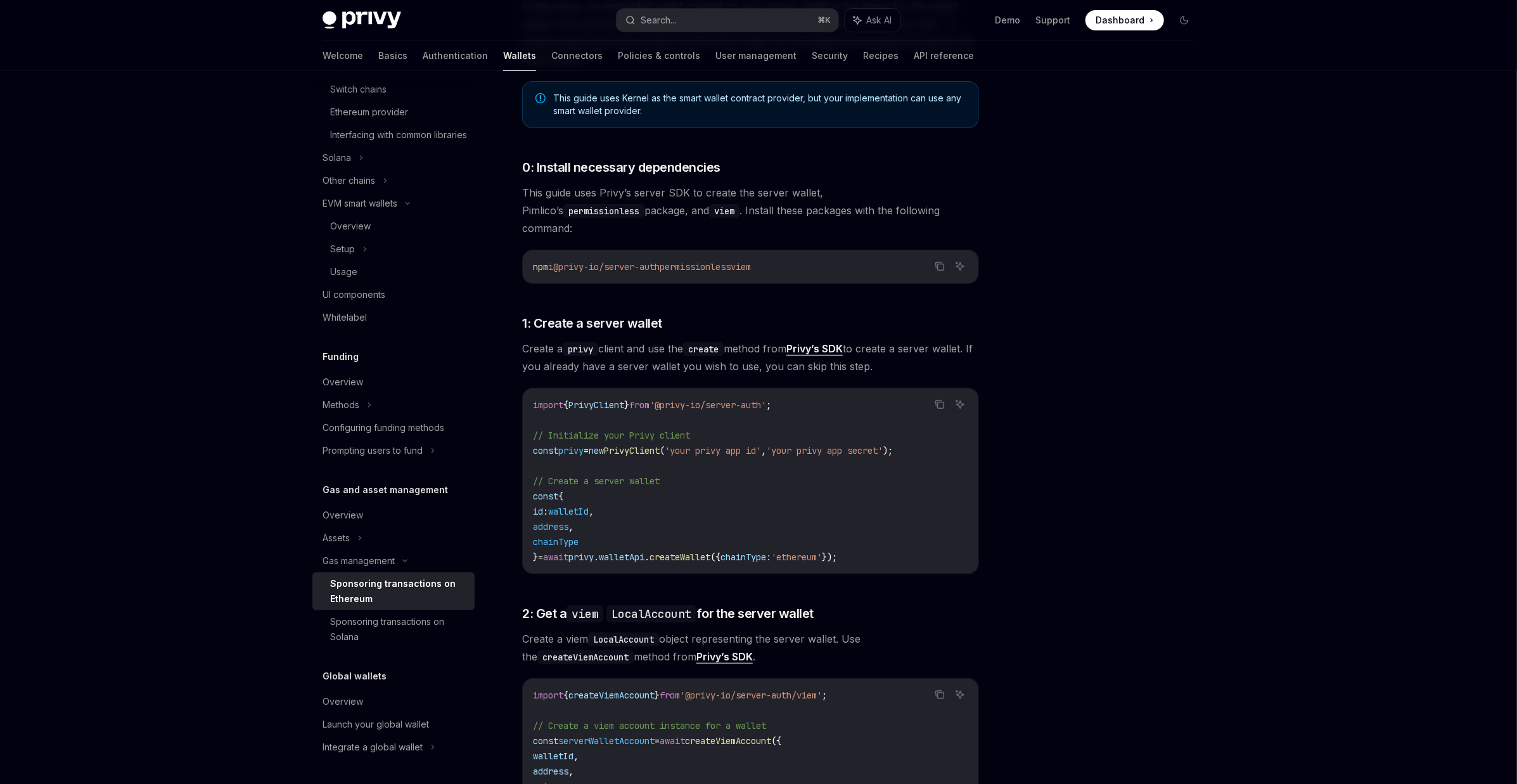
scroll to position [797, 0]
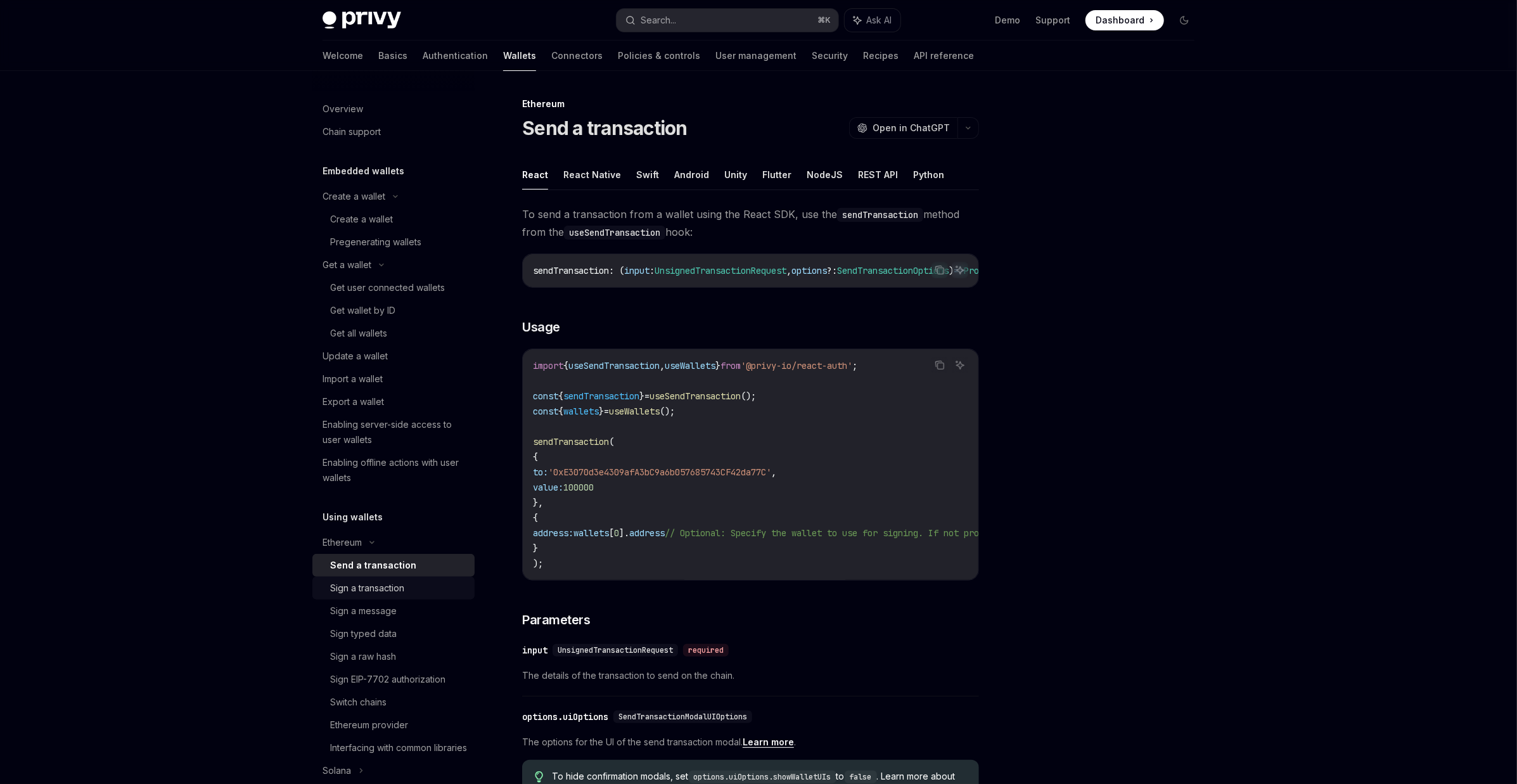
click at [380, 589] on div "Sign a transaction" at bounding box center [367, 587] width 74 height 15
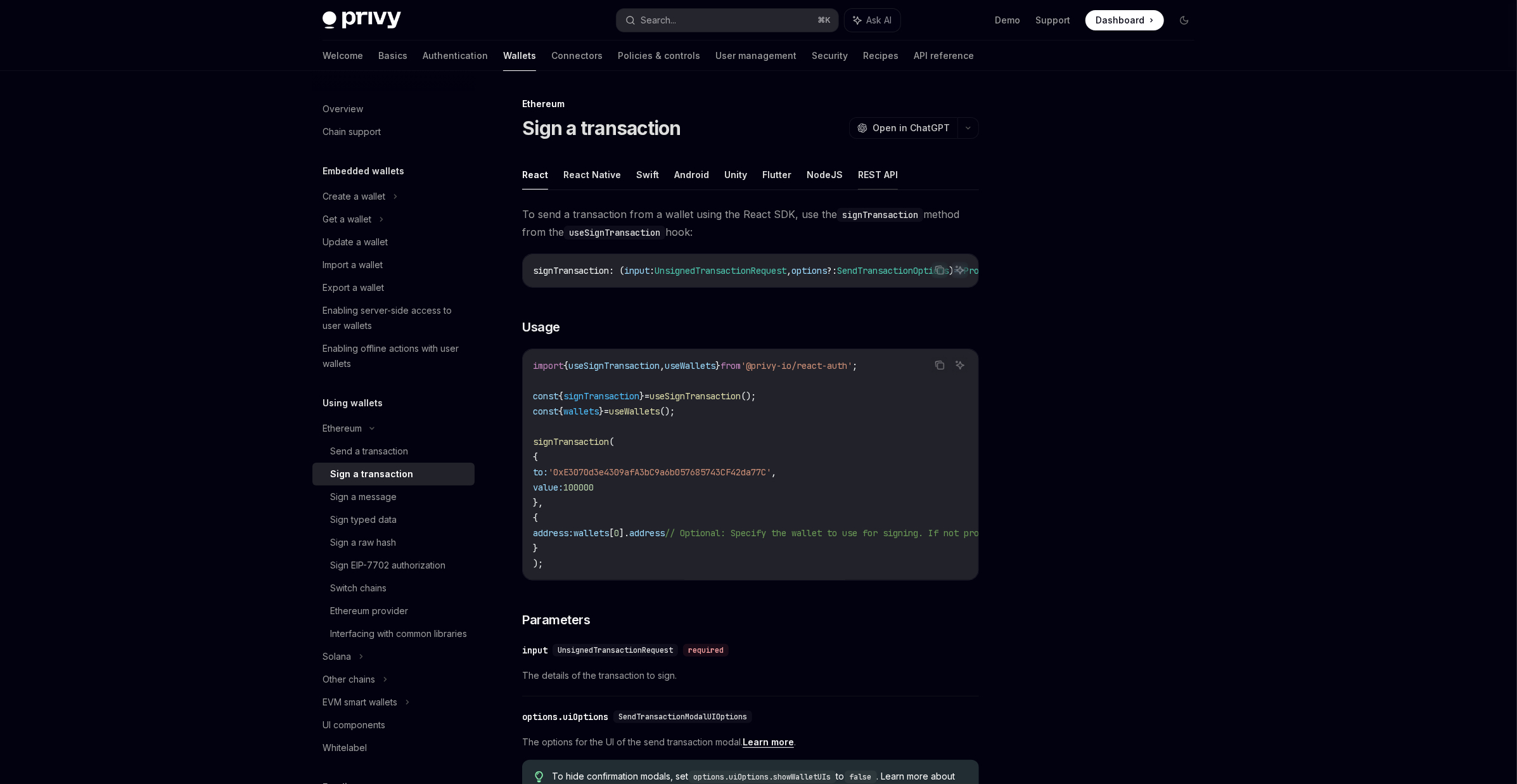
click at [864, 185] on button "REST API" at bounding box center [878, 175] width 40 height 30
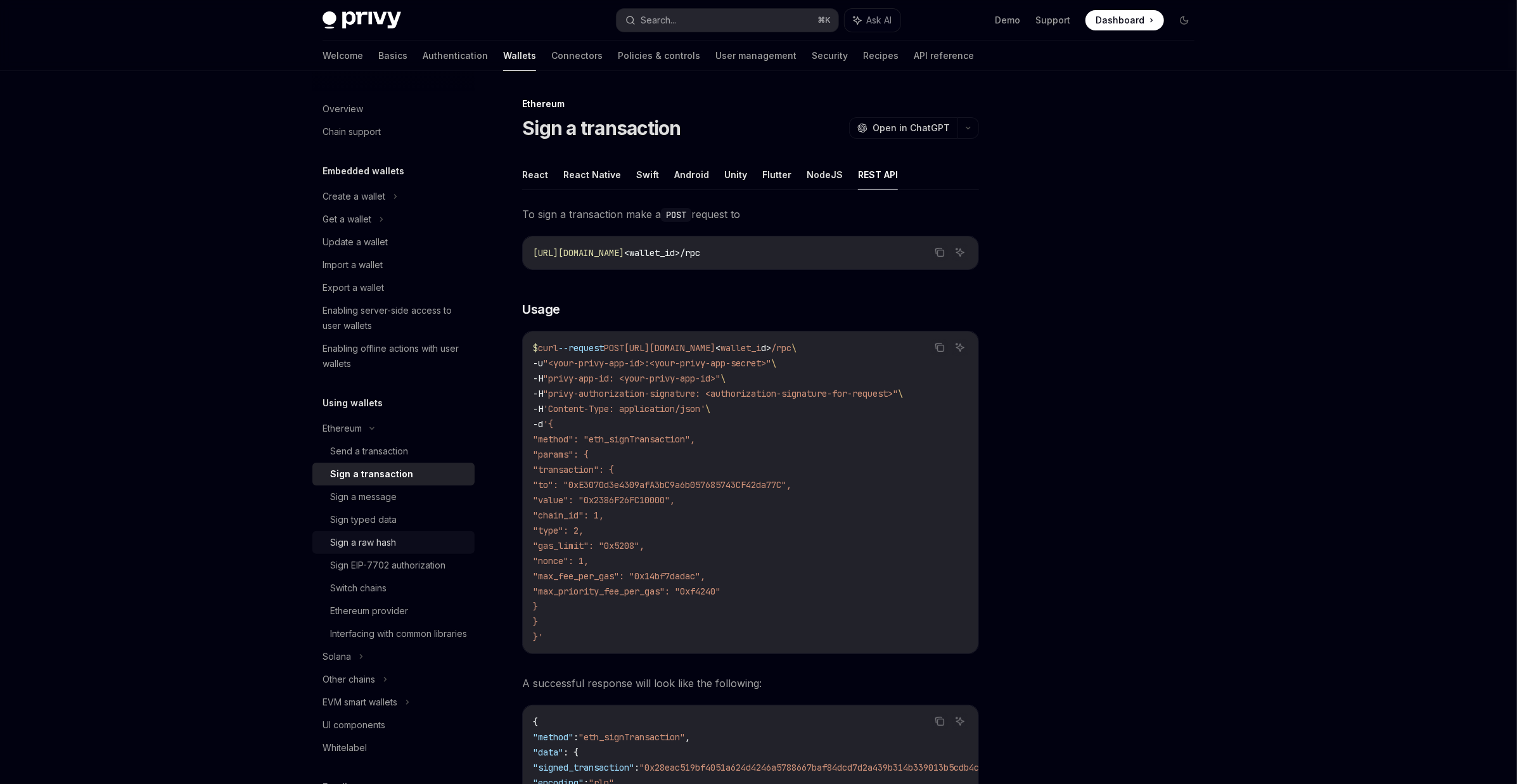
click at [369, 540] on div "Sign a raw hash" at bounding box center [363, 542] width 66 height 15
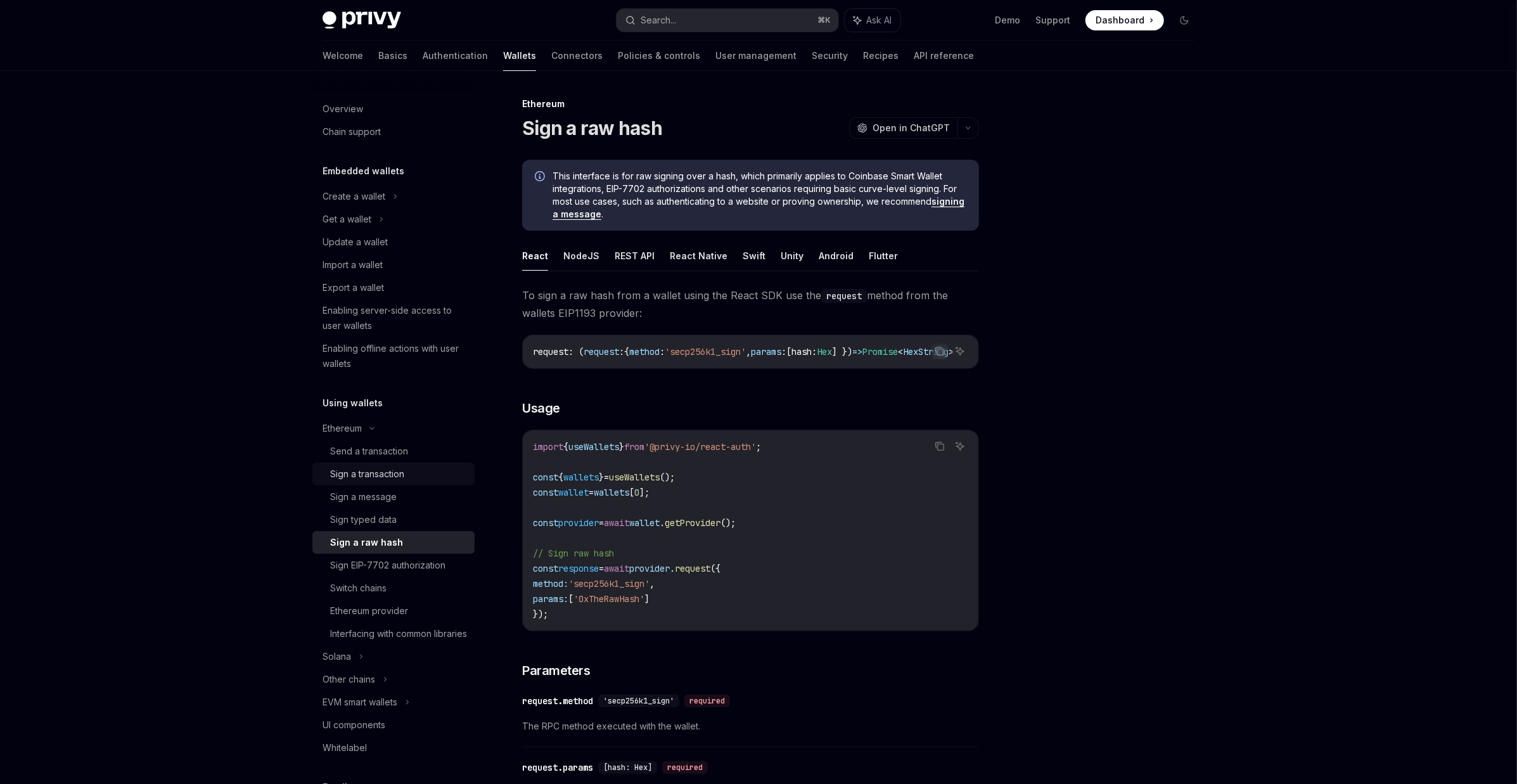
click at [364, 474] on div "Sign a transaction" at bounding box center [367, 473] width 74 height 15
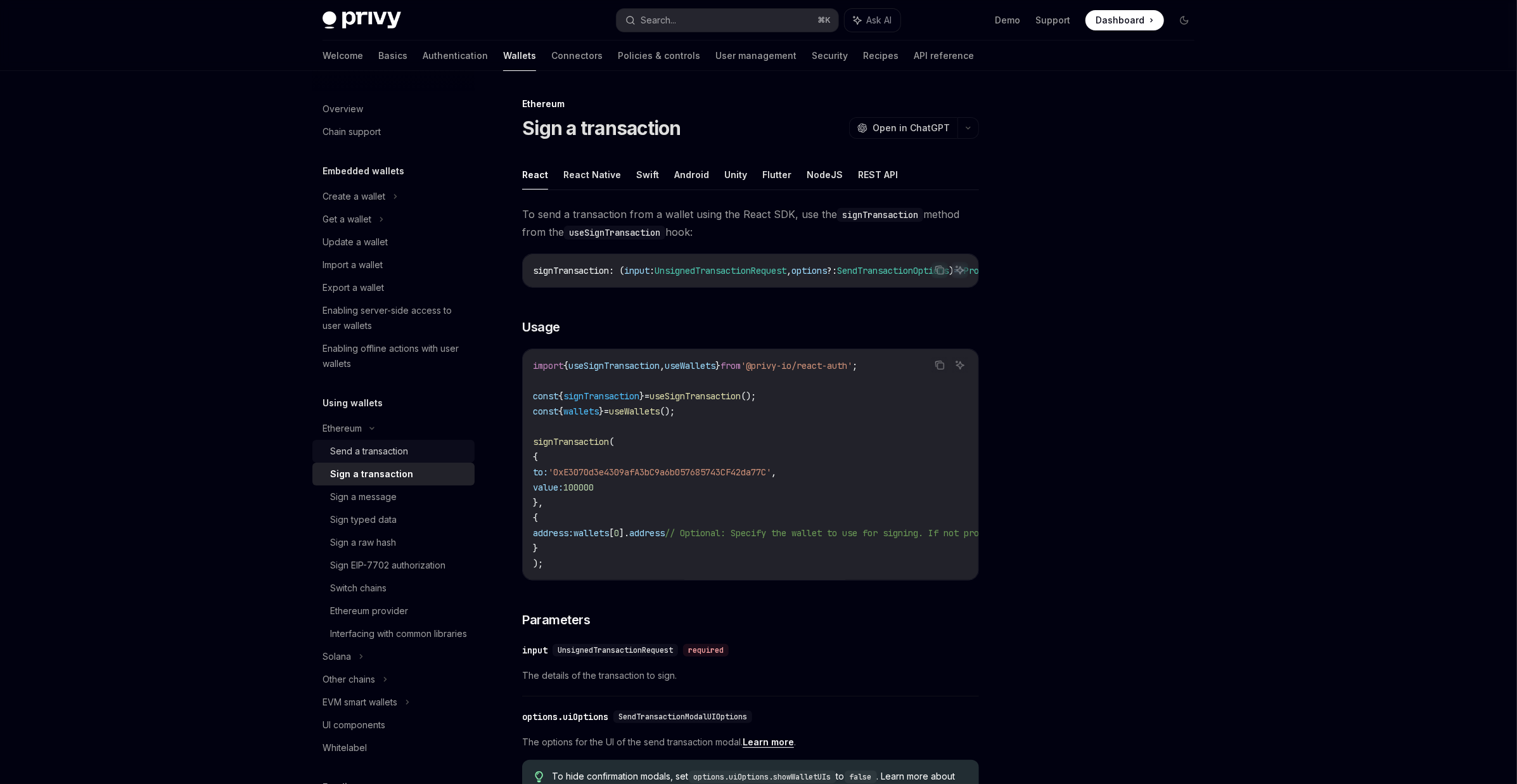
click at [368, 451] on div "Send a transaction" at bounding box center [368, 450] width 78 height 15
click at [386, 579] on link "Switch chains" at bounding box center [394, 587] width 162 height 23
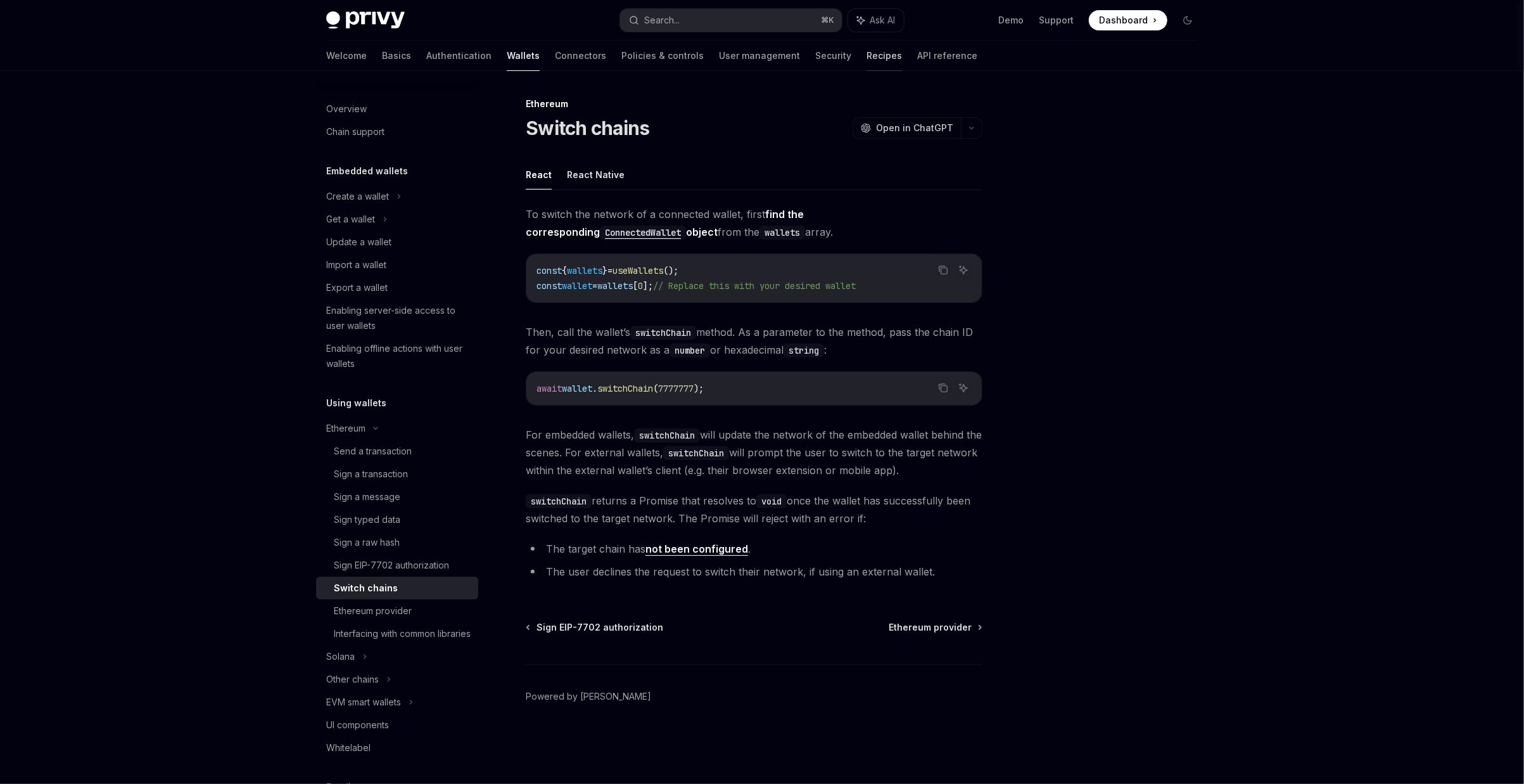
click at [867, 53] on link "Recipes" at bounding box center [884, 56] width 35 height 31
type textarea "*"
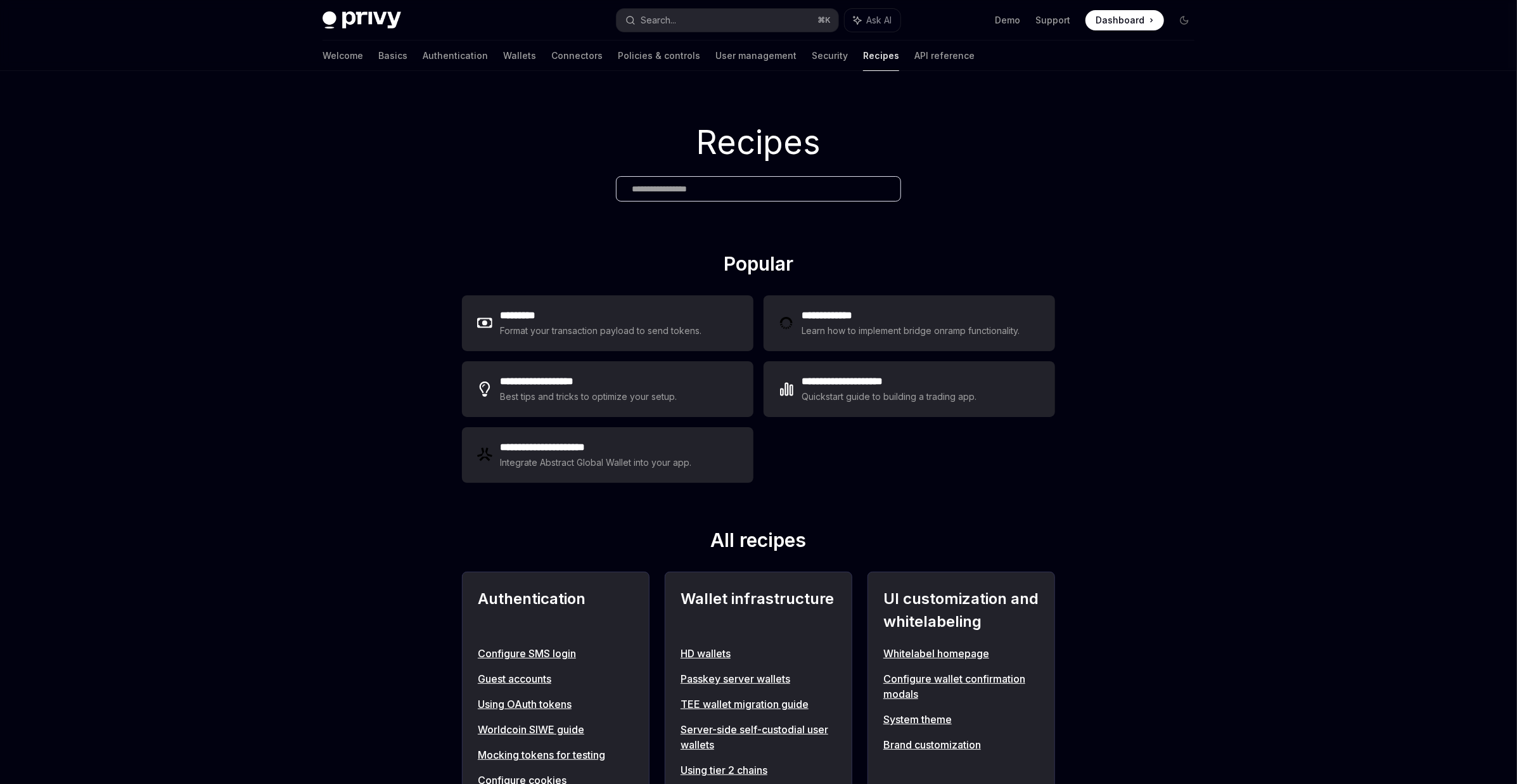
click at [688, 188] on input "text" at bounding box center [758, 189] width 253 height 13
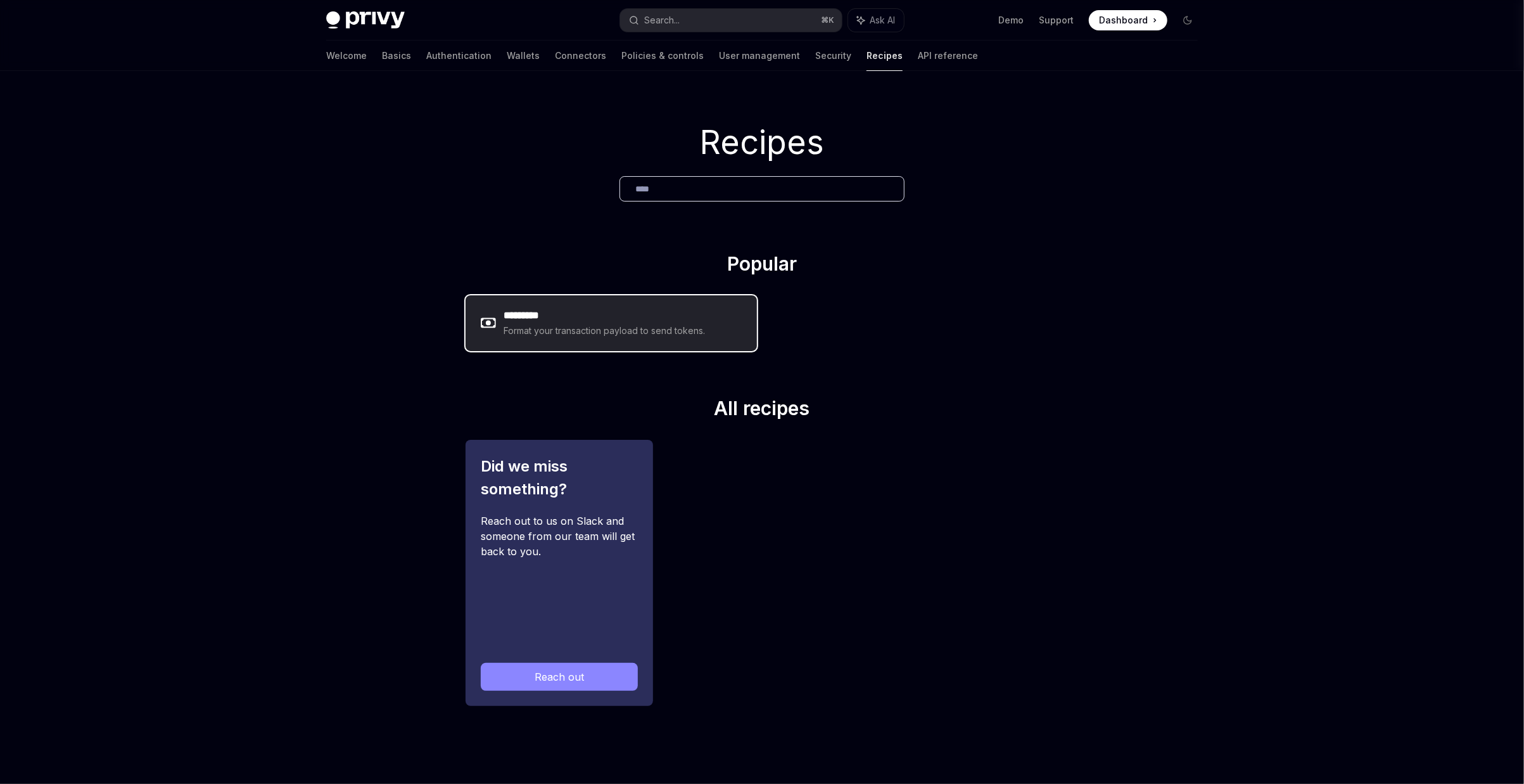
type input "****"
click at [557, 319] on h2 "*********" at bounding box center [605, 315] width 202 height 15
type textarea "*"
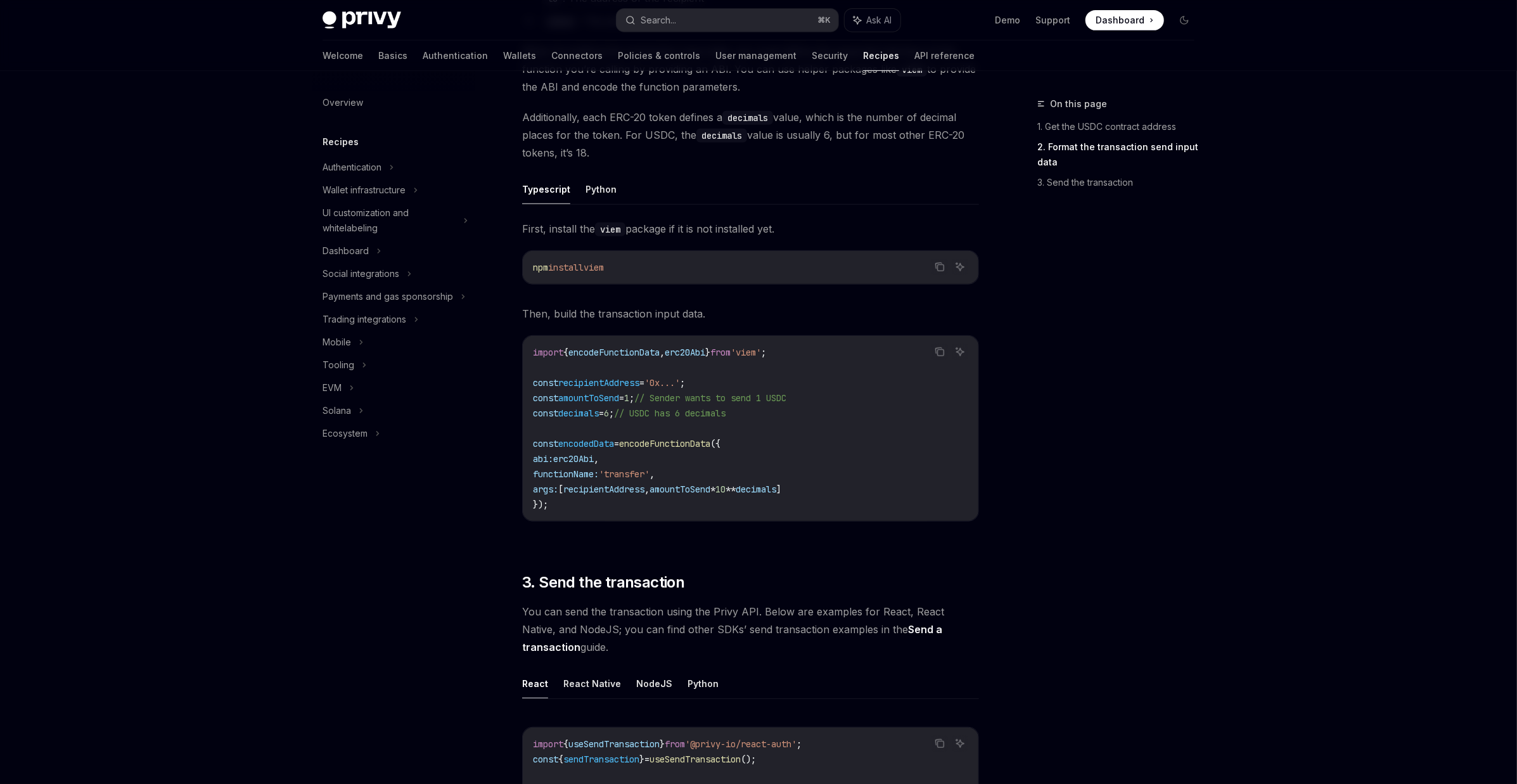
scroll to position [654, 0]
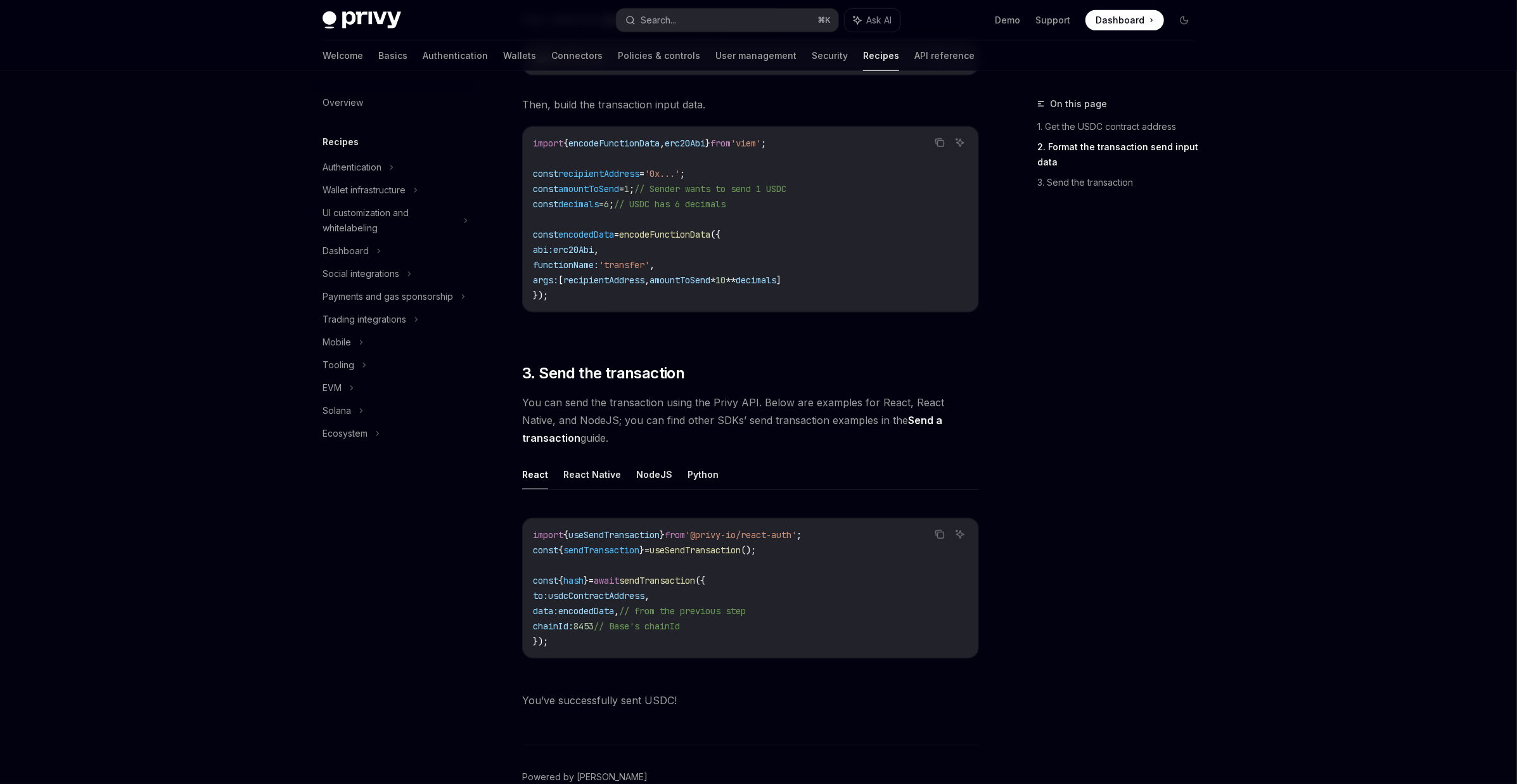
click at [560, 628] on span "chainId:" at bounding box center [553, 626] width 41 height 11
click at [680, 628] on span "// Base's chainId" at bounding box center [636, 626] width 86 height 11
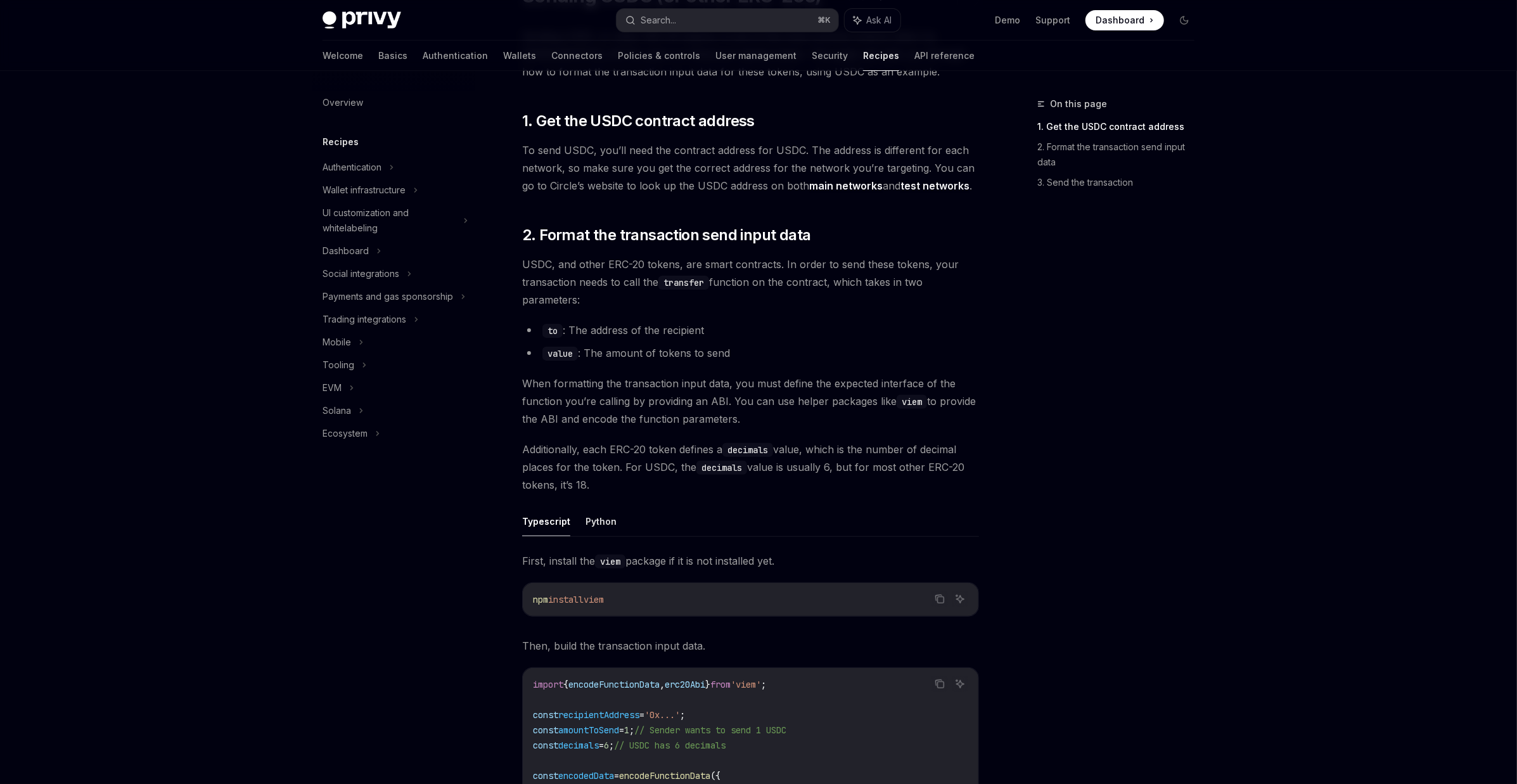
scroll to position [0, 0]
